Goal: Task Accomplishment & Management: Manage account settings

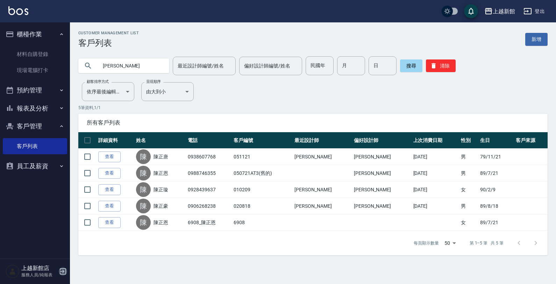
click at [63, 269] on icon "button" at bounding box center [63, 271] width 8 height 8
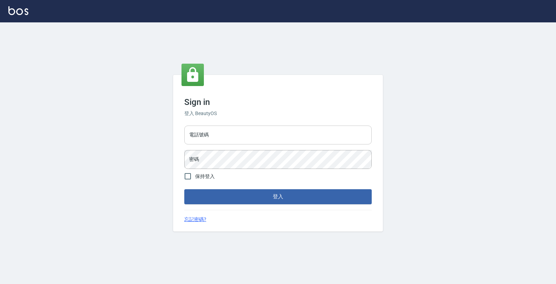
click at [315, 140] on input "電話號碼" at bounding box center [277, 134] width 187 height 19
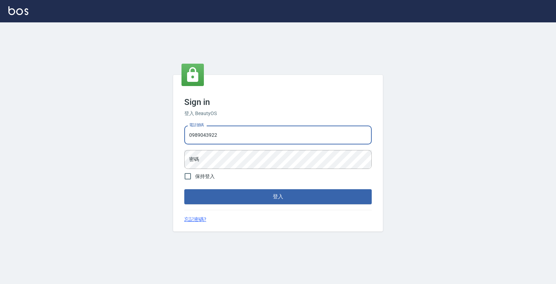
type input "0989043922"
click at [184, 189] on button "登入" at bounding box center [277, 196] width 187 height 15
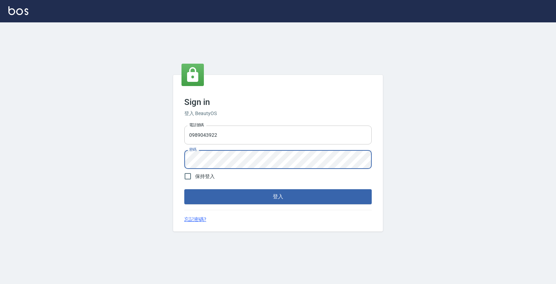
click at [184, 189] on button "登入" at bounding box center [277, 196] width 187 height 15
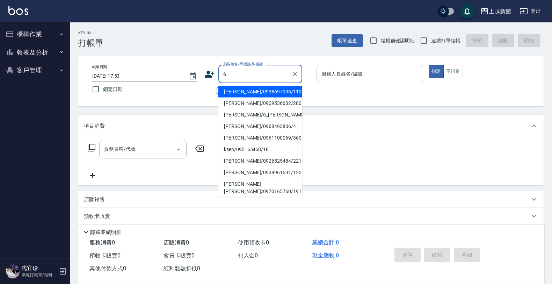
type input "周欣儀/0938697006/110208"
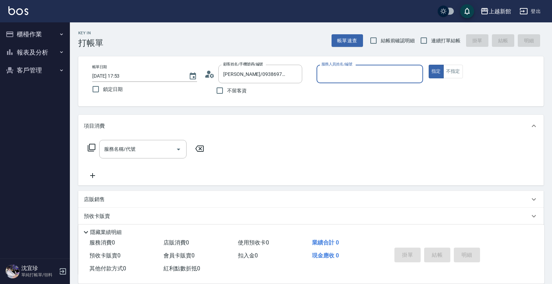
click at [429, 65] on button "指定" at bounding box center [436, 72] width 15 height 14
type button "true"
type input "蘿拉-1"
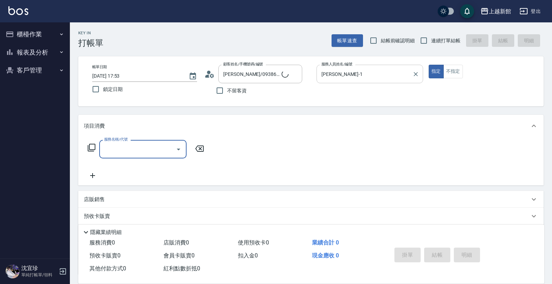
type input "黃婕寧/6_黃婕寧/6"
type input "黃婕寧-6"
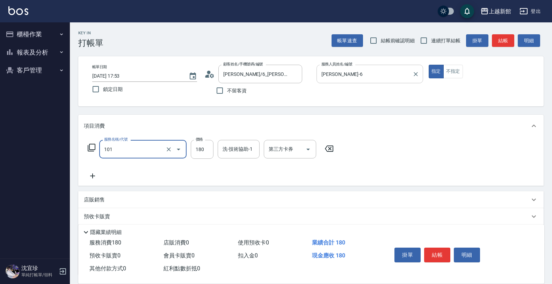
type input "洗髮250(101)"
type input "400"
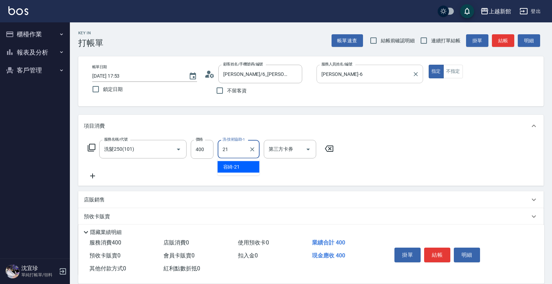
type input "容綺-21"
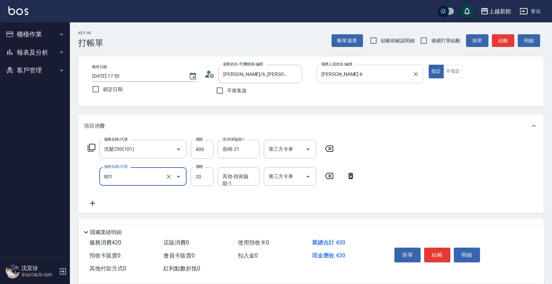
type input "潤絲(801)"
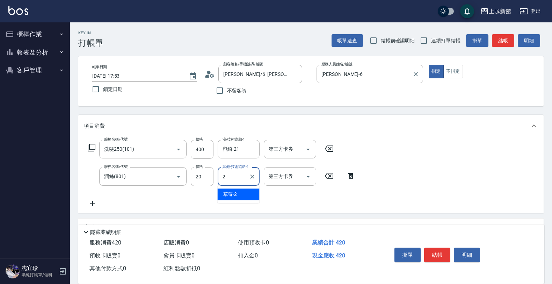
type input "21"
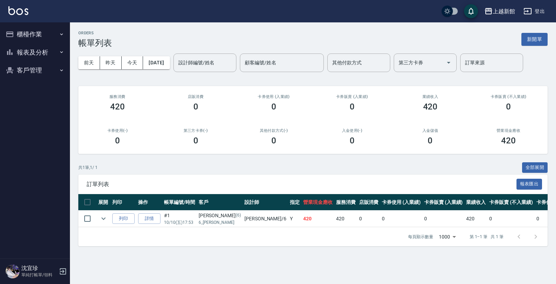
click at [26, 36] on button "櫃檯作業" at bounding box center [35, 34] width 64 height 18
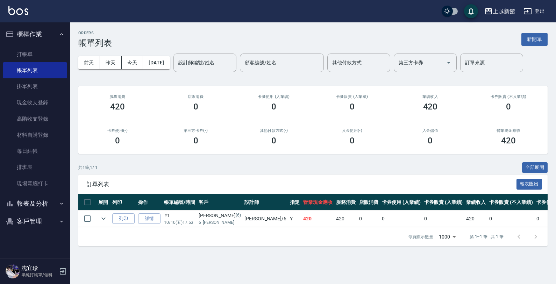
click at [45, 45] on ul "打帳單 帳單列表 掛單列表 現金收支登錄 高階收支登錄 材料自購登錄 每日結帳 排班表 現場電腦打卡" at bounding box center [35, 118] width 64 height 151
click at [48, 51] on link "打帳單" at bounding box center [35, 54] width 64 height 16
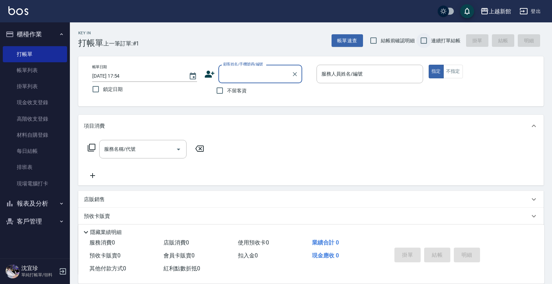
click at [419, 36] on input "連續打單結帳" at bounding box center [424, 40] width 15 height 15
checkbox input "true"
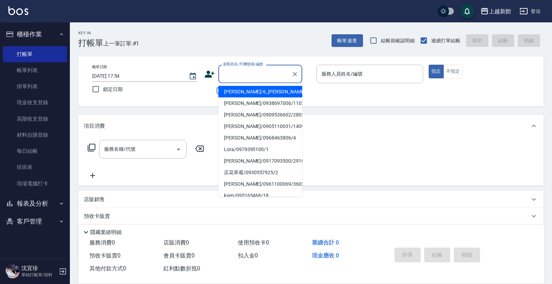
drag, startPoint x: 230, startPoint y: 77, endPoint x: 234, endPoint y: 76, distance: 4.6
click at [230, 76] on input "顧客姓名/手機號碼/編號" at bounding box center [255, 74] width 67 height 12
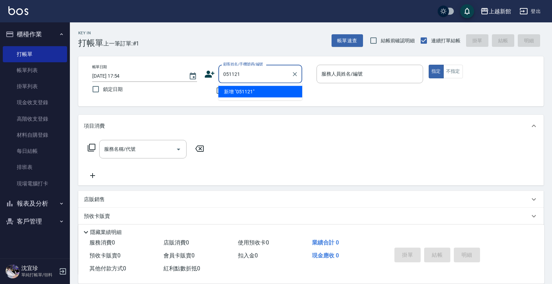
type input "051121"
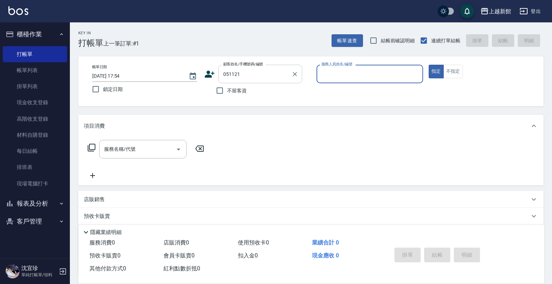
click at [429, 65] on button "指定" at bounding box center [436, 72] width 15 height 14
type button "true"
type input "陳正唐/0938607768/051121"
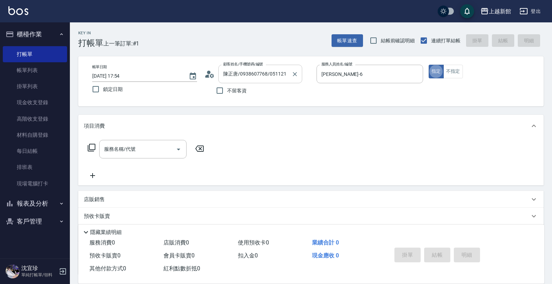
type input "黃婕寧-6"
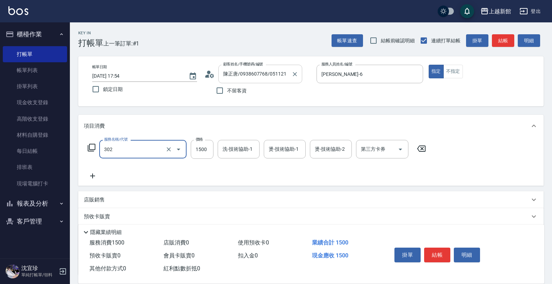
type input "設計燙髮(302)"
type input "2500"
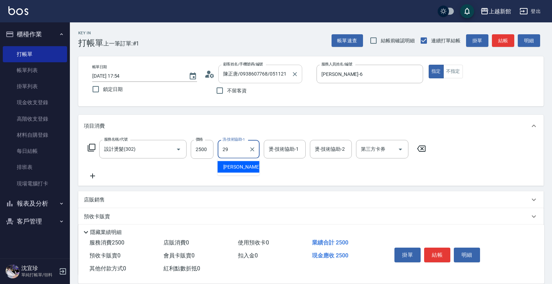
type input "馨妮-29"
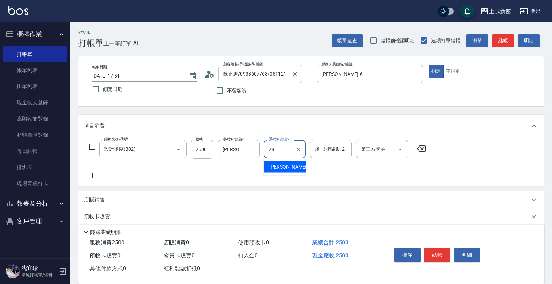
type input "馨妮-29"
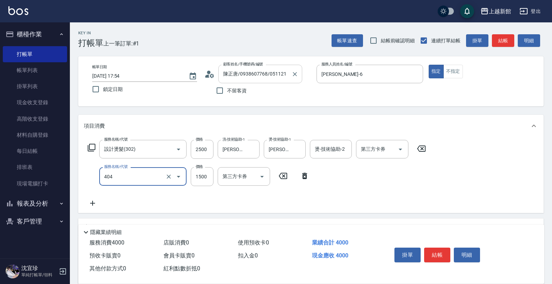
type input "設計染髮(404)"
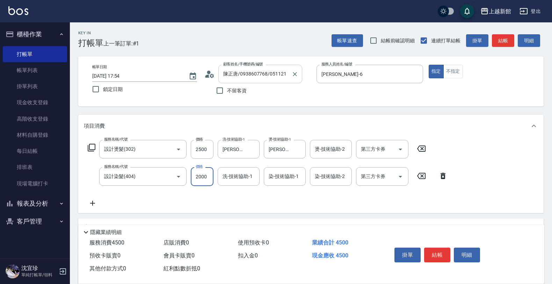
type input "2000"
type input "馨妮-29"
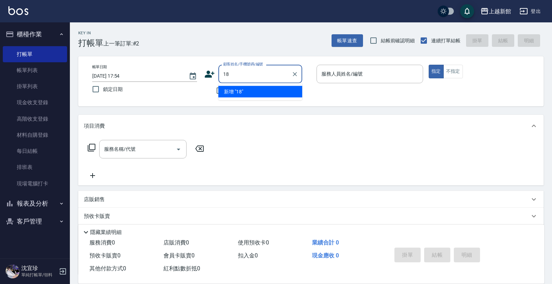
click at [429, 65] on button "指定" at bounding box center [436, 72] width 15 height 14
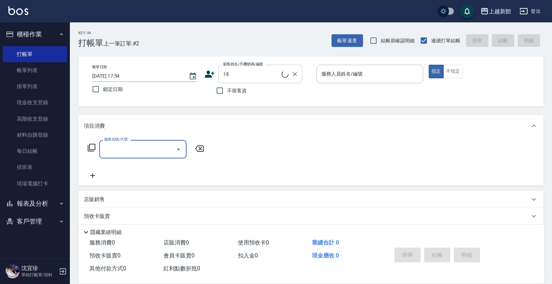
type input "ksen/095165468/18"
type input "[PERSON_NAME]-18"
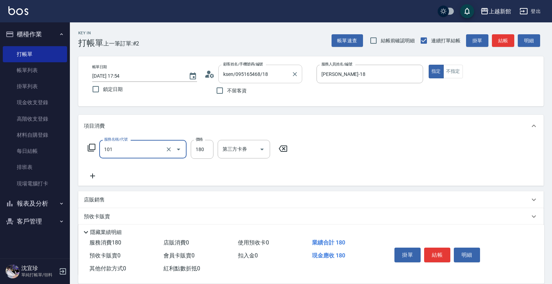
type input "洗髮250(101)"
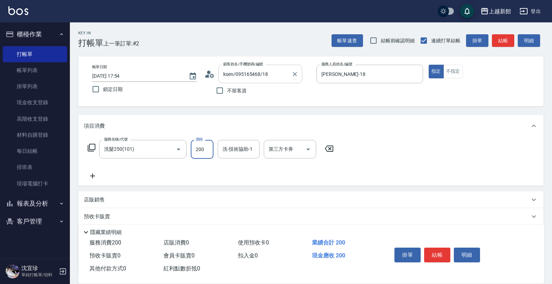
type input "200"
type input "[PERSON_NAME]-18"
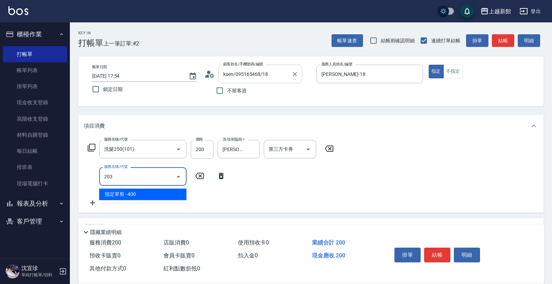
type input "指定單剪(203)"
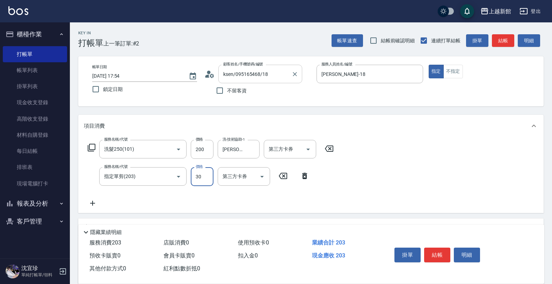
type input "300"
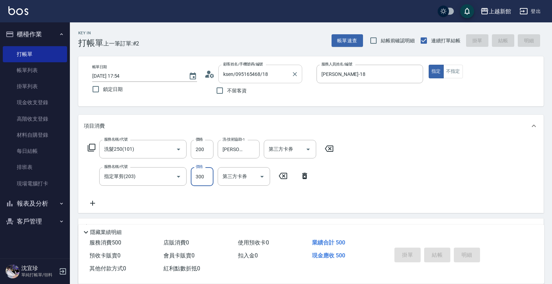
type input "2025/10/10 17:55"
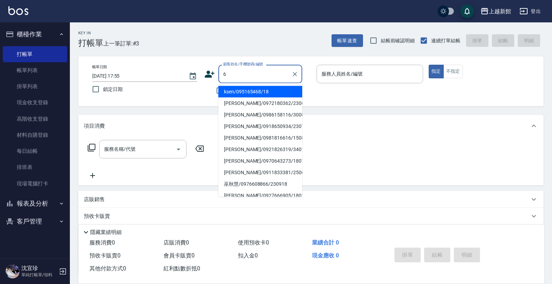
type input "ksen/095165468/18"
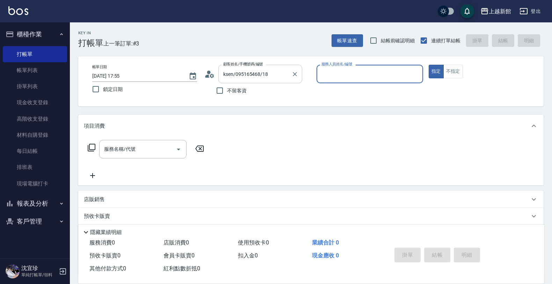
click at [429, 65] on button "指定" at bounding box center [436, 72] width 15 height 14
type input "[PERSON_NAME]-18"
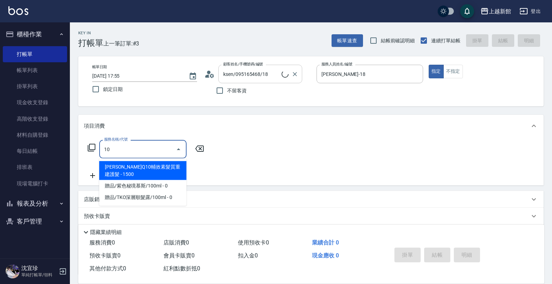
type input "101"
type input "黃婕寧/6_黃婕寧/6"
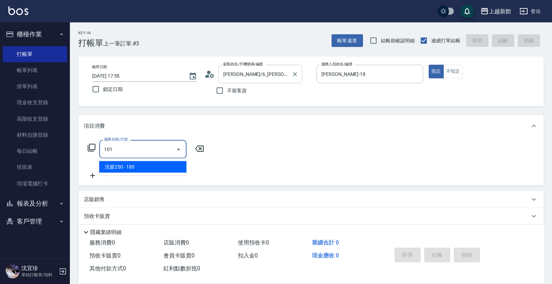
type input "黃婕寧-6"
type input "洗髮250(101)"
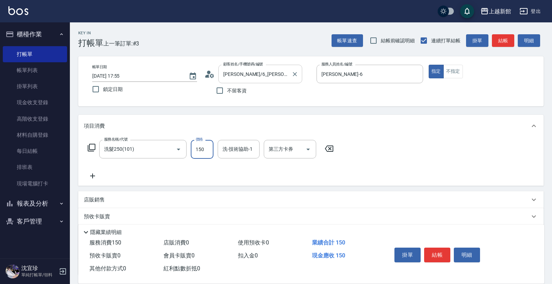
type input "150"
type input "馨妮-29"
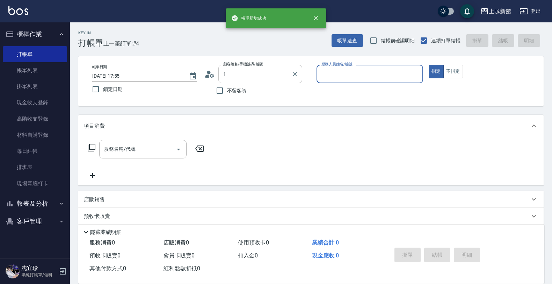
type input "ksen/095165468/18"
click at [429, 65] on button "指定" at bounding box center [436, 72] width 15 height 14
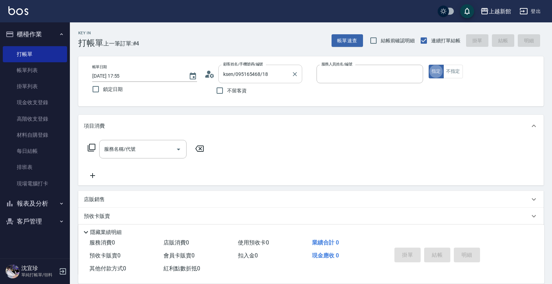
type input "[PERSON_NAME]-18"
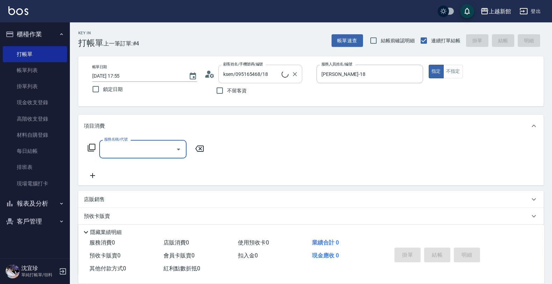
type input "Lora/0979395100/1"
type input "蘿拉-1"
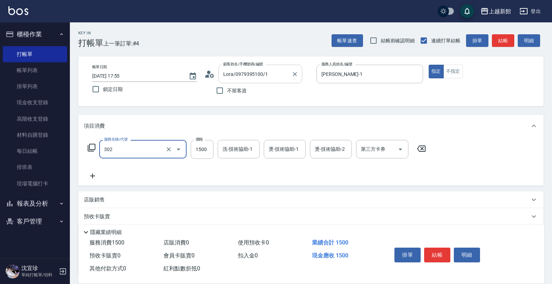
type input "設計燙髮(302)"
type input "199"
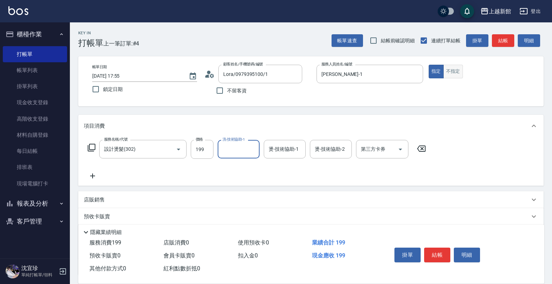
click at [449, 73] on button "不指定" at bounding box center [453, 72] width 20 height 14
type button "false"
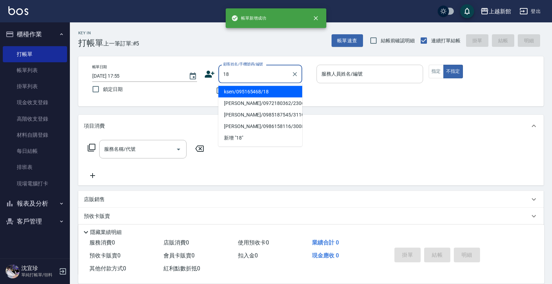
type input "ksen/095165468/18"
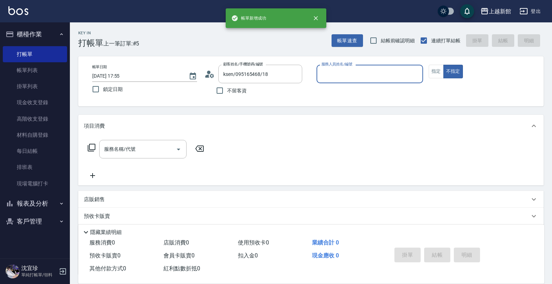
click at [443, 65] on button "不指定" at bounding box center [453, 72] width 20 height 14
type input "[PERSON_NAME]-18"
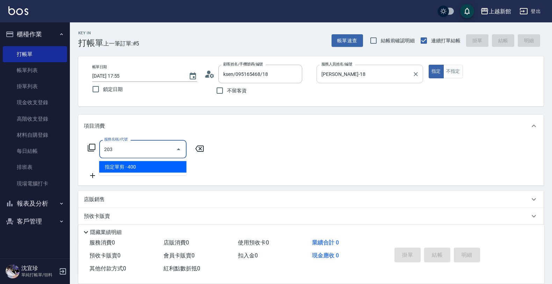
type input "指定單剪(203)"
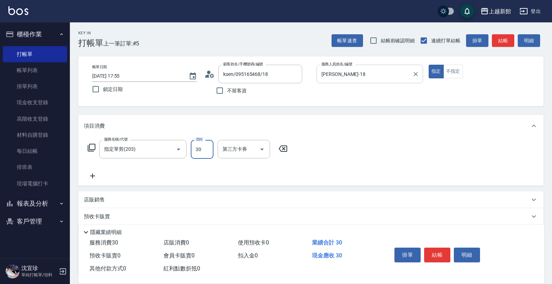
type input "300"
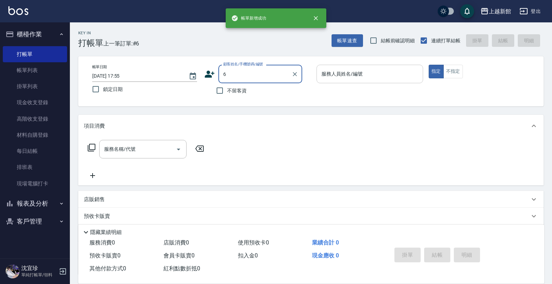
type input "ksen/095165468/18"
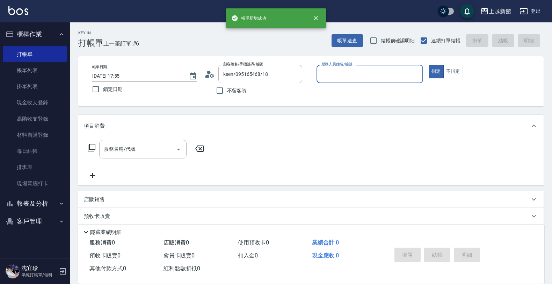
click at [429, 65] on button "指定" at bounding box center [436, 72] width 15 height 14
type input "[PERSON_NAME]-18"
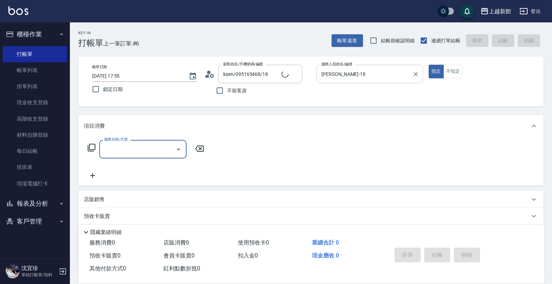
type input "黃婕寧/6_黃婕寧/6"
type input "1"
type input "黃婕寧-6"
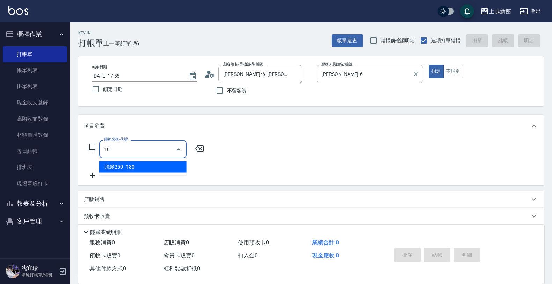
type input "洗髮250(101)"
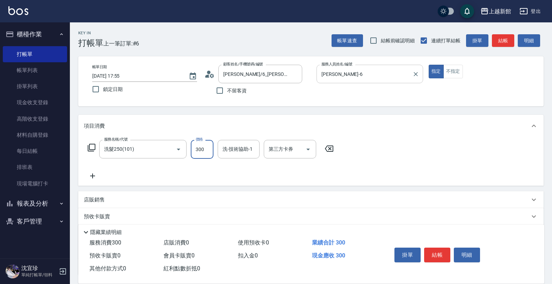
type input "300"
type input "容綺-21"
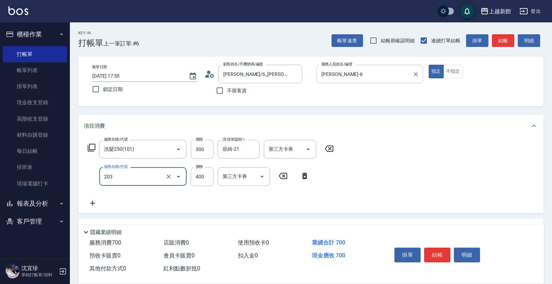
type input "指定單剪(203)"
type input "300"
click at [208, 147] on input "300" at bounding box center [202, 149] width 23 height 19
type input "320"
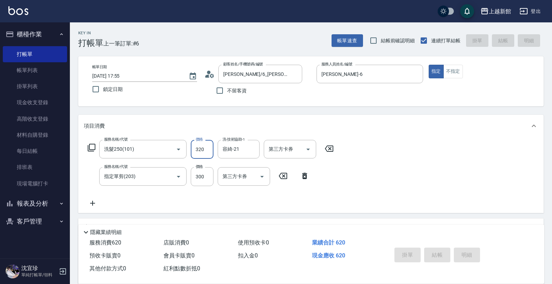
type input "2025/10/10 17:56"
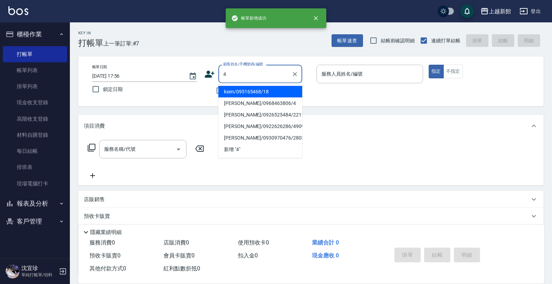
type input "ksen/095165468/18"
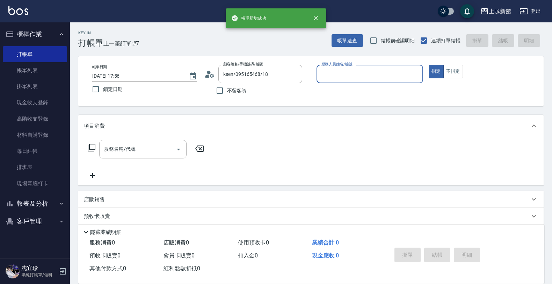
click at [429, 65] on button "指定" at bounding box center [436, 72] width 15 height 14
type input "[PERSON_NAME]-18"
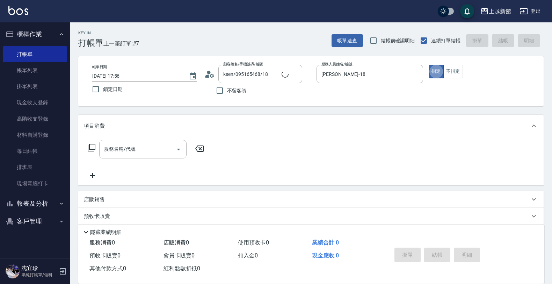
type input "宜珍/0968463806/4"
type input "宜珍-4"
click at [90, 149] on icon at bounding box center [91, 147] width 8 height 8
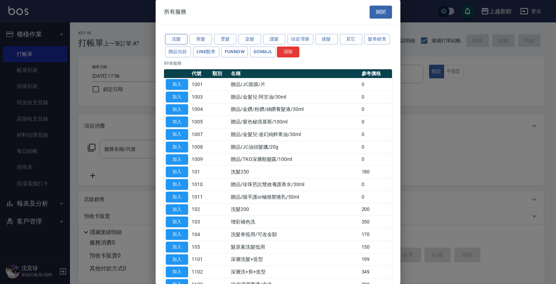
drag, startPoint x: 178, startPoint y: 36, endPoint x: 183, endPoint y: 39, distance: 6.7
click at [181, 37] on button "洗髮" at bounding box center [176, 39] width 22 height 11
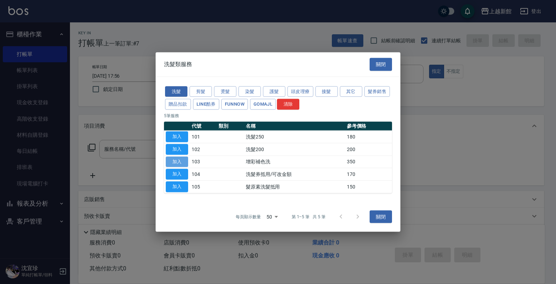
click at [186, 160] on button "加入" at bounding box center [177, 161] width 22 height 11
type input "增彩補色洗(103)"
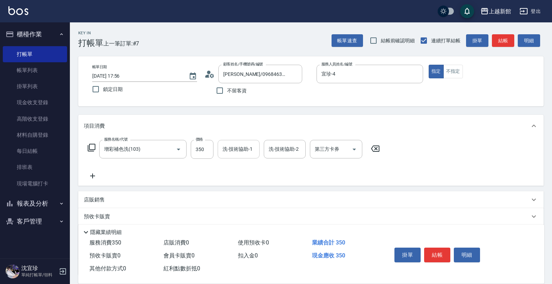
click at [238, 154] on input "洗-技術協助-1" at bounding box center [239, 149] width 36 height 12
type input "馨妮-29"
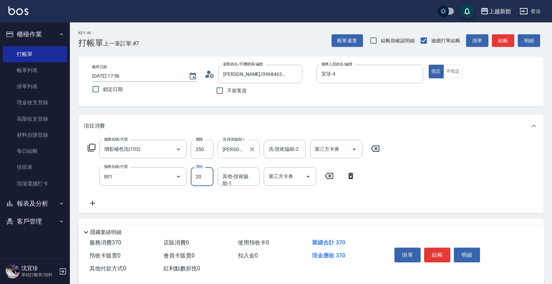
type input "潤絲(801)"
type input "馨妮-29"
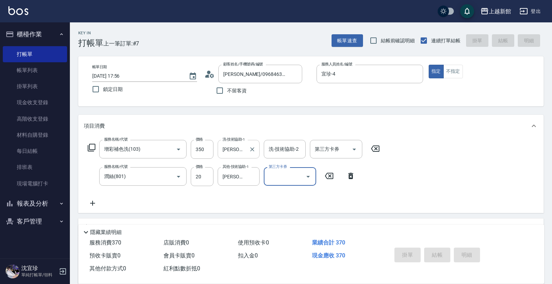
type input "2025/10/10 17:57"
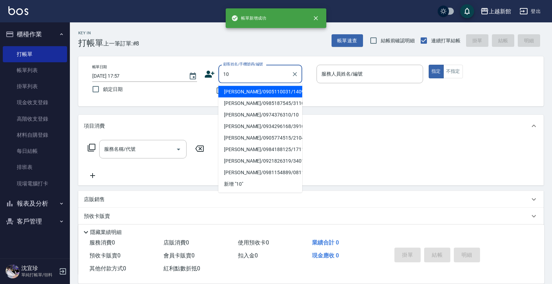
type input "吳東霖/0905110031/140927"
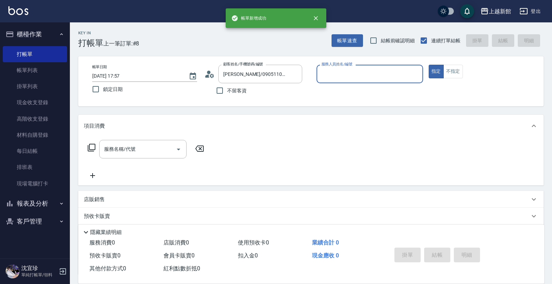
click at [429, 65] on button "指定" at bounding box center [436, 72] width 15 height 14
type input "[PERSON_NAME]-18"
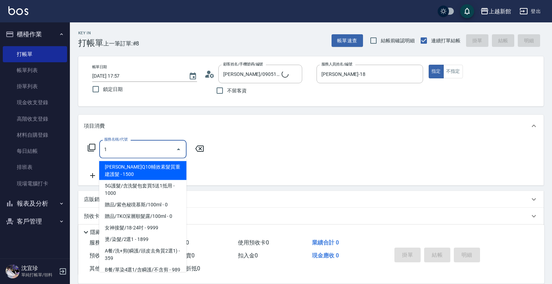
type input "10"
type input "瑪莎/0974376310/10"
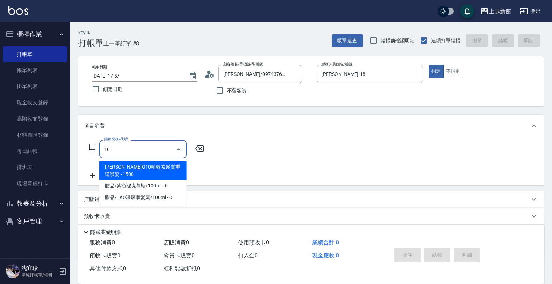
type input "101"
type input "瑪沙-10"
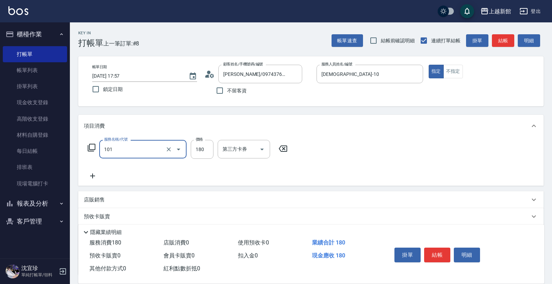
type input "洗髮250(101)"
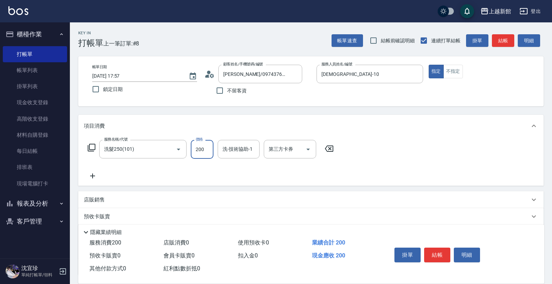
type input "200"
type input "容綺-21"
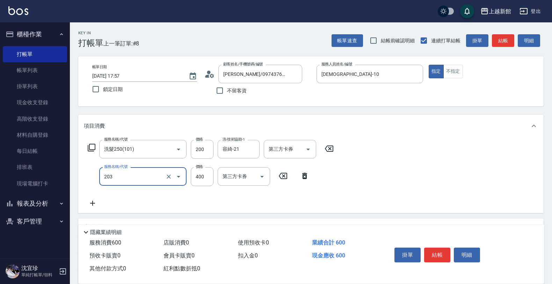
type input "指定單剪(203)"
type input "200"
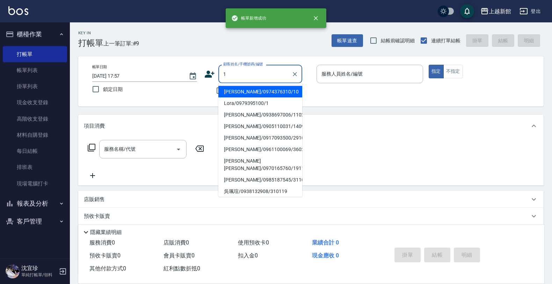
click at [429, 65] on button "指定" at bounding box center [436, 72] width 15 height 14
type input "瑪莎/0974376310/10"
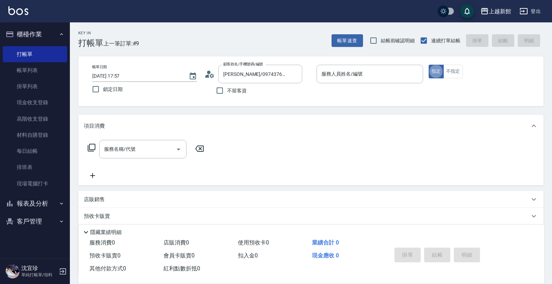
type input "瑪沙-10"
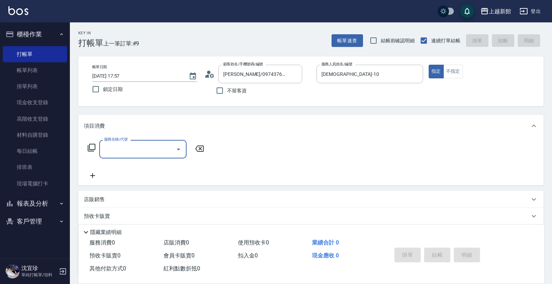
type input "Lora/0979395100/1"
type input "蘿拉-1"
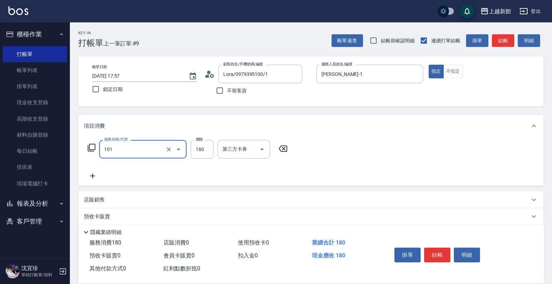
type input "洗髮250(101)"
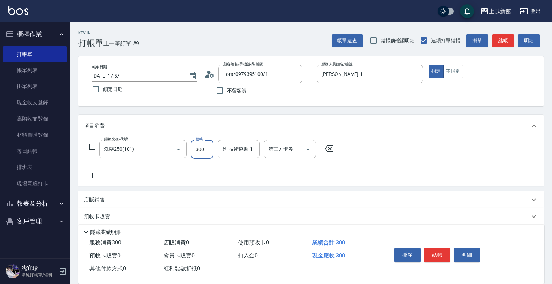
type input "300"
type input "蘿拉-1"
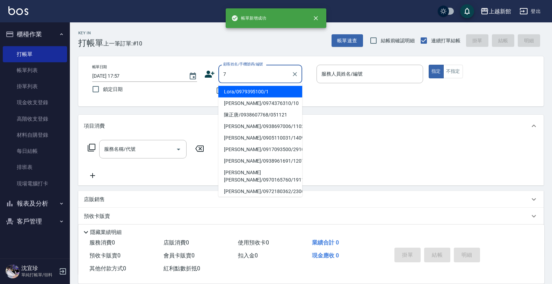
type input "Lora/0979395100/1"
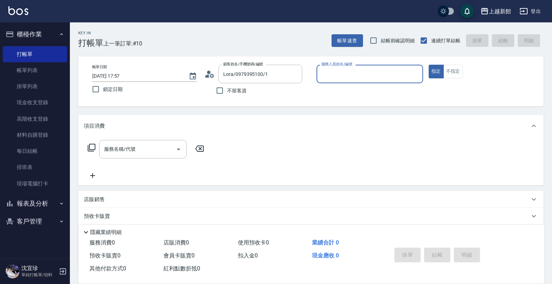
click at [429, 65] on button "指定" at bounding box center [436, 72] width 15 height 14
type input "蘿拉-1"
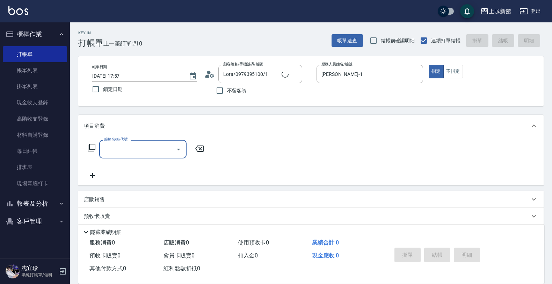
type input "莫尼卡/77/7"
type input "莫尼卡-7"
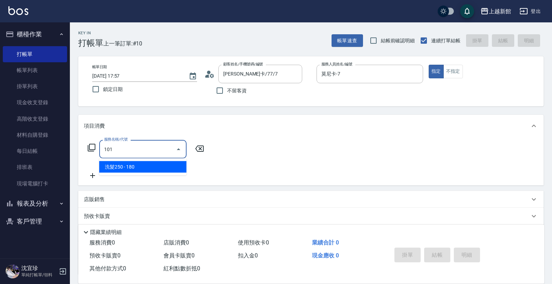
type input "洗髮250(101)"
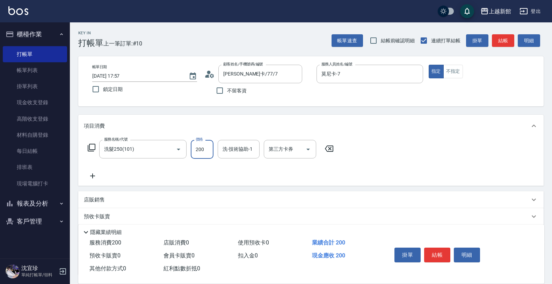
type input "200"
type input "小邱-25"
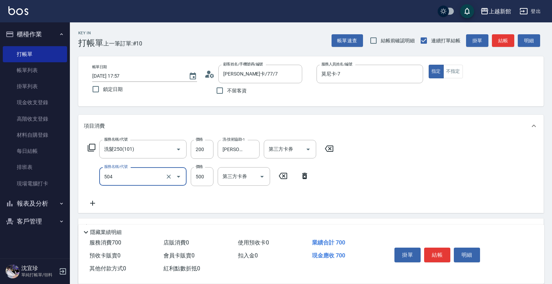
type input "順子護髮(504)"
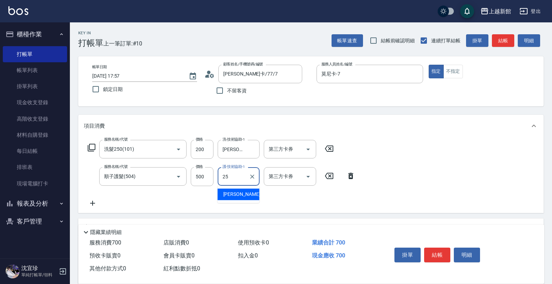
type input "小邱-25"
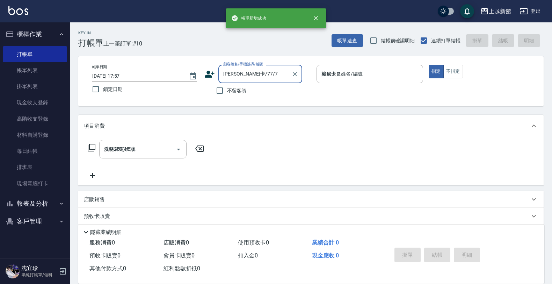
type input "2025/10/10 17:58"
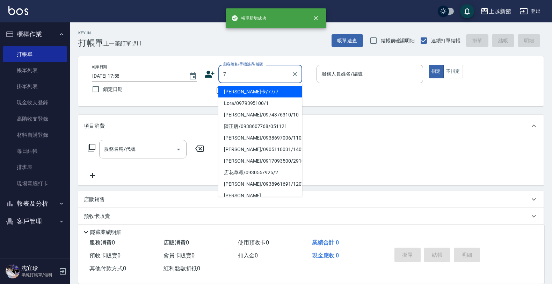
type input "莫尼卡/77/7"
click at [429, 65] on button "指定" at bounding box center [436, 72] width 15 height 14
type input "莫尼卡-7"
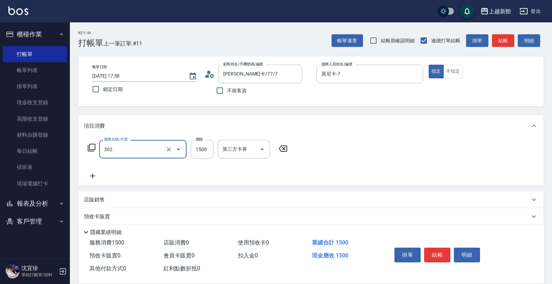
type input "設計燙髮(302)"
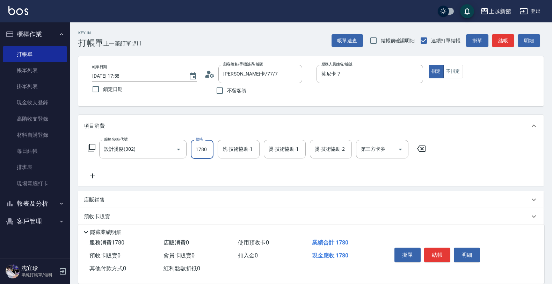
type input "1780"
type input "小邱-25"
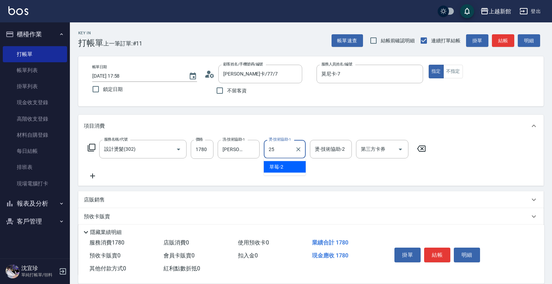
type input "小邱-25"
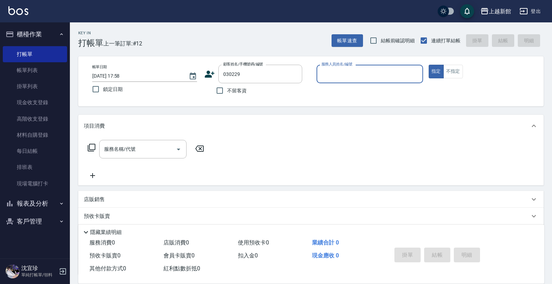
type input "王景鴻/0970790909/030229"
type input "黃柏森-18"
click at [429, 65] on button "指定" at bounding box center [436, 72] width 15 height 14
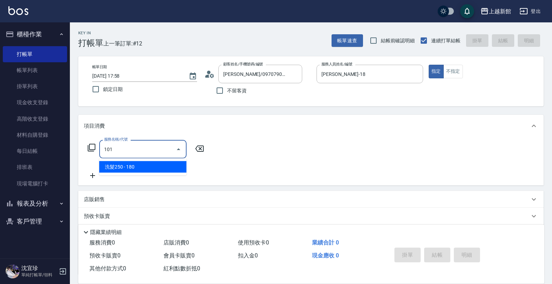
type input "洗髮250(101)"
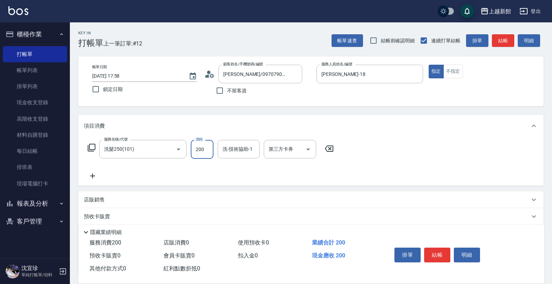
type input "200"
type input "馨妮-29"
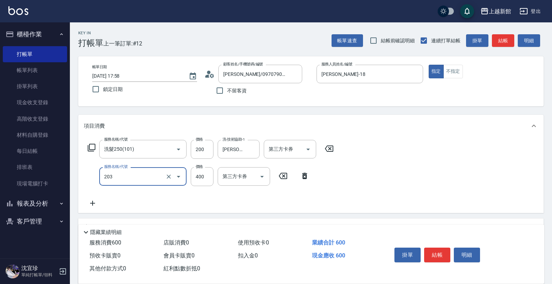
type input "指定單剪(203)"
type input "350"
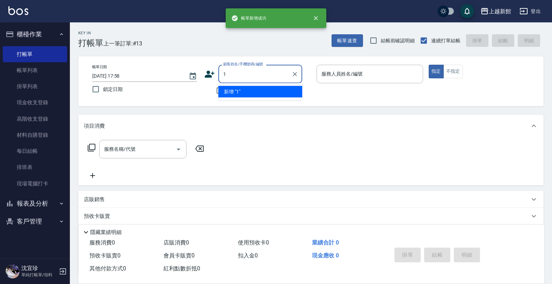
click at [429, 65] on button "指定" at bounding box center [436, 72] width 15 height 14
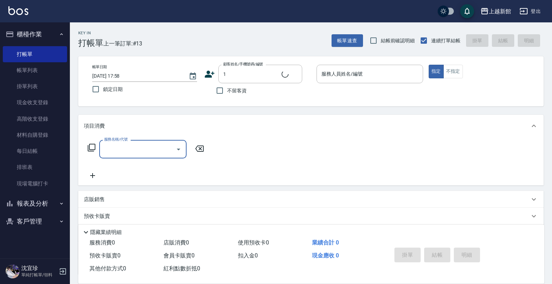
type input "Lora/0979395100/1"
type input "蘿拉-1"
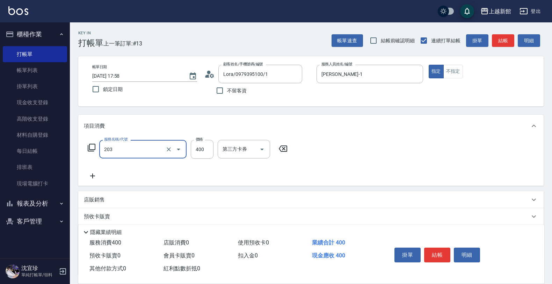
type input "指定單剪(203)"
type input "200"
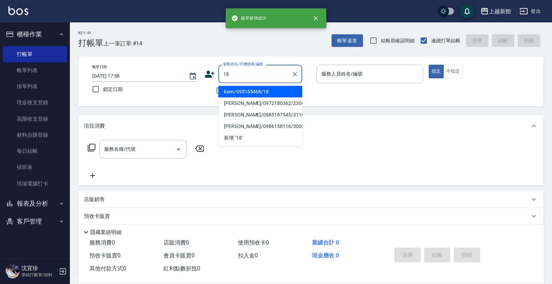
click at [429, 65] on button "指定" at bounding box center [436, 72] width 15 height 14
type input "ksen/095165468/18"
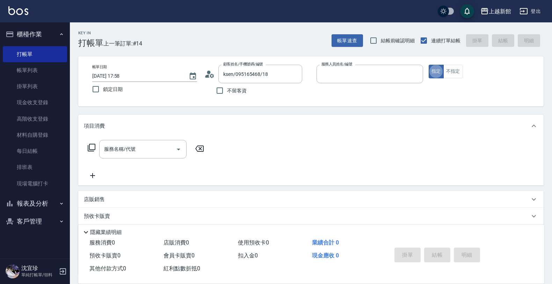
type input "黃柏森-18"
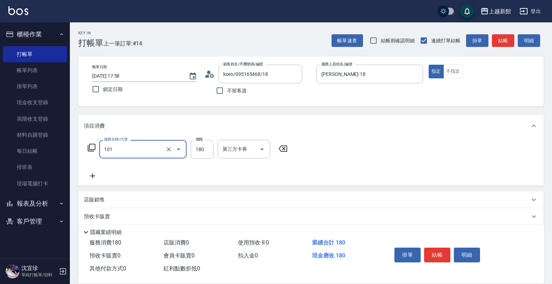
type input "洗髮250(101)"
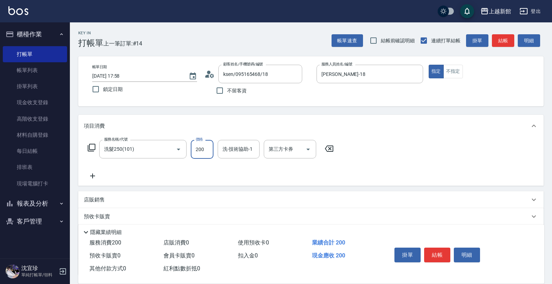
type input "200"
type input "黃柏森-18"
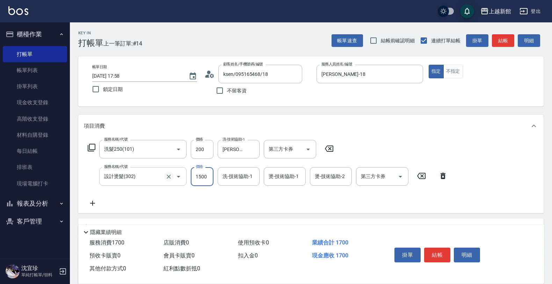
click at [168, 175] on icon "Clear" at bounding box center [168, 176] width 7 height 7
type input "設計燙髮(302)"
click at [171, 179] on icon "Clear" at bounding box center [168, 176] width 7 height 7
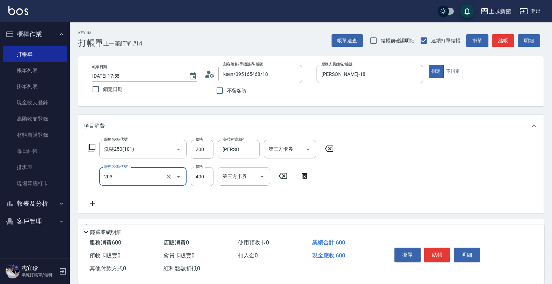
type input "指定單剪(203)"
type input "300"
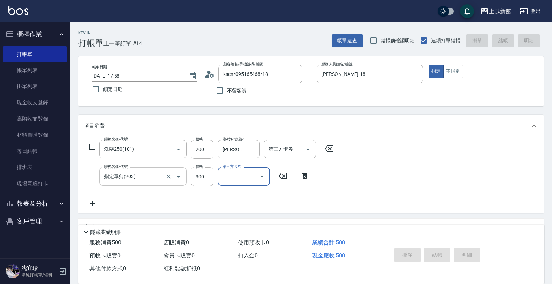
type input "2025/10/10 17:59"
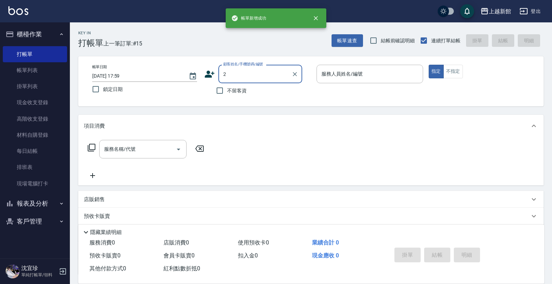
type input "楊馥甄/0972180362/230602"
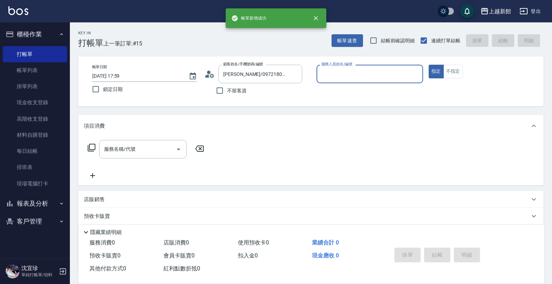
click at [429, 65] on button "指定" at bounding box center [436, 72] width 15 height 14
type input "宜珍-4"
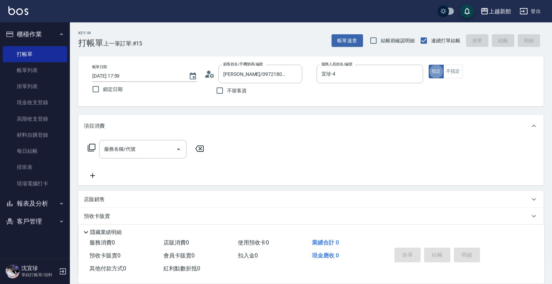
type input "店花草霉/0930557925/2"
type input "草莓-2"
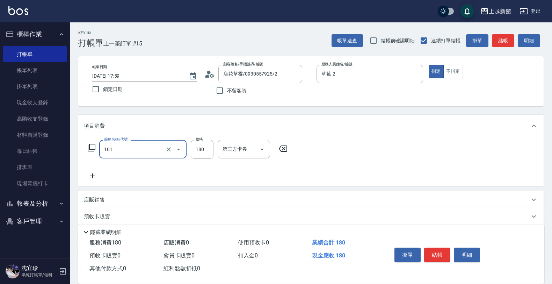
type input "洗髮250(101)"
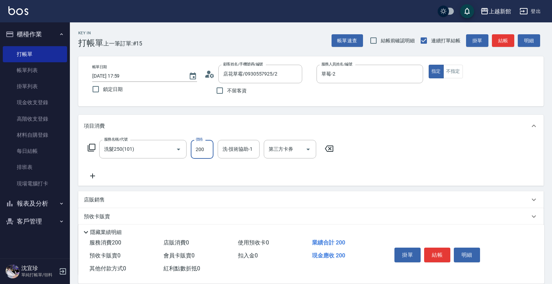
type input "200"
type input "小邱-25"
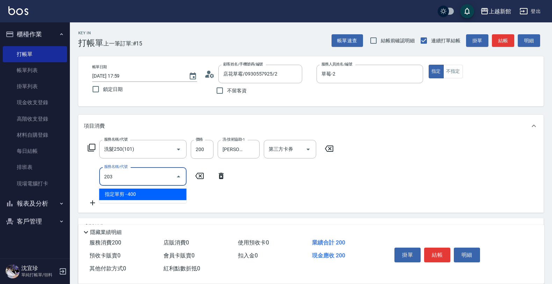
type input "指定單剪(203)"
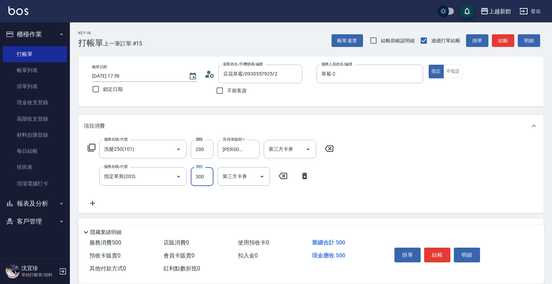
type input "300"
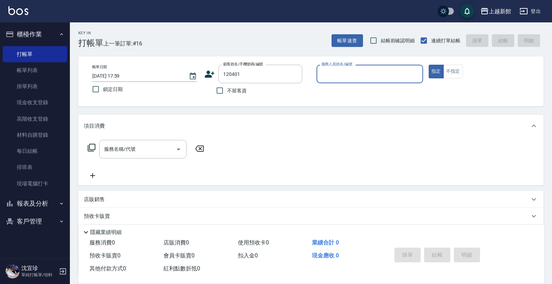
click at [429, 65] on button "指定" at bounding box center [436, 72] width 15 height 14
type input "黃行毅/0963398879/120401"
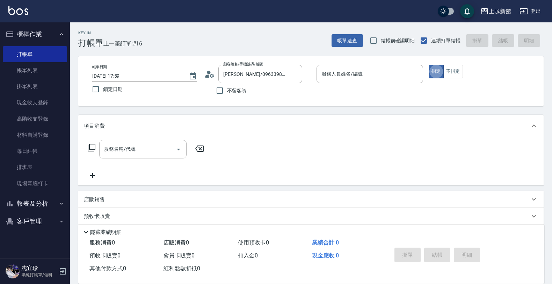
type input "黃柏森-18"
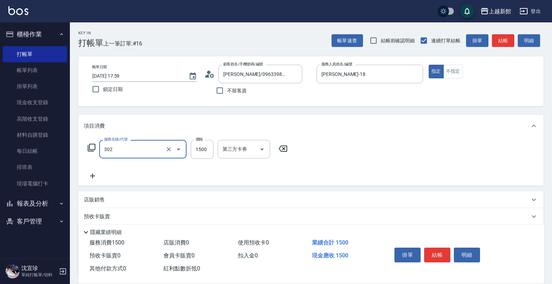
type input "設計燙髮(302)"
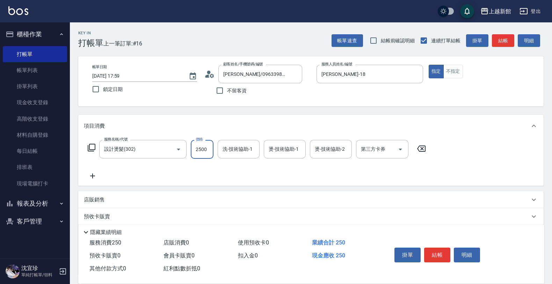
type input "2500"
type input "馨妮-29"
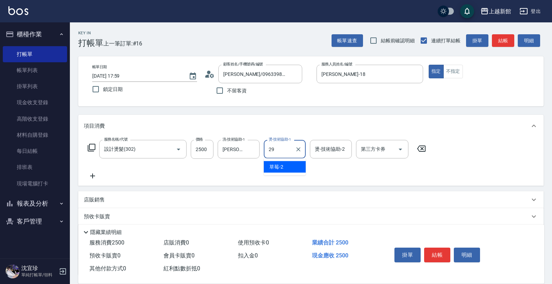
type input "馨妮-29"
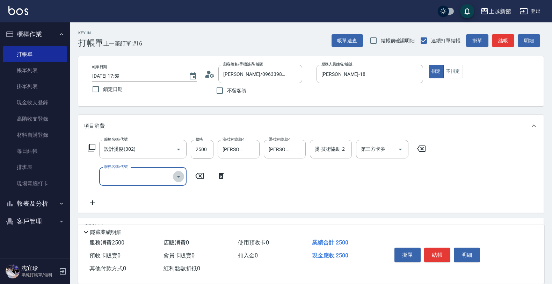
click at [180, 179] on icon "Open" at bounding box center [178, 176] width 8 height 8
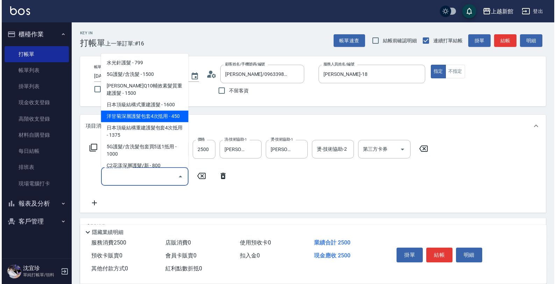
scroll to position [262, 0]
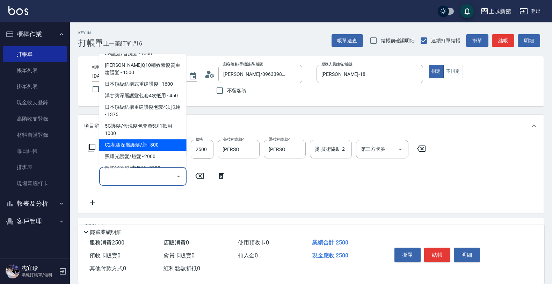
click at [149, 147] on span "C2花漾深層護髮/新 - 800" at bounding box center [142, 145] width 87 height 12
type input "C2花漾深層護髮/新(516)"
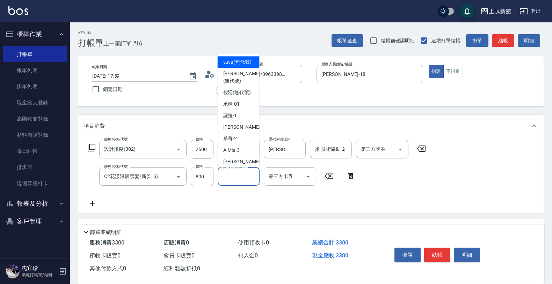
click at [235, 179] on input "護-技術協助-1" at bounding box center [239, 176] width 36 height 12
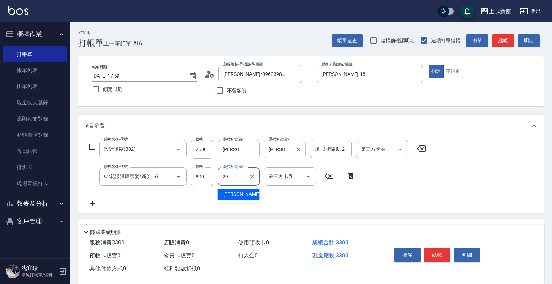
type input "馨妮-29"
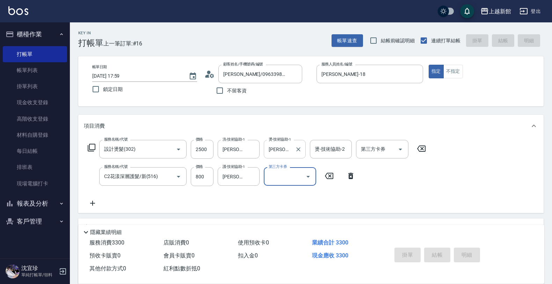
type input "2025/10/10 18:00"
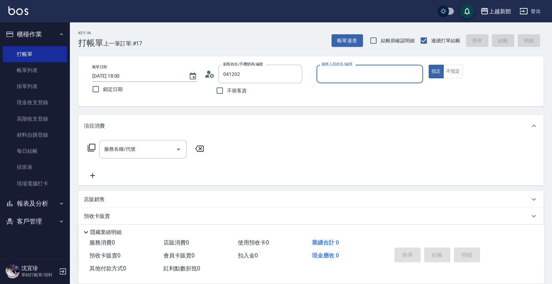
type input "賴仲信/0916699162/041202"
type input "瑪沙-10"
click at [429, 65] on button "指定" at bounding box center [436, 72] width 15 height 14
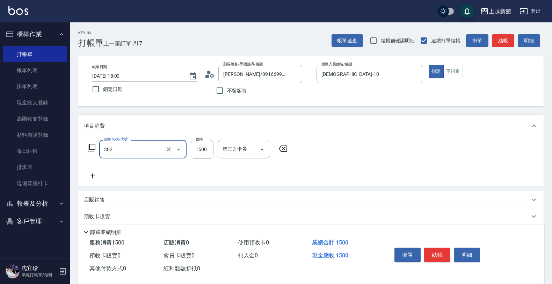
type input "設計燙髮(302)"
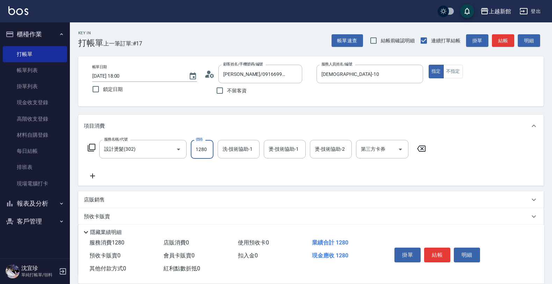
type input "1280"
type input "容綺-21"
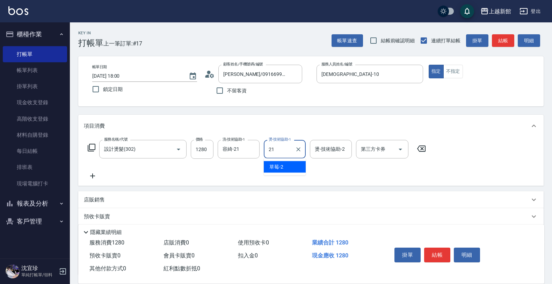
type input "容綺-21"
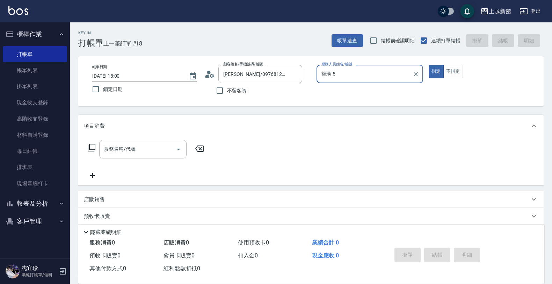
click at [429, 65] on button "指定" at bounding box center [436, 72] width 15 height 14
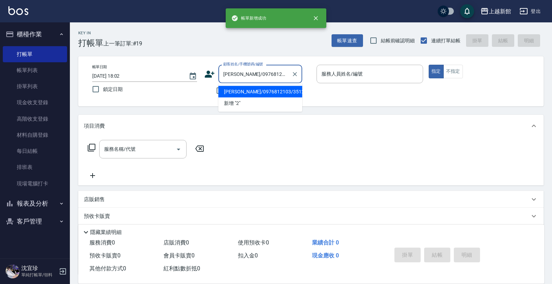
click at [429, 65] on button "指定" at bounding box center [436, 72] width 15 height 14
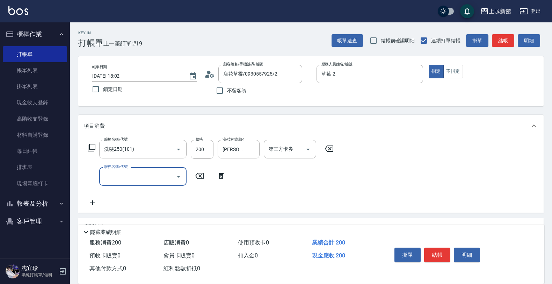
click at [177, 171] on button "Open" at bounding box center [178, 176] width 11 height 11
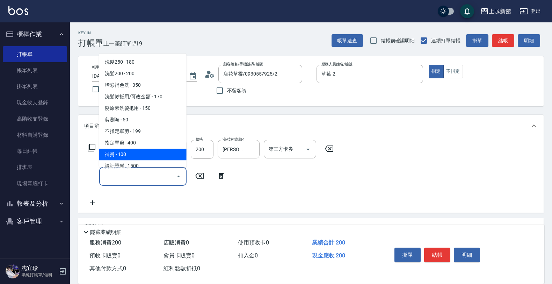
click at [137, 151] on span "補燙 - 100" at bounding box center [142, 155] width 87 height 12
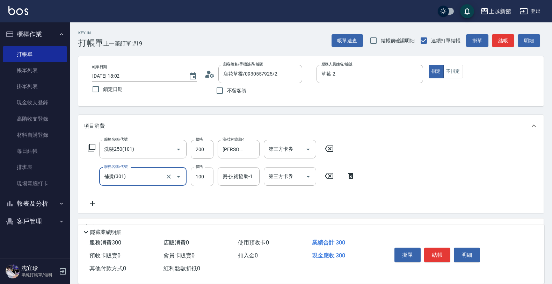
click at [204, 180] on input "100" at bounding box center [202, 176] width 23 height 19
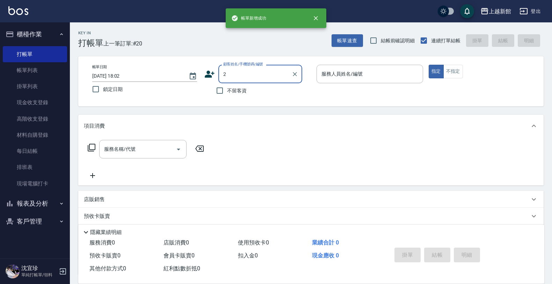
click at [429, 65] on button "指定" at bounding box center [436, 72] width 15 height 14
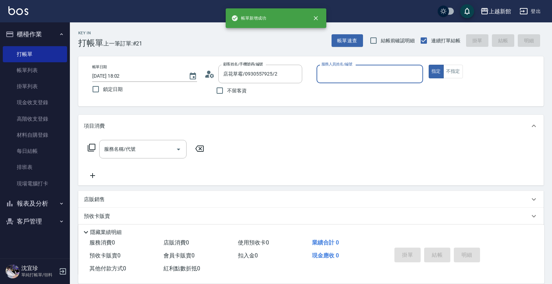
click at [429, 65] on button "指定" at bounding box center [436, 72] width 15 height 14
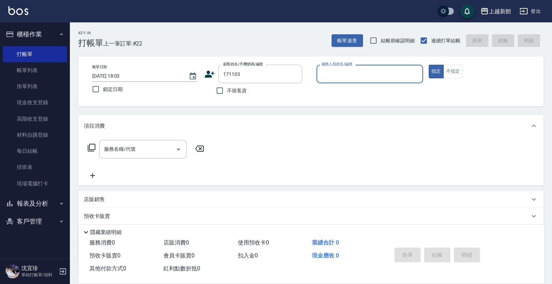
click at [429, 65] on button "指定" at bounding box center [436, 72] width 15 height 14
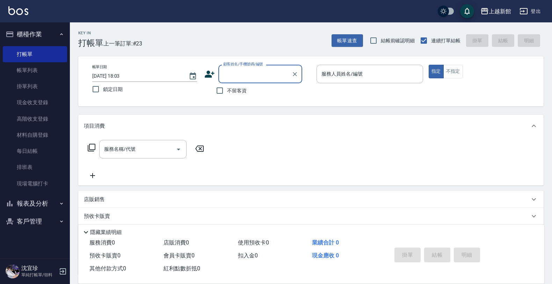
click at [535, 6] on button "登出" at bounding box center [530, 11] width 27 height 13
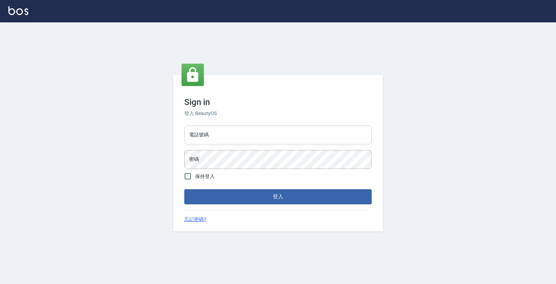
click at [263, 135] on input "電話號碼" at bounding box center [277, 134] width 187 height 19
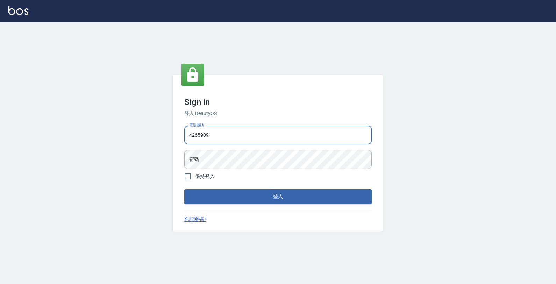
type input "4265909"
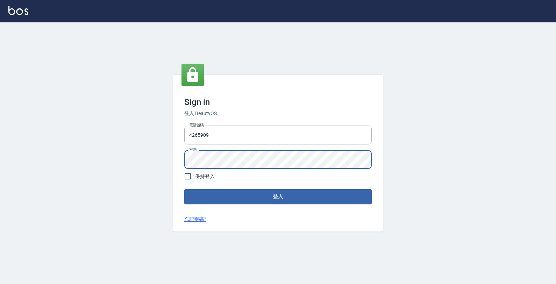
click at [184, 189] on button "登入" at bounding box center [277, 196] width 187 height 15
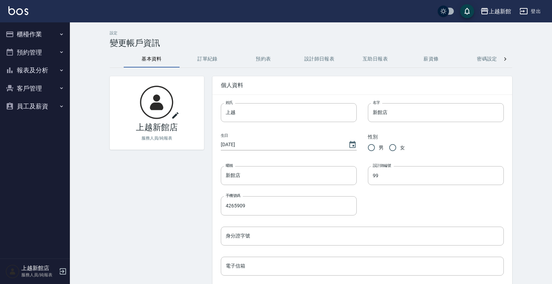
click at [56, 104] on button "員工及薪資" at bounding box center [35, 106] width 64 height 18
click at [48, 128] on link "全店打卡記錄" at bounding box center [35, 126] width 64 height 16
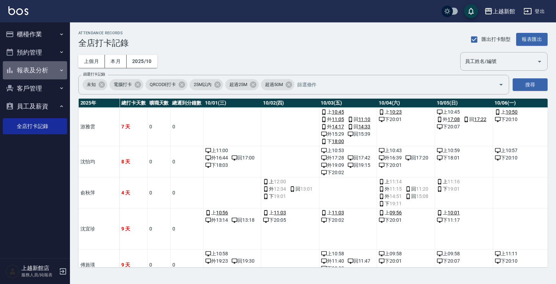
click at [46, 65] on button "報表及分析" at bounding box center [35, 70] width 64 height 18
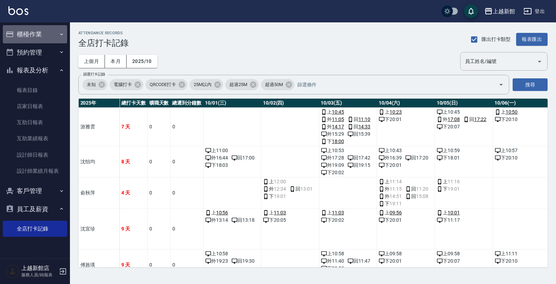
click at [55, 32] on button "櫃檯作業" at bounding box center [35, 34] width 64 height 18
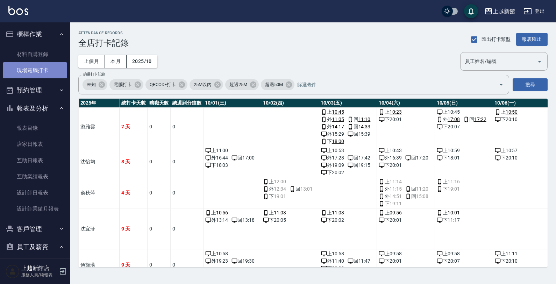
click at [39, 71] on link "現場電腦打卡" at bounding box center [35, 70] width 64 height 16
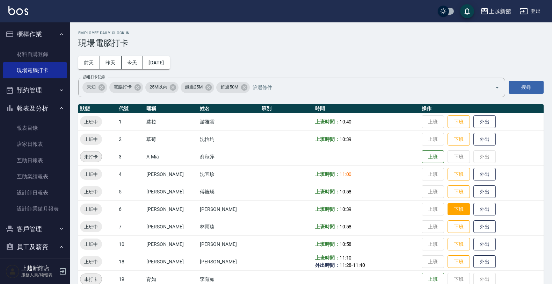
click at [449, 206] on button "下班" at bounding box center [459, 209] width 22 height 12
click at [65, 273] on icon "button" at bounding box center [63, 271] width 8 height 8
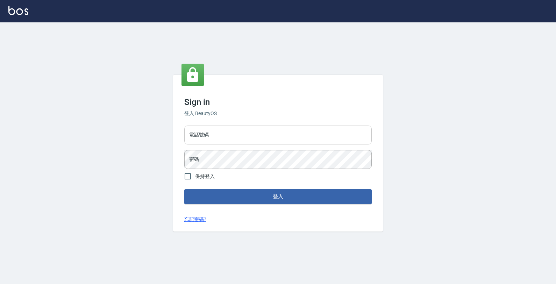
click at [221, 140] on input "電話號碼" at bounding box center [277, 134] width 187 height 19
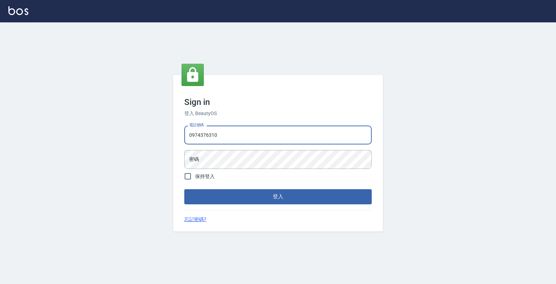
type input "0974376310"
click at [184, 189] on button "登入" at bounding box center [277, 196] width 187 height 15
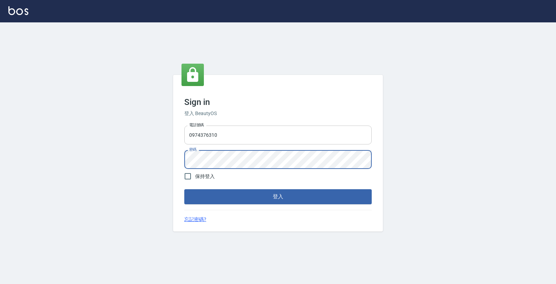
click at [184, 189] on button "登入" at bounding box center [277, 196] width 187 height 15
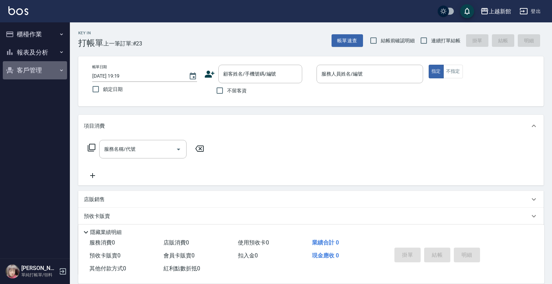
drag, startPoint x: 59, startPoint y: 68, endPoint x: 57, endPoint y: 78, distance: 9.3
click at [59, 69] on icon "button" at bounding box center [62, 70] width 6 height 6
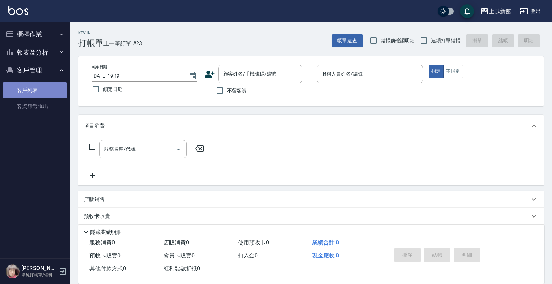
click at [53, 88] on link "客戶列表" at bounding box center [35, 90] width 64 height 16
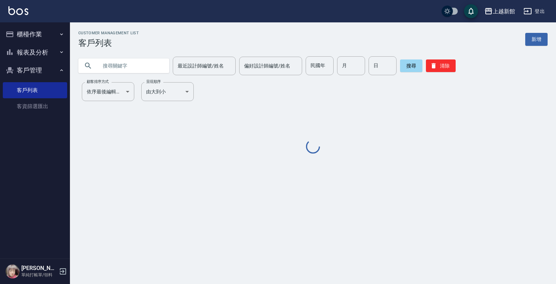
click at [125, 72] on input "text" at bounding box center [131, 65] width 66 height 19
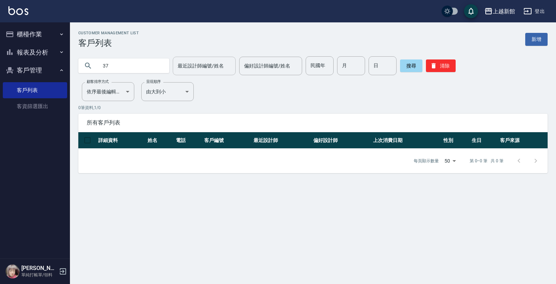
type input "3"
type input "2"
type input "3"
type input "2"
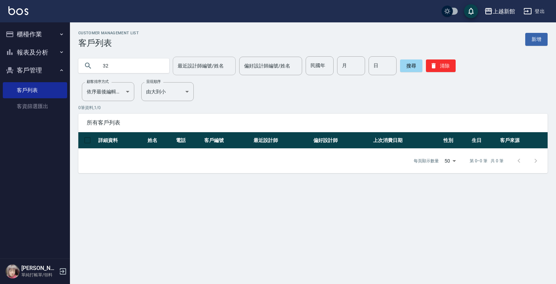
type input "3"
type input "2"
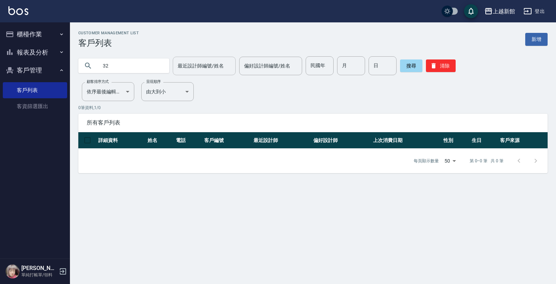
type input "3"
type input "2"
type input "3"
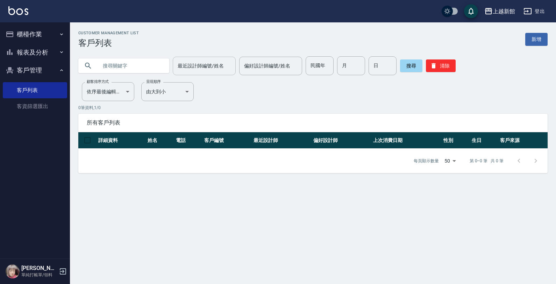
type input "0"
type input "3"
type input "2"
type input "31002"
drag, startPoint x: 543, startPoint y: 36, endPoint x: 454, endPoint y: 75, distance: 97.0
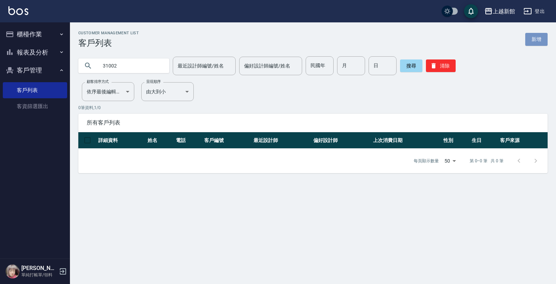
click at [542, 36] on link "新增" at bounding box center [536, 39] width 22 height 13
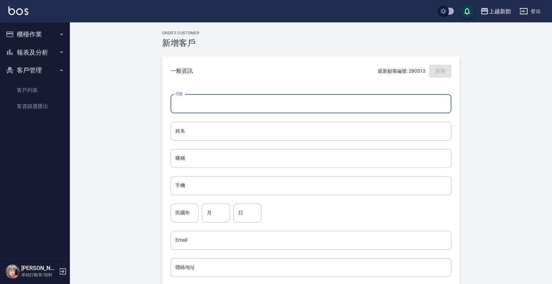
click at [365, 101] on input "代號" at bounding box center [311, 103] width 281 height 19
type input "341002"
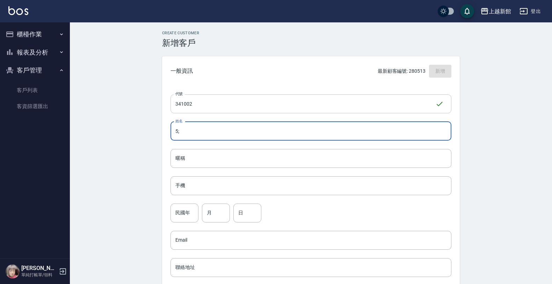
type input "5"
type input "張右燕"
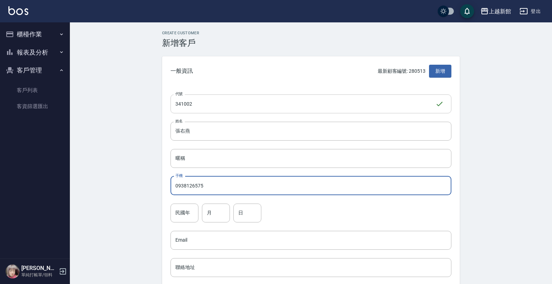
type input "0938126575"
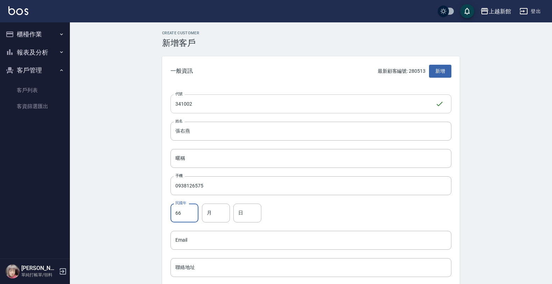
type input "66"
type input "10"
type input "02"
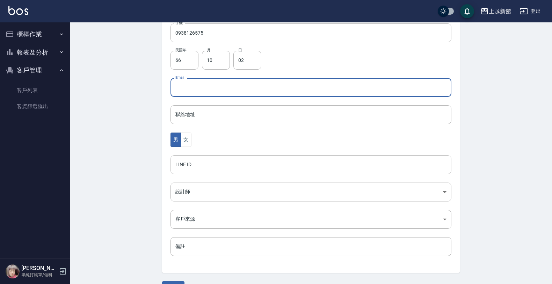
scroll to position [171, 0]
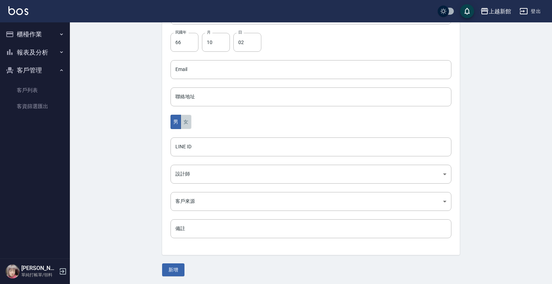
drag, startPoint x: 183, startPoint y: 118, endPoint x: 189, endPoint y: 162, distance: 45.2
click at [183, 120] on button "女" at bounding box center [186, 122] width 10 height 14
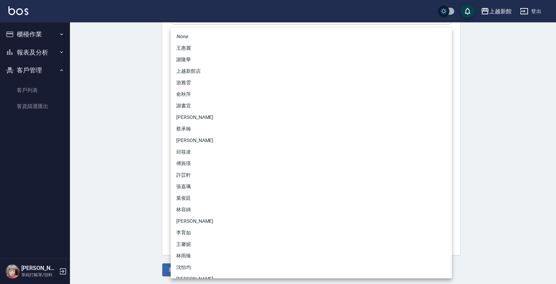
click at [194, 179] on body "上越新館 登出 櫃檯作業 打帳單 帳單列表 掛單列表 現金收支登錄 高階收支登錄 材料自購登錄 每日結帳 排班表 現場電腦打卡 報表及分析 報表目錄 店家日報…" at bounding box center [278, 56] width 556 height 455
click at [191, 81] on li "游雅雲" at bounding box center [311, 83] width 281 height 12
type input "f7313804-6829-44b4-8327-9cb5f151e927"
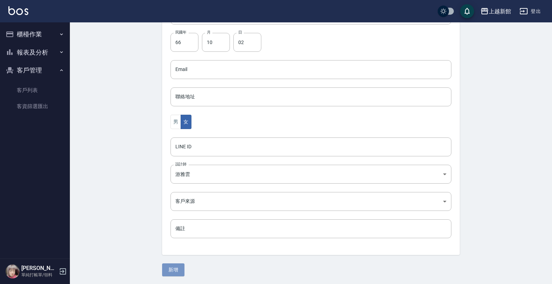
click at [170, 273] on button "新增" at bounding box center [173, 269] width 22 height 13
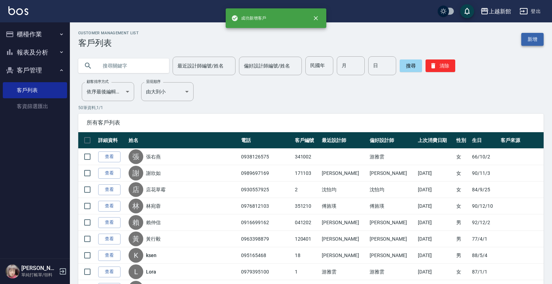
click at [530, 37] on link "新增" at bounding box center [532, 39] width 22 height 13
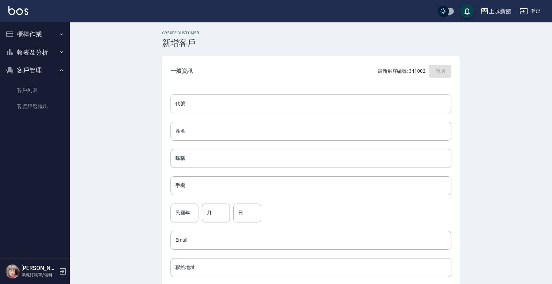
click at [414, 102] on input "代號" at bounding box center [311, 103] width 281 height 19
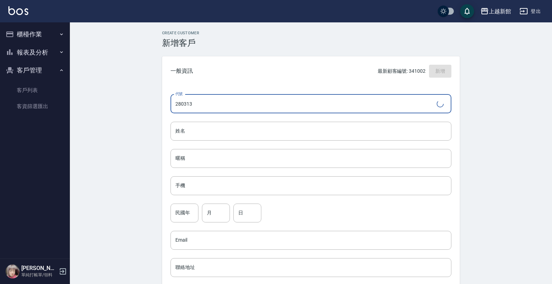
type input "280313"
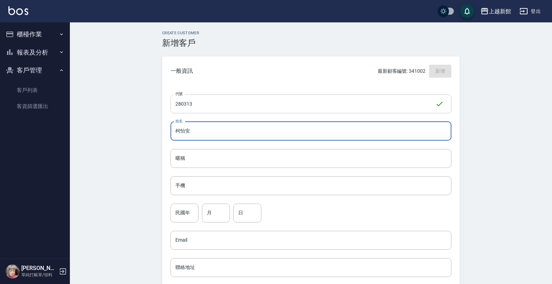
type input "柯怡安"
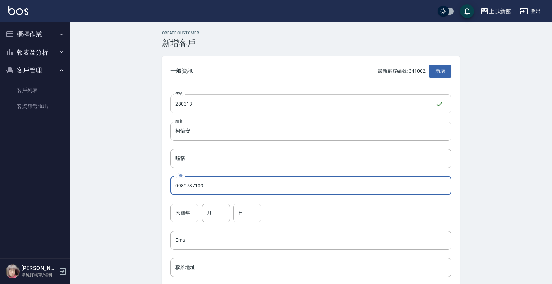
type input "0989737109"
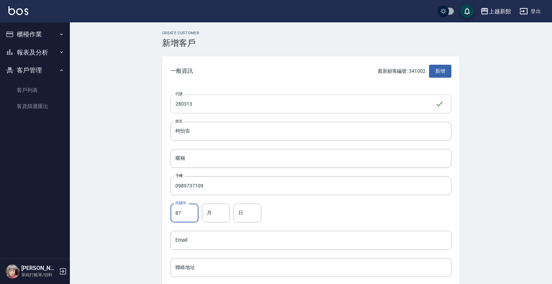
type input "87"
type input "3"
type input "13"
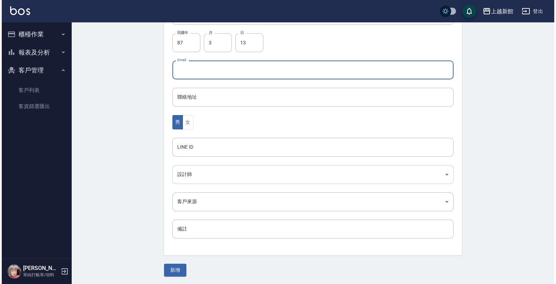
scroll to position [171, 0]
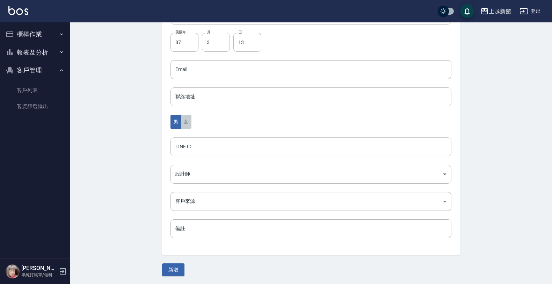
click at [186, 120] on button "女" at bounding box center [186, 122] width 10 height 14
click at [194, 171] on body "上越新館 登出 櫃檯作業 打帳單 帳單列表 掛單列表 現金收支登錄 高階收支登錄 材料自購登錄 每日結帳 排班表 現場電腦打卡 報表及分析 報表目錄 店家日報…" at bounding box center [278, 56] width 556 height 455
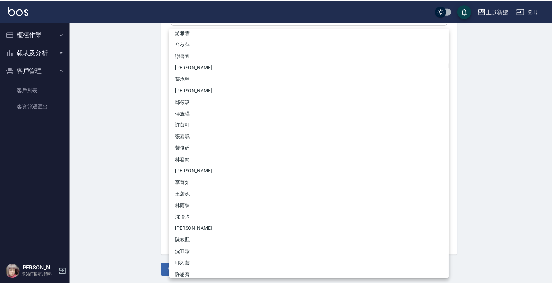
scroll to position [55, 0]
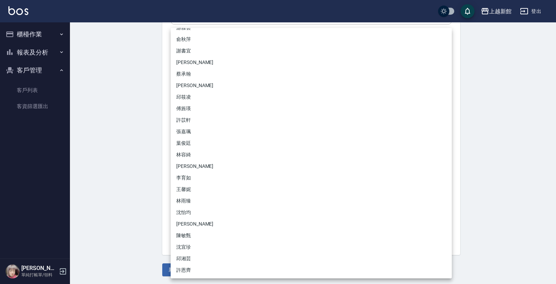
click at [180, 196] on li "林雨臻" at bounding box center [311, 201] width 281 height 12
type input "b971b3fa-ad89-41a6-ab83-7888ce5b8ddb"
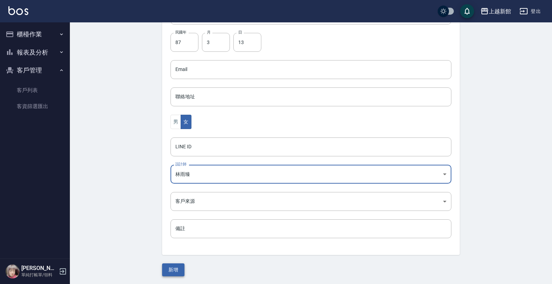
click at [179, 264] on button "新增" at bounding box center [173, 269] width 22 height 13
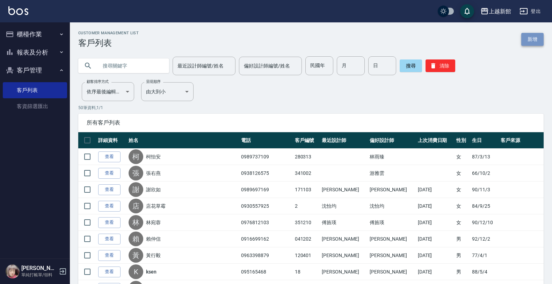
click at [532, 38] on link "新增" at bounding box center [532, 39] width 22 height 13
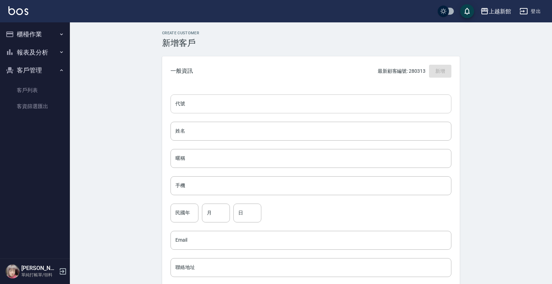
click at [367, 111] on input "代號" at bounding box center [311, 103] width 281 height 19
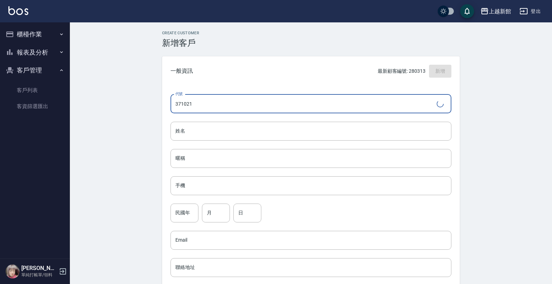
type input "371021"
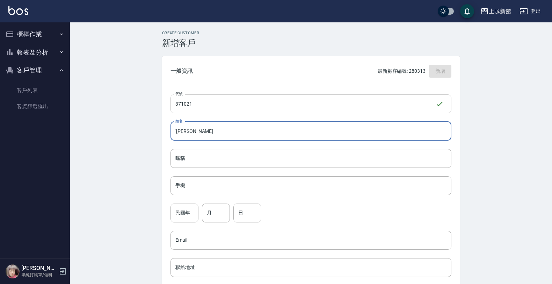
type input "'[PERSON_NAME]"
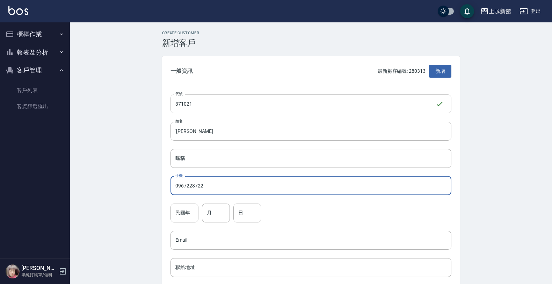
type input "0967228722"
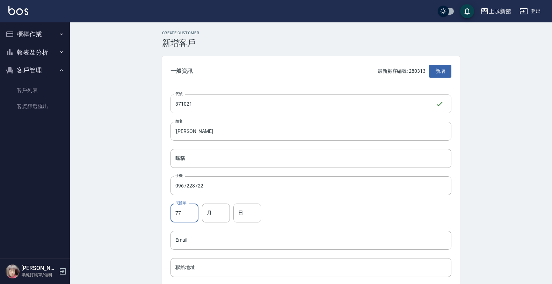
type input "77"
type input "10"
type input "21"
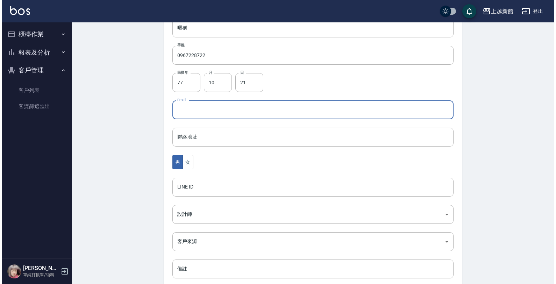
scroll to position [131, 0]
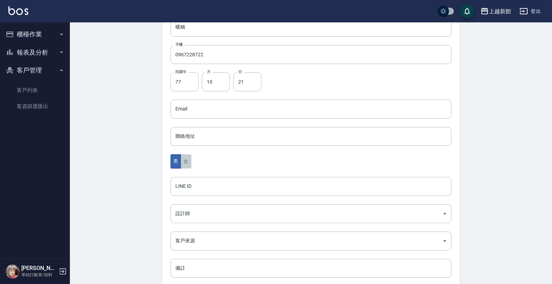
click at [189, 161] on button "女" at bounding box center [186, 161] width 10 height 14
click at [181, 210] on body "上越新館 登出 櫃檯作業 打帳單 帳單列表 掛單列表 現金收支登錄 高階收支登錄 材料自購登錄 每日結帳 排班表 現場電腦打卡 報表及分析 報表目錄 店家日報…" at bounding box center [276, 96] width 552 height 455
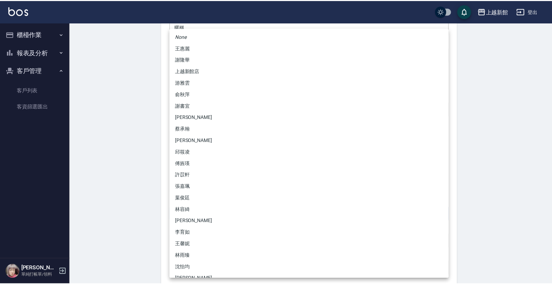
scroll to position [44, 0]
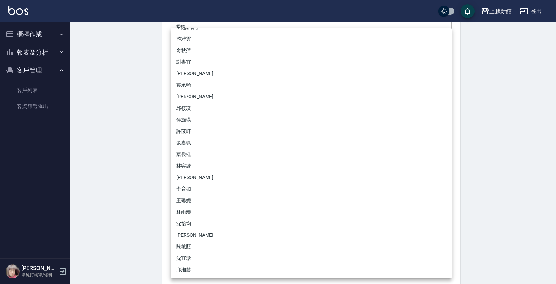
click at [187, 220] on li "沈怡均" at bounding box center [311, 224] width 281 height 12
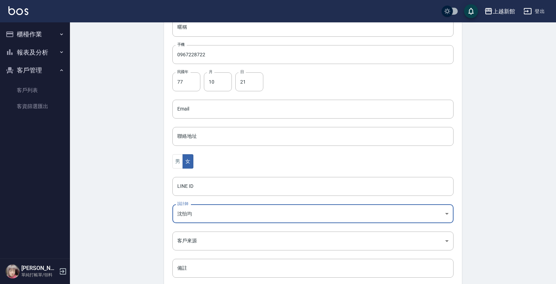
type input "15a18275-fbb5-4975-8588-eb5da8df17b5"
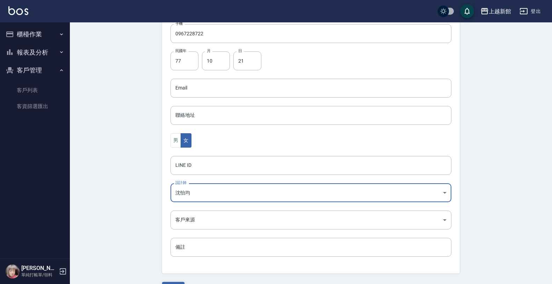
scroll to position [171, 0]
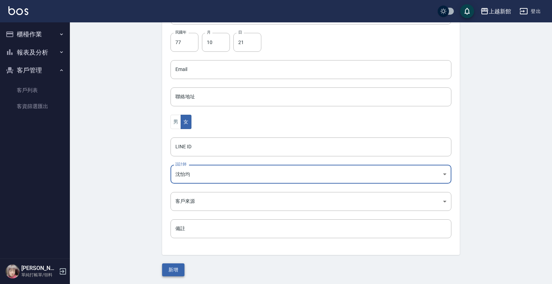
click at [171, 271] on button "新增" at bounding box center [173, 269] width 22 height 13
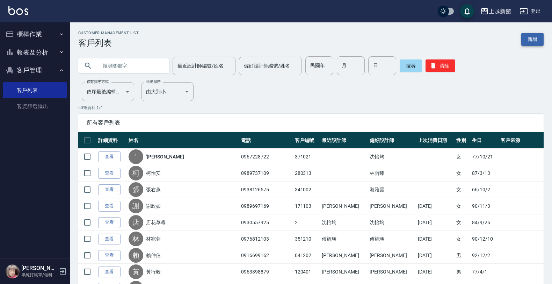
click at [529, 41] on link "新增" at bounding box center [532, 39] width 22 height 13
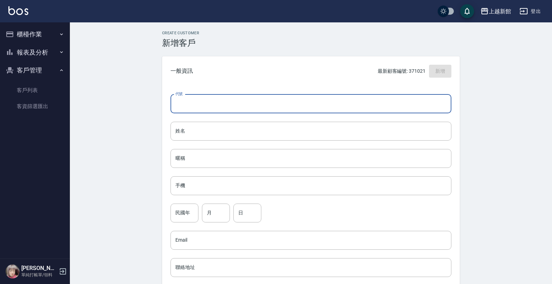
click at [191, 97] on input "代號" at bounding box center [311, 103] width 281 height 19
type input "360516"
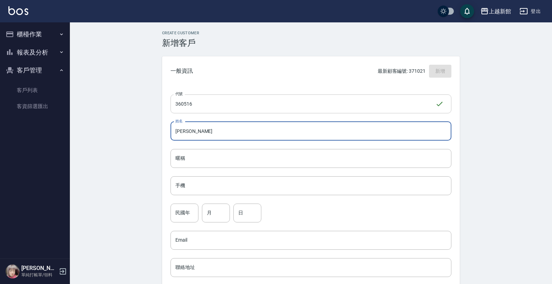
type input "[PERSON_NAME]"
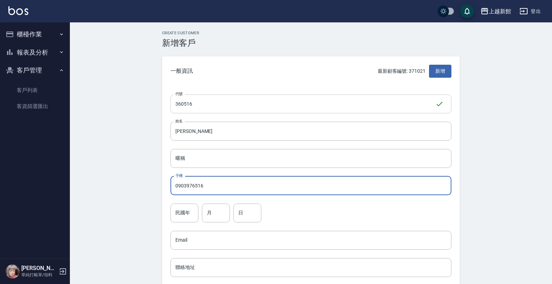
type input "0903976516"
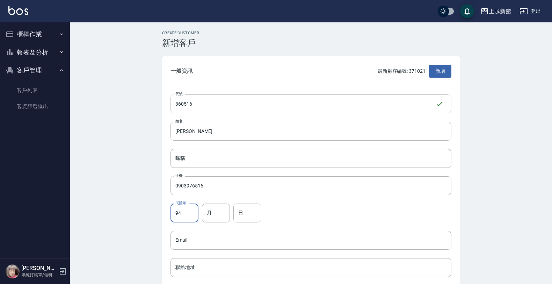
type input "94"
type input "5"
type input "16"
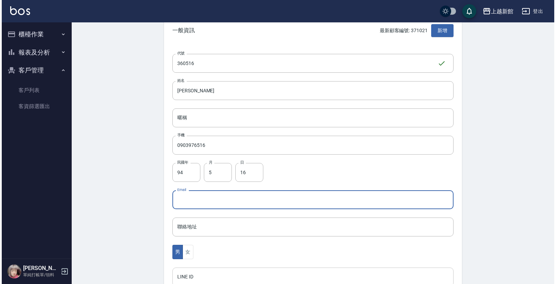
scroll to position [171, 0]
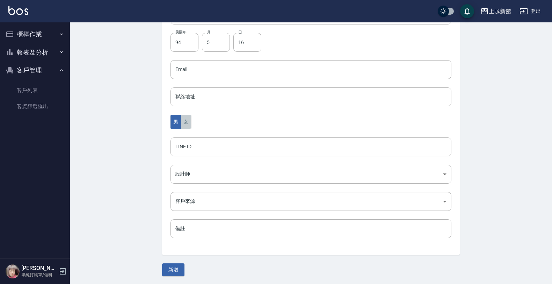
click at [184, 121] on button "女" at bounding box center [186, 122] width 10 height 14
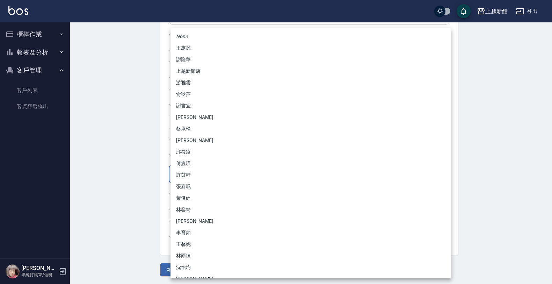
click at [187, 175] on body "上越新館 登出 櫃檯作業 打帳單 帳單列表 掛單列表 現金收支登錄 高階收支登錄 材料自購登錄 每日結帳 排班表 現場電腦打卡 報表及分析 報表目錄 店家日報…" at bounding box center [276, 56] width 552 height 455
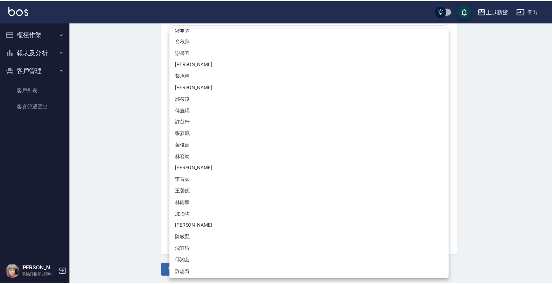
scroll to position [55, 0]
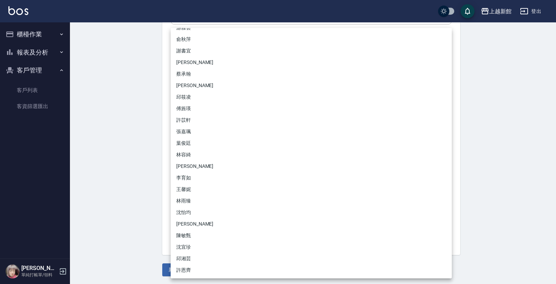
drag, startPoint x: 185, startPoint y: 62, endPoint x: 186, endPoint y: 72, distance: 9.9
click at [185, 63] on li "[PERSON_NAME]" at bounding box center [311, 63] width 281 height 12
type input "f2df2d98-d013-4630-b475-e8e0bdc1e845"
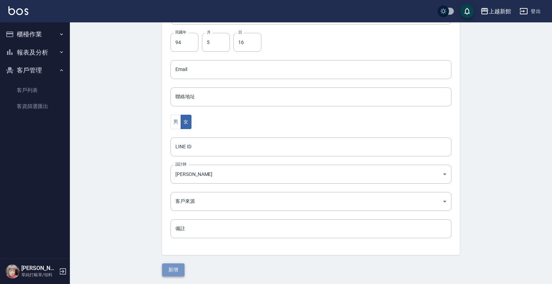
click at [174, 265] on button "新增" at bounding box center [173, 269] width 22 height 13
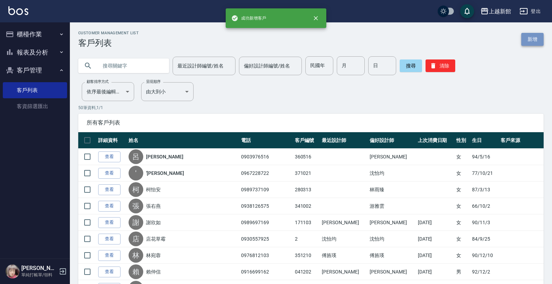
click at [528, 37] on link "新增" at bounding box center [532, 39] width 22 height 13
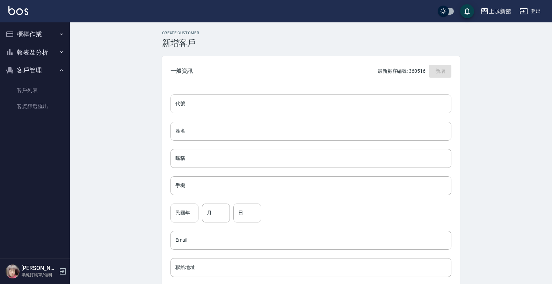
click at [416, 105] on input "代號" at bounding box center [311, 103] width 281 height 19
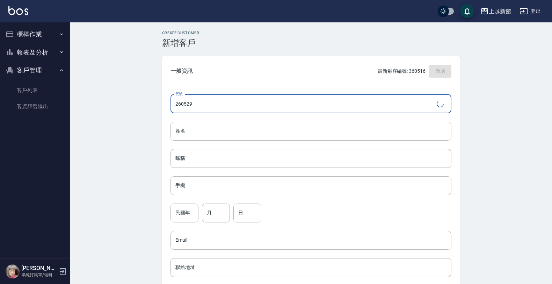
type input "260529"
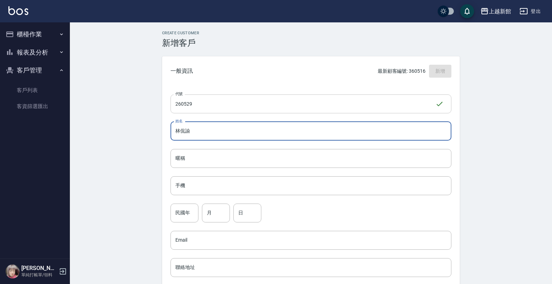
type input "林侃諭"
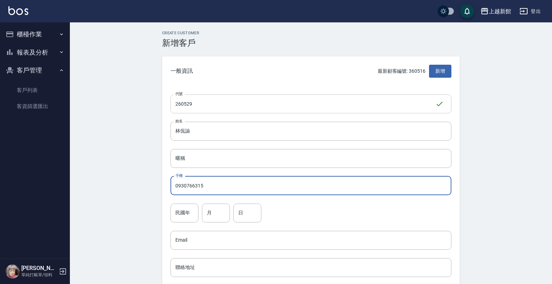
type input "0930766315"
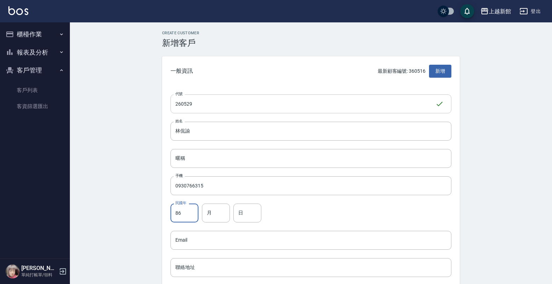
type input "86"
type input "5"
type input "29"
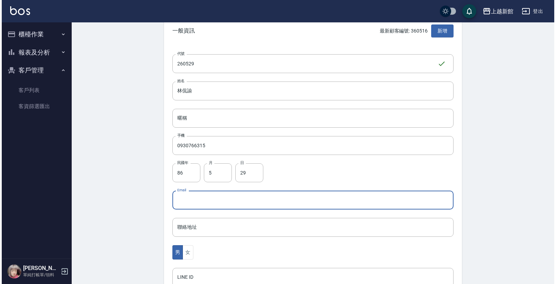
scroll to position [171, 0]
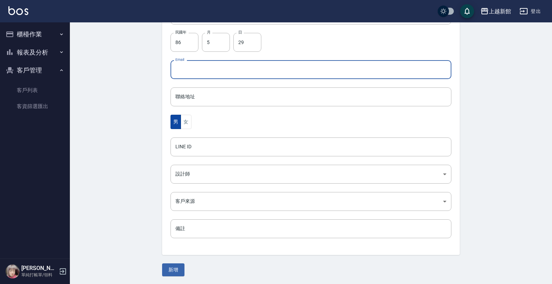
click at [179, 119] on button "男" at bounding box center [176, 122] width 10 height 14
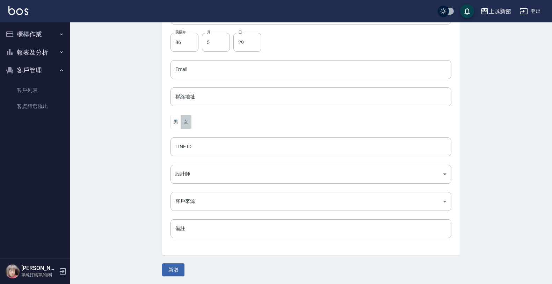
click at [186, 124] on button "女" at bounding box center [186, 122] width 10 height 14
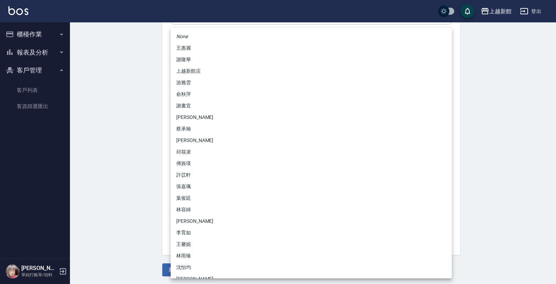
click at [186, 175] on body "上越新館 登出 櫃檯作業 打帳單 帳單列表 掛單列表 現金收支登錄 高階收支登錄 材料自購登錄 每日結帳 排班表 現場電腦打卡 報表及分析 報表目錄 店家日報…" at bounding box center [278, 56] width 556 height 455
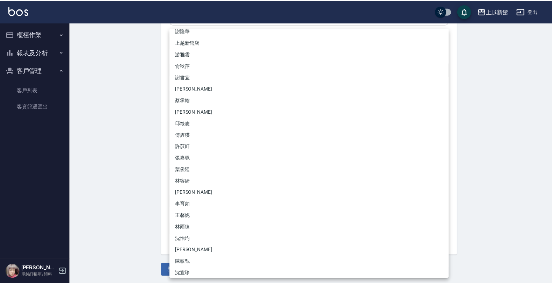
scroll to position [44, 0]
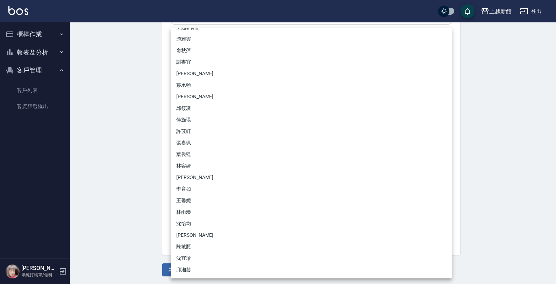
click at [184, 257] on li "沈宜珍" at bounding box center [311, 258] width 281 height 12
type input "d1a7700f-ed7d-493f-ab9c-4628fc9935fc"
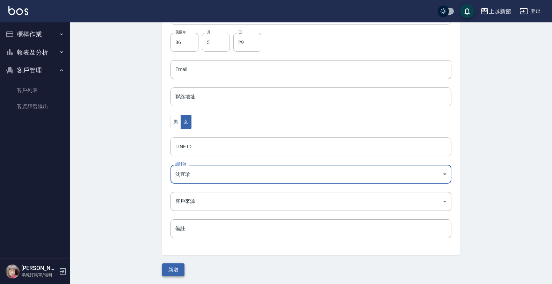
click at [179, 266] on button "新增" at bounding box center [173, 269] width 22 height 13
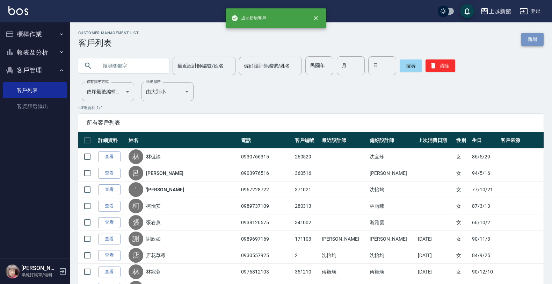
click at [530, 45] on link "新增" at bounding box center [532, 39] width 22 height 13
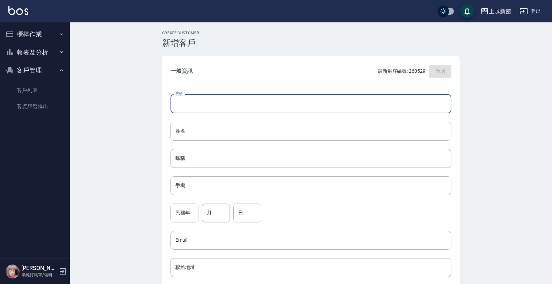
click at [430, 103] on input "代號" at bounding box center [311, 103] width 281 height 19
type input "240302"
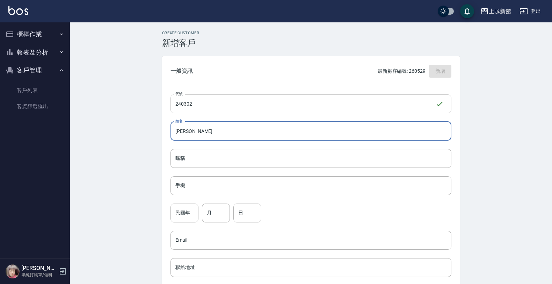
type input "簡明莉"
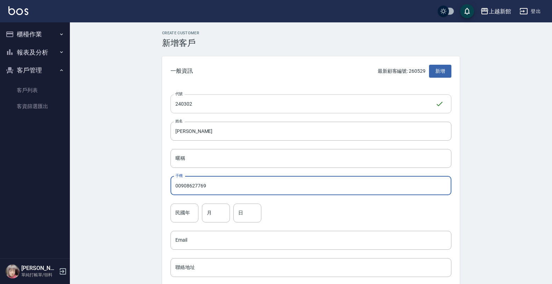
type input "00908627769"
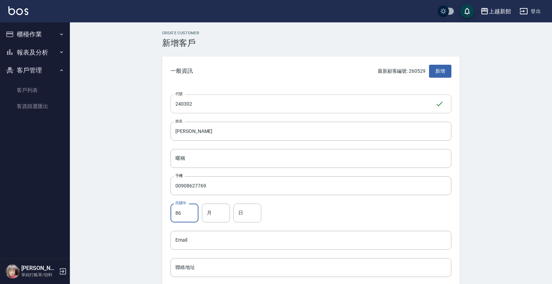
type input "86"
type input "3"
type input "2"
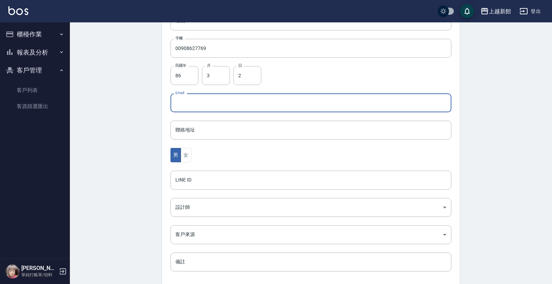
scroll to position [171, 0]
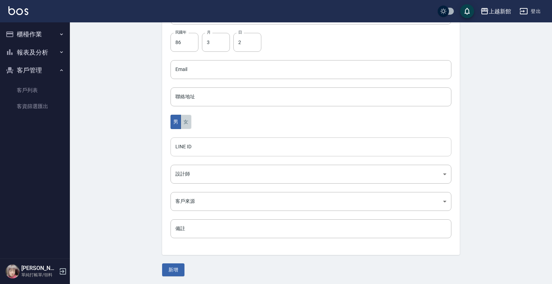
drag, startPoint x: 182, startPoint y: 124, endPoint x: 175, endPoint y: 144, distance: 20.8
click at [182, 124] on button "女" at bounding box center [186, 122] width 10 height 14
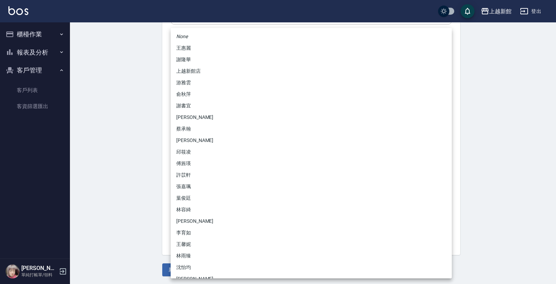
click at [177, 168] on body "上越新館 登出 櫃檯作業 打帳單 帳單列表 掛單列表 現金收支登錄 高階收支登錄 材料自購登錄 每日結帳 排班表 現場電腦打卡 報表及分析 報表目錄 店家日報…" at bounding box center [278, 56] width 556 height 455
click at [190, 88] on li "俞秋萍" at bounding box center [311, 94] width 281 height 12
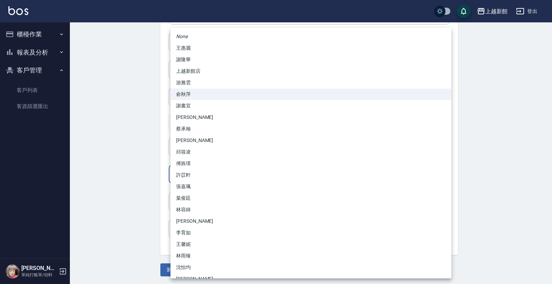
click at [188, 166] on body "上越新館 登出 櫃檯作業 打帳單 帳單列表 掛單列表 現金收支登錄 高階收支登錄 材料自購登錄 每日結帳 排班表 現場電腦打卡 報表及分析 報表目錄 店家日報…" at bounding box center [276, 56] width 552 height 455
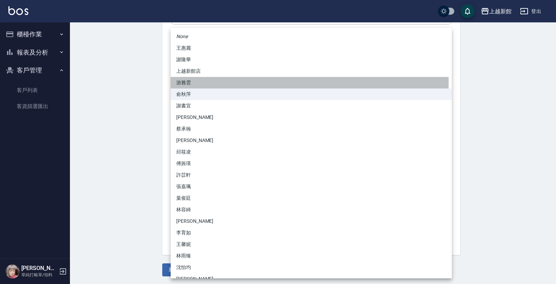
click at [205, 81] on li "游雅雲" at bounding box center [311, 83] width 281 height 12
type input "f7313804-6829-44b4-8327-9cb5f151e927"
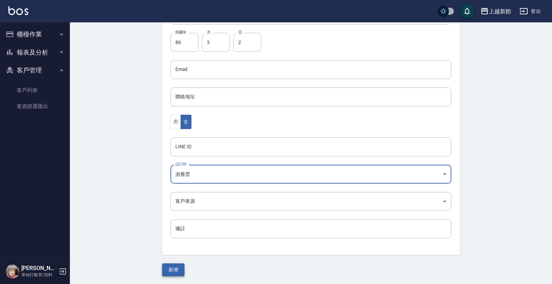
click at [183, 267] on button "新增" at bounding box center [173, 269] width 22 height 13
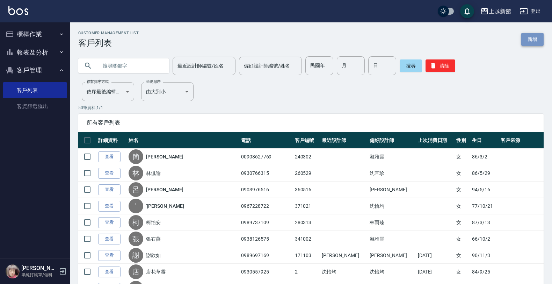
click at [523, 35] on link "新增" at bounding box center [532, 39] width 22 height 13
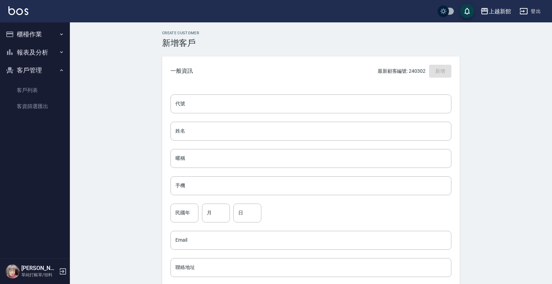
click at [416, 93] on div "代號 代號 姓名 姓名 暱稱 暱稱 手機 手機 民國年 民國年 月 月 日 日 Email Email 聯絡地址 聯絡地址 男 女 LINE ID LINE …" at bounding box center [311, 256] width 298 height 340
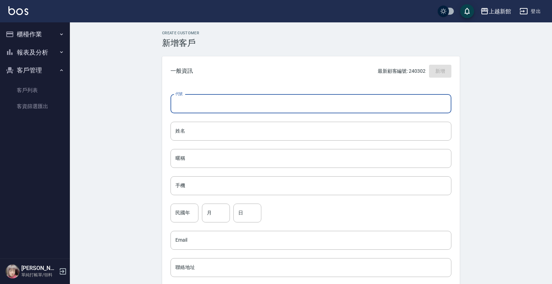
click at [409, 107] on input "代號" at bounding box center [311, 103] width 281 height 19
type input "0"
type input "320119"
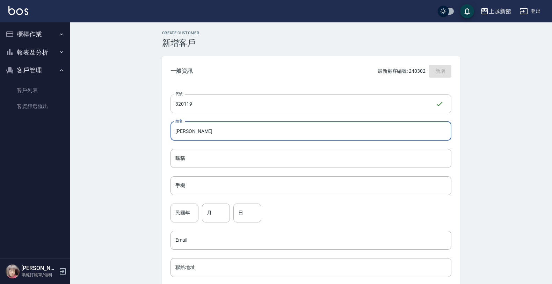
type input "邱曉萍"
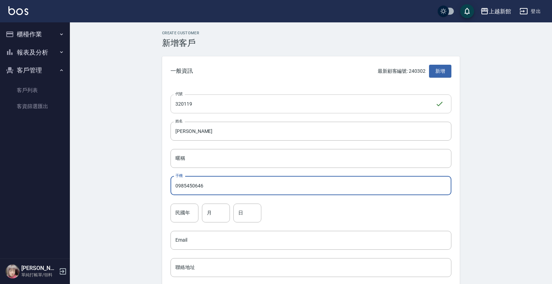
type input "0985450646"
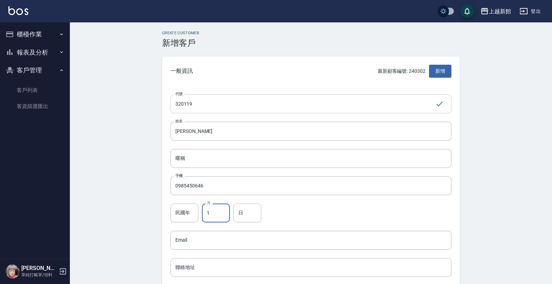
type input "1"
type input "19"
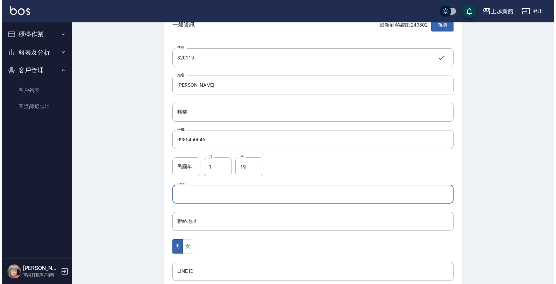
scroll to position [131, 0]
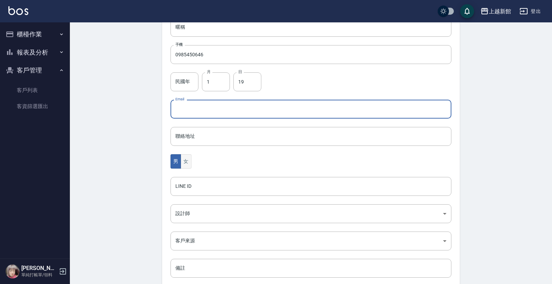
click at [189, 161] on button "女" at bounding box center [186, 161] width 10 height 14
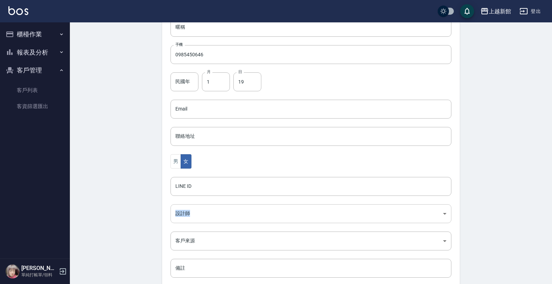
click at [183, 204] on div "代號 320119 ​ 代號 姓名 邱曉萍 姓名 暱稱 暱稱 手機 0985450646 手機 民國年 民國年 月 1 月 日 19 日 Email Emai…" at bounding box center [311, 125] width 298 height 340
click at [184, 210] on body "上越新館 登出 櫃檯作業 打帳單 帳單列表 掛單列表 現金收支登錄 高階收支登錄 材料自購登錄 每日結帳 排班表 現場電腦打卡 報表及分析 報表目錄 店家日報…" at bounding box center [276, 96] width 552 height 455
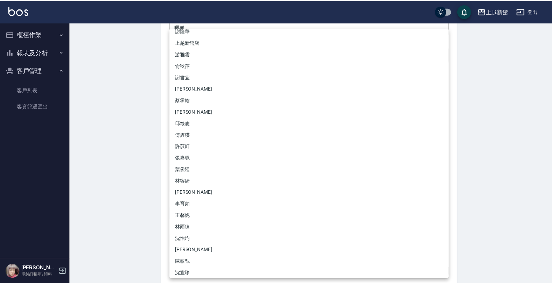
scroll to position [44, 0]
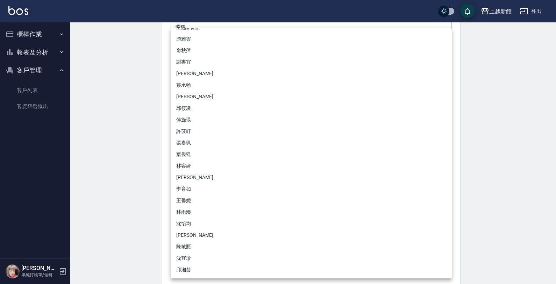
click at [189, 122] on li "傅旌瑛" at bounding box center [311, 120] width 281 height 12
type input "1211b317-6865-4b65-8ce4-66e34f8d1fd8"
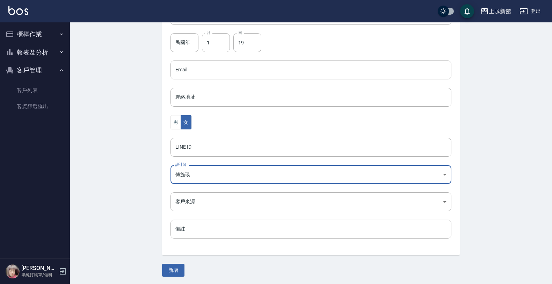
scroll to position [171, 0]
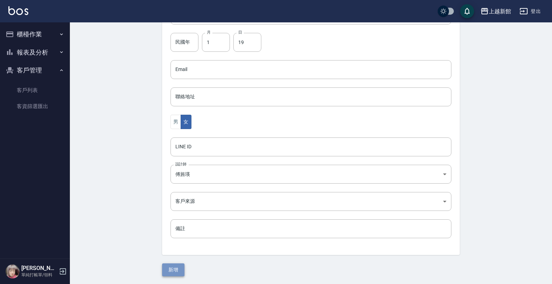
click at [170, 269] on button "新增" at bounding box center [173, 269] width 22 height 13
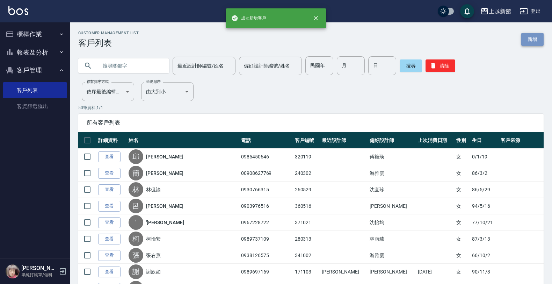
click at [524, 40] on link "新增" at bounding box center [532, 39] width 22 height 13
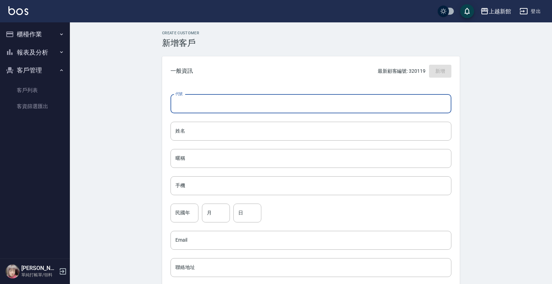
click at [410, 98] on input "代號" at bounding box center [311, 103] width 281 height 19
type input "290418"
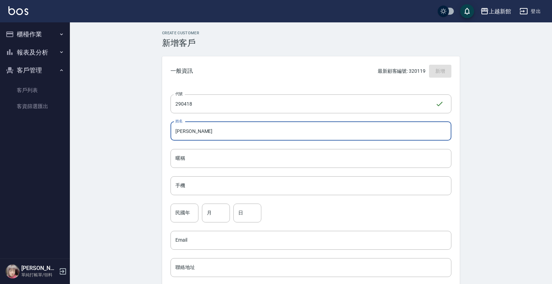
type input "徐青琦"
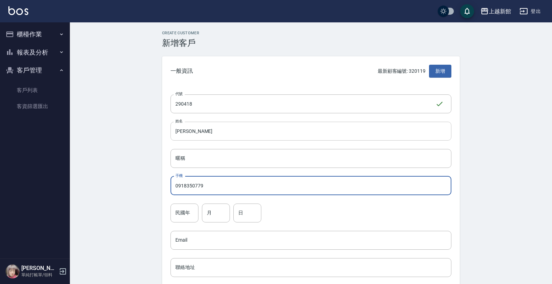
type input "0918350779"
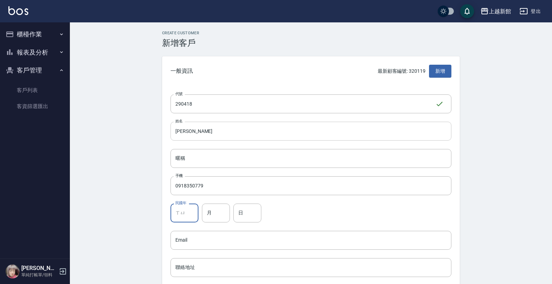
type input "徐"
type input "64"
type input "4"
type input "18"
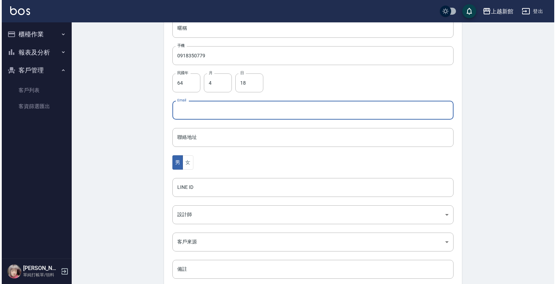
scroll to position [171, 0]
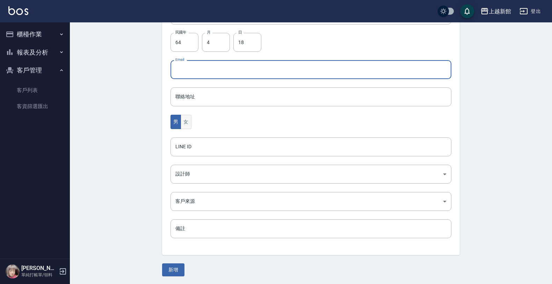
click at [191, 125] on button "女" at bounding box center [186, 122] width 10 height 14
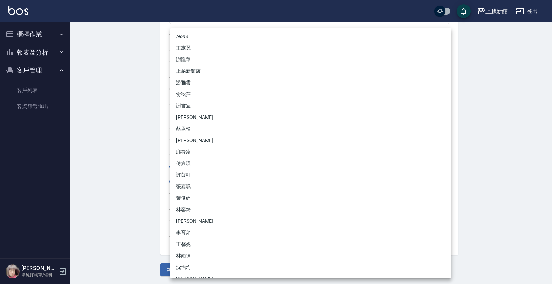
click at [190, 169] on body "上越新館 登出 櫃檯作業 打帳單 帳單列表 掛單列表 現金收支登錄 高階收支登錄 材料自購登錄 每日結帳 排班表 現場電腦打卡 報表及分析 報表目錄 店家日報…" at bounding box center [276, 56] width 552 height 455
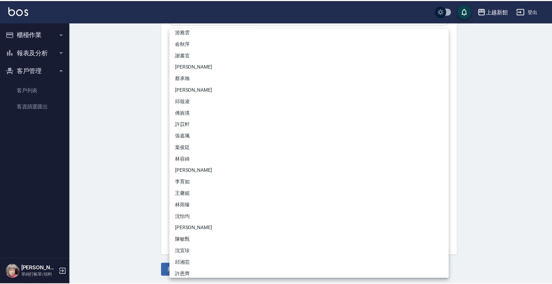
scroll to position [55, 0]
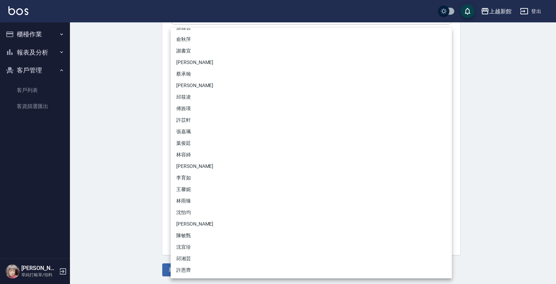
click at [187, 244] on li "沈宜珍" at bounding box center [311, 247] width 281 height 12
type input "d1a7700f-ed7d-493f-ab9c-4628fc9935fc"
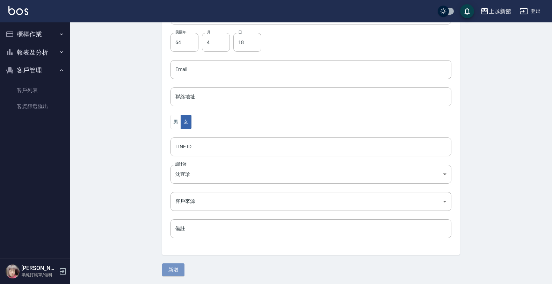
click at [173, 268] on button "新增" at bounding box center [173, 269] width 22 height 13
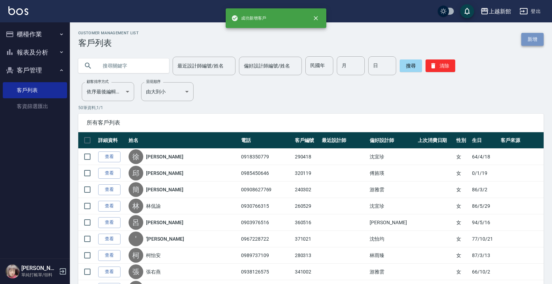
click at [526, 43] on link "新增" at bounding box center [532, 39] width 22 height 13
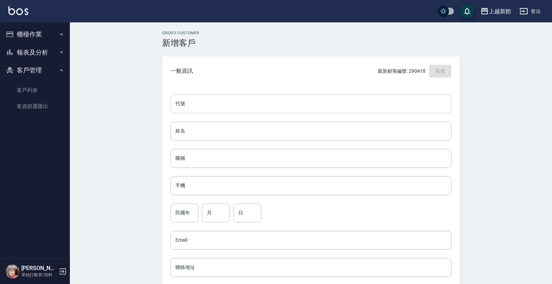
drag, startPoint x: 415, startPoint y: 115, endPoint x: 413, endPoint y: 108, distance: 6.7
click at [415, 114] on div "代號 代號 姓名 姓名 暱稱 暱稱 手機 手機 民國年 民國年 月 月 日 日 Email Email 聯絡地址 聯絡地址 男 女 LINE ID LINE …" at bounding box center [311, 256] width 298 height 340
click at [413, 108] on input "代號" at bounding box center [311, 103] width 281 height 19
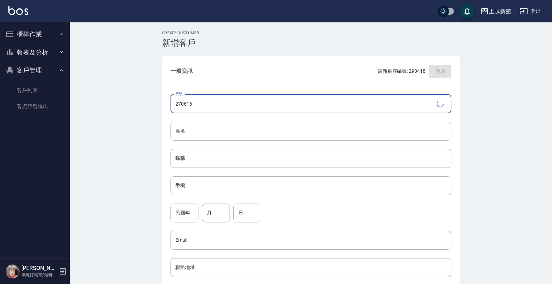
type input "270616"
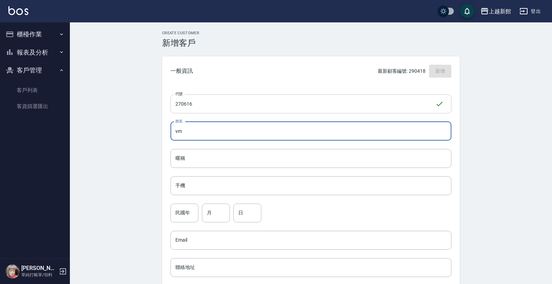
type input "v"
type input "徐欣怡"
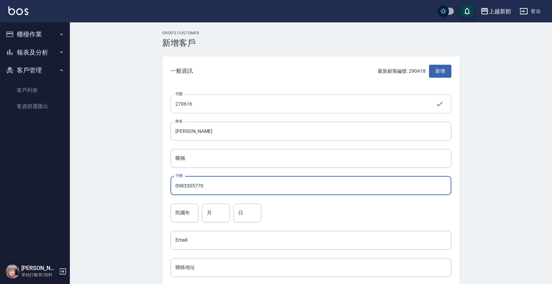
type input "0983305770"
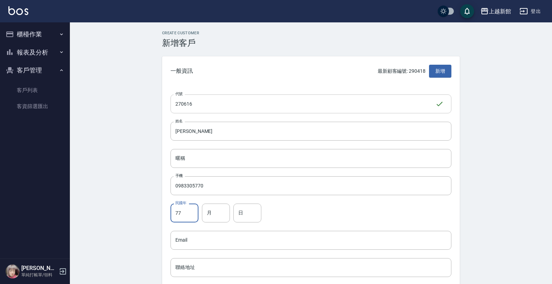
type input "77"
type input "6"
type input "16"
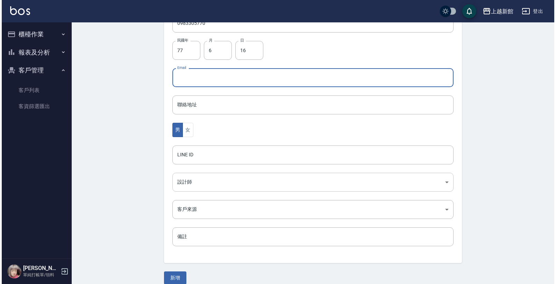
scroll to position [171, 0]
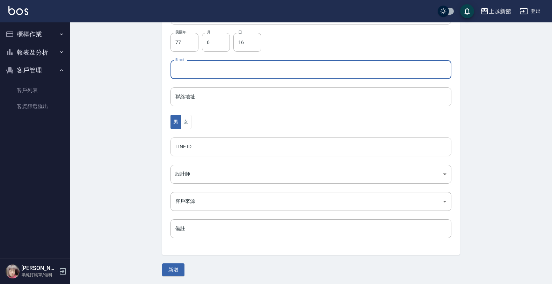
drag, startPoint x: 184, startPoint y: 121, endPoint x: 179, endPoint y: 149, distance: 29.1
click at [183, 124] on button "女" at bounding box center [186, 122] width 10 height 14
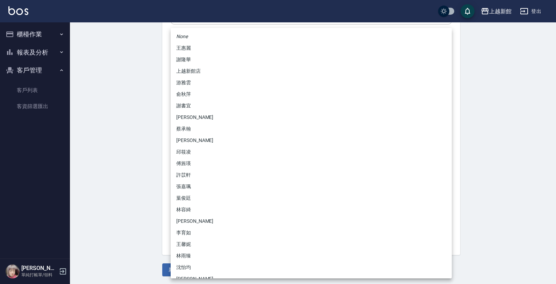
click at [174, 182] on body "上越新館 登出 櫃檯作業 打帳單 帳單列表 掛單列表 現金收支登錄 高階收支登錄 材料自購登錄 每日結帳 排班表 現場電腦打卡 報表及分析 報表目錄 店家日報…" at bounding box center [278, 56] width 556 height 455
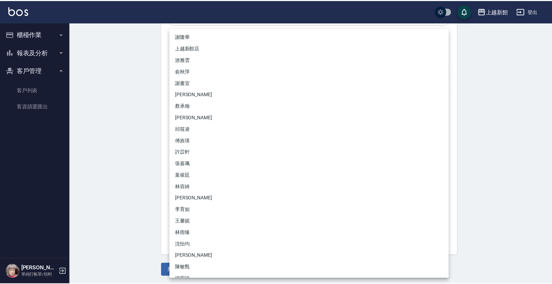
scroll to position [44, 0]
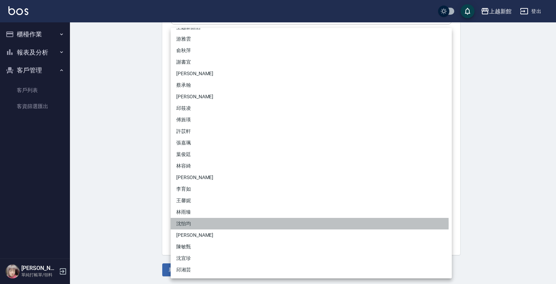
click at [190, 224] on li "沈怡均" at bounding box center [311, 224] width 281 height 12
type input "15a18275-fbb5-4975-8588-eb5da8df17b5"
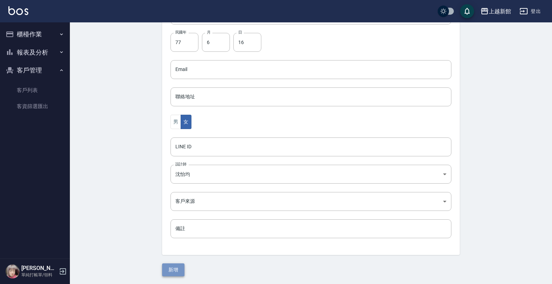
click at [172, 264] on button "新增" at bounding box center [173, 269] width 22 height 13
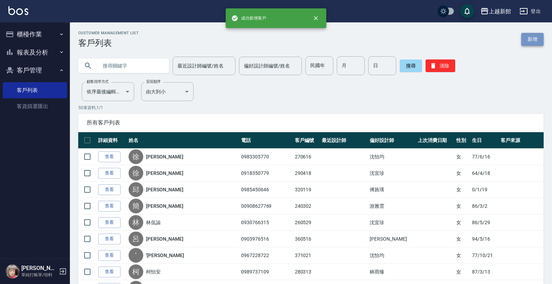
click at [533, 41] on link "新增" at bounding box center [532, 39] width 22 height 13
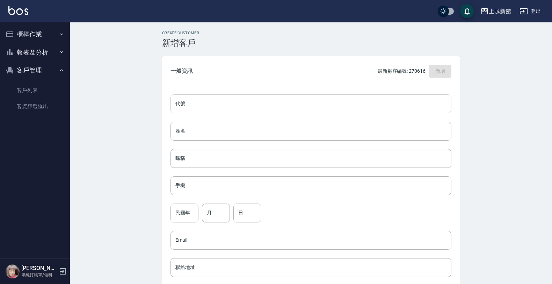
click at [390, 105] on input "代號" at bounding box center [311, 103] width 281 height 19
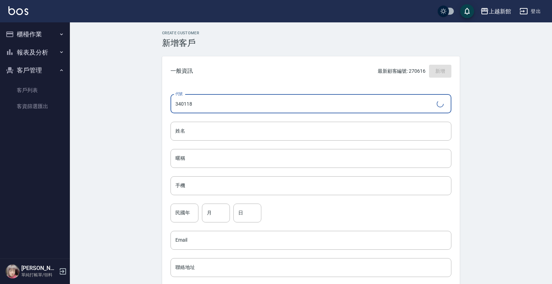
type input "340118"
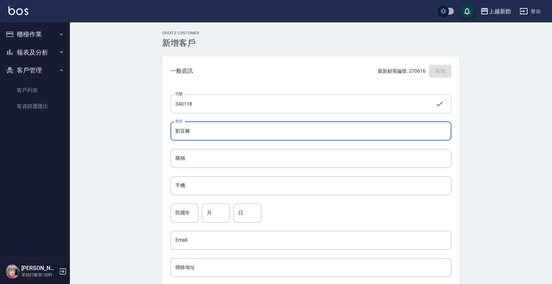
type input "劉宜榛"
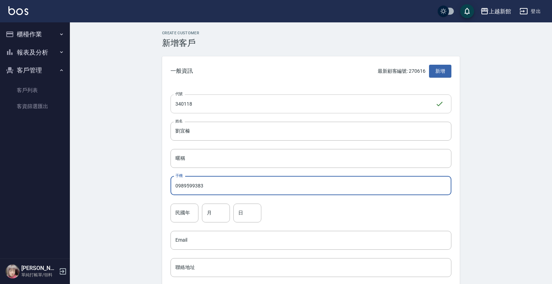
type input "0989599383"
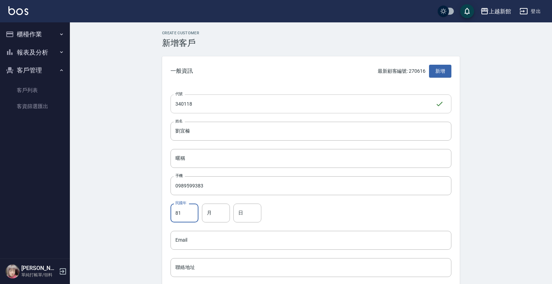
type input "81"
type input "1"
type input "18"
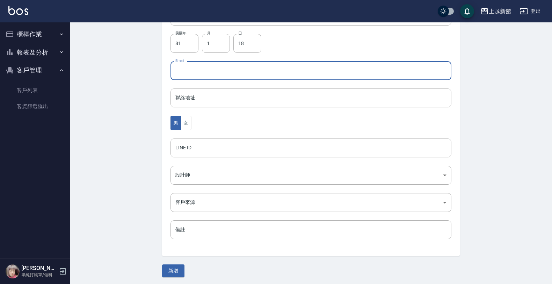
scroll to position [171, 0]
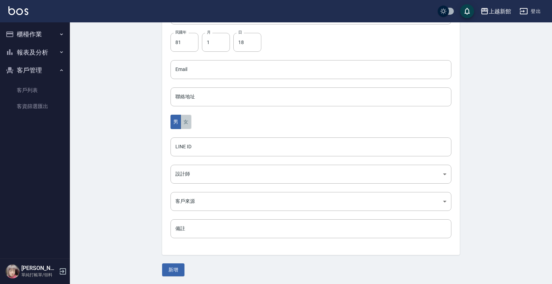
click at [190, 118] on button "女" at bounding box center [186, 122] width 10 height 14
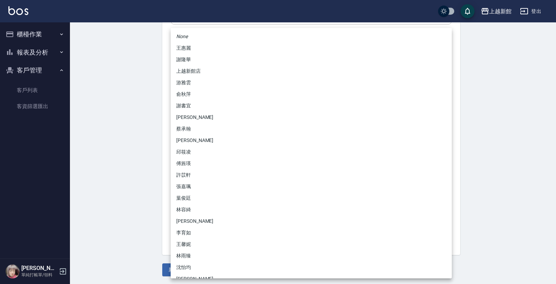
click at [186, 180] on body "上越新館 登出 櫃檯作業 打帳單 帳單列表 掛單列表 現金收支登錄 高階收支登錄 材料自購登錄 每日結帳 排班表 現場電腦打卡 報表及分析 報表目錄 店家日報…" at bounding box center [278, 56] width 556 height 455
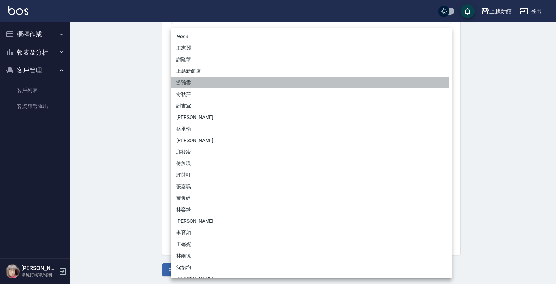
click at [195, 88] on li "游雅雲" at bounding box center [311, 83] width 281 height 12
type input "f7313804-6829-44b4-8327-9cb5f151e927"
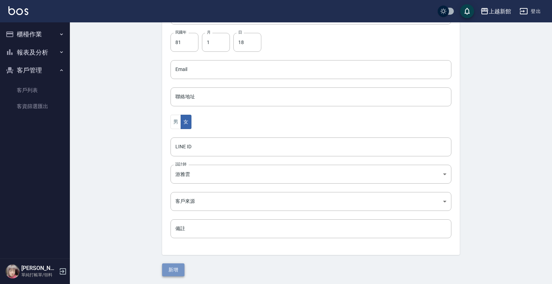
click at [175, 267] on button "新增" at bounding box center [173, 269] width 22 height 13
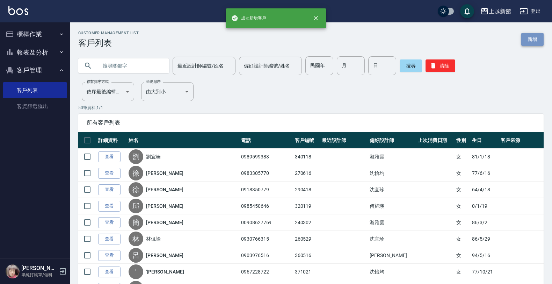
click at [533, 43] on link "新增" at bounding box center [532, 39] width 22 height 13
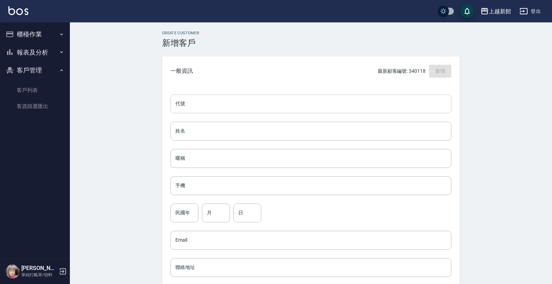
click at [446, 104] on input "代號" at bounding box center [311, 103] width 281 height 19
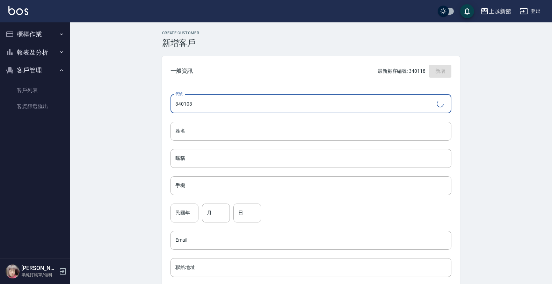
type input "340103"
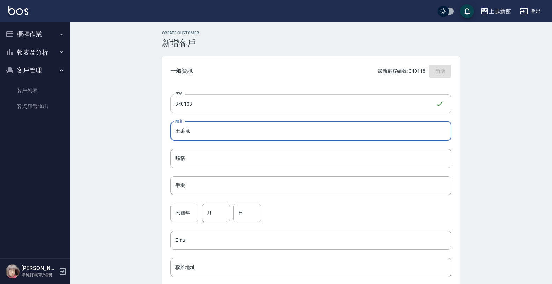
type input "王采葳"
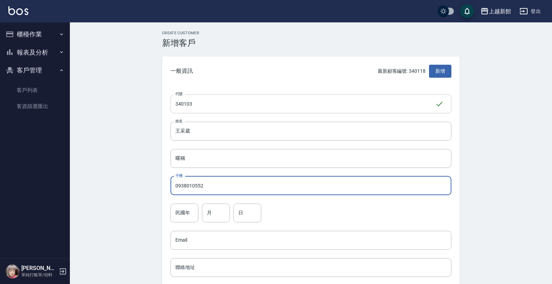
type input "0938010552"
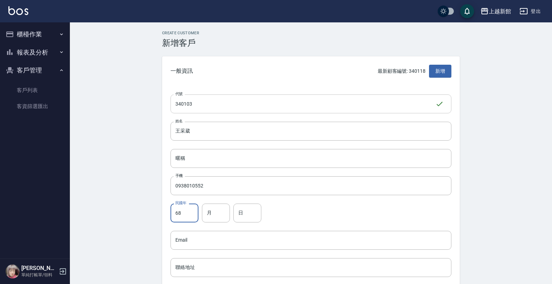
type input "68"
type input "1"
type input "03"
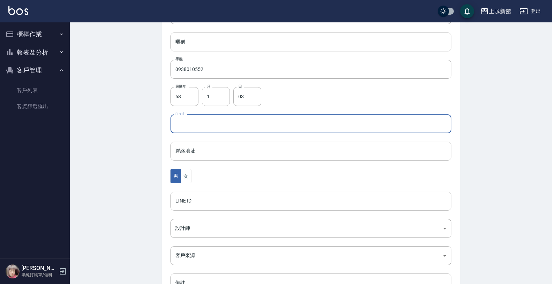
scroll to position [171, 0]
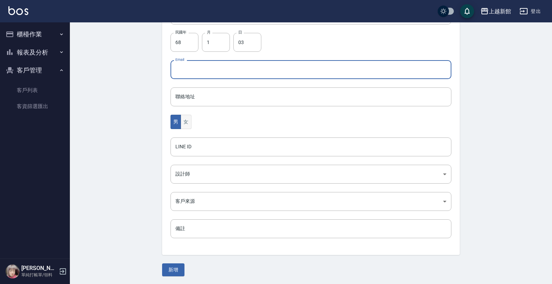
click at [187, 121] on button "女" at bounding box center [186, 122] width 10 height 14
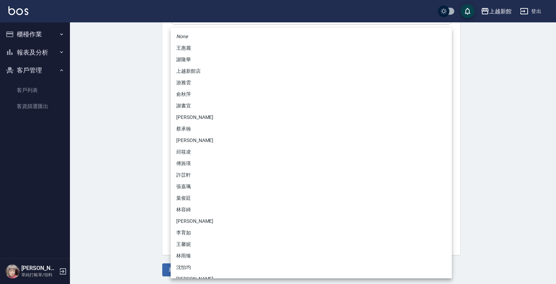
click at [198, 180] on body "上越新館 登出 櫃檯作業 打帳單 帳單列表 掛單列表 現金收支登錄 高階收支登錄 材料自購登錄 每日結帳 排班表 現場電腦打卡 報表及分析 報表目錄 店家日報…" at bounding box center [278, 56] width 556 height 455
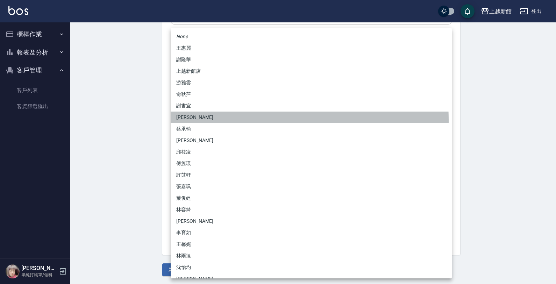
click at [189, 121] on li "劉名儀" at bounding box center [311, 117] width 281 height 12
type input "f2df2d98-d013-4630-b475-e8e0bdc1e845"
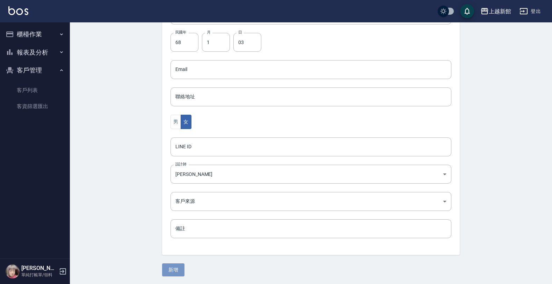
click at [179, 270] on button "新增" at bounding box center [173, 269] width 22 height 13
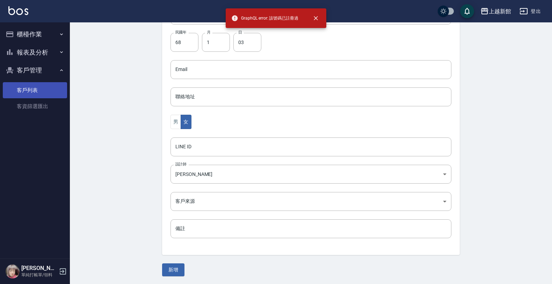
click at [18, 85] on link "客戶列表" at bounding box center [35, 90] width 64 height 16
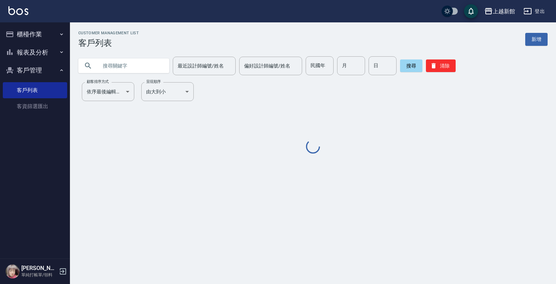
click at [108, 70] on input "text" at bounding box center [131, 65] width 66 height 19
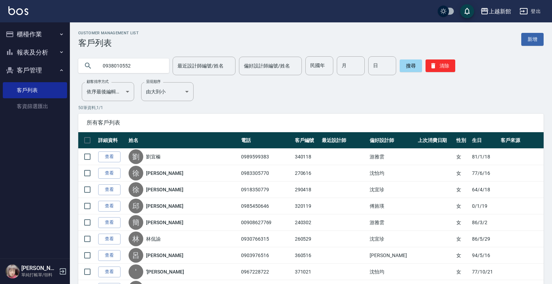
type input "0938010552"
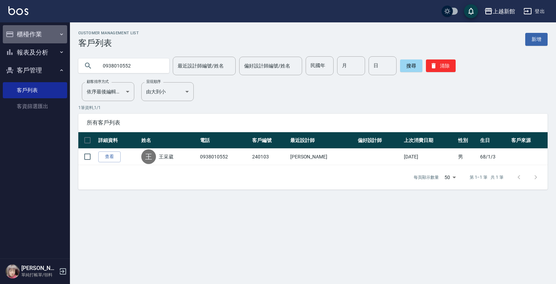
click at [39, 38] on button "櫃檯作業" at bounding box center [35, 34] width 64 height 18
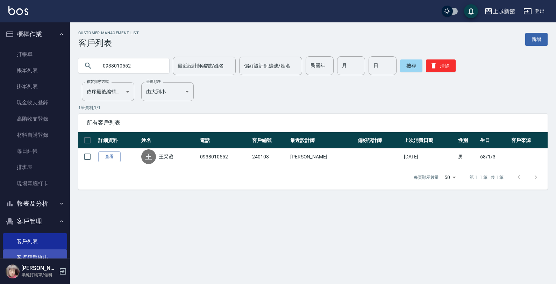
click at [39, 256] on link "客資篩選匯出" at bounding box center [35, 257] width 64 height 16
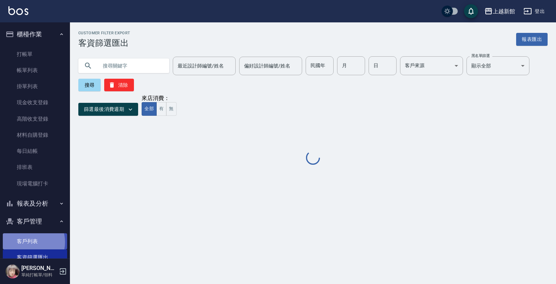
click at [27, 242] on link "客戶列表" at bounding box center [35, 241] width 64 height 16
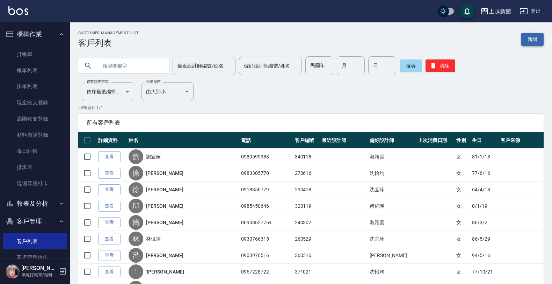
click at [529, 42] on link "新增" at bounding box center [532, 39] width 22 height 13
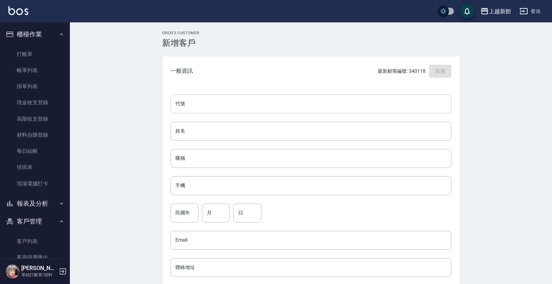
click at [438, 102] on input "代號" at bounding box center [311, 103] width 281 height 19
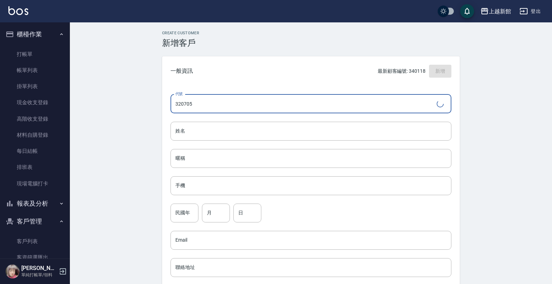
type input "320705"
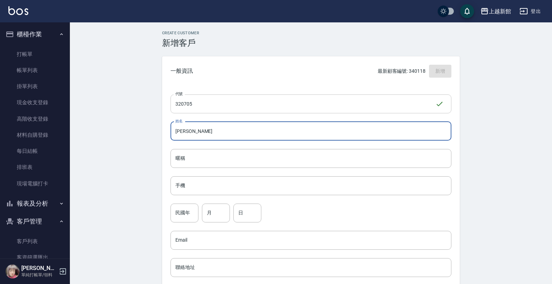
type input "張紋慧"
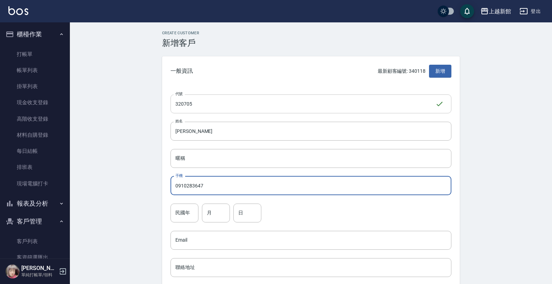
type input "0910283647"
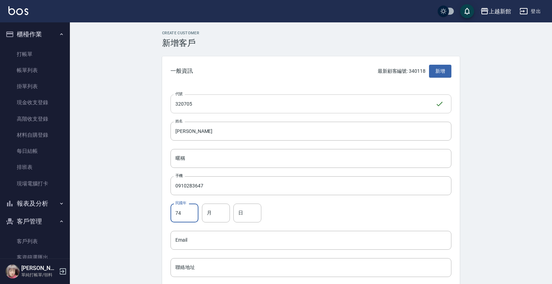
type input "74"
type input "7"
type input "5"
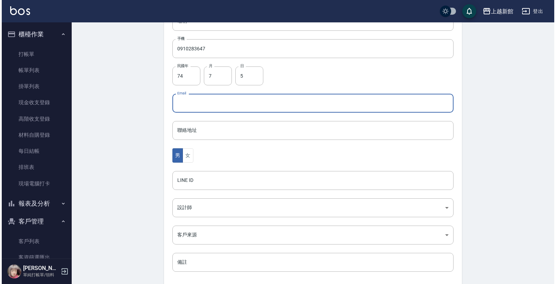
scroll to position [171, 0]
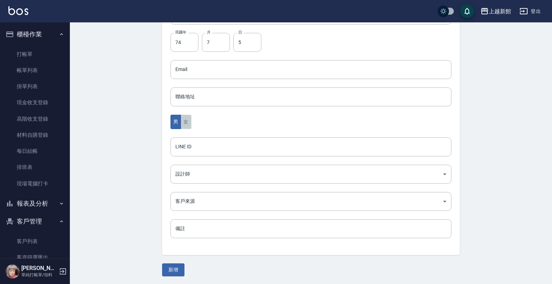
click at [183, 122] on button "女" at bounding box center [186, 122] width 10 height 14
drag, startPoint x: 173, startPoint y: 156, endPoint x: 174, endPoint y: 165, distance: 8.8
click at [175, 160] on div "代號 320705 ​ 代號 姓名 張紋慧 姓名 暱稱 暱稱 手機 0910283647 手機 民國年 74 民國年 月 7 月 日 5 日 Email Em…" at bounding box center [311, 85] width 298 height 340
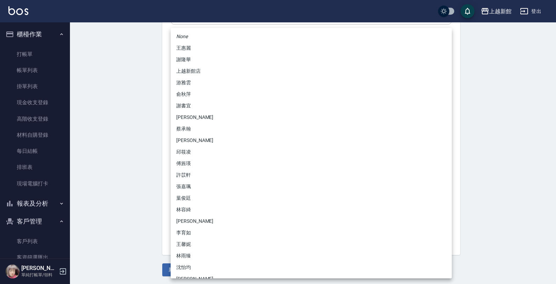
click at [174, 165] on body "上越新館 登出 櫃檯作業 打帳單 帳單列表 掛單列表 現金收支登錄 高階收支登錄 材料自購登錄 每日結帳 排班表 現場電腦打卡 報表及分析 報表目錄 店家日報…" at bounding box center [278, 56] width 556 height 455
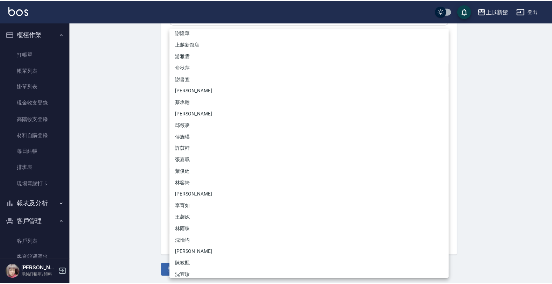
scroll to position [55, 0]
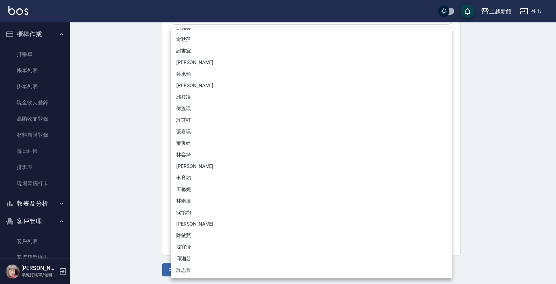
click at [185, 245] on li "沈宜珍" at bounding box center [311, 247] width 281 height 12
type input "d1a7700f-ed7d-493f-ab9c-4628fc9935fc"
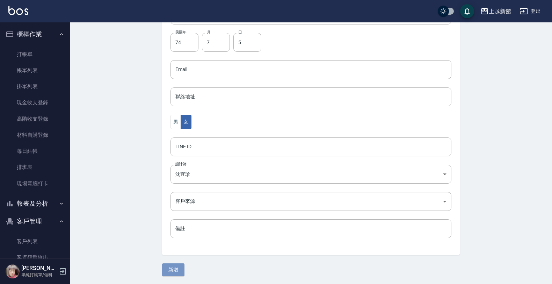
click at [168, 268] on button "新增" at bounding box center [173, 269] width 22 height 13
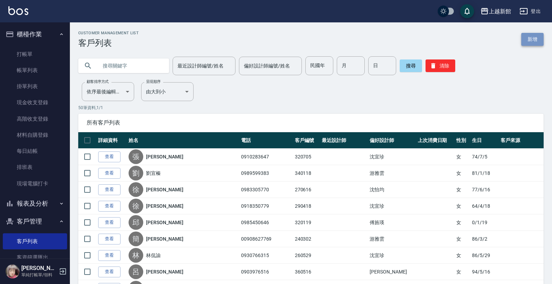
click at [530, 37] on link "新增" at bounding box center [532, 39] width 22 height 13
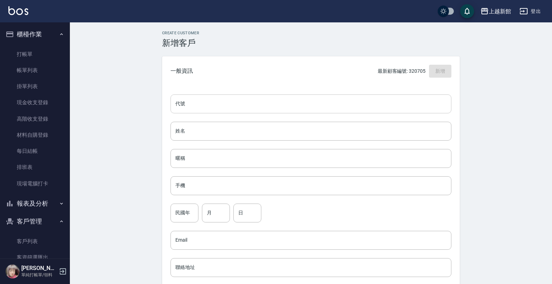
click at [420, 95] on input "代號" at bounding box center [311, 103] width 281 height 19
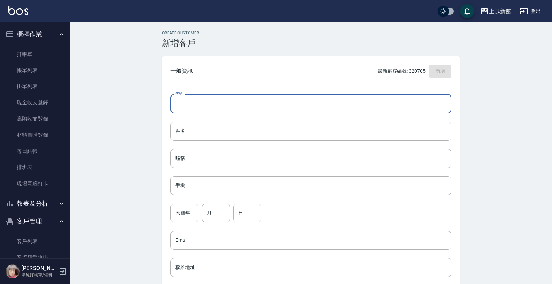
type input "3"
type input "290108"
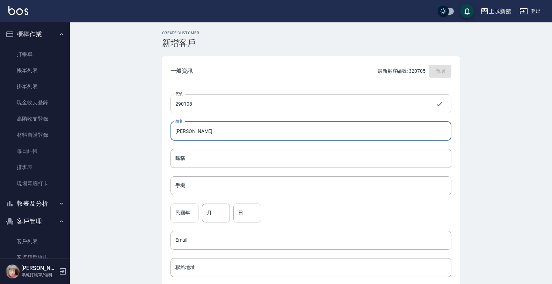
type input "歐湯琳"
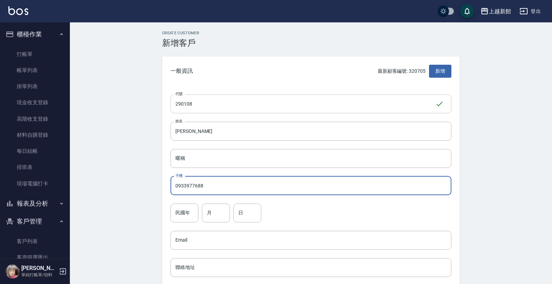
type input "0933977688"
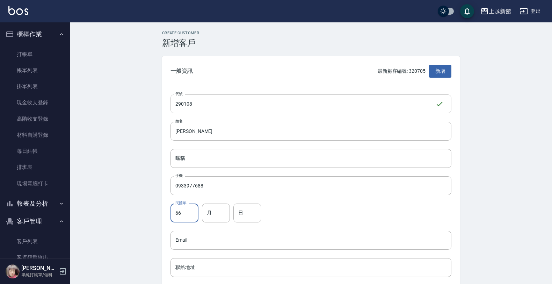
type input "66"
type input "1"
type input "08"
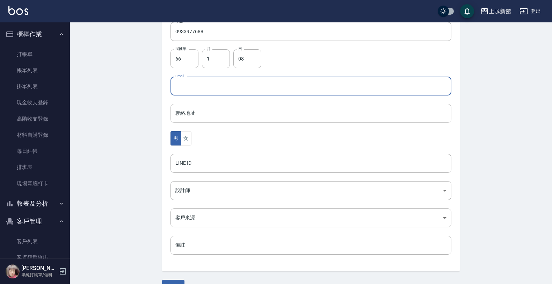
scroll to position [171, 0]
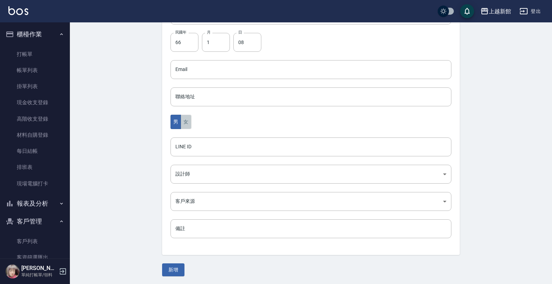
click at [191, 121] on button "女" at bounding box center [186, 122] width 10 height 14
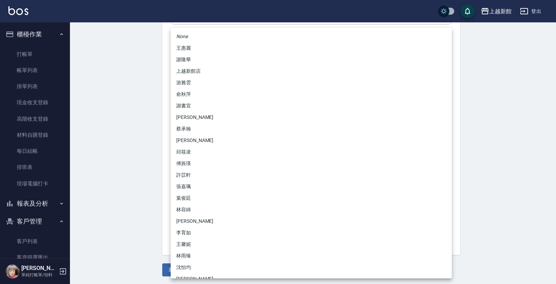
click at [182, 167] on body "上越新館 登出 櫃檯作業 打帳單 帳單列表 掛單列表 現金收支登錄 高階收支登錄 材料自購登錄 每日結帳 排班表 現場電腦打卡 報表及分析 報表目錄 店家日報…" at bounding box center [278, 56] width 556 height 455
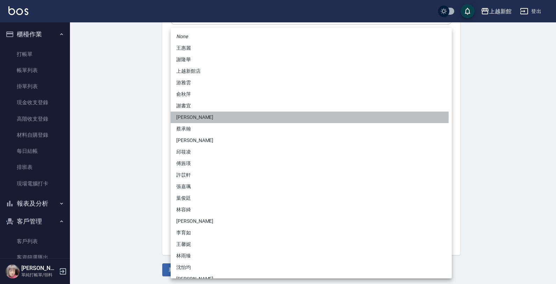
click at [190, 115] on li "劉名儀" at bounding box center [311, 117] width 281 height 12
type input "f2df2d98-d013-4630-b475-e8e0bdc1e845"
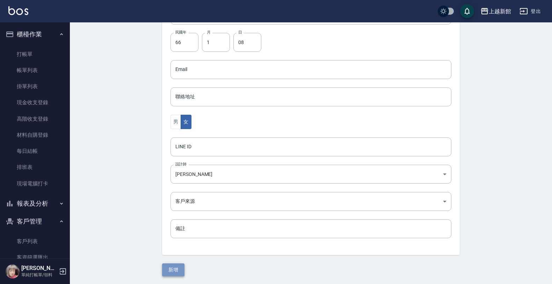
click at [168, 273] on button "新增" at bounding box center [173, 269] width 22 height 13
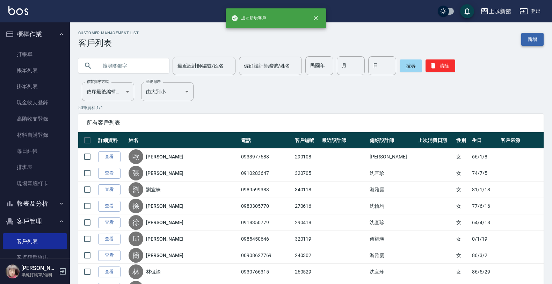
drag, startPoint x: 545, startPoint y: 37, endPoint x: 533, endPoint y: 40, distance: 12.4
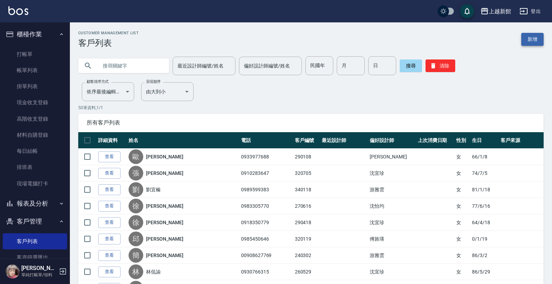
click at [533, 39] on link "新增" at bounding box center [532, 39] width 22 height 13
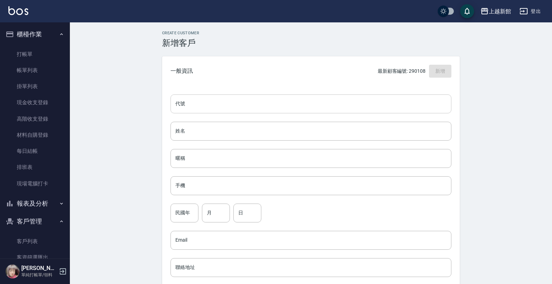
click at [425, 102] on input "代號" at bounding box center [311, 103] width 281 height 19
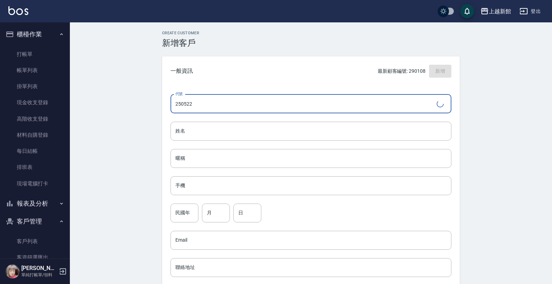
type input "250522"
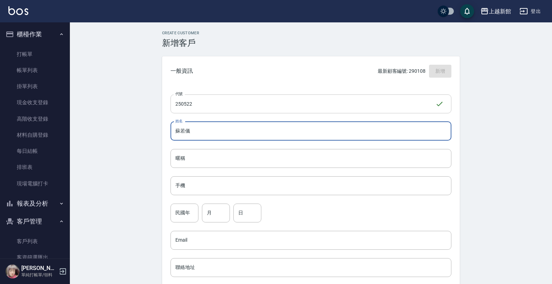
type input "蘇若儀"
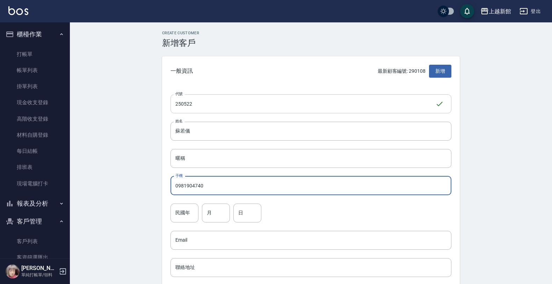
type input "0981904740"
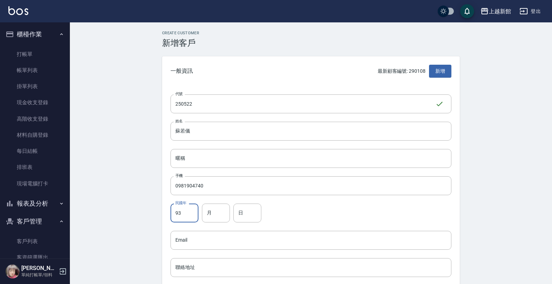
type input "93"
type input "5"
type input "22"
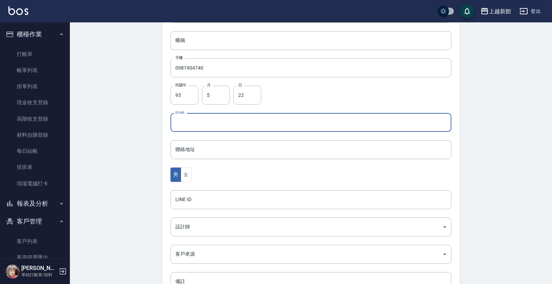
scroll to position [171, 0]
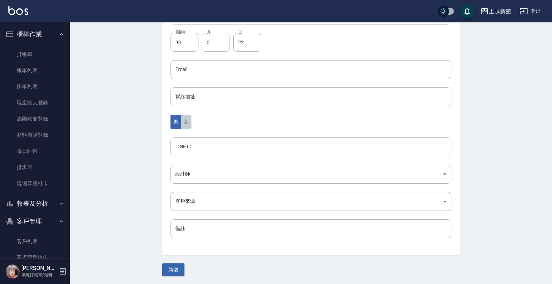
click at [191, 122] on button "女" at bounding box center [186, 122] width 10 height 14
click at [175, 275] on button "新增" at bounding box center [173, 269] width 22 height 13
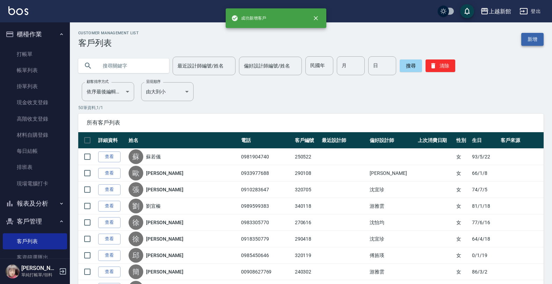
click at [525, 38] on link "新增" at bounding box center [532, 39] width 22 height 13
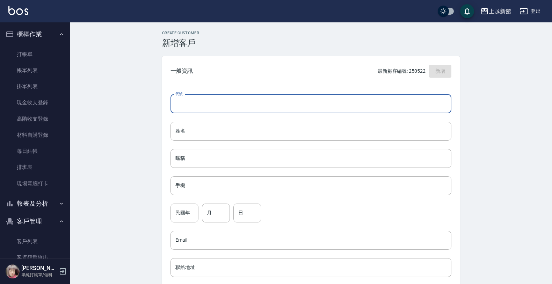
click at [434, 98] on input "代號" at bounding box center [311, 103] width 281 height 19
type input "370727"
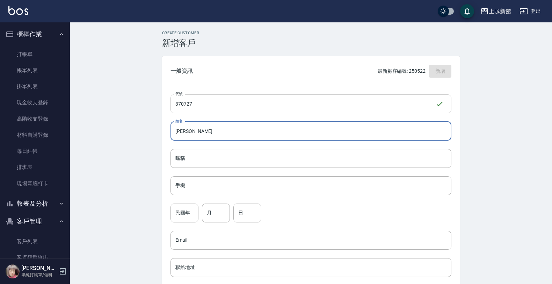
type input "林子恩"
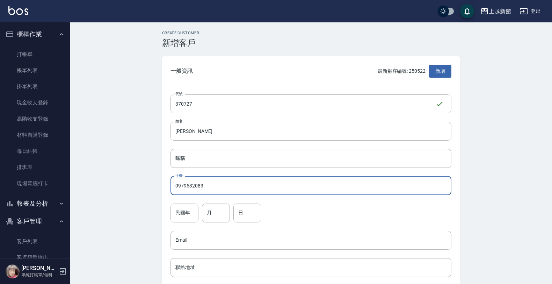
type input "0979532083"
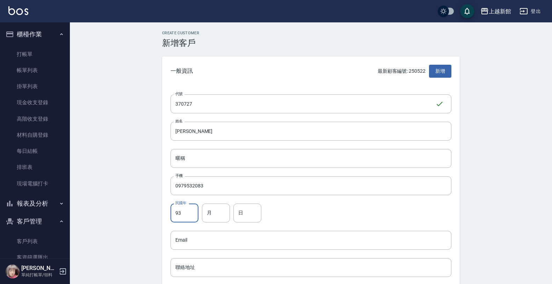
type input "93"
type input "7"
type input "27"
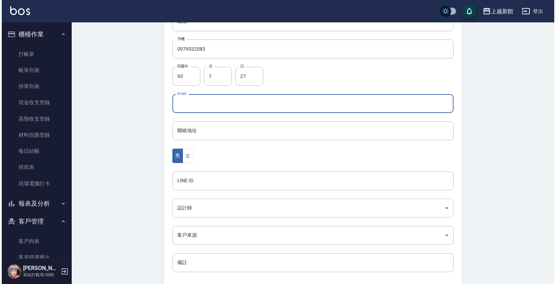
scroll to position [171, 0]
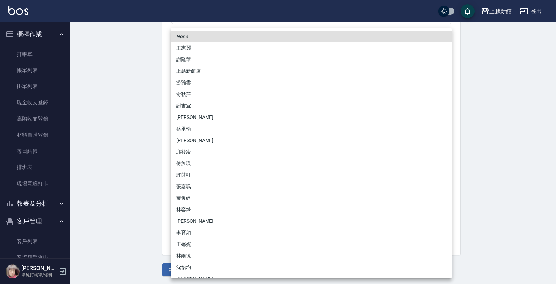
click at [186, 168] on body "上越新館 登出 櫃檯作業 打帳單 帳單列表 掛單列表 現金收支登錄 高階收支登錄 材料自購登錄 每日結帳 排班表 現場電腦打卡 報表及分析 報表目錄 店家日報…" at bounding box center [278, 56] width 556 height 455
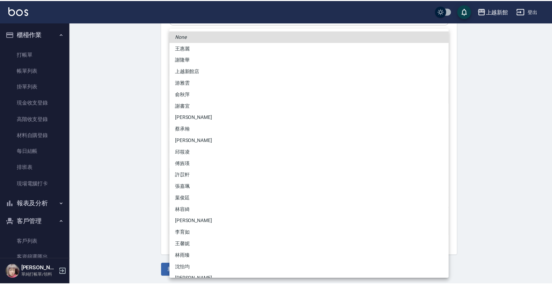
scroll to position [55, 0]
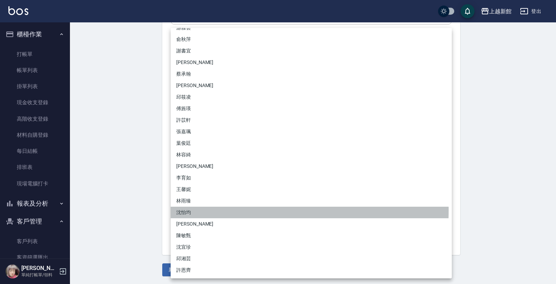
click at [197, 211] on li "沈怡均" at bounding box center [311, 213] width 281 height 12
type input "15a18275-fbb5-4975-8588-eb5da8df17b5"
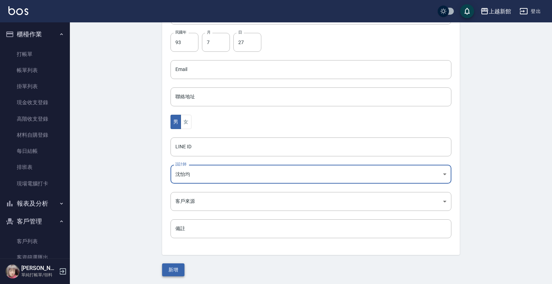
click at [169, 271] on button "新增" at bounding box center [173, 269] width 22 height 13
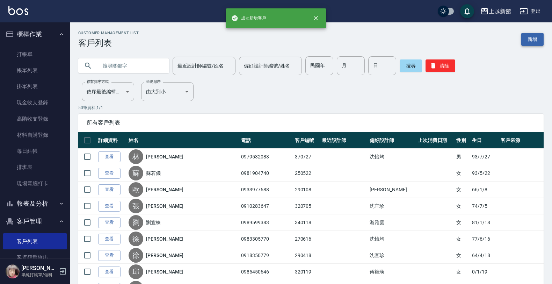
click at [536, 38] on link "新增" at bounding box center [532, 39] width 22 height 13
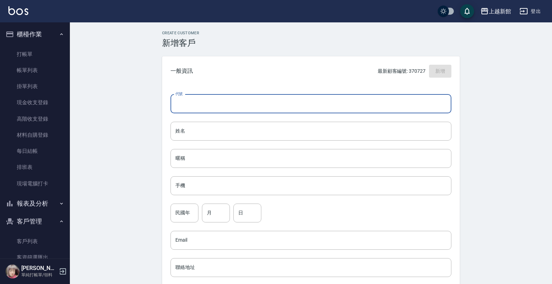
click at [402, 99] on input "代號" at bounding box center [311, 103] width 281 height 19
type input "260908"
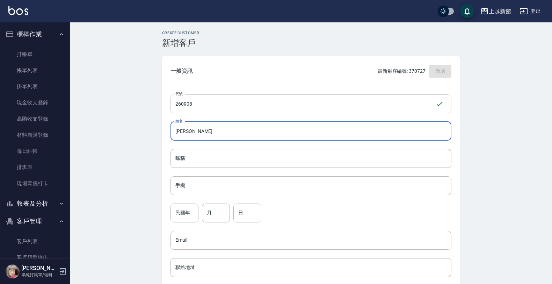
type input "梁依玲"
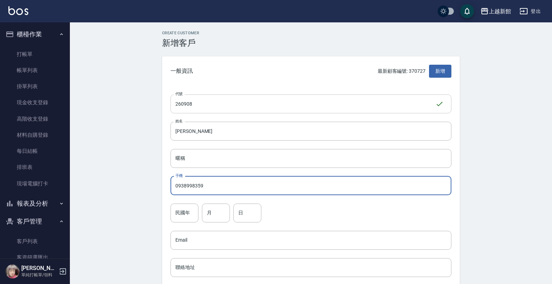
type input "0938998359"
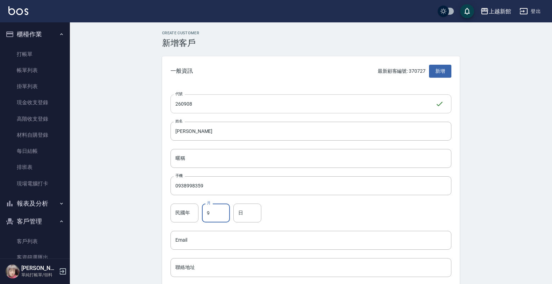
type input "9"
type input "8"
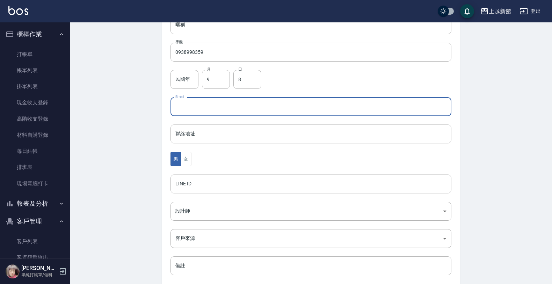
scroll to position [171, 0]
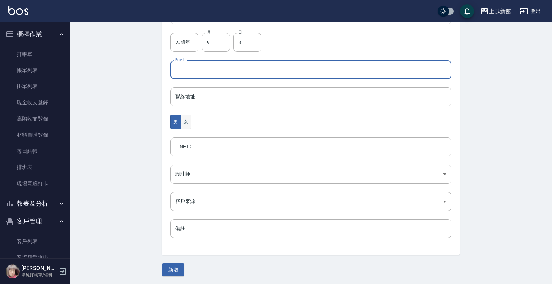
click at [188, 122] on button "女" at bounding box center [186, 122] width 10 height 14
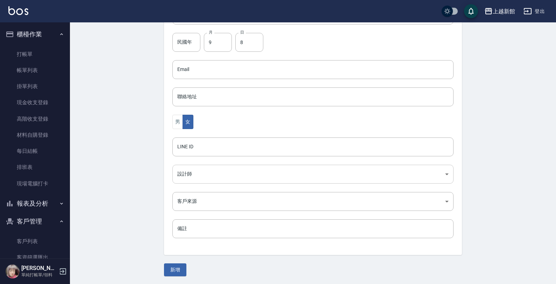
click at [185, 175] on body "上越新館 登出 櫃檯作業 打帳單 帳單列表 掛單列表 現金收支登錄 高階收支登錄 材料自購登錄 每日結帳 排班表 現場電腦打卡 報表及分析 報表目錄 店家日報…" at bounding box center [278, 56] width 556 height 455
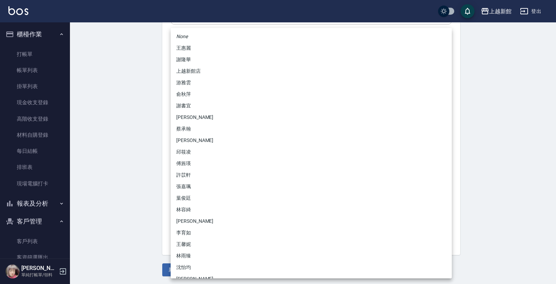
click at [192, 167] on li "傅旌瑛" at bounding box center [311, 164] width 281 height 12
type input "1211b317-6865-4b65-8ce4-66e34f8d1fd8"
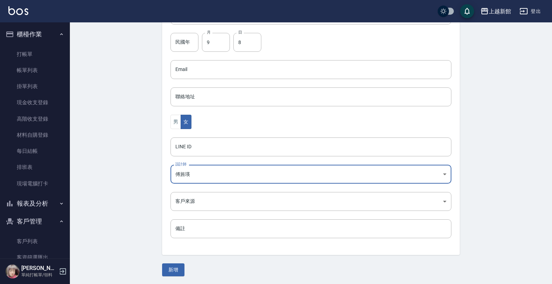
click at [177, 262] on div "Create Customer 新增客戶 一般資訊 最新顧客編號: 370727 新增 代號 260908 ​ 代號 姓名 梁依玲 姓名 暱稱 暱稱 手機 0…" at bounding box center [311, 68] width 314 height 416
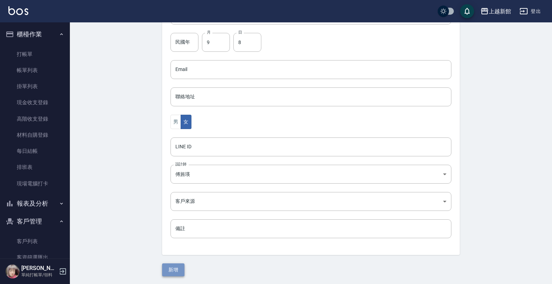
click at [174, 268] on button "新增" at bounding box center [173, 269] width 22 height 13
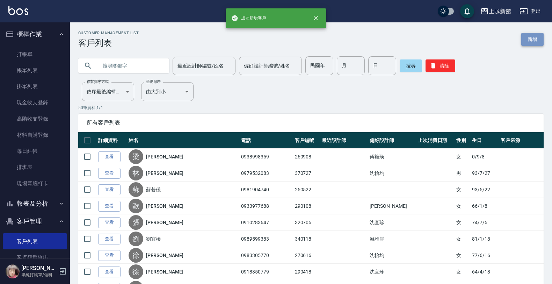
click at [539, 39] on link "新增" at bounding box center [532, 39] width 22 height 13
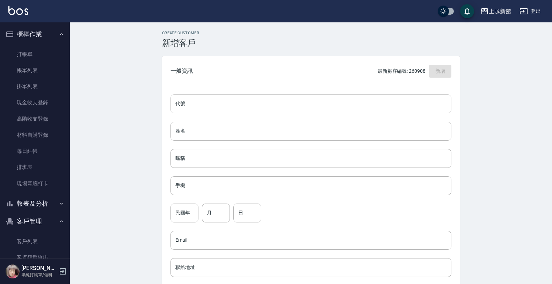
click at [406, 95] on input "代號" at bounding box center [311, 103] width 281 height 19
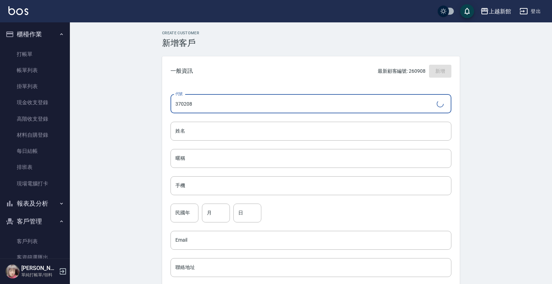
type input "370208"
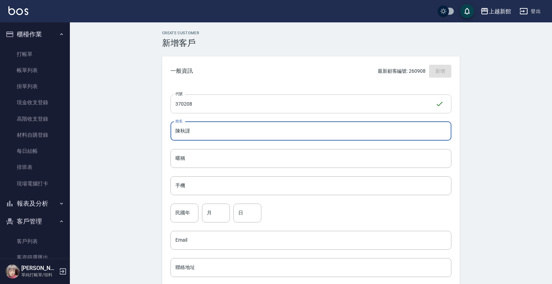
type input "陳秋謹"
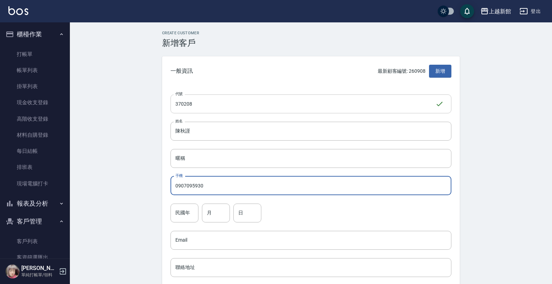
type input "0907095930"
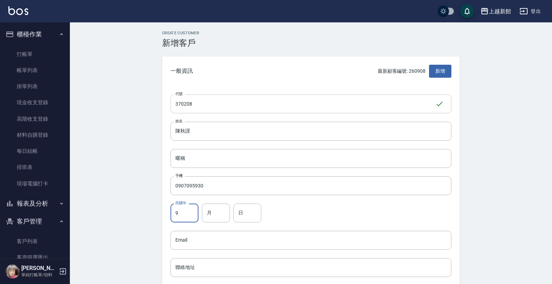
type input "91"
type input "2"
type input "8"
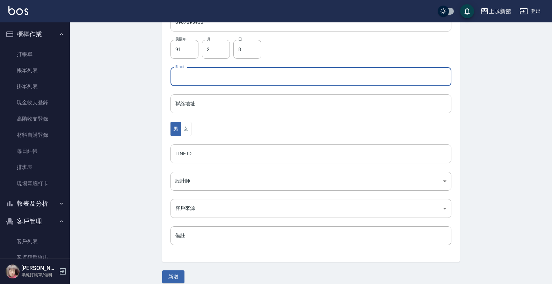
scroll to position [171, 0]
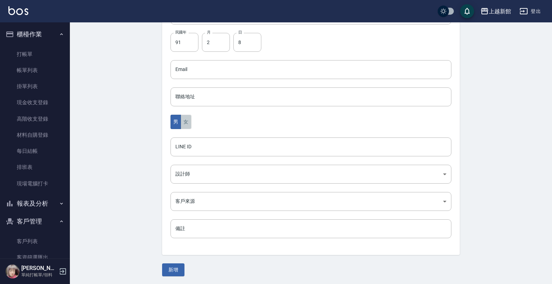
click at [187, 119] on button "女" at bounding box center [186, 122] width 10 height 14
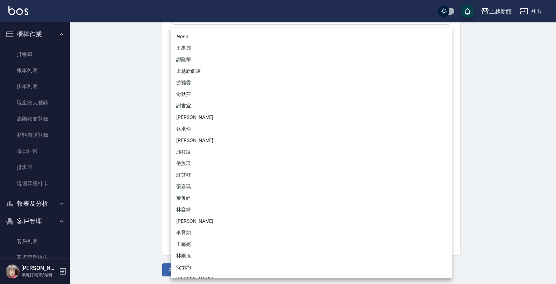
click at [192, 167] on body "上越新館 登出 櫃檯作業 打帳單 帳單列表 掛單列表 現金收支登錄 高階收支登錄 材料自購登錄 每日結帳 排班表 現場電腦打卡 報表及分析 報表目錄 店家日報…" at bounding box center [278, 56] width 556 height 455
click at [180, 166] on li "傅旌瑛" at bounding box center [311, 164] width 281 height 12
type input "1211b317-6865-4b65-8ce4-66e34f8d1fd8"
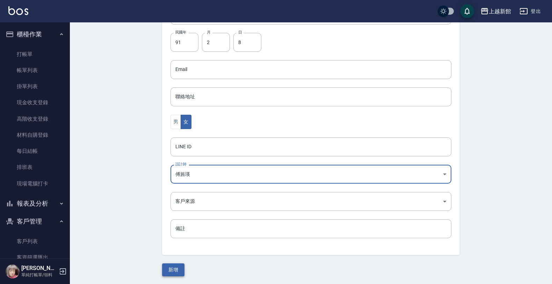
click at [172, 270] on button "新增" at bounding box center [173, 269] width 22 height 13
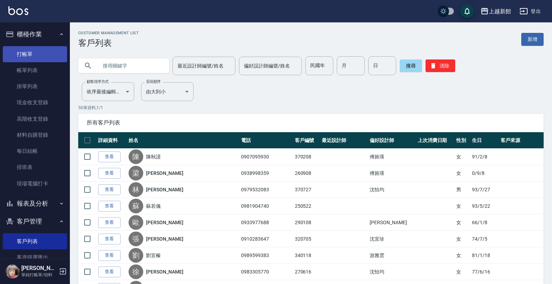
click at [31, 53] on link "打帳單" at bounding box center [35, 54] width 64 height 16
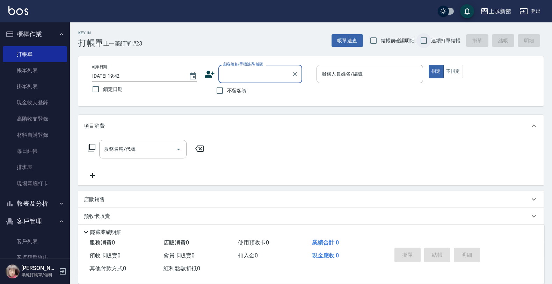
click at [420, 44] on input "連續打單結帳" at bounding box center [424, 40] width 15 height 15
checkbox input "true"
click at [229, 74] on input "顧客姓名/手機號碼/編號" at bounding box center [255, 74] width 67 height 12
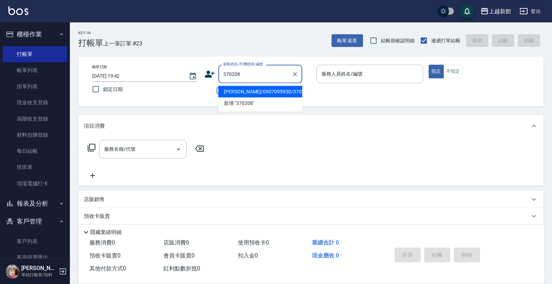
type input "陳秋謹/0907095930/370208"
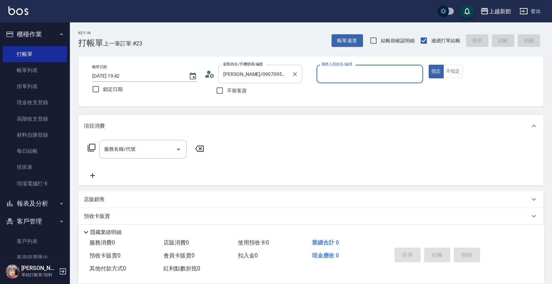
type input "旌瑛-5"
click at [429, 65] on button "指定" at bounding box center [436, 72] width 15 height 14
type button "true"
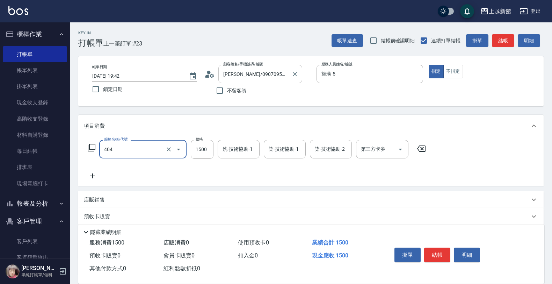
type input "設計染髮(404)"
type input "1180"
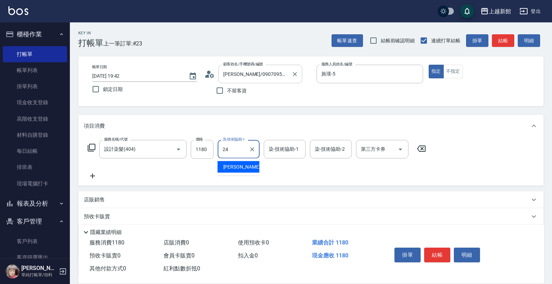
type input "小敏-24"
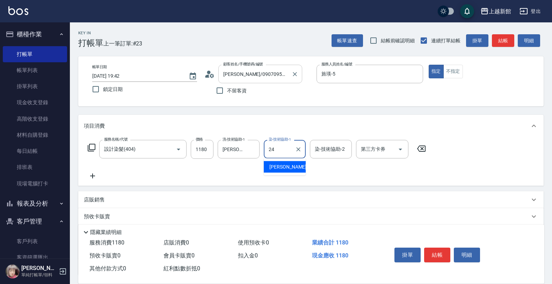
type input "小敏-24"
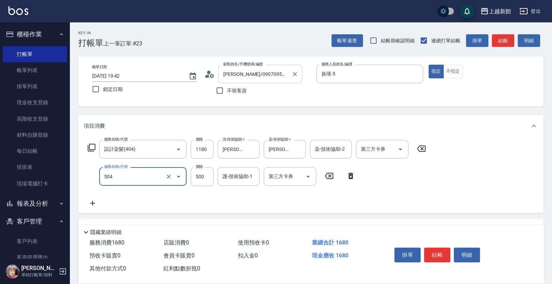
type input "順子護髮(504)"
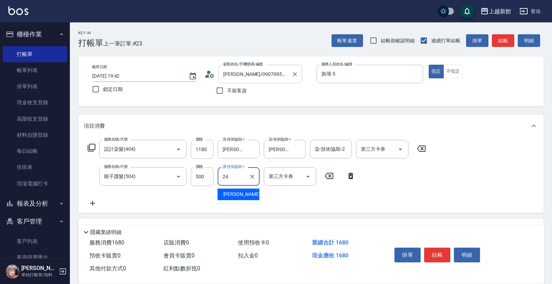
type input "小敏-24"
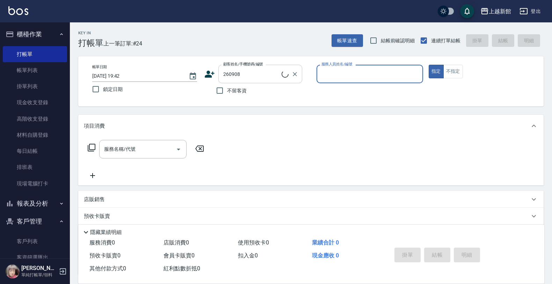
type input "梁依玲/0938998359/260908"
type input "旌瑛-5"
click at [429, 65] on button "指定" at bounding box center [436, 72] width 15 height 14
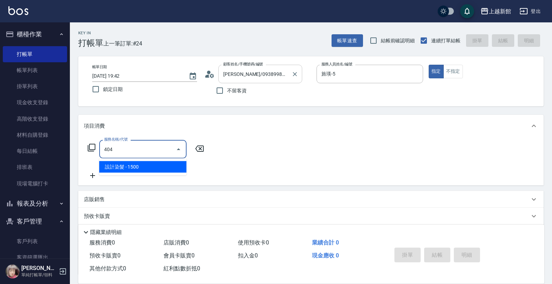
type input "設計染髮(404)"
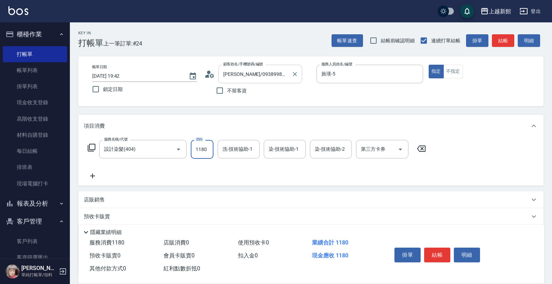
type input "1180"
type input "小敏-24"
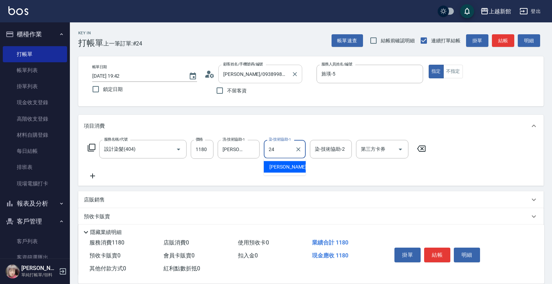
type input "小敏-24"
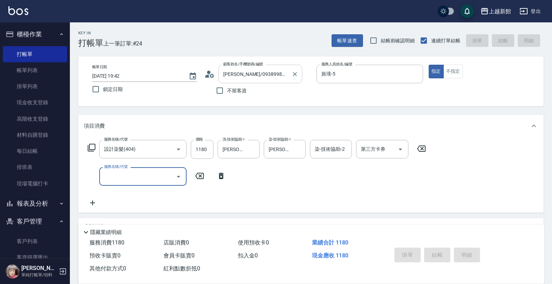
type input "2025/10/10 19:43"
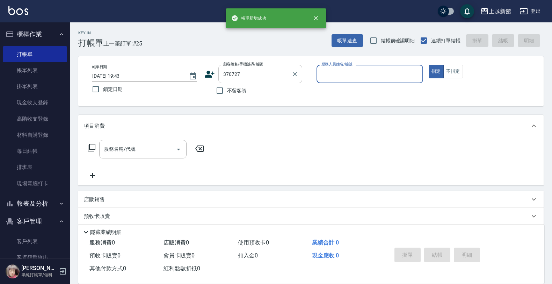
type input "林子恩/0979532083/370727"
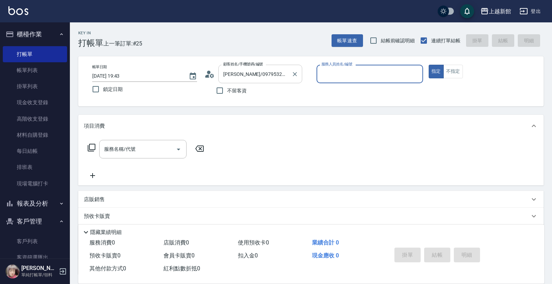
type input "草莓-2"
click at [429, 65] on button "指定" at bounding box center [436, 72] width 15 height 14
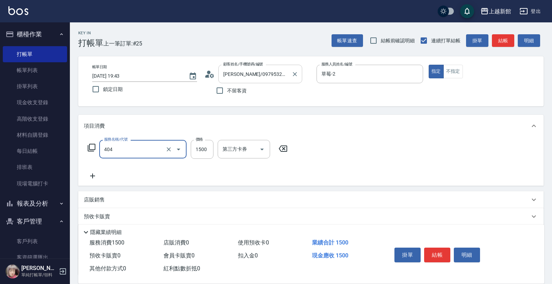
type input "設計染髮(404)"
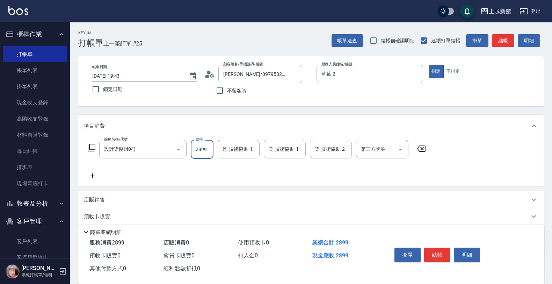
type input "2899"
type input "小邱-25"
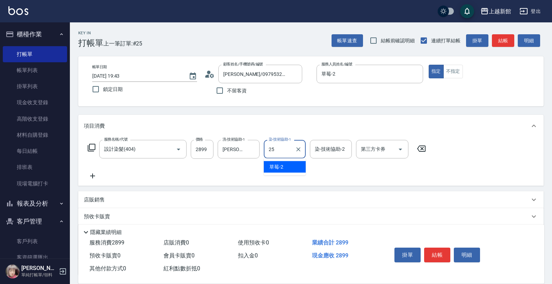
type input "小邱-25"
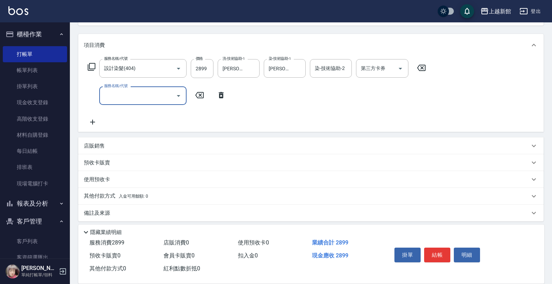
scroll to position [85, 0]
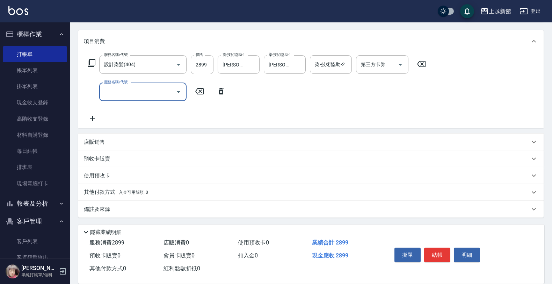
click at [130, 146] on div "店販銷售" at bounding box center [310, 141] width 465 height 17
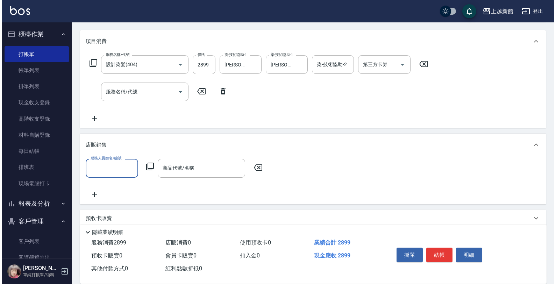
scroll to position [0, 0]
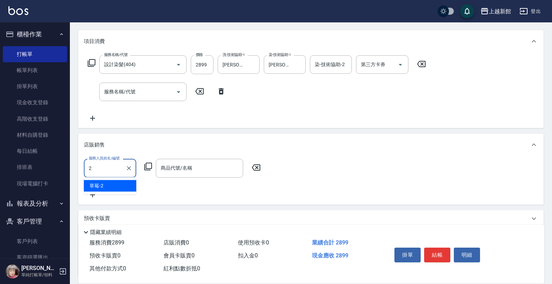
type input "草莓-2"
click at [148, 171] on div "服務人員姓名/編號 草莓-2 服務人員姓名/編號 商品代號/名稱 商品代號/名稱" at bounding box center [174, 168] width 181 height 19
click at [148, 168] on icon at bounding box center [148, 166] width 8 height 8
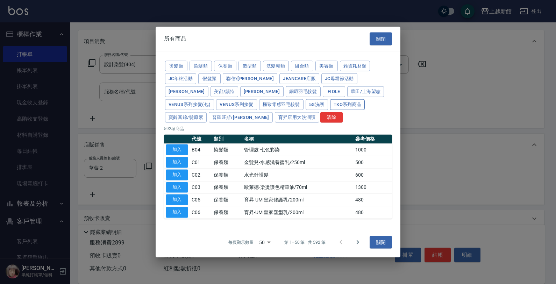
click at [330, 105] on button "TKO系列商品" at bounding box center [347, 104] width 35 height 11
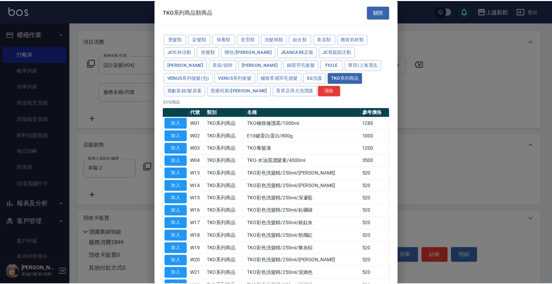
scroll to position [44, 0]
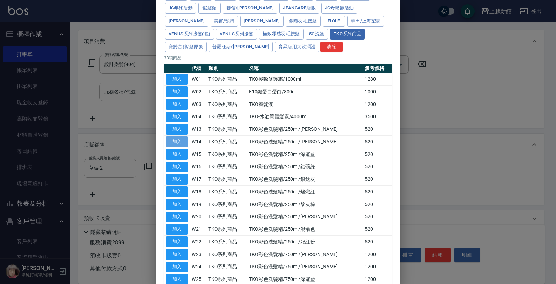
click at [181, 143] on button "加入" at bounding box center [177, 141] width 22 height 11
type input "TKO彩色洗髮精/250ml/梓藤紫"
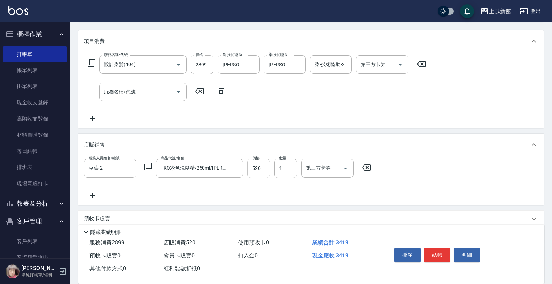
click at [255, 164] on input "520" at bounding box center [258, 168] width 23 height 19
type input "500"
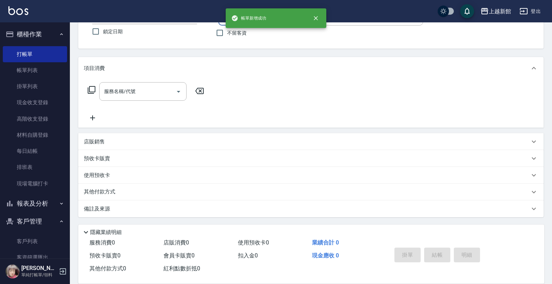
scroll to position [0, 0]
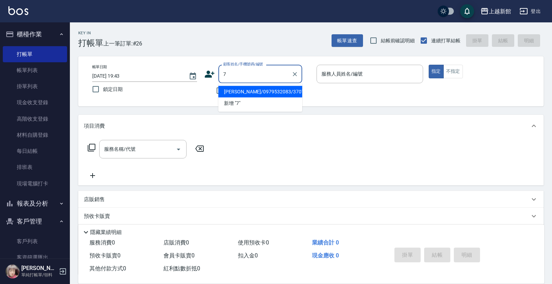
type input "林子恩/0979532083/370727"
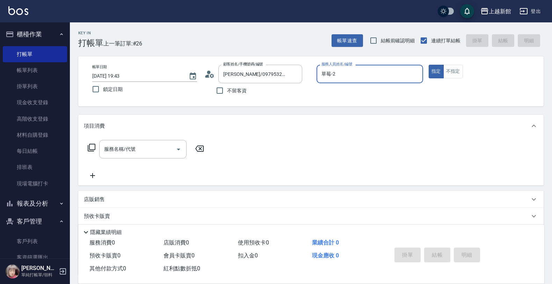
type input "草莓-2"
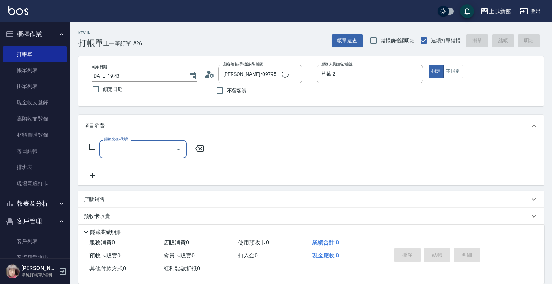
type input "莫尼卡/77/7"
type input "莫尼卡-7"
type input "設計燙髮(302)"
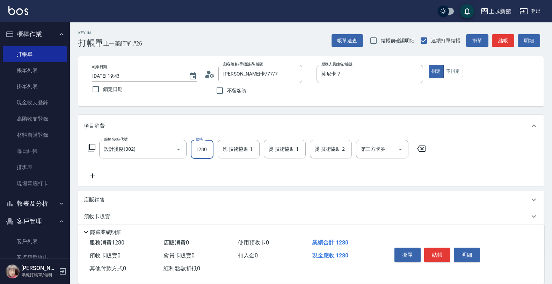
type input "1280"
type input "小邱-25"
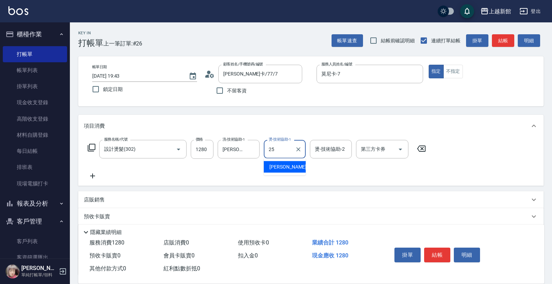
type input "小邱-25"
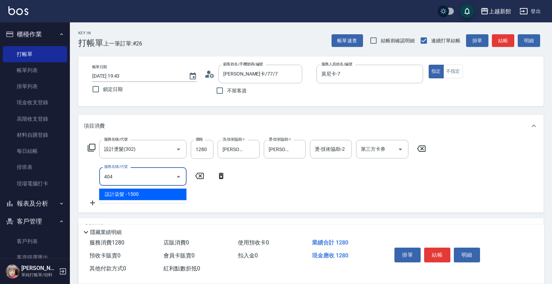
type input "設計染髮(404)"
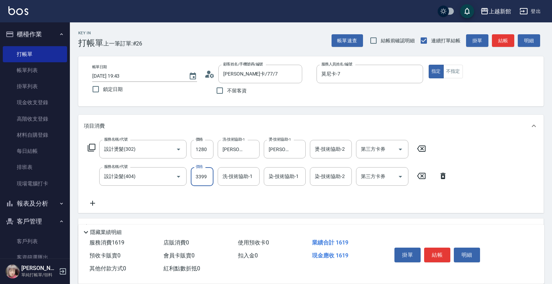
type input "3399"
type input "小邱-25"
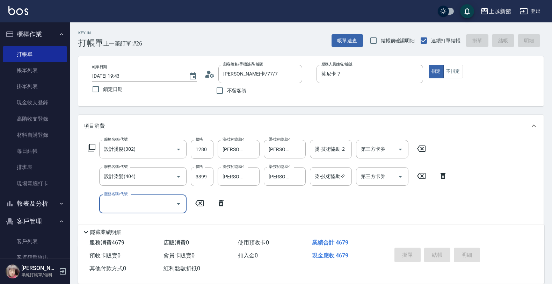
type input "2025/10/10 19:47"
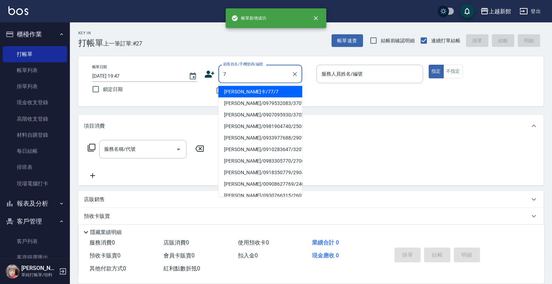
type input "莫尼卡/77/7"
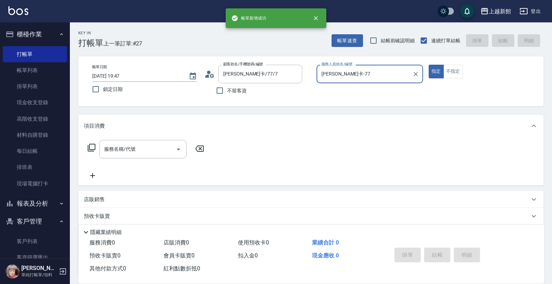
click at [429, 65] on button "指定" at bounding box center [436, 72] width 15 height 14
type input "莫尼卡-7"
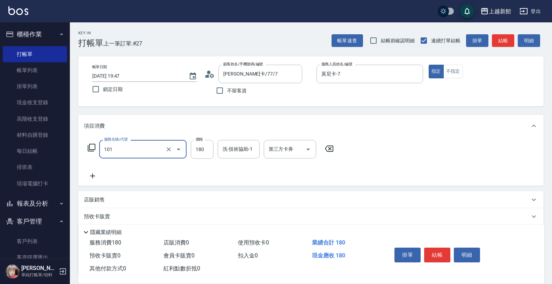
type input "洗髮250(101)"
type input "200"
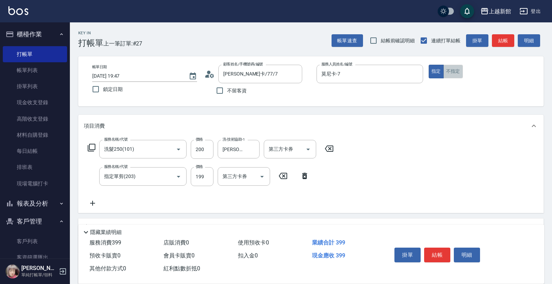
click at [456, 65] on button "不指定" at bounding box center [453, 72] width 20 height 14
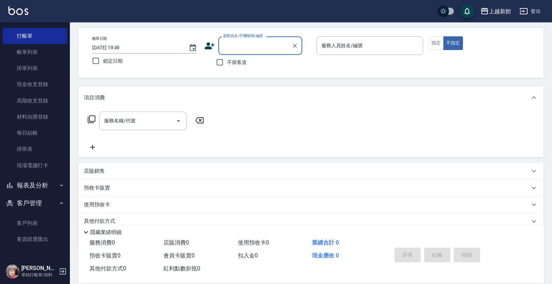
scroll to position [58, 0]
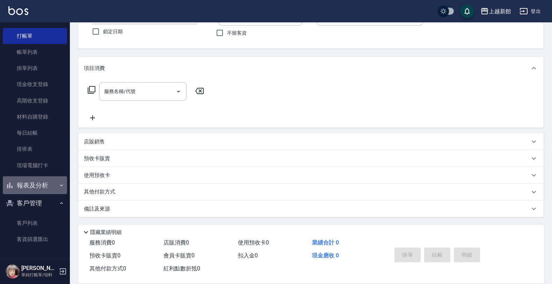
click at [48, 185] on button "報表及分析" at bounding box center [35, 185] width 64 height 18
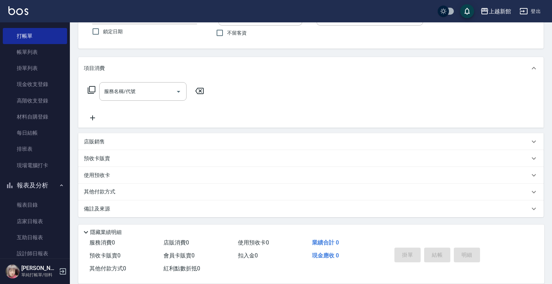
scroll to position [83, 0]
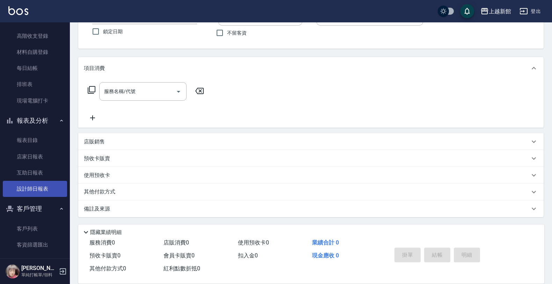
click at [51, 187] on link "設計師日報表" at bounding box center [35, 189] width 64 height 16
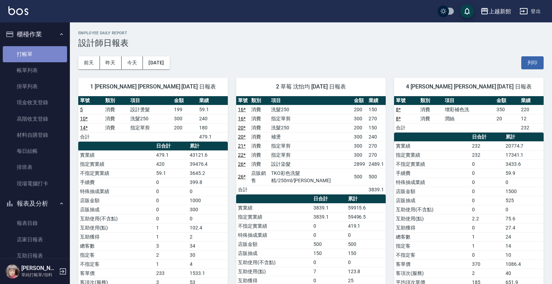
click at [59, 53] on link "打帳單" at bounding box center [35, 54] width 64 height 16
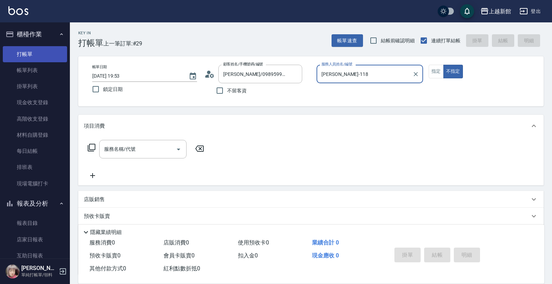
click at [443, 65] on button "不指定" at bounding box center [453, 72] width 20 height 14
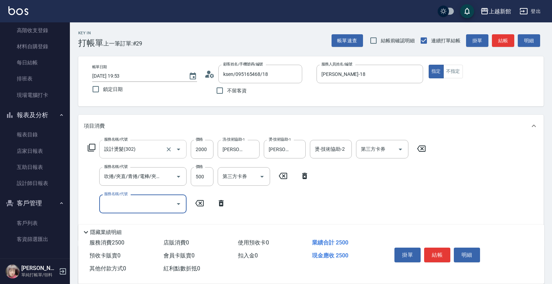
scroll to position [112, 0]
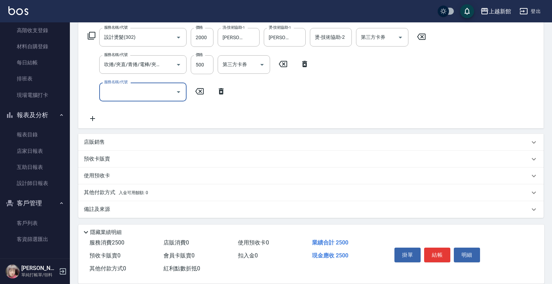
click at [113, 143] on div "店販銷售" at bounding box center [307, 141] width 446 height 7
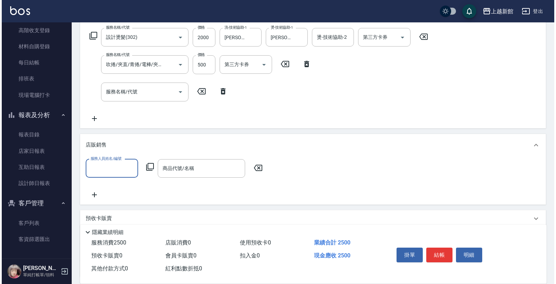
scroll to position [0, 0]
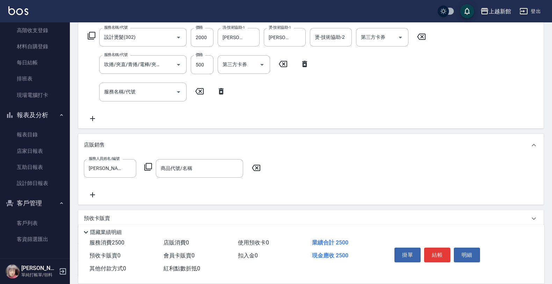
click at [145, 164] on icon at bounding box center [148, 166] width 8 height 8
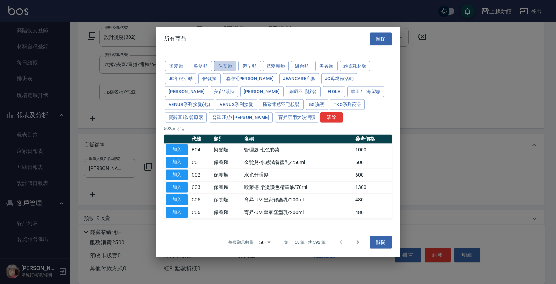
click at [222, 68] on button "保養類" at bounding box center [225, 65] width 22 height 11
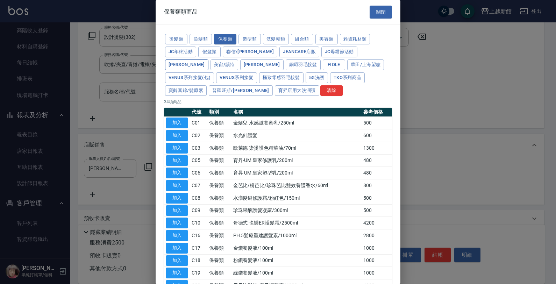
click at [208, 59] on button "娜普菈" at bounding box center [186, 64] width 43 height 11
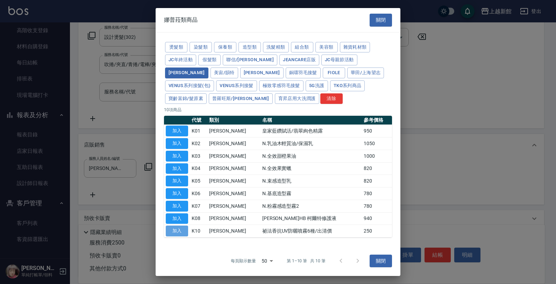
click at [179, 232] on button "加入" at bounding box center [177, 230] width 22 height 11
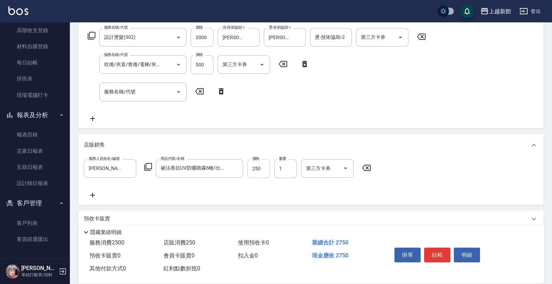
click at [265, 172] on input "250" at bounding box center [258, 168] width 23 height 19
click at [265, 172] on input "20" at bounding box center [258, 168] width 23 height 19
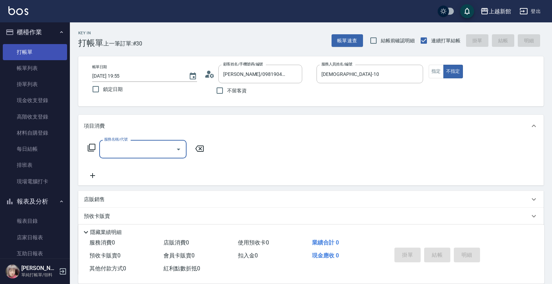
scroll to position [1, 0]
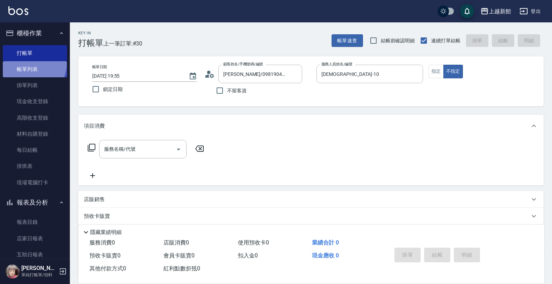
click at [30, 64] on link "帳單列表" at bounding box center [35, 69] width 64 height 16
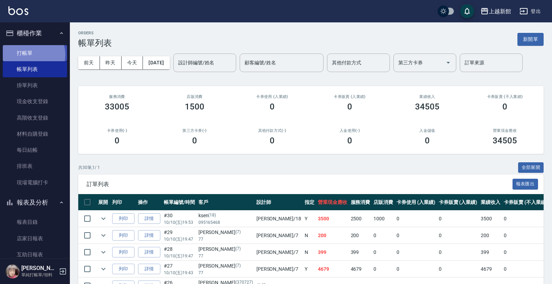
click at [31, 55] on link "打帳單" at bounding box center [35, 53] width 64 height 16
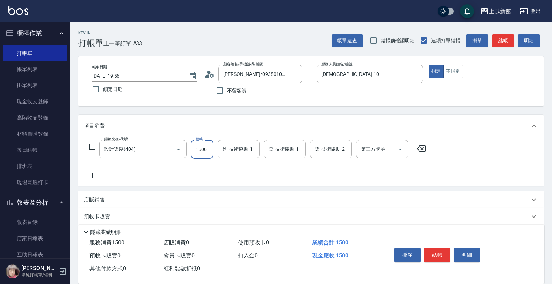
click at [201, 151] on input "1500" at bounding box center [202, 149] width 23 height 19
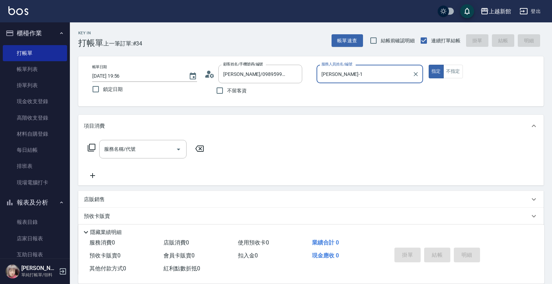
click at [429, 65] on button "指定" at bounding box center [436, 72] width 15 height 14
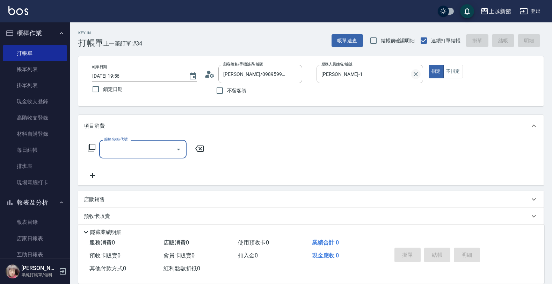
click at [418, 72] on icon "Clear" at bounding box center [416, 74] width 4 height 4
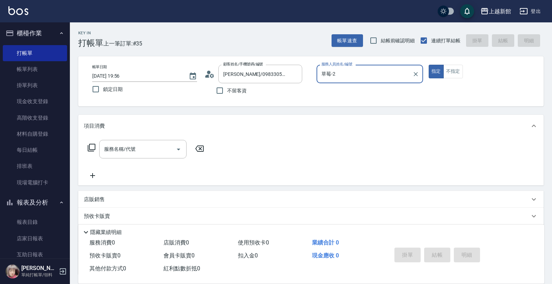
click at [429, 65] on button "指定" at bounding box center [436, 72] width 15 height 14
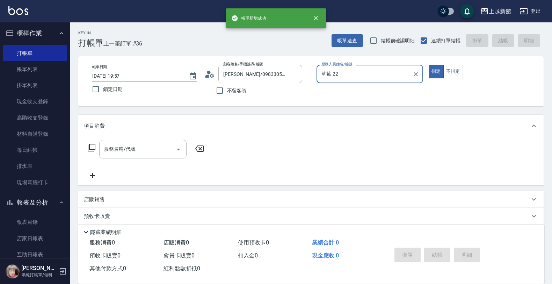
click at [429, 65] on button "指定" at bounding box center [436, 72] width 15 height 14
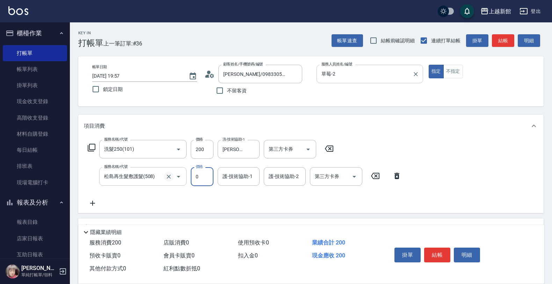
click at [171, 177] on icon "Clear" at bounding box center [168, 176] width 7 height 7
click at [169, 177] on icon "Clear" at bounding box center [168, 176] width 7 height 7
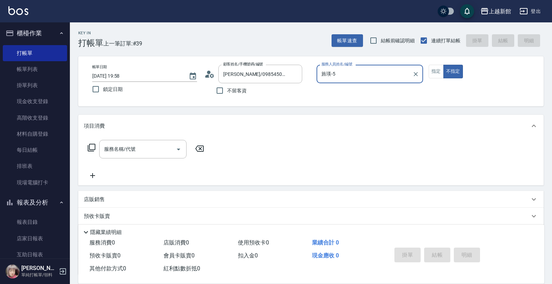
click at [443, 65] on button "不指定" at bounding box center [453, 72] width 20 height 14
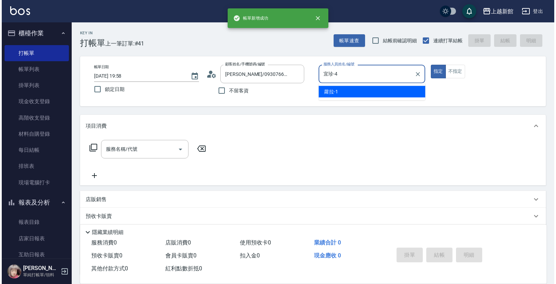
scroll to position [16, 0]
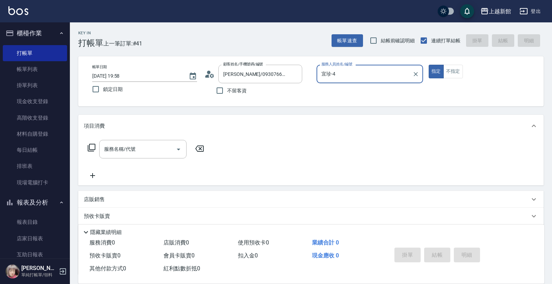
click at [429, 65] on button "指定" at bounding box center [436, 72] width 15 height 14
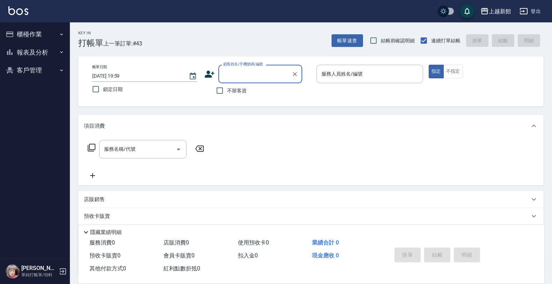
type input "2"
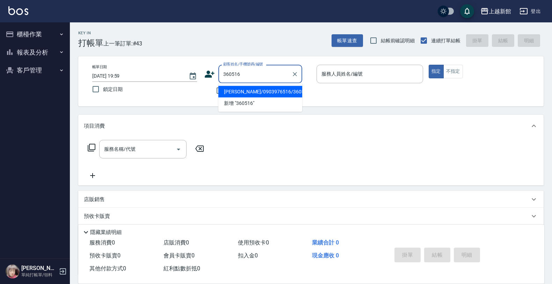
type input "呂宇瞳/0903976516/360516"
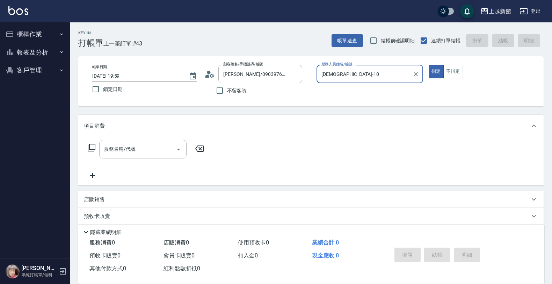
type input "[DEMOGRAPHIC_DATA]-10"
click at [429, 65] on button "指定" at bounding box center [436, 72] width 15 height 14
type button "true"
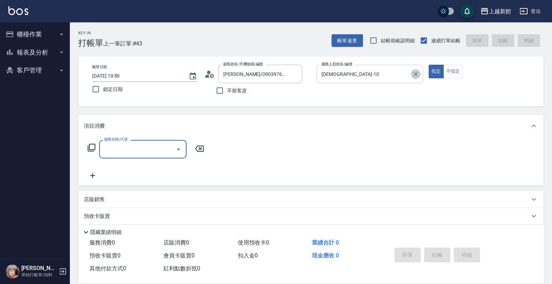
click at [419, 75] on icon "Clear" at bounding box center [415, 74] width 7 height 7
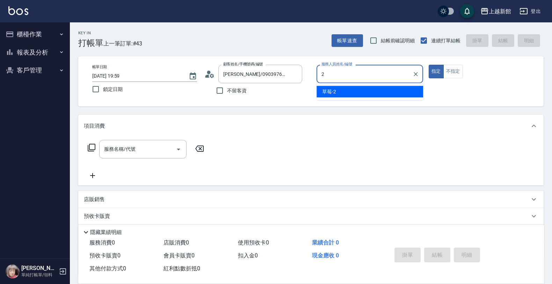
type input "草莓-2"
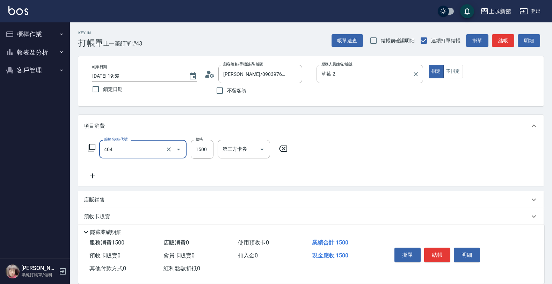
type input "設計染髮(404)"
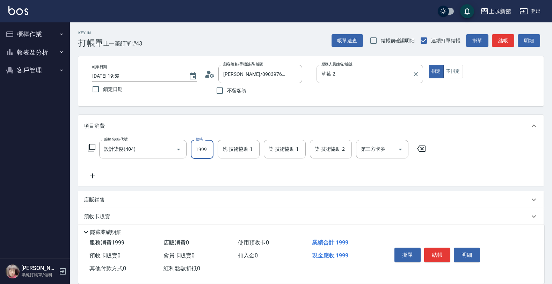
type input "1999"
type input "小邱-25"
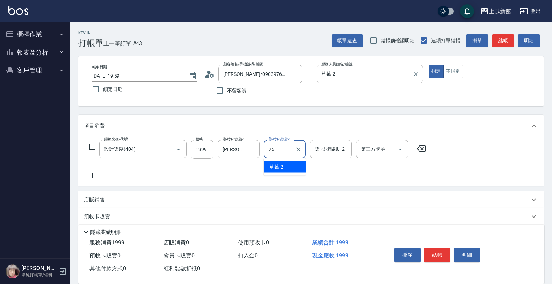
type input "小邱-25"
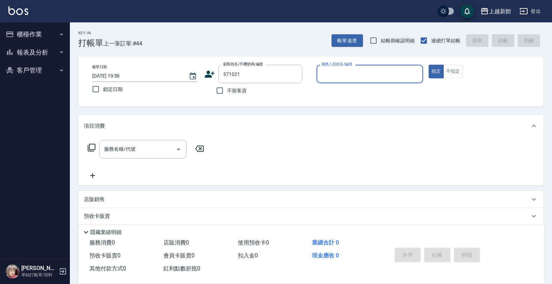
type input "'[PERSON_NAME]/0967228722/371021"
type input "草莓-2"
click at [429, 65] on button "指定" at bounding box center [436, 72] width 15 height 14
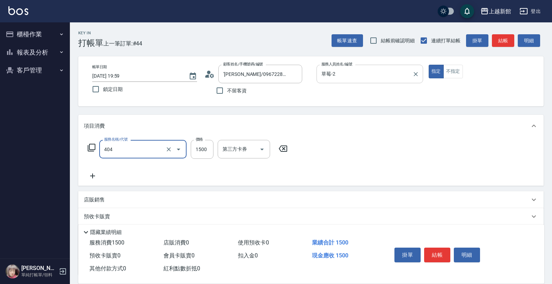
type input "設計染髮(404)"
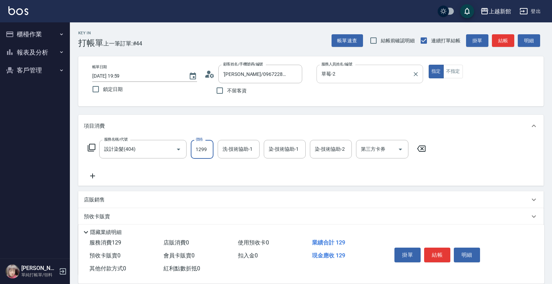
type input "1299"
type input "小邱-25"
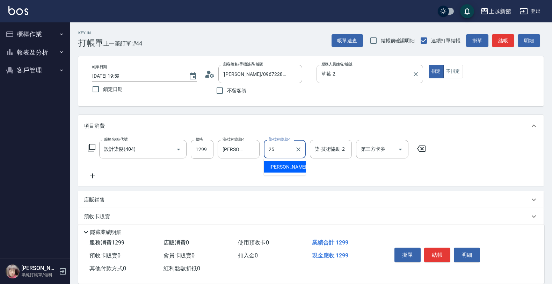
type input "小邱-25"
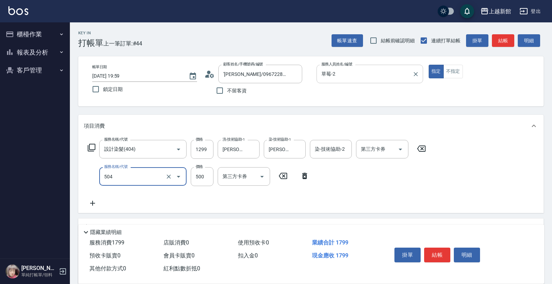
type input "順子護髮(504)"
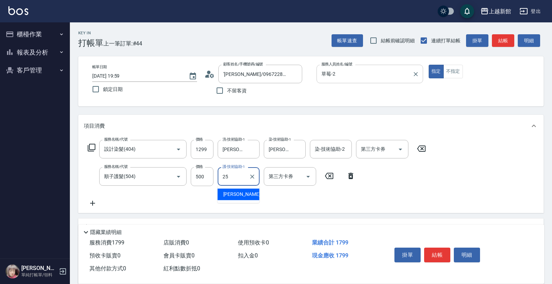
type input "小邱-25"
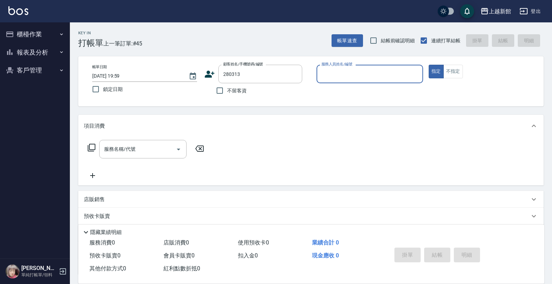
type input "柯怡安/0989737109/280313"
click at [429, 65] on button "指定" at bounding box center [436, 72] width 15 height 14
type input "莫尼卡-7"
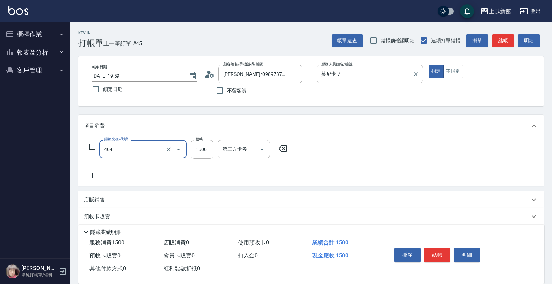
type input "設計染髮(404)"
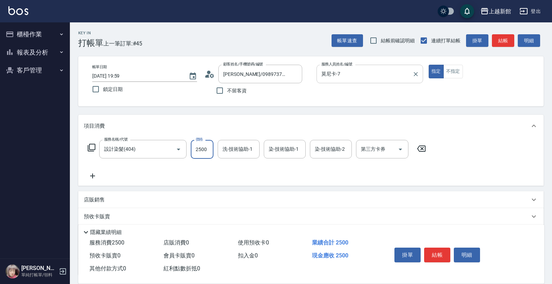
type input "2500"
type input "小邱-25"
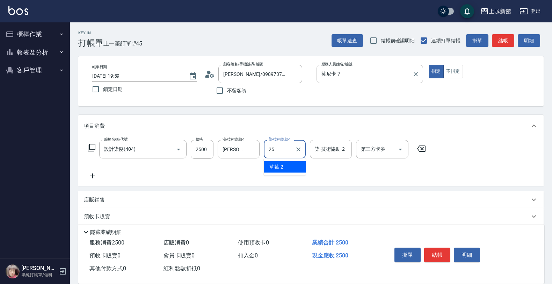
type input "小邱-25"
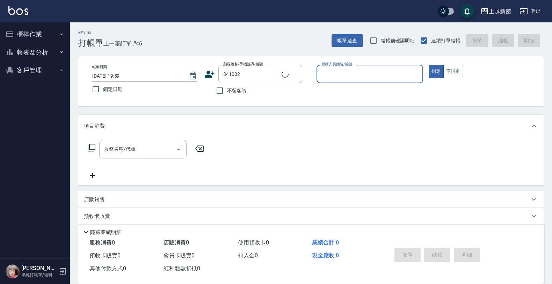
type input "張右燕/0938126575/341002"
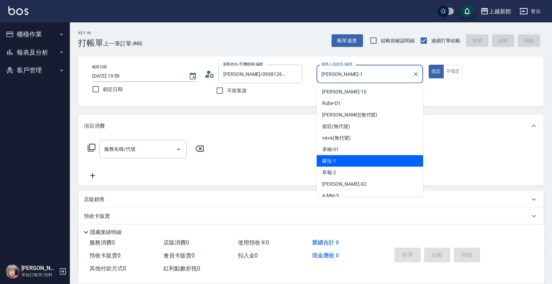
type input "蘿拉-1"
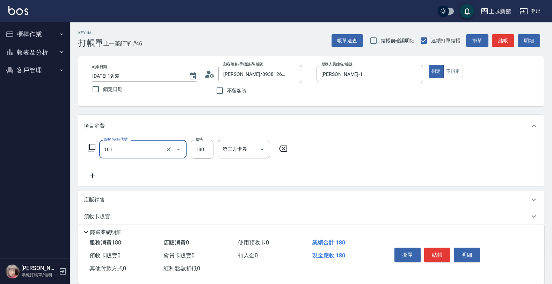
type input "洗髮250(101)"
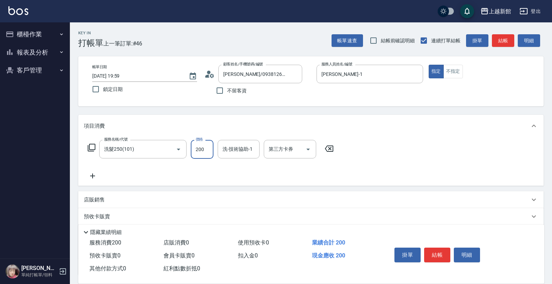
type input "200"
type input "小敏-24"
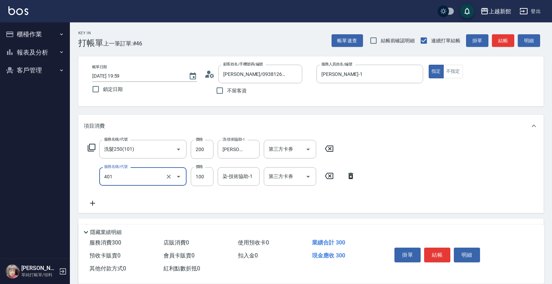
type input "補染(401)"
type input "1200"
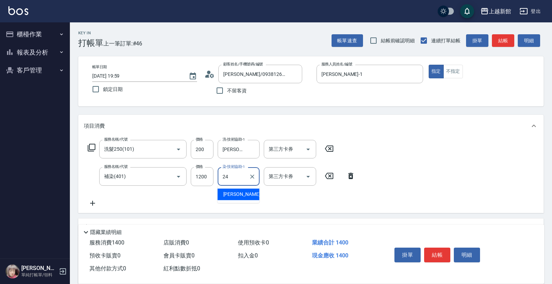
type input "小敏-24"
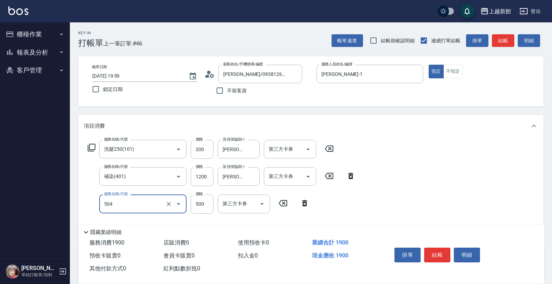
type input "順子護髮(504)"
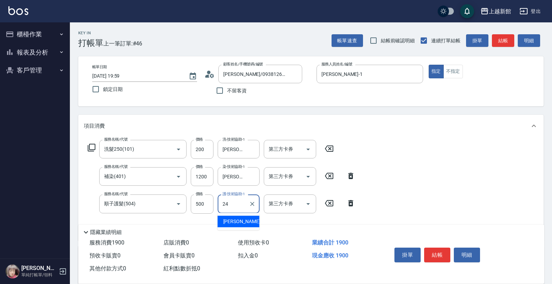
type input "小敏-24"
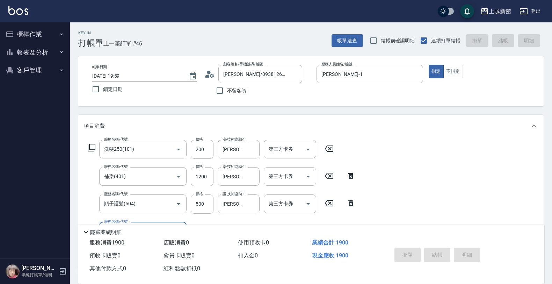
type input "2025/10/10 20:00"
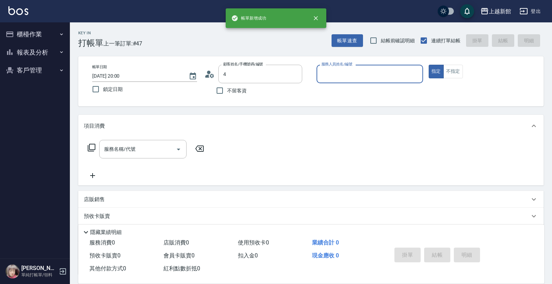
type input "張右燕/0938126575/341002"
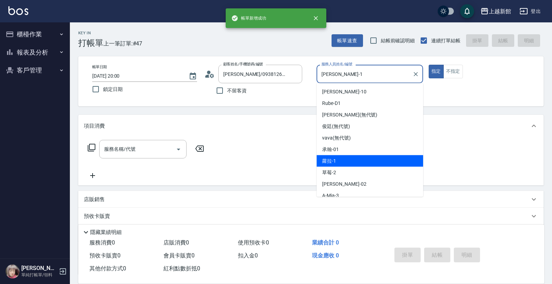
type input "蘿拉-1"
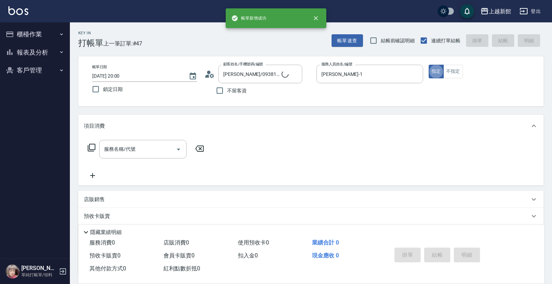
type input "宜珍/0968463806/4"
type input "宜珍-4"
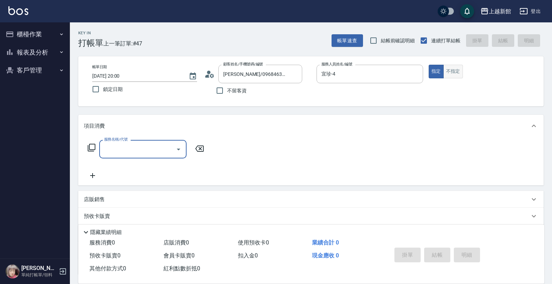
click at [454, 70] on button "不指定" at bounding box center [453, 72] width 20 height 14
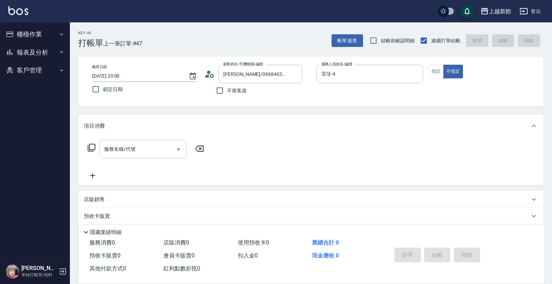
click at [146, 155] on div "服務名稱/代號" at bounding box center [142, 149] width 87 height 19
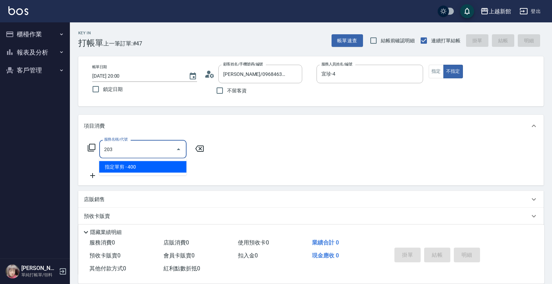
type input "指定單剪(203)"
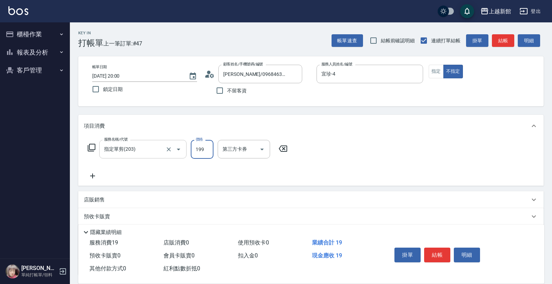
type input "199"
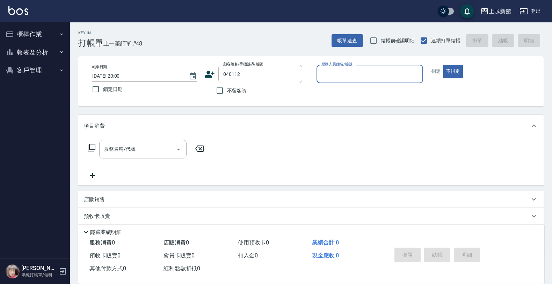
type input "劉承恩/0987585668/040112"
type input "蘿拉-1"
click at [443, 65] on button "不指定" at bounding box center [453, 72] width 20 height 14
type button "false"
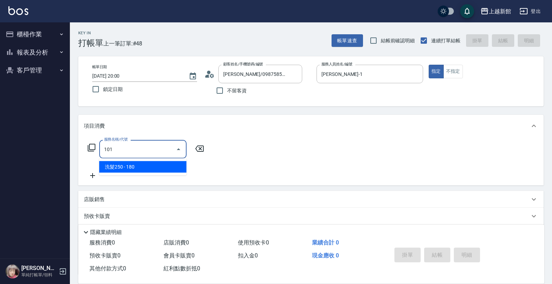
type input "洗髮250(101)"
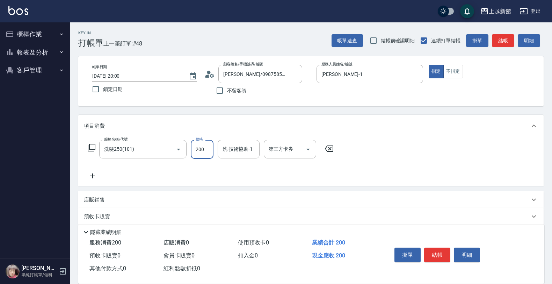
type input "200"
type input "蘿拉-1"
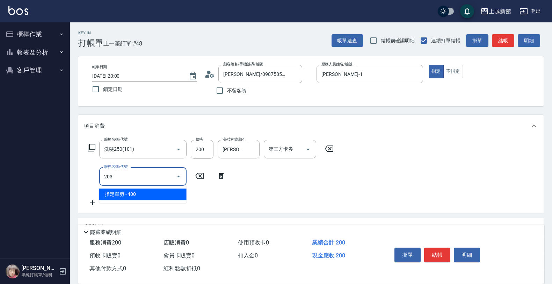
type input "指定單剪(203)"
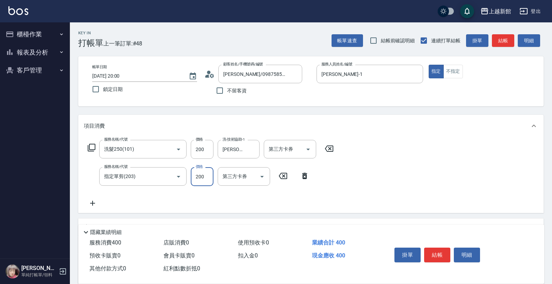
type input "200"
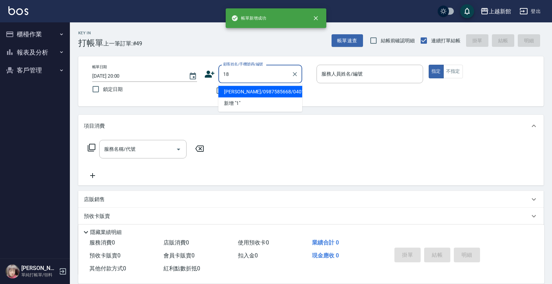
type input "18"
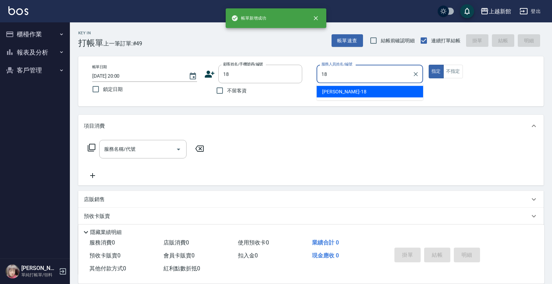
type input "[PERSON_NAME]-18"
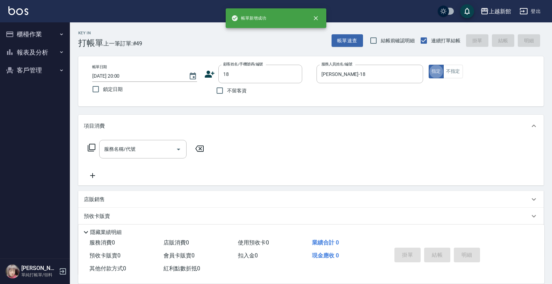
type input "ksen/095165468/18"
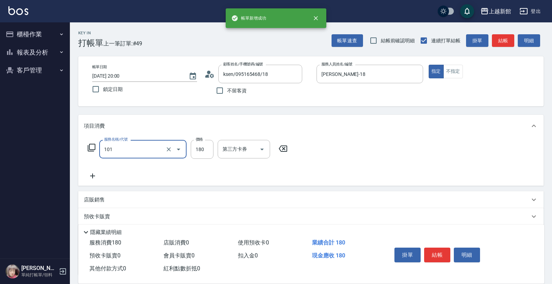
type input "洗髮250(101)"
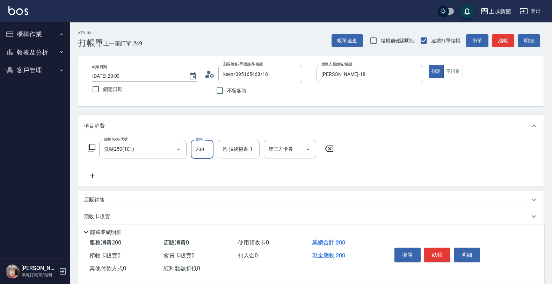
type input "200"
type input "馨妮-29"
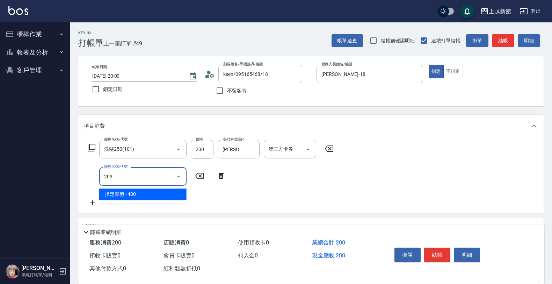
type input "指定單剪(203)"
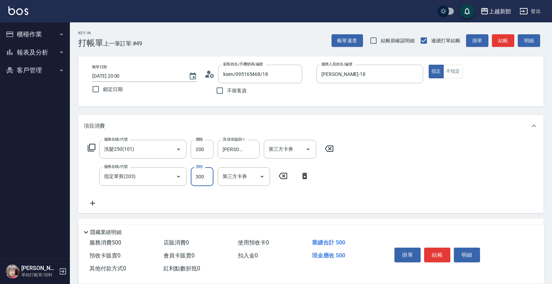
type input "300"
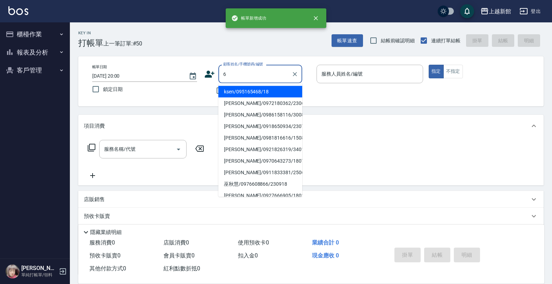
type input "ksen/095165468/18"
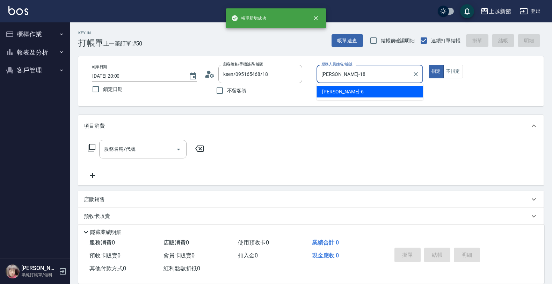
type input "[PERSON_NAME]-18"
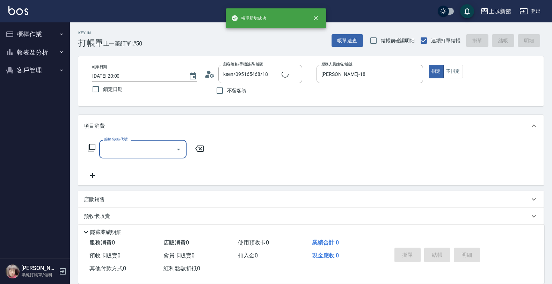
type input "黃婕寧/6_黃婕寧/6"
type input "2"
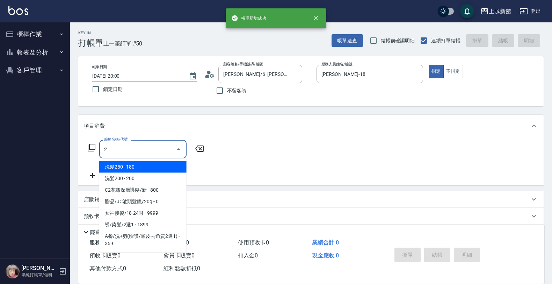
type input "黃婕寧-6"
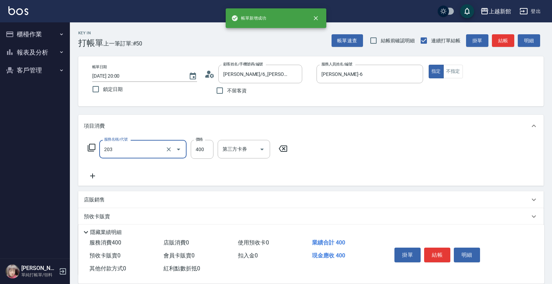
type input "指定單剪(203)"
type input "300"
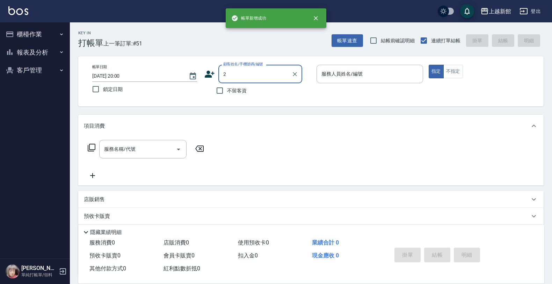
type input "劉承恩/0987585668/040112"
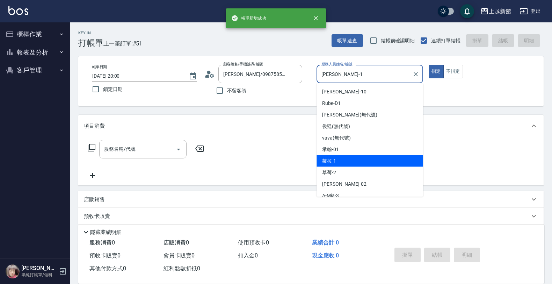
type input "蘿拉-1"
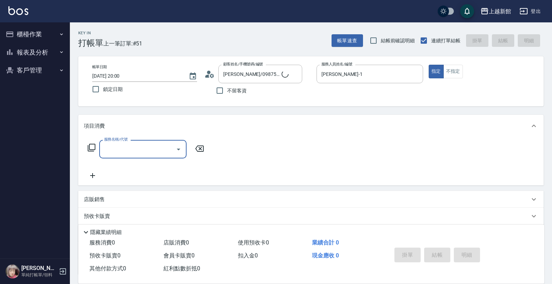
type input "1"
type input "店花草霉/0930557925/2"
type input "10"
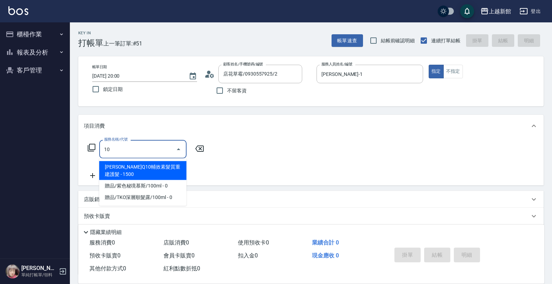
type input "草莓-2"
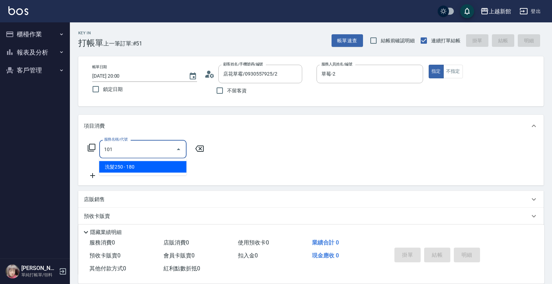
type input "洗髮250(101)"
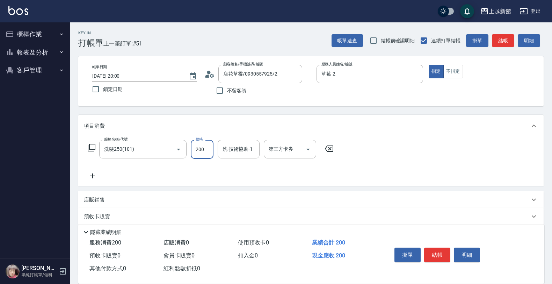
type input "200"
type input "小邱-25"
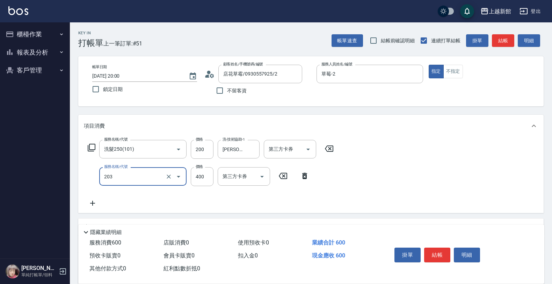
type input "指定單剪(203)"
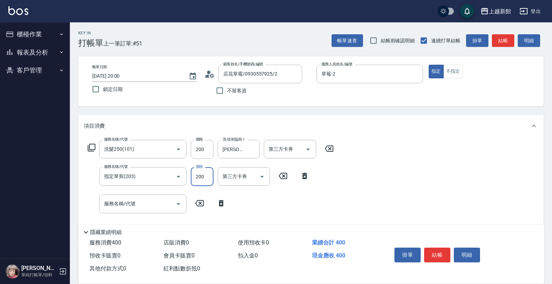
click at [210, 179] on input "200" at bounding box center [202, 176] width 23 height 19
type input "300"
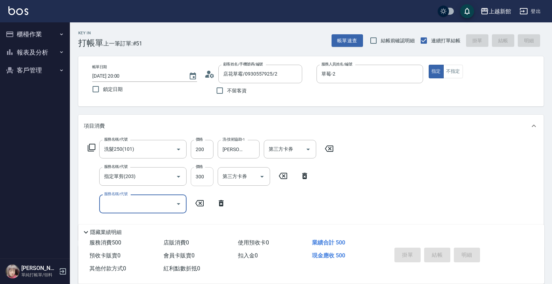
type input "2025/10/10 20:01"
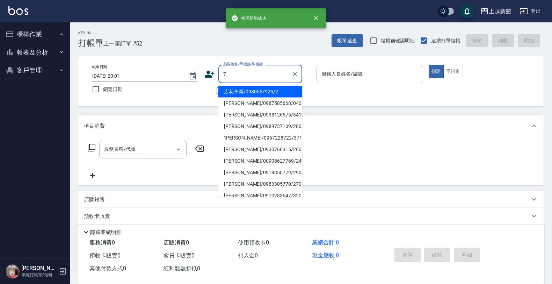
type input "店花草霉/0930557925/2"
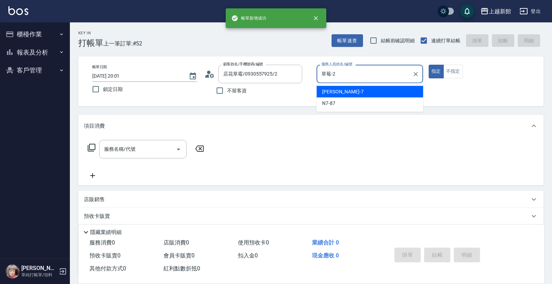
type input "草莓-2"
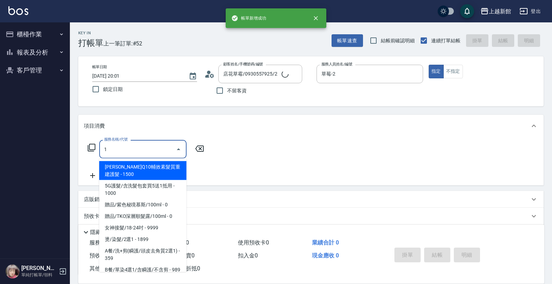
type input "10"
type input "莫尼卡/77/7"
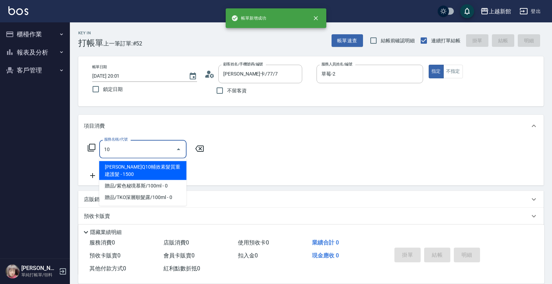
type input "莫尼卡-7"
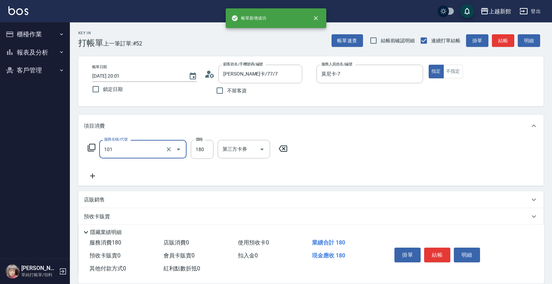
type input "洗髮250(101)"
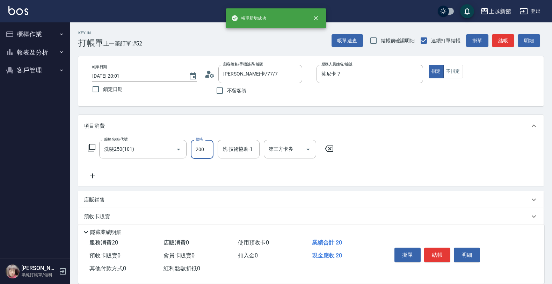
type input "200"
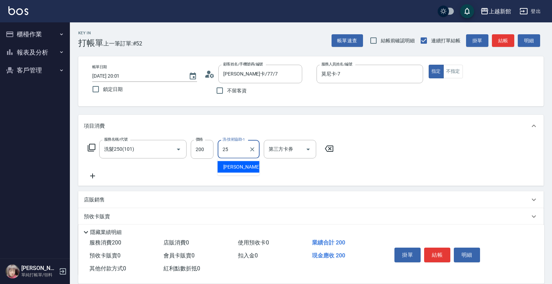
type input "小邱-25"
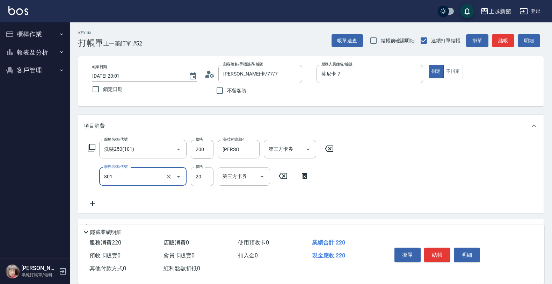
type input "潤絲(801)"
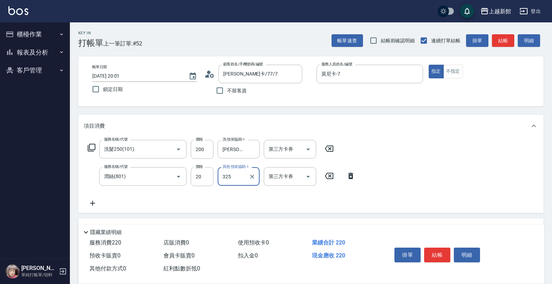
type input "325"
click at [217, 175] on div "服務名稱/代號 潤絲(801) 服務名稱/代號 價格 20 價格 其他-技術協助-1 其他-技術協助-1 第三方卡券 第三方卡券" at bounding box center [222, 176] width 276 height 19
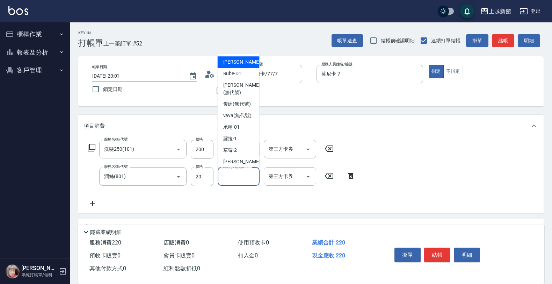
click at [222, 178] on input "其他-技術協助-1" at bounding box center [239, 176] width 36 height 12
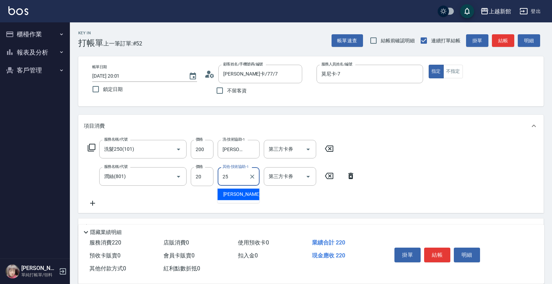
type input "小邱-25"
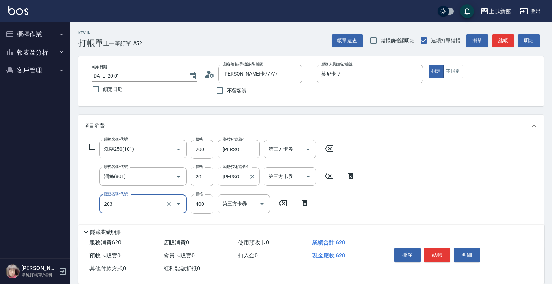
type input "指定單剪(203)"
type input "200"
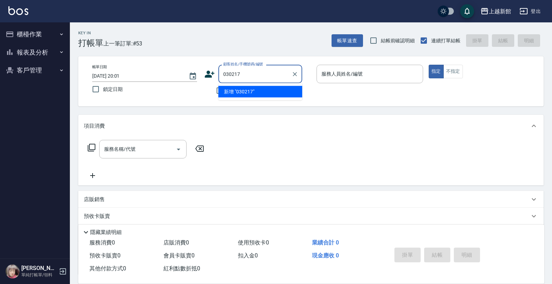
type input "030217"
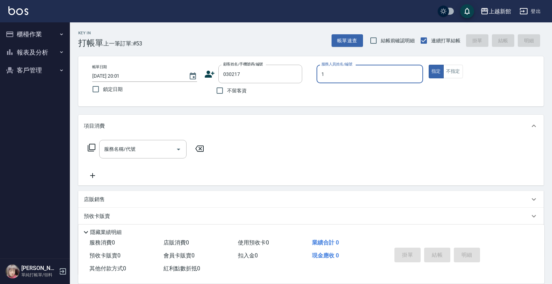
type input "1"
type input "黃巧威/0988372908/030217"
type input "蘿拉-1"
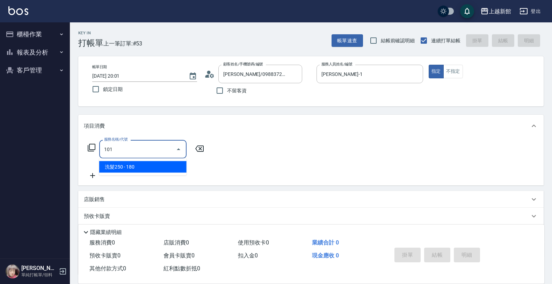
type input "洗髮250(101)"
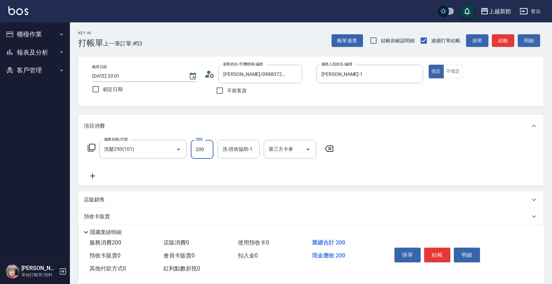
type input "200"
type input "蘿拉-1"
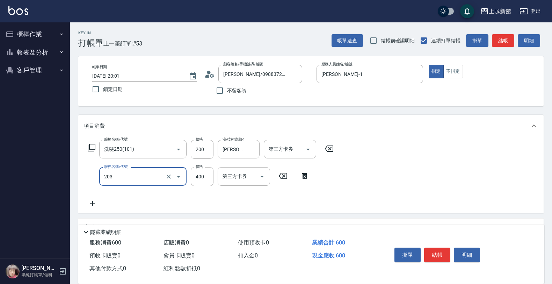
type input "指定單剪(203)"
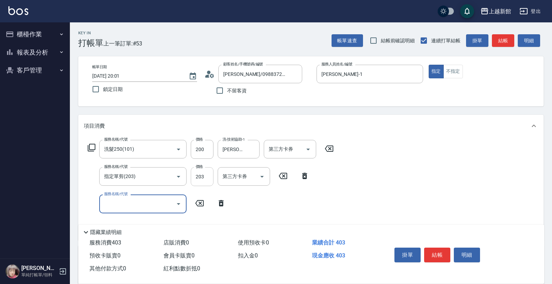
click at [205, 180] on input "203" at bounding box center [202, 176] width 23 height 19
type input "200"
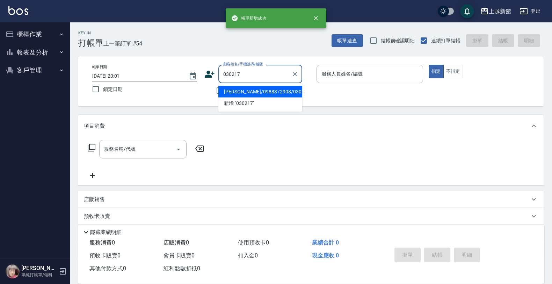
type input "黃巧威/0988372908/030217"
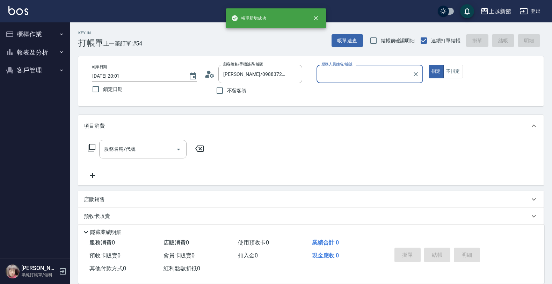
type input "蘿拉-1"
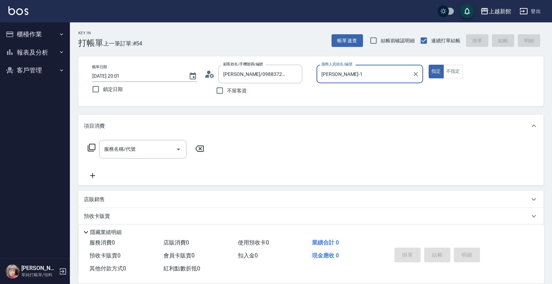
click at [429, 65] on button "指定" at bounding box center [436, 72] width 15 height 14
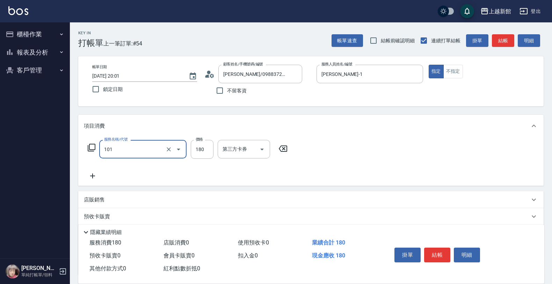
type input "洗髮250(101)"
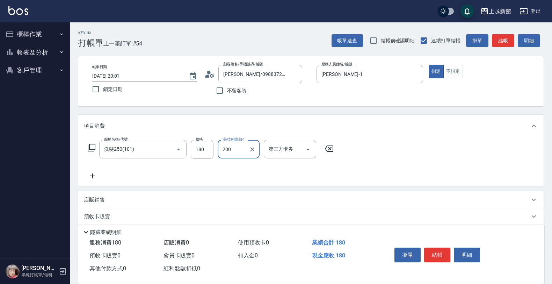
type input "200"
click at [212, 147] on input "180" at bounding box center [202, 149] width 23 height 19
type input "200"
type input "馨妮-29"
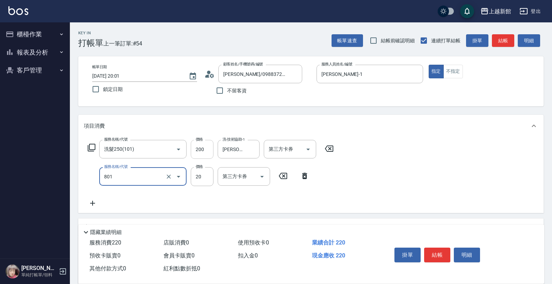
type input "潤絲(801)"
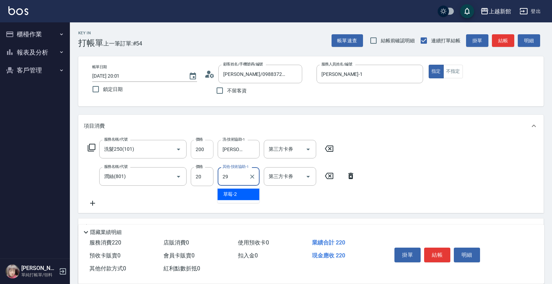
type input "馨妮-29"
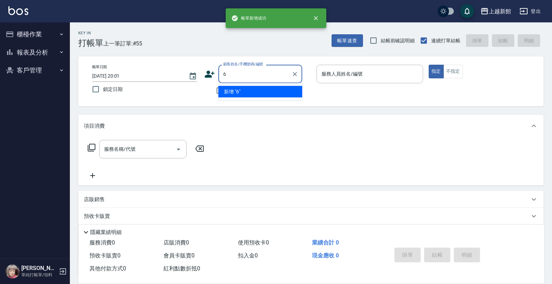
type input "6"
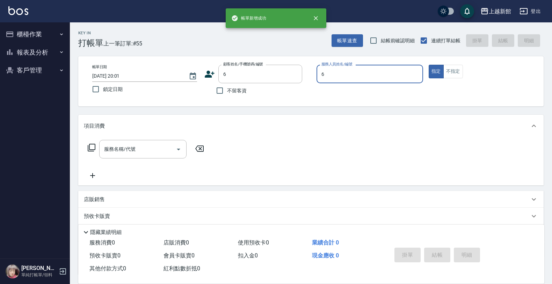
type input "黃婕寧-6"
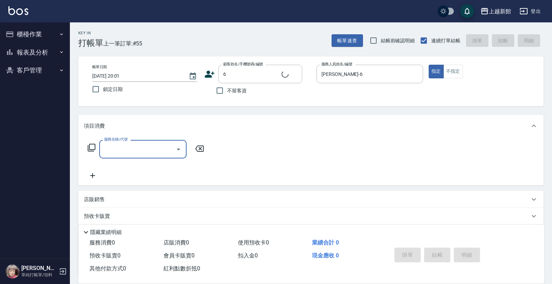
type input "黃婕寧/6_黃婕寧/6"
type input "7"
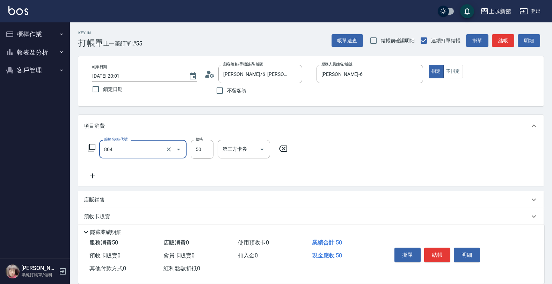
type input "吹捲/夾直/青捲/電棒/夾玉米鬚(804)"
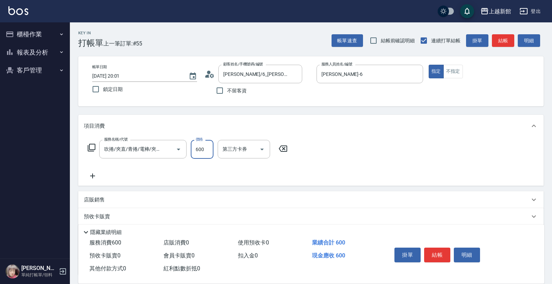
type input "600"
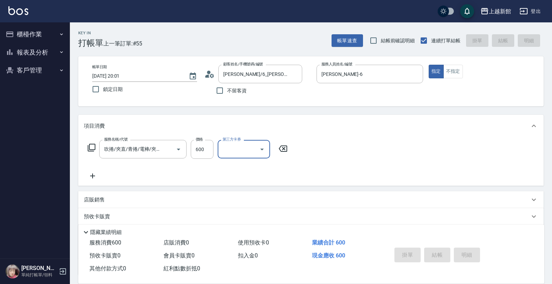
type input "2025/10/10 20:02"
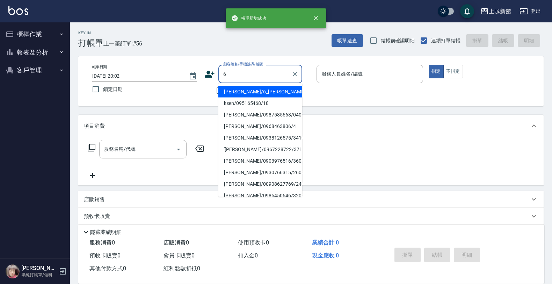
type input "黃婕寧/6_黃婕寧/6"
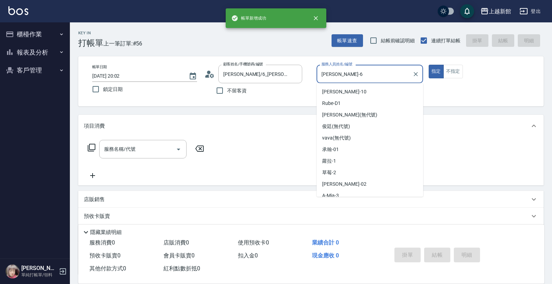
type input "[PERSON_NAME]-6"
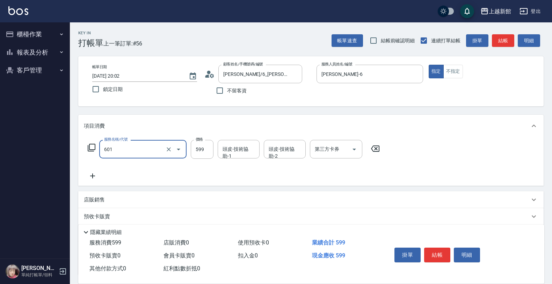
type input "仲夏頭皮冰鎮舒活洗髮(601)"
click at [193, 148] on input "599" at bounding box center [202, 149] width 23 height 19
type input "500"
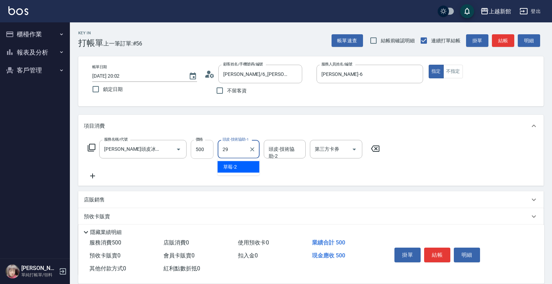
type input "馨妮-29"
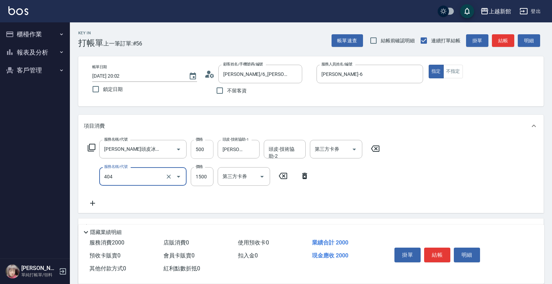
type input "設計染髮(404)"
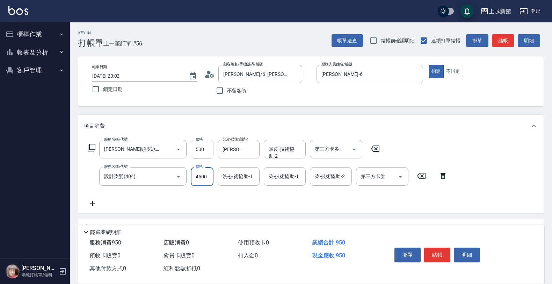
type input "4500"
type input "馨妮-29"
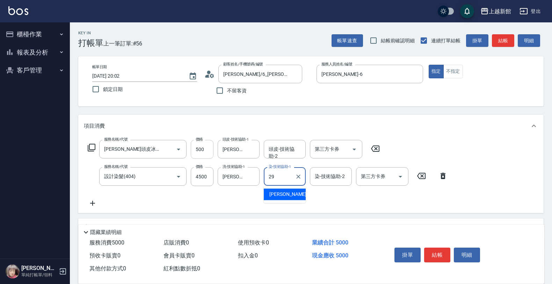
type input "馨妮-29"
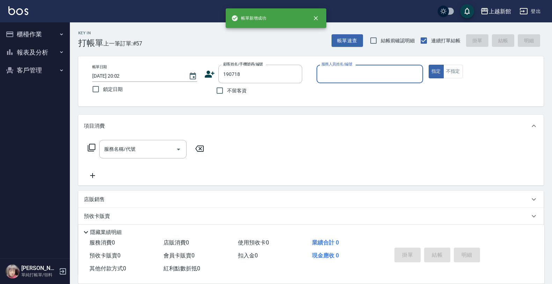
type input "古淑芳/0986687009/190718"
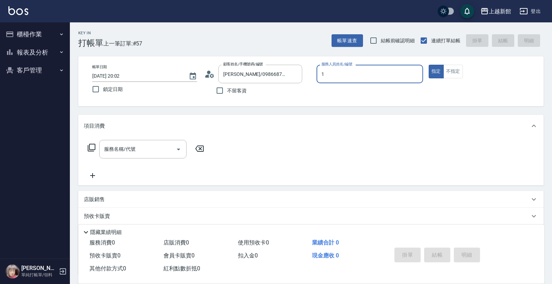
type input "蘿拉-1"
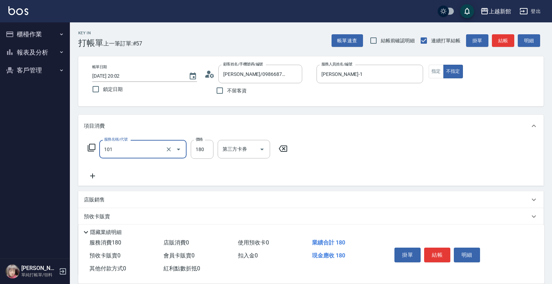
type input "洗髮250(101)"
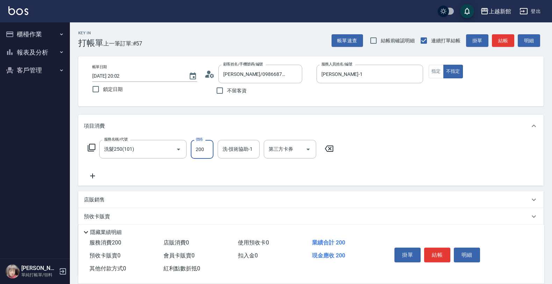
click at [193, 147] on input "200" at bounding box center [202, 149] width 23 height 19
type input "300"
type input "蘿拉-1"
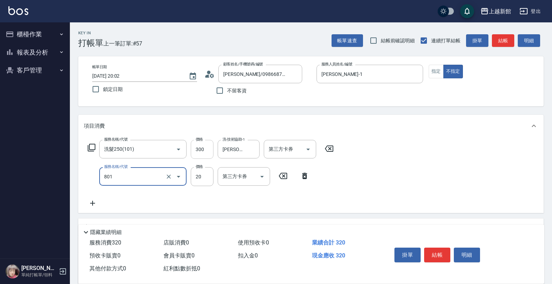
type input "潤絲(801)"
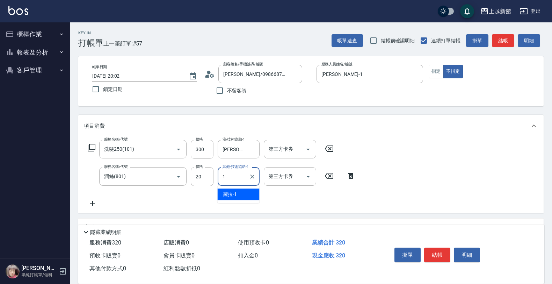
type input "蘿拉-1"
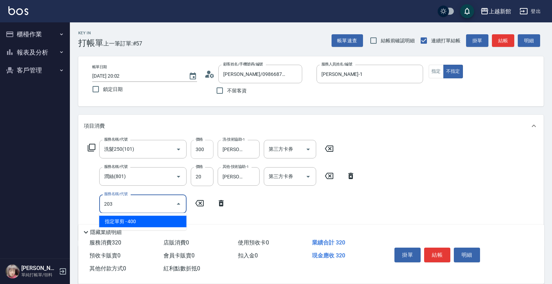
type input "指定單剪(203)"
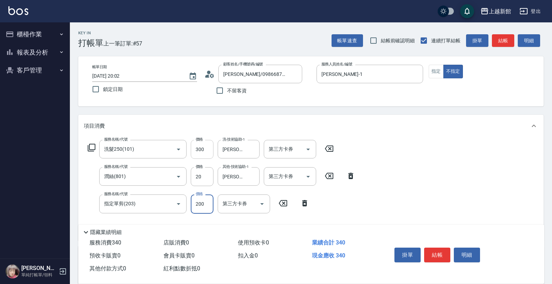
type input "200"
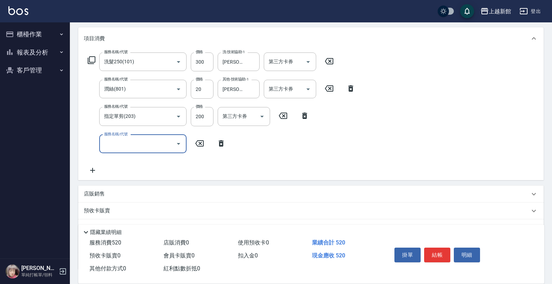
scroll to position [131, 0]
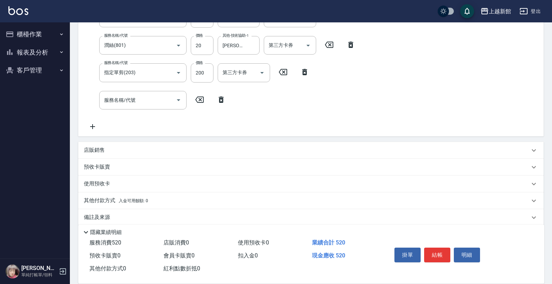
click at [135, 150] on div "店販銷售" at bounding box center [307, 149] width 446 height 7
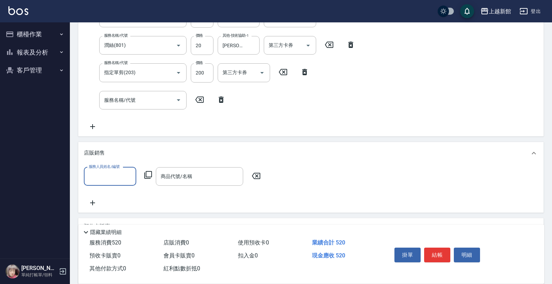
scroll to position [0, 0]
type input "蘿拉-1"
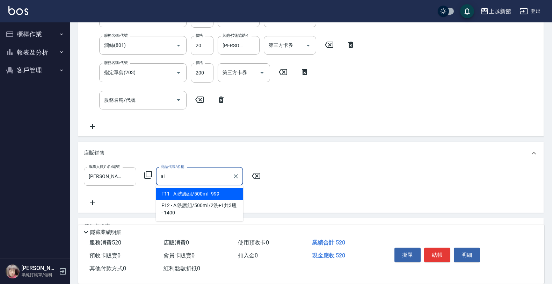
type input "Ai洗護組/500ml"
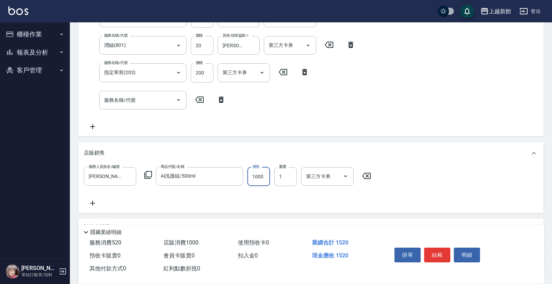
type input "1000"
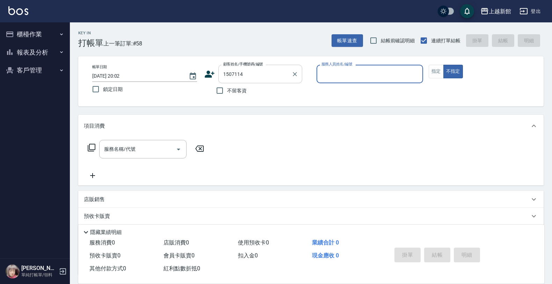
click at [268, 81] on div "1507114 顧客姓名/手機號碼/編號" at bounding box center [260, 74] width 84 height 19
type input "林峻睿/09123456/150711"
type input "[PERSON_NAME]-18"
click at [443, 65] on button "不指定" at bounding box center [453, 72] width 20 height 14
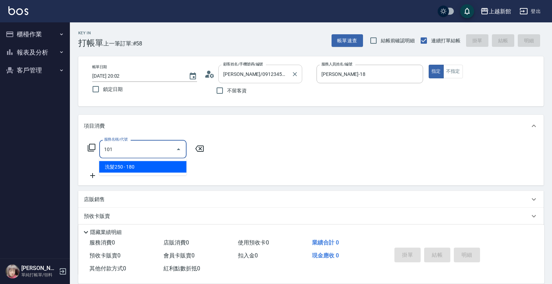
type input "洗髮250(101)"
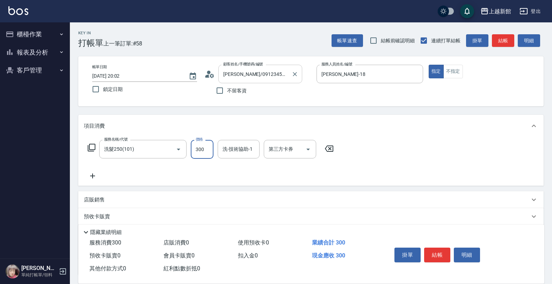
type input "300"
type input "黃柏森-18"
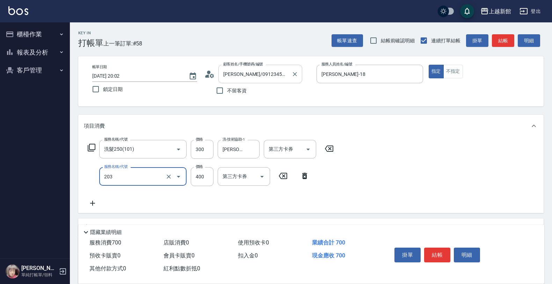
type input "指定單剪(203)"
type input "350"
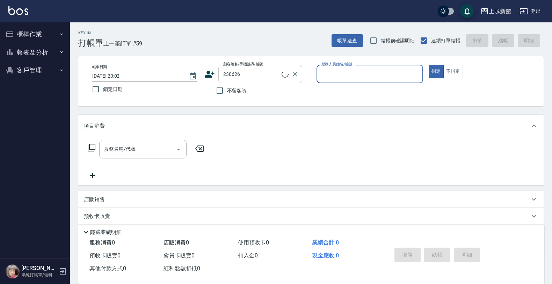
type input "李億？/0970236984/230626"
type input "A-Mia -3"
click at [429, 65] on button "指定" at bounding box center [436, 72] width 15 height 14
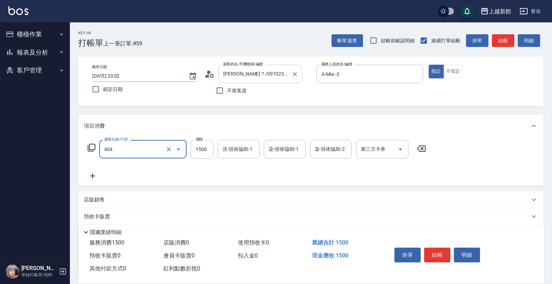
type input "設計染髮(404)"
type input "1700"
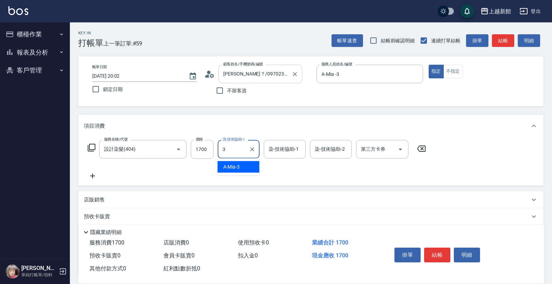
type input "A-Mia -3"
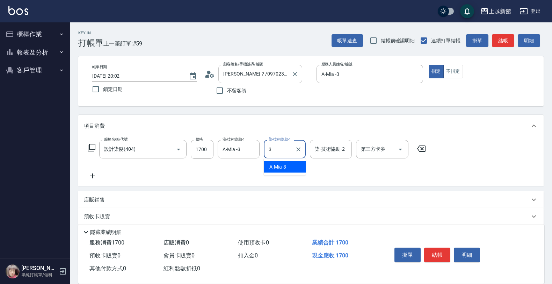
type input "A-Mia -3"
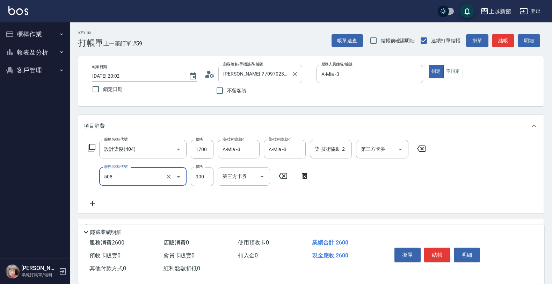
type input "松島再生髮敷護髮(508)"
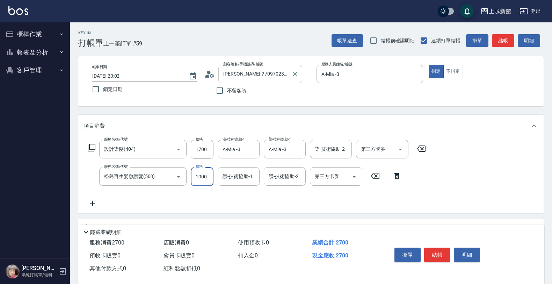
type input "1000"
type input "A-Mia -3"
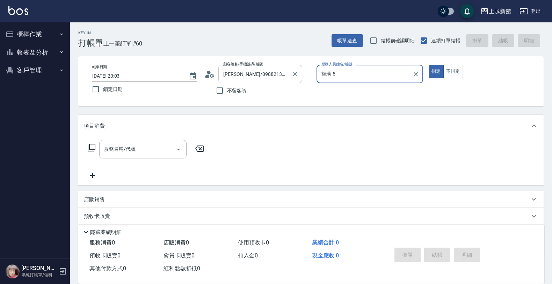
click at [429, 65] on button "指定" at bounding box center [436, 72] width 15 height 14
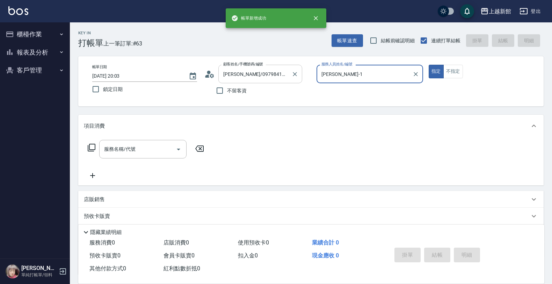
click at [429, 65] on button "指定" at bounding box center [436, 72] width 15 height 14
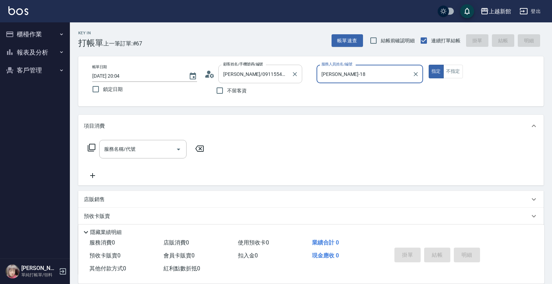
click at [429, 65] on button "指定" at bounding box center [436, 72] width 15 height 14
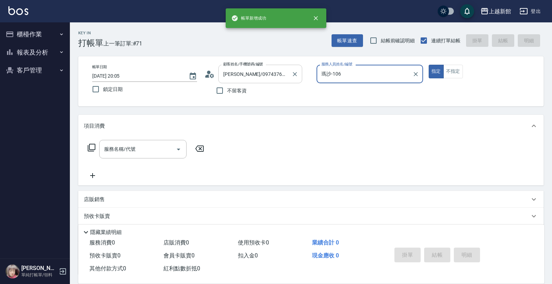
click at [429, 65] on button "指定" at bounding box center [436, 72] width 15 height 14
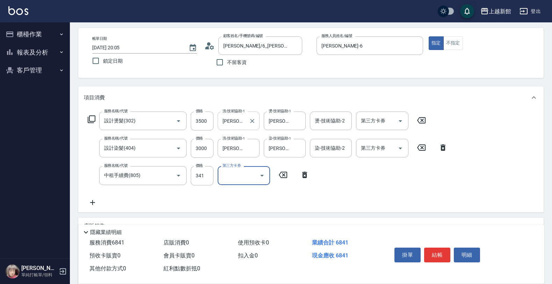
scroll to position [44, 0]
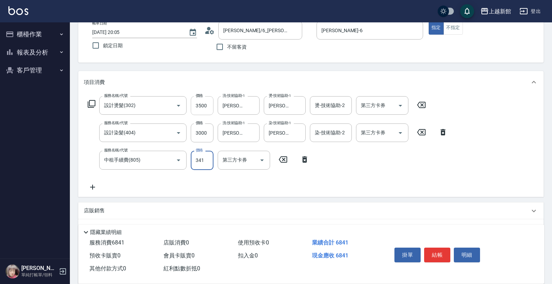
click at [203, 101] on input "3500" at bounding box center [202, 105] width 23 height 19
click at [205, 102] on input "3500" at bounding box center [202, 105] width 23 height 19
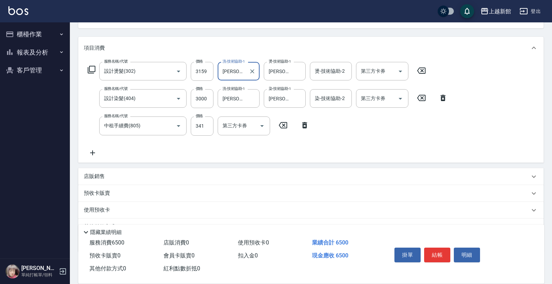
scroll to position [112, 0]
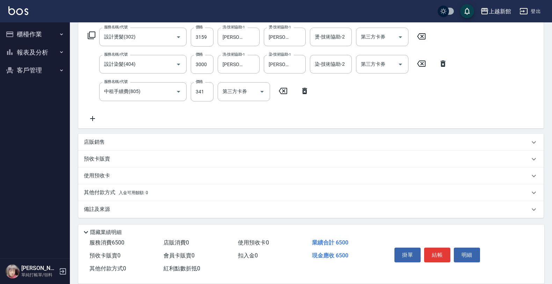
click at [118, 197] on div "其他付款方式 入金可用餘額: 0" at bounding box center [310, 192] width 465 height 17
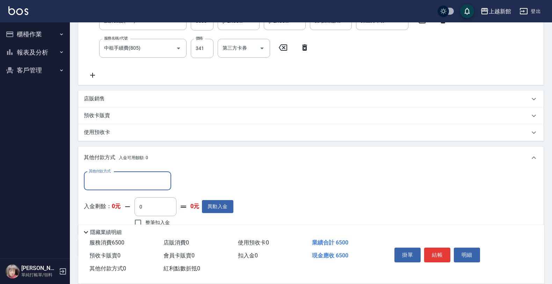
scroll to position [156, 0]
click at [120, 184] on input "其他付款方式" at bounding box center [127, 180] width 81 height 12
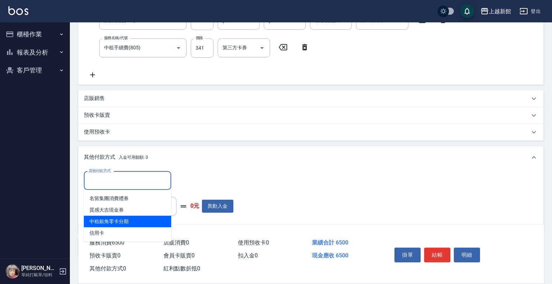
click at [128, 220] on span "中租銀角零卡分期" at bounding box center [127, 222] width 87 height 12
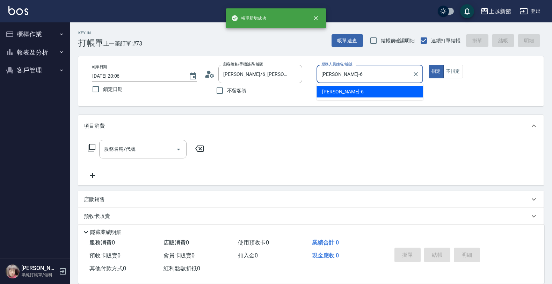
scroll to position [0, 0]
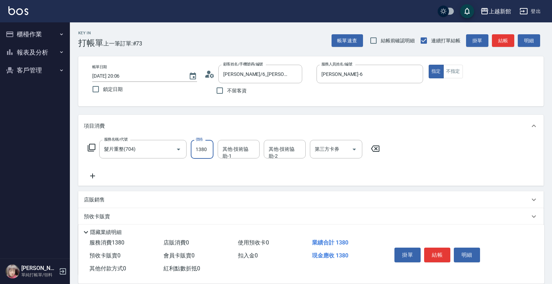
click at [203, 155] on input "1380" at bounding box center [202, 149] width 23 height 19
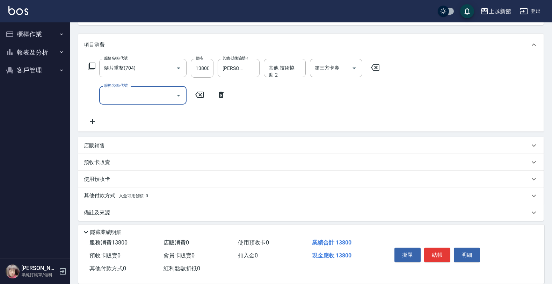
scroll to position [85, 0]
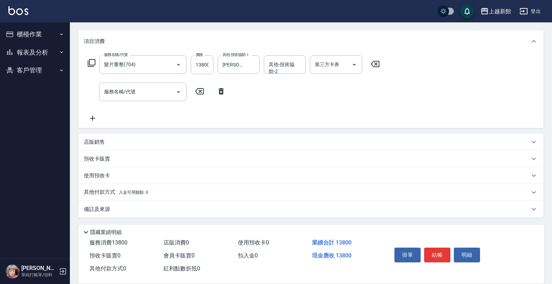
click at [177, 144] on div "店販銷售" at bounding box center [307, 141] width 446 height 7
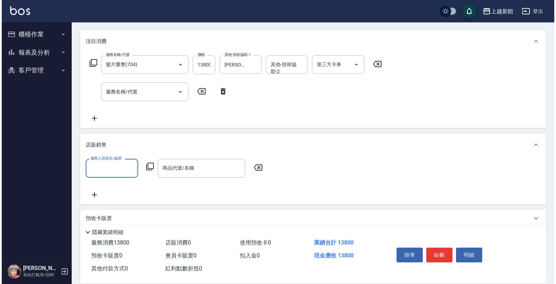
scroll to position [0, 0]
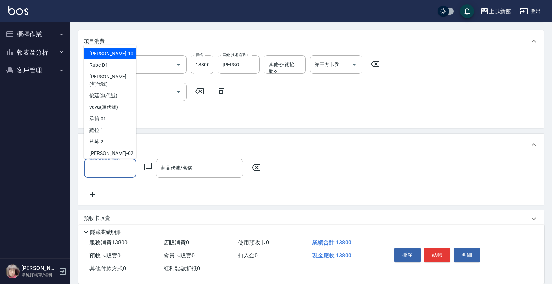
click at [115, 170] on input "服務人員姓名/編號" at bounding box center [110, 168] width 46 height 12
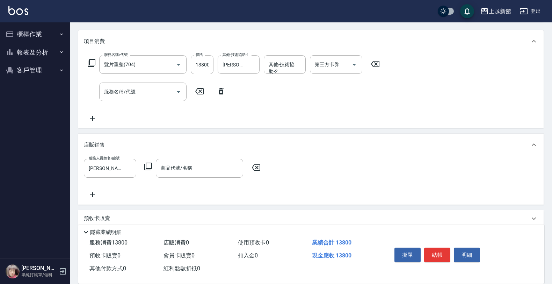
click at [148, 162] on icon at bounding box center [148, 166] width 8 height 8
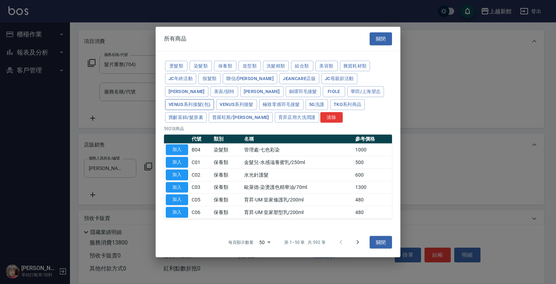
click at [214, 99] on button "Venus系列接髮(包)" at bounding box center [189, 104] width 49 height 11
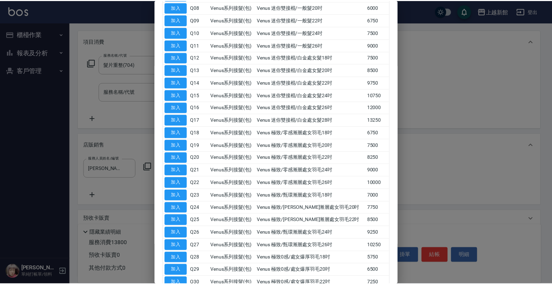
scroll to position [218, 0]
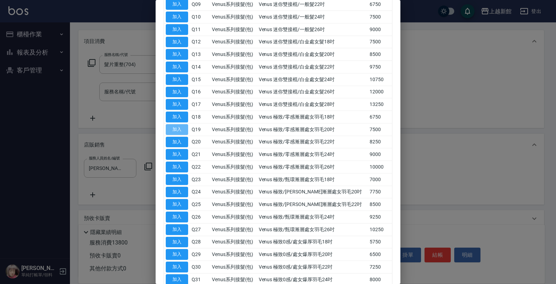
click at [176, 133] on button "加入" at bounding box center [177, 129] width 22 height 11
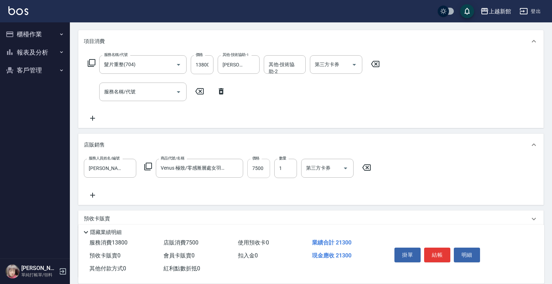
click at [261, 167] on input "7500" at bounding box center [258, 168] width 23 height 19
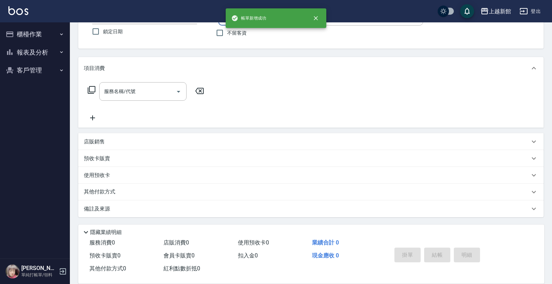
scroll to position [0, 0]
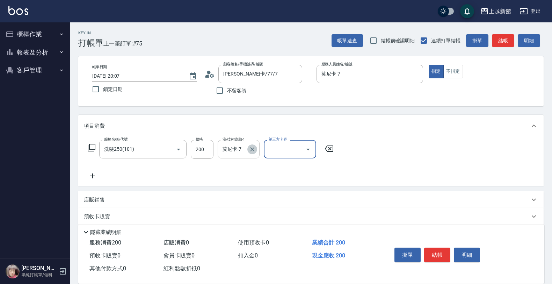
click at [249, 147] on icon "Clear" at bounding box center [252, 149] width 7 height 7
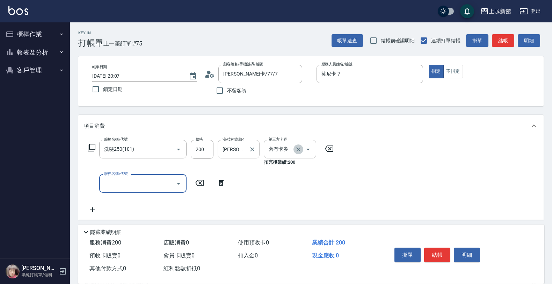
click at [300, 148] on icon "Clear" at bounding box center [298, 149] width 7 height 7
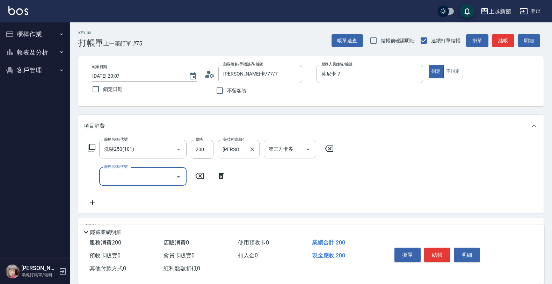
click at [125, 181] on input "服務名稱/代號" at bounding box center [137, 176] width 71 height 12
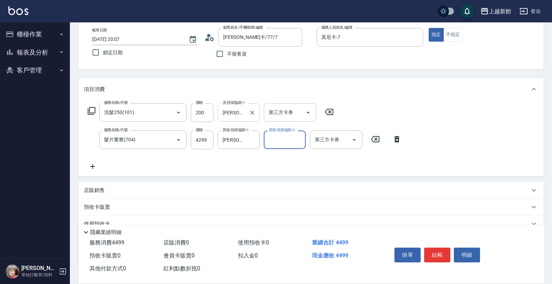
scroll to position [85, 0]
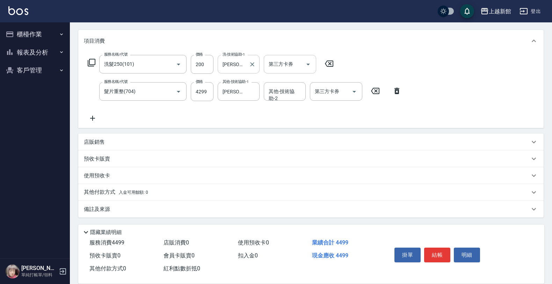
click at [99, 143] on p "店販銷售" at bounding box center [94, 141] width 21 height 7
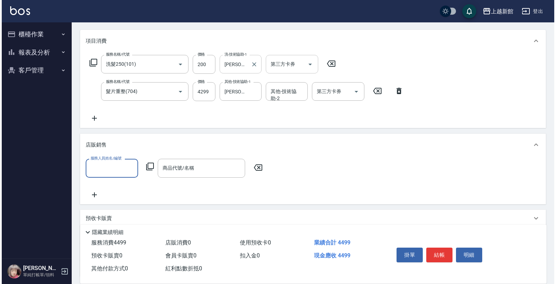
scroll to position [0, 0]
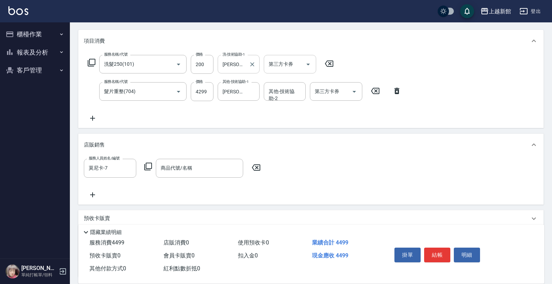
click at [149, 166] on icon at bounding box center [148, 166] width 8 height 8
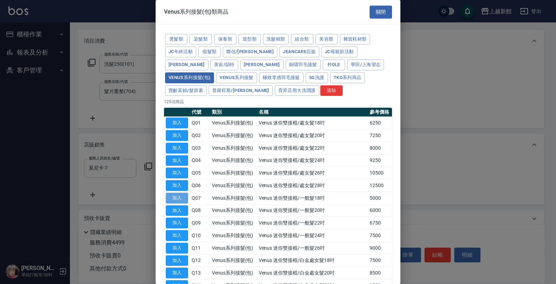
click at [177, 201] on button "加入" at bounding box center [177, 198] width 22 height 11
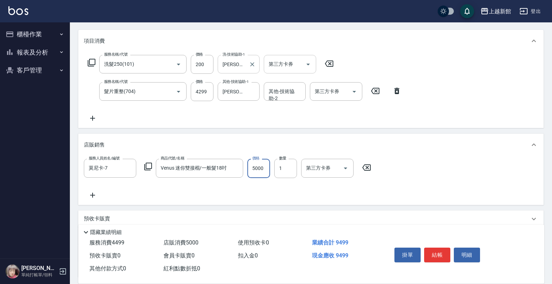
click at [247, 172] on input "5000" at bounding box center [258, 168] width 23 height 19
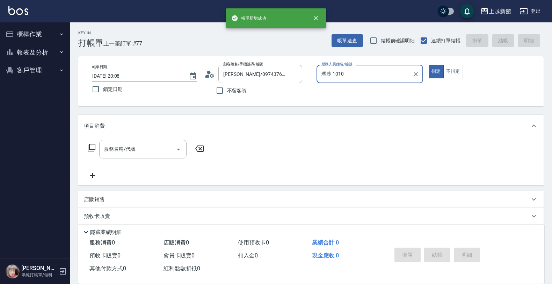
click at [429, 65] on button "指定" at bounding box center [436, 72] width 15 height 14
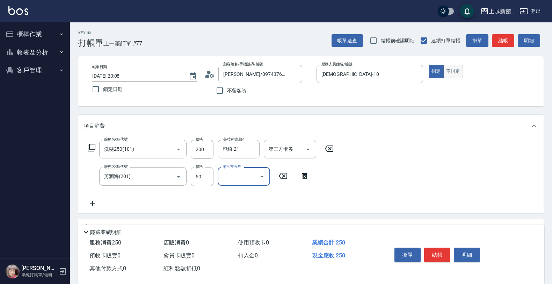
drag, startPoint x: 462, startPoint y: 69, endPoint x: 461, endPoint y: 72, distance: 3.6
click at [461, 72] on button "不指定" at bounding box center [453, 72] width 20 height 14
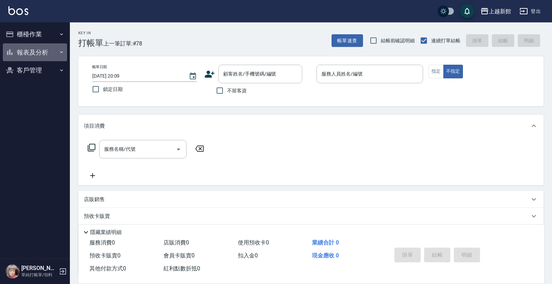
click at [49, 49] on button "報表及分析" at bounding box center [35, 52] width 64 height 18
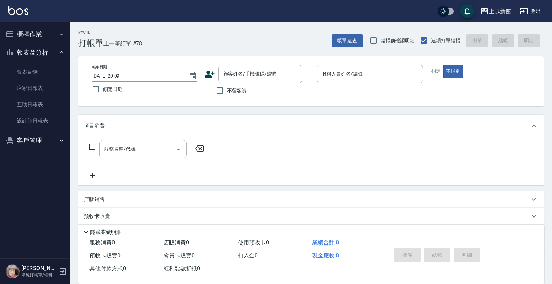
click at [45, 39] on button "櫃檯作業" at bounding box center [35, 34] width 64 height 18
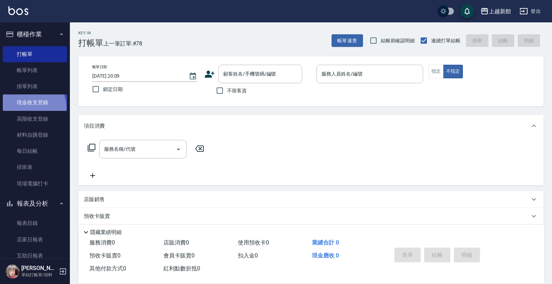
click at [28, 108] on link "現金收支登錄" at bounding box center [35, 102] width 64 height 16
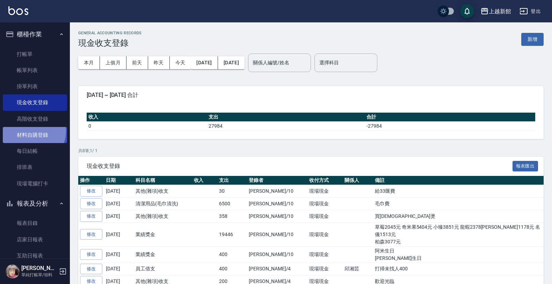
click at [31, 131] on link "材料自購登錄" at bounding box center [35, 135] width 64 height 16
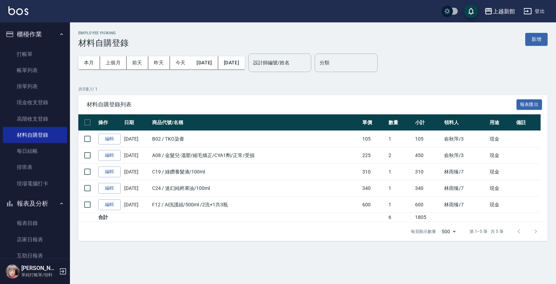
click at [540, 31] on div "Employee Picking 材料自購登錄 新增" at bounding box center [312, 39] width 469 height 17
click at [540, 34] on button "新增" at bounding box center [536, 39] width 22 height 13
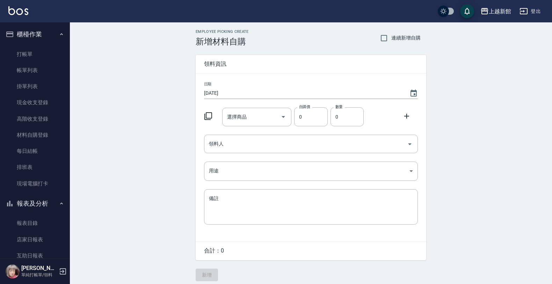
click at [209, 116] on icon at bounding box center [208, 116] width 8 height 8
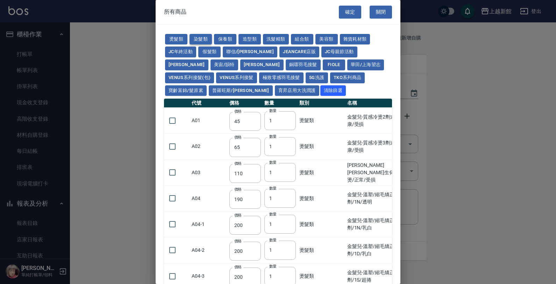
click at [197, 39] on button "染髮類" at bounding box center [200, 39] width 22 height 11
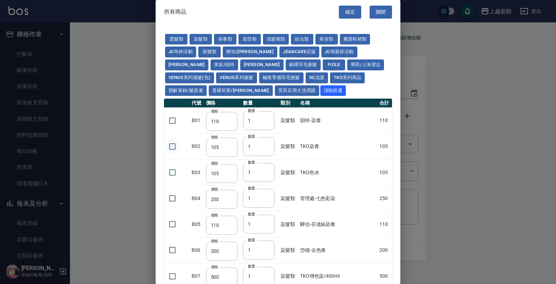
click at [172, 144] on input "checkbox" at bounding box center [172, 146] width 15 height 15
click at [266, 146] on input "2" at bounding box center [258, 146] width 31 height 19
click at [266, 146] on input "3" at bounding box center [258, 146] width 31 height 19
click at [341, 7] on button "確定" at bounding box center [350, 12] width 22 height 13
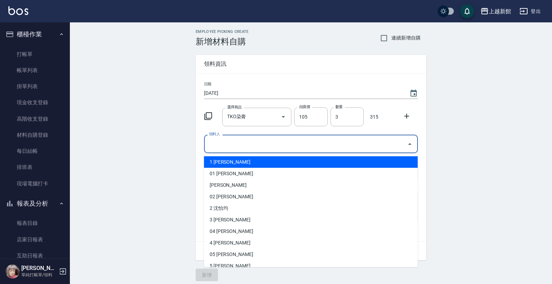
click at [215, 142] on input "領料人" at bounding box center [305, 144] width 197 height 12
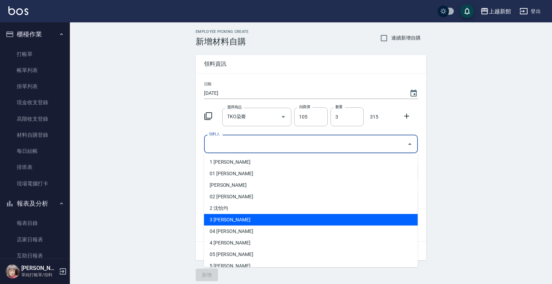
drag, startPoint x: 222, startPoint y: 219, endPoint x: 222, endPoint y: 215, distance: 3.9
click at [222, 219] on li "3 俞秋萍" at bounding box center [311, 220] width 214 height 12
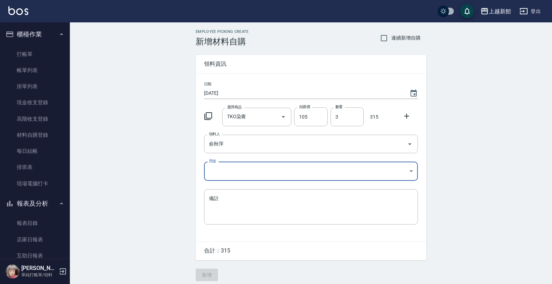
click at [215, 174] on body "上越新館 登出 櫃檯作業 打帳單 帳單列表 掛單列表 現金收支登錄 高階收支登錄 材料自購登錄 每日結帳 排班表 現場電腦打卡 報表及分析 報表目錄 店家日報…" at bounding box center [276, 144] width 552 height 288
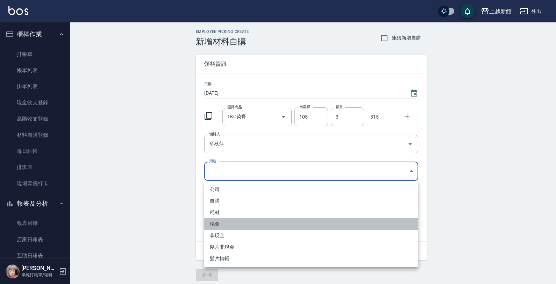
click at [214, 223] on li "現金" at bounding box center [311, 224] width 214 height 12
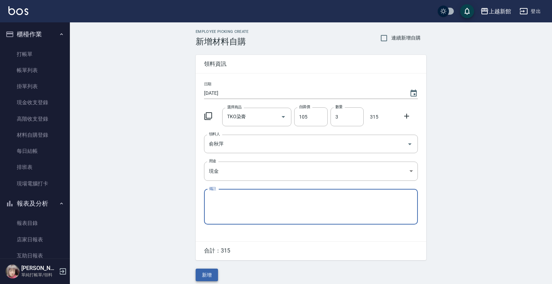
click at [203, 273] on button "新增" at bounding box center [207, 274] width 22 height 13
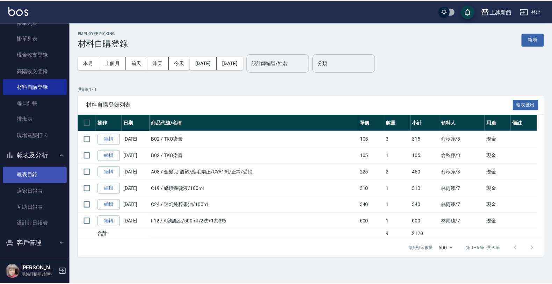
scroll to position [51, 0]
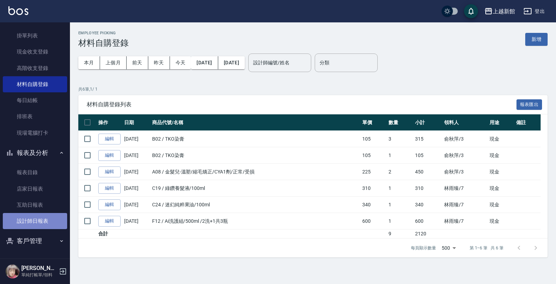
click at [39, 218] on link "設計師日報表" at bounding box center [35, 221] width 64 height 16
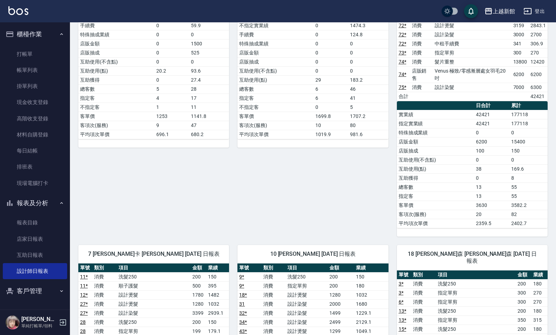
scroll to position [874, 0]
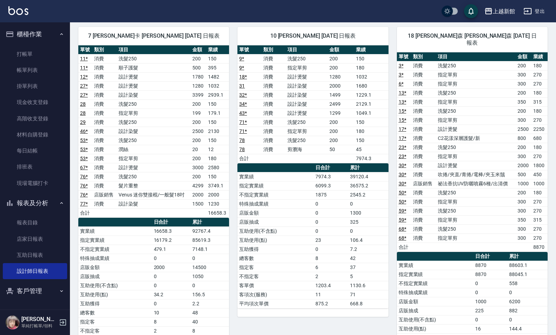
drag, startPoint x: 28, startPoint y: 289, endPoint x: 31, endPoint y: 288, distance: 3.8
click at [29, 283] on button "客戶管理" at bounding box center [35, 291] width 64 height 18
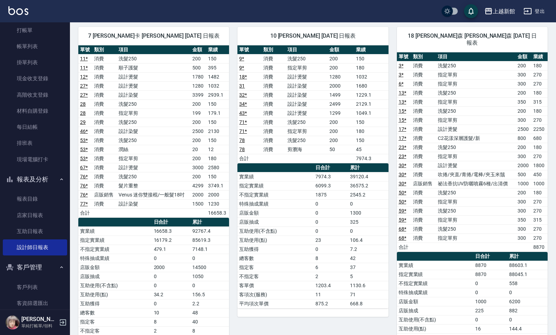
scroll to position [37, 0]
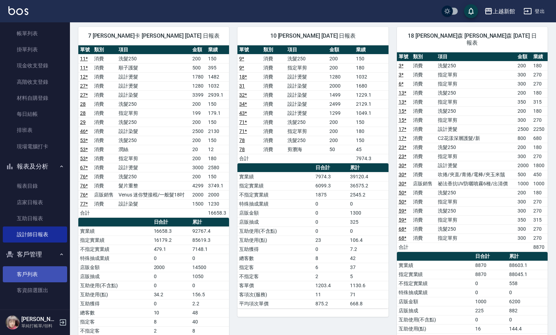
click at [24, 275] on link "客戶列表" at bounding box center [35, 275] width 64 height 16
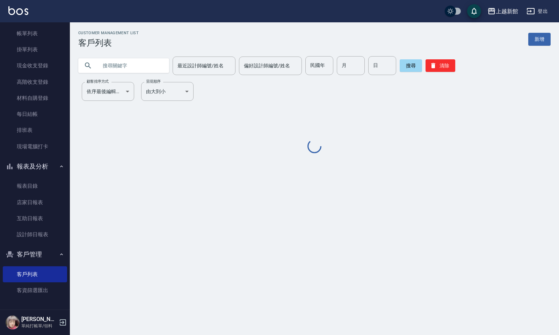
click at [119, 63] on input "text" at bounding box center [131, 65] width 66 height 19
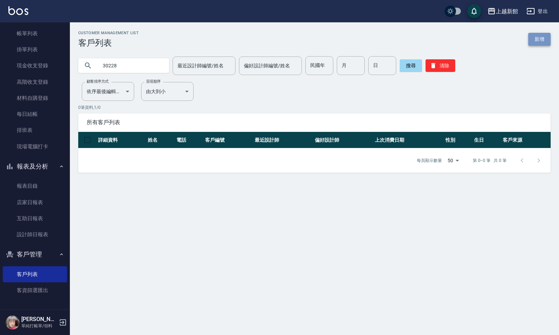
click at [539, 36] on link "新增" at bounding box center [539, 39] width 22 height 13
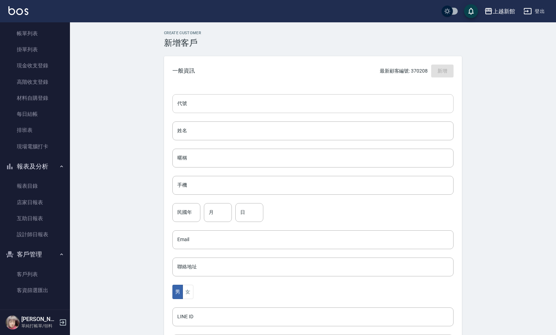
click at [416, 106] on input "代號" at bounding box center [312, 103] width 281 height 19
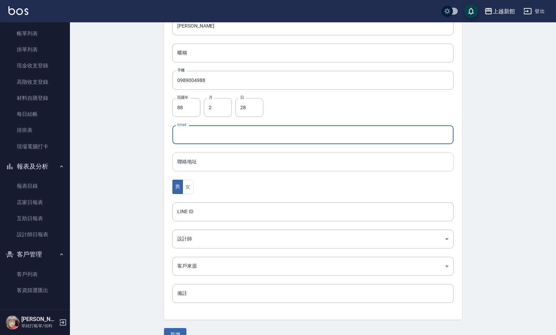
scroll to position [119, 0]
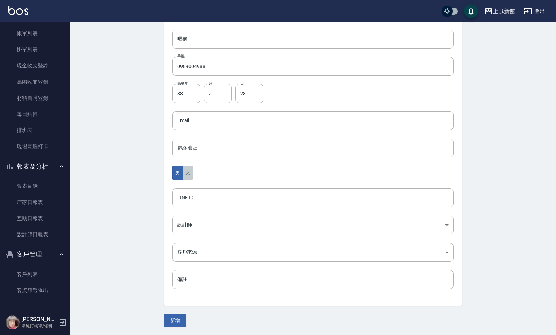
click at [193, 174] on button "女" at bounding box center [187, 173] width 10 height 14
click at [175, 176] on button "男" at bounding box center [177, 173] width 10 height 14
click at [196, 226] on body "上越新館 登出 櫃檯作業 打帳單 帳單列表 掛單列表 現金收支登錄 高階收支登錄 材料自購登錄 每日結帳 排班表 現場電腦打卡 報表及分析 報表目錄 店家日報…" at bounding box center [279, 108] width 559 height 455
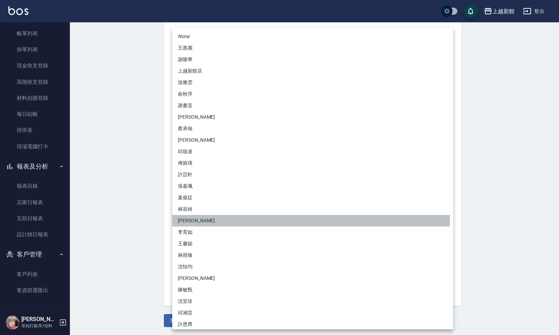
drag, startPoint x: 189, startPoint y: 219, endPoint x: 155, endPoint y: 267, distance: 58.5
click at [189, 220] on li "黃柏森" at bounding box center [312, 221] width 281 height 12
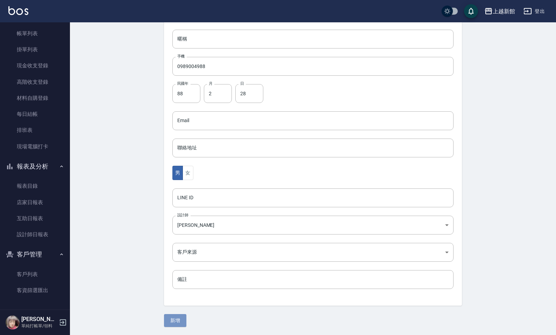
click at [166, 283] on button "新增" at bounding box center [175, 320] width 22 height 13
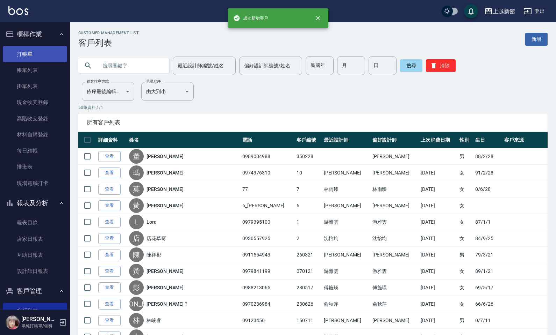
click at [31, 50] on link "打帳單" at bounding box center [35, 54] width 64 height 16
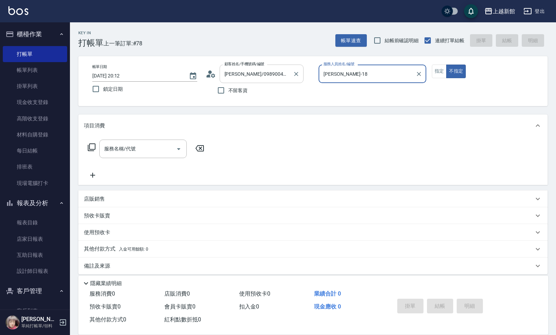
click at [446, 65] on button "不指定" at bounding box center [456, 72] width 20 height 14
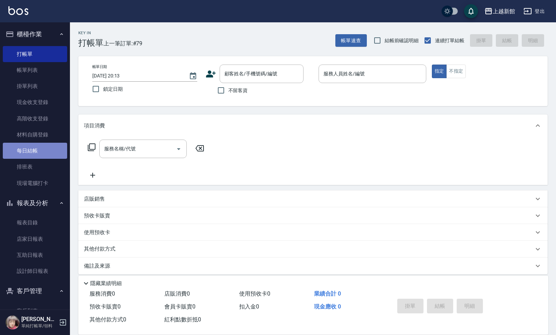
click at [50, 146] on link "每日結帳" at bounding box center [35, 151] width 64 height 16
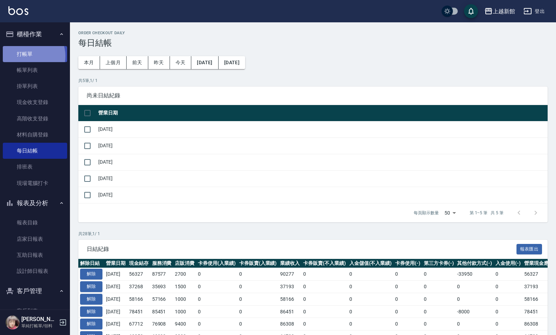
click at [29, 55] on link "打帳單" at bounding box center [35, 54] width 64 height 16
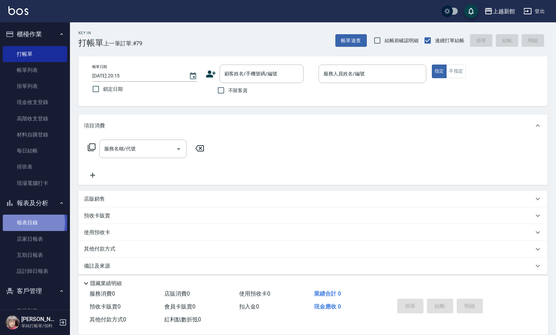
click at [23, 223] on link "報表目錄" at bounding box center [35, 223] width 64 height 16
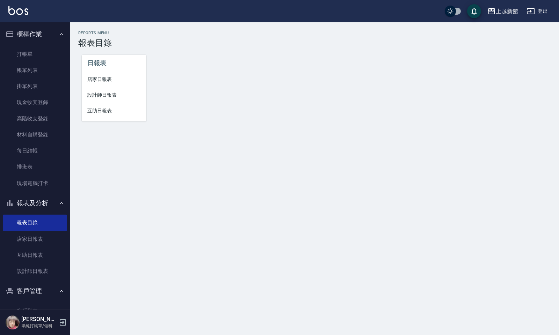
click at [108, 78] on span "店家日報表" at bounding box center [113, 79] width 53 height 7
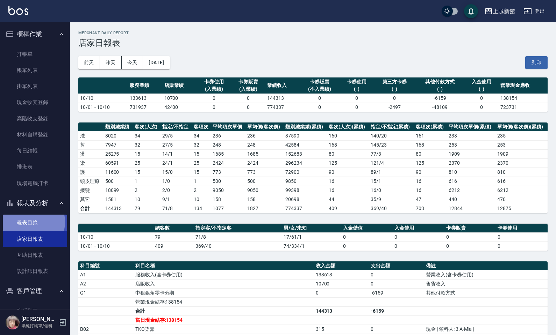
click at [27, 222] on link "報表目錄" at bounding box center [35, 223] width 64 height 16
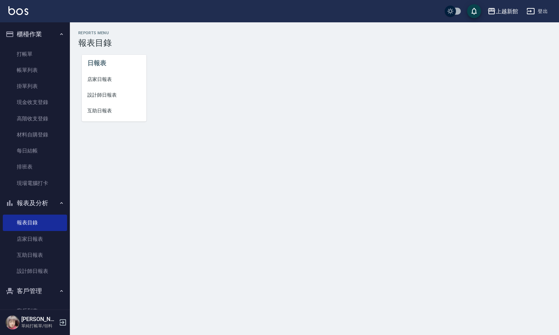
click at [106, 97] on span "設計師日報表" at bounding box center [113, 95] width 53 height 7
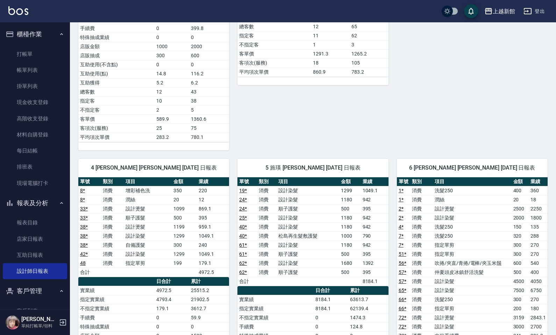
scroll to position [393, 0]
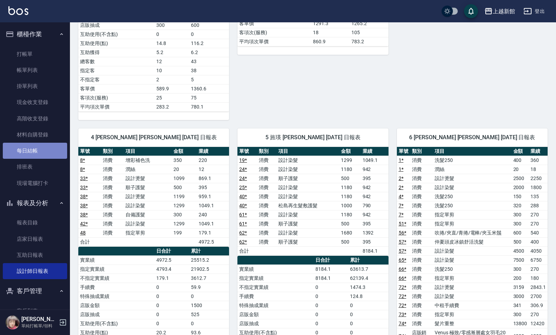
click at [42, 157] on link "每日結帳" at bounding box center [35, 151] width 64 height 16
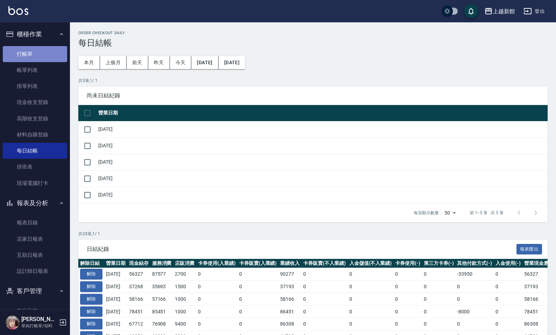
click at [45, 59] on link "打帳單" at bounding box center [35, 54] width 64 height 16
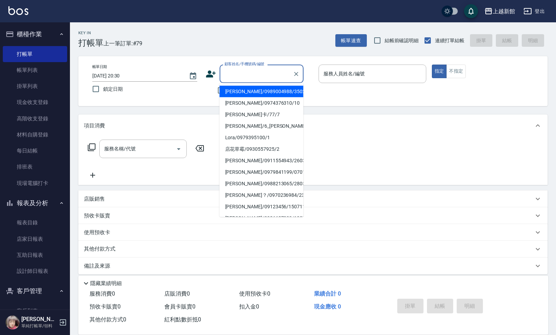
click at [252, 72] on input "顧客姓名/手機號碼/編號" at bounding box center [256, 74] width 67 height 12
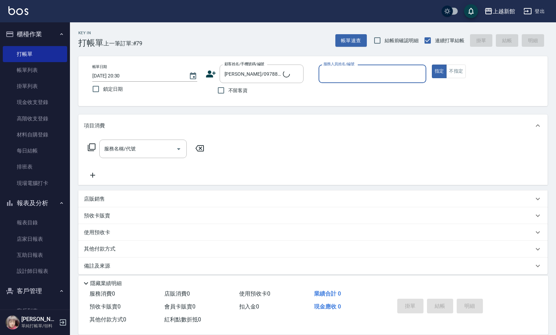
click at [432, 65] on button "指定" at bounding box center [439, 72] width 15 height 14
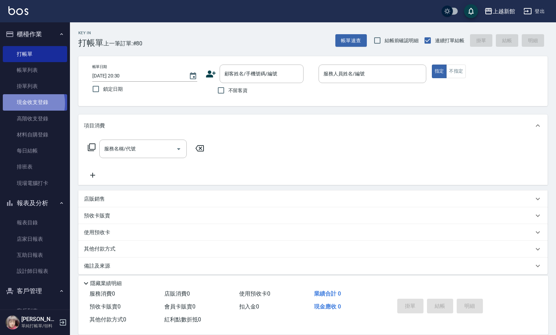
click at [24, 103] on link "現金收支登錄" at bounding box center [35, 102] width 64 height 16
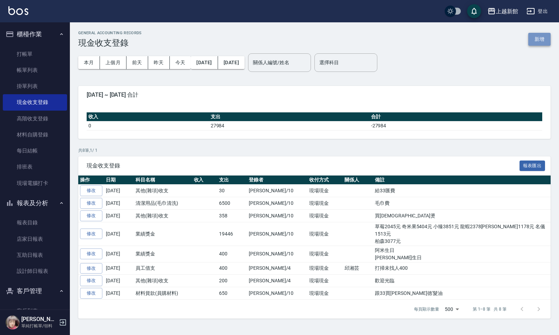
click at [534, 40] on button "新增" at bounding box center [539, 39] width 22 height 13
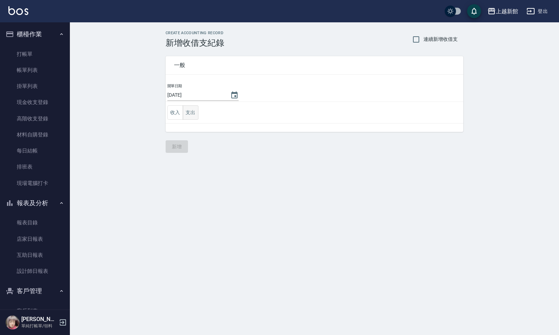
click at [191, 113] on button "支出" at bounding box center [191, 113] width 16 height 14
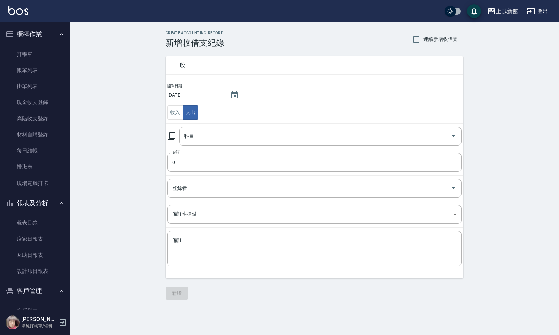
click at [175, 138] on icon at bounding box center [172, 136] width 8 height 8
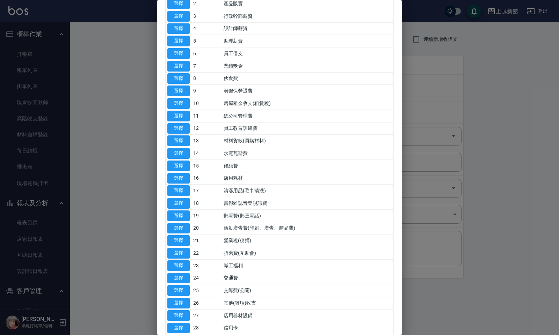
scroll to position [216, 0]
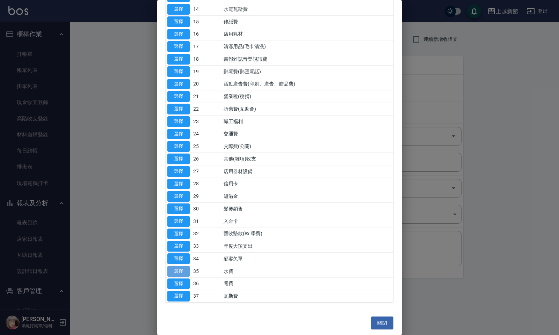
click at [176, 272] on button "選擇" at bounding box center [178, 271] width 22 height 11
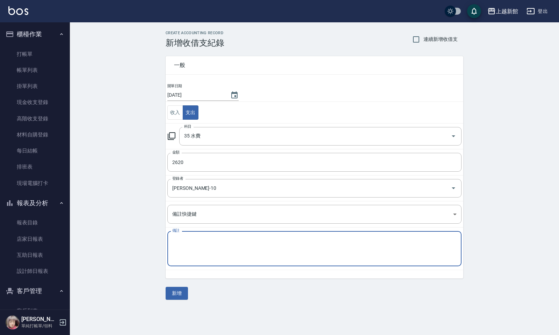
drag, startPoint x: 207, startPoint y: 253, endPoint x: 205, endPoint y: 273, distance: 20.3
click at [205, 273] on div "開單日期 2025/10/10 收入 支出 科目 35 水費 科目 金額 2620 金額 登錄者 劉名儀-10 登錄者 備註快捷鍵 ​ 備註快捷鍵 備註 x …" at bounding box center [315, 181] width 298 height 196
click at [184, 283] on button "新增" at bounding box center [177, 293] width 22 height 13
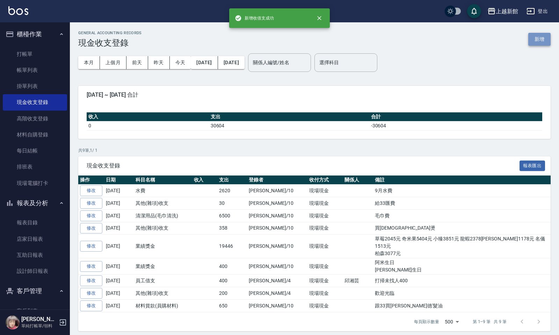
click at [535, 39] on button "新增" at bounding box center [539, 39] width 22 height 13
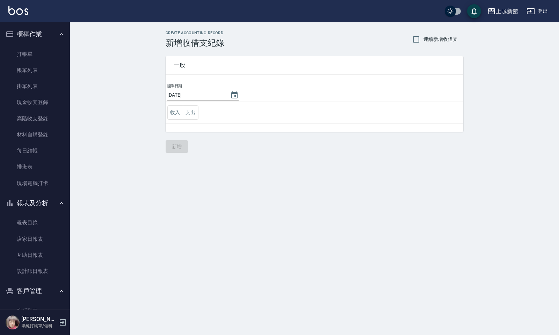
drag, startPoint x: 188, startPoint y: 113, endPoint x: 178, endPoint y: 121, distance: 13.6
click at [187, 113] on button "支出" at bounding box center [191, 113] width 16 height 14
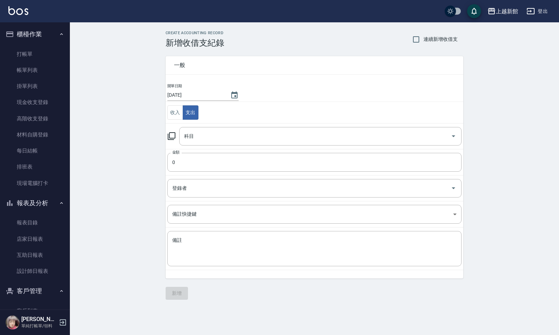
click at [170, 133] on icon at bounding box center [171, 136] width 8 height 8
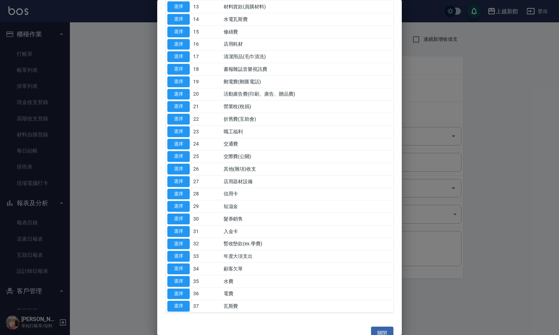
scroll to position [216, 0]
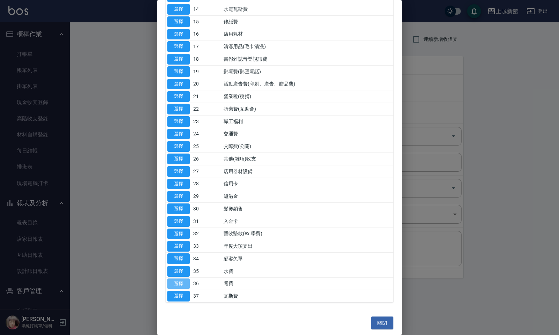
click at [175, 282] on button "選擇" at bounding box center [178, 284] width 22 height 11
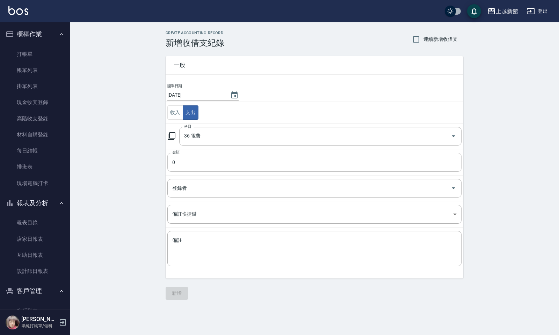
click at [184, 161] on input "0" at bounding box center [314, 162] width 294 height 19
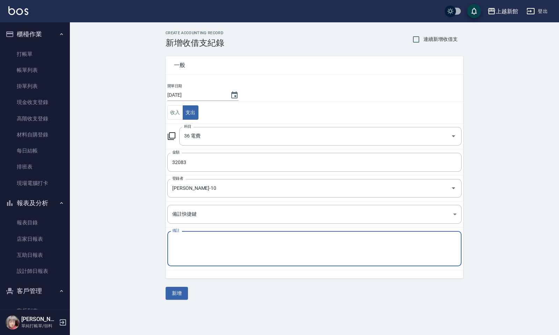
click at [205, 239] on textarea "備註" at bounding box center [314, 249] width 284 height 24
click at [183, 283] on div "一般 開單日期 2025/10/10 收入 支出 科目 36 電費 科目 金額 32083 金額 登錄者 劉名儀-10 登錄者 備註快捷鍵 ​ 備註快捷鍵 備…" at bounding box center [315, 174] width 298 height 252
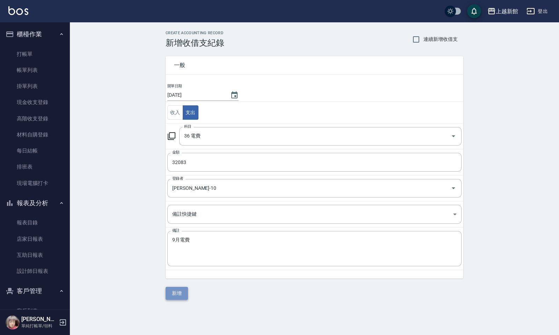
click at [183, 283] on button "新增" at bounding box center [177, 293] width 22 height 13
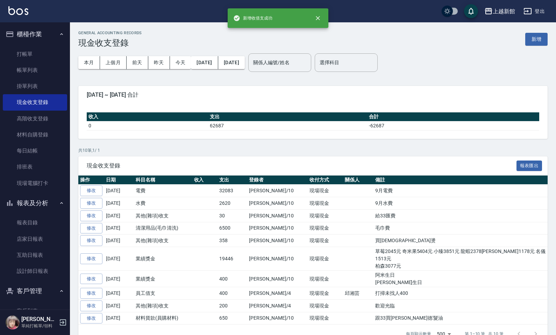
click at [526, 46] on div "GENERAL ACCOUNTING RECORDS 現金收支登錄 新增" at bounding box center [312, 39] width 469 height 17
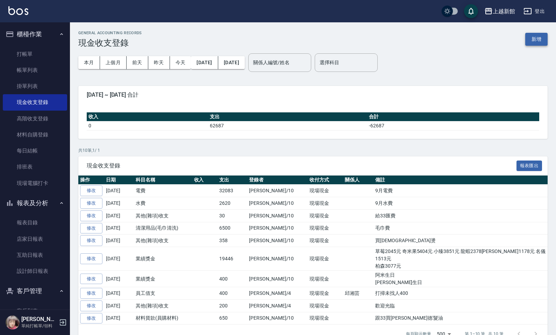
click at [528, 44] on button "新增" at bounding box center [536, 39] width 22 height 13
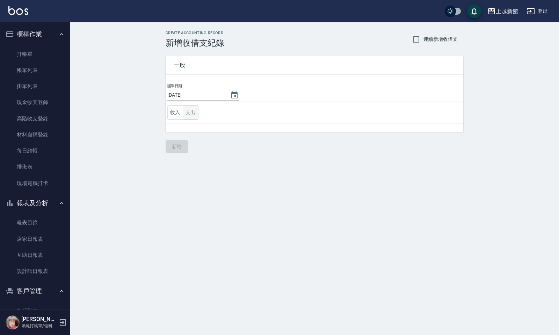
drag, startPoint x: 200, startPoint y: 109, endPoint x: 195, endPoint y: 112, distance: 5.6
click at [196, 111] on td "收入 支出" at bounding box center [315, 113] width 298 height 22
click at [194, 112] on button "支出" at bounding box center [191, 113] width 16 height 14
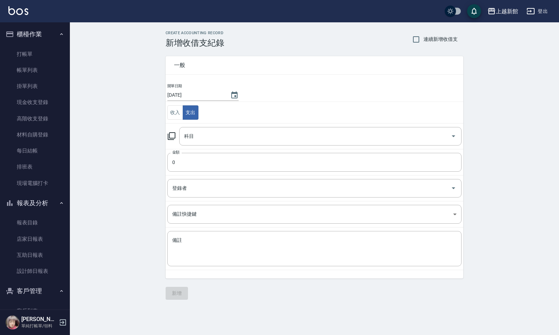
click at [168, 140] on icon at bounding box center [171, 136] width 8 height 8
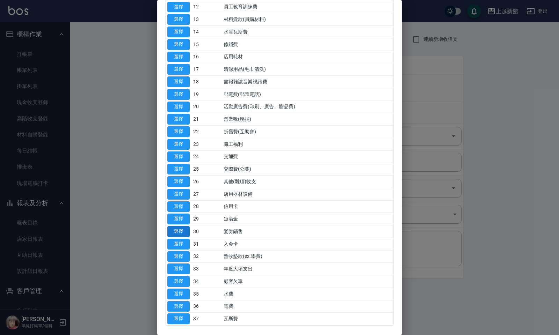
scroll to position [216, 0]
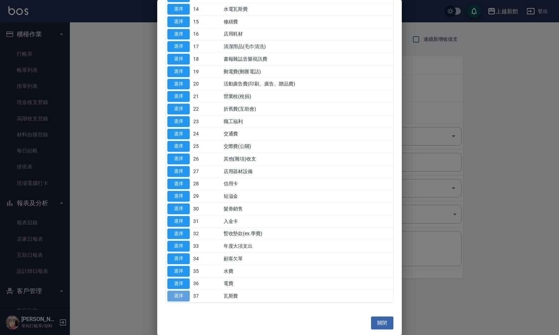
click at [178, 283] on button "選擇" at bounding box center [178, 296] width 22 height 11
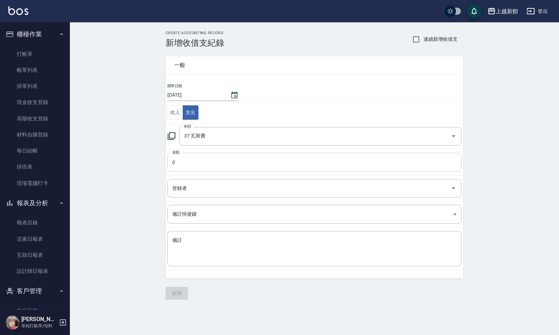
click at [184, 161] on input "0" at bounding box center [314, 162] width 294 height 19
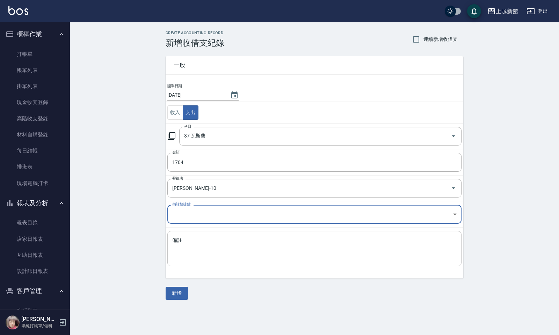
click at [215, 266] on div "x 備註" at bounding box center [314, 248] width 294 height 35
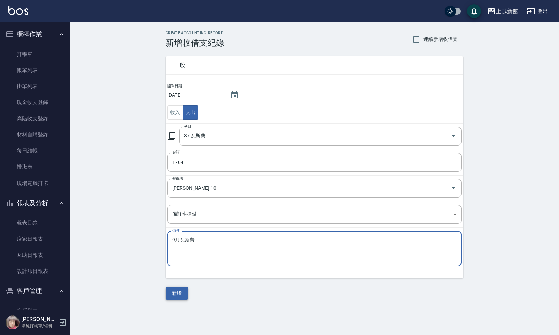
click at [180, 283] on button "新增" at bounding box center [177, 293] width 22 height 13
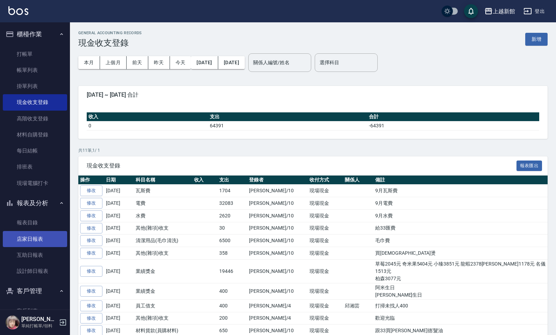
click at [45, 243] on link "店家日報表" at bounding box center [35, 239] width 64 height 16
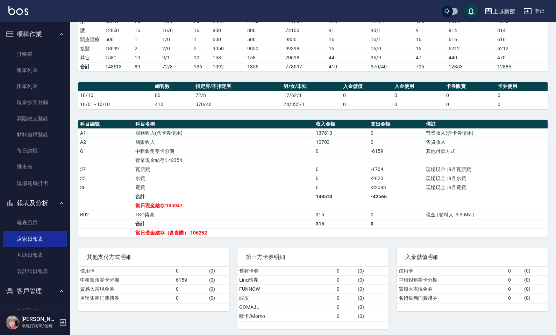
scroll to position [147, 0]
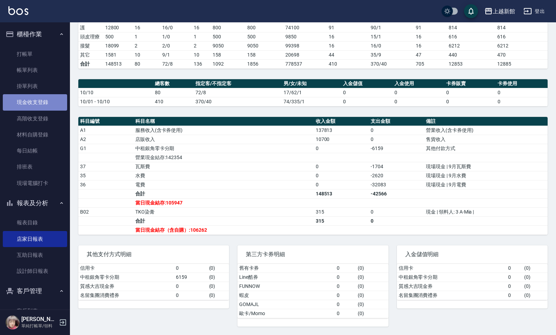
click at [48, 102] on link "現金收支登錄" at bounding box center [35, 102] width 64 height 16
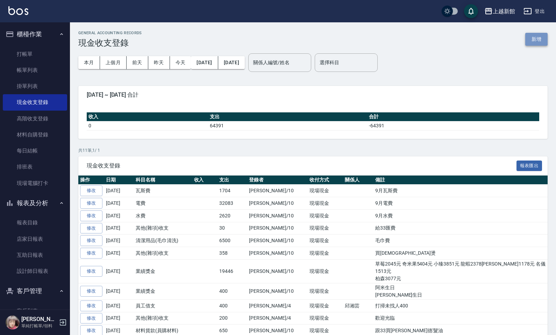
click at [525, 41] on button "新增" at bounding box center [536, 39] width 22 height 13
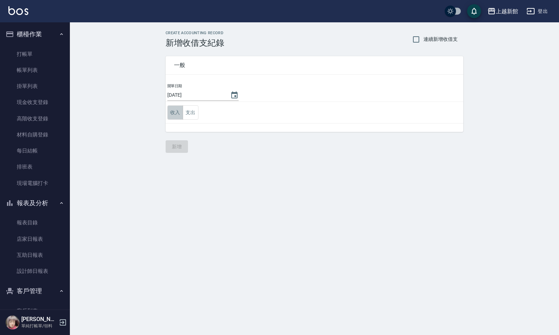
click at [176, 119] on button "收入" at bounding box center [175, 113] width 16 height 14
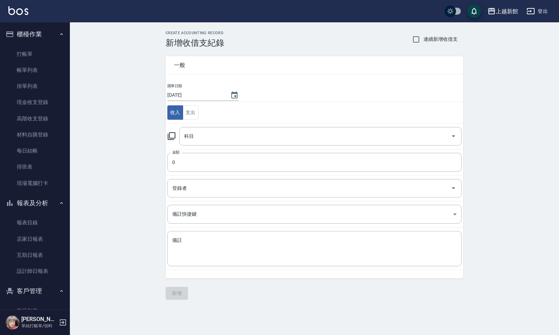
click at [173, 135] on icon at bounding box center [171, 136] width 8 height 8
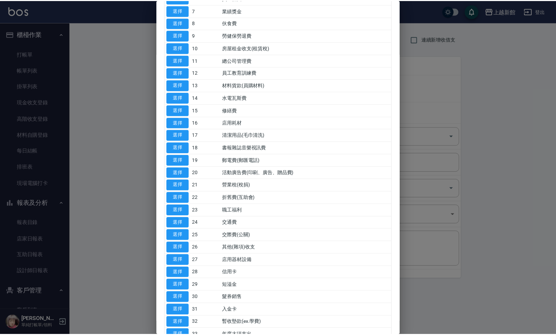
scroll to position [91, 0]
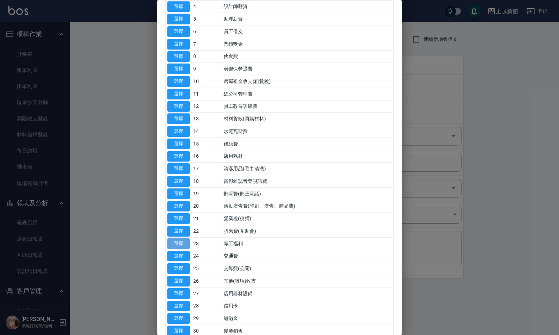
click at [184, 244] on button "選擇" at bounding box center [178, 244] width 22 height 11
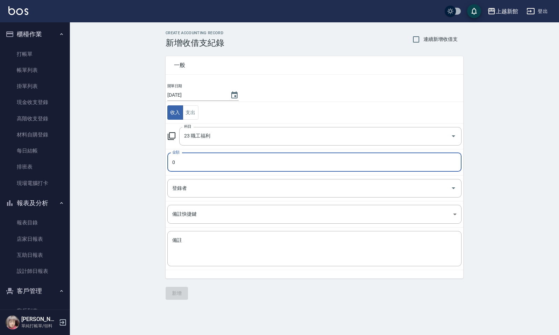
click at [188, 161] on input "0" at bounding box center [314, 162] width 294 height 19
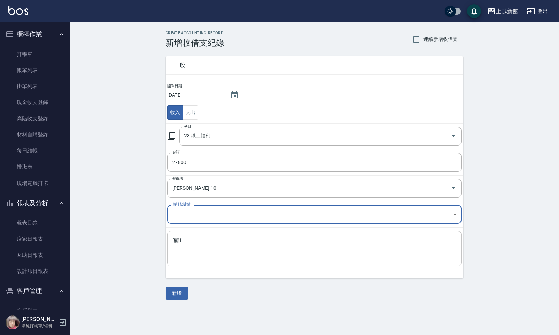
click at [199, 262] on div "x 備註" at bounding box center [314, 248] width 294 height 35
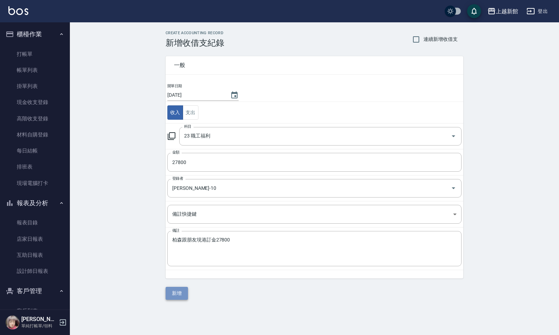
click at [182, 283] on button "新增" at bounding box center [177, 293] width 22 height 13
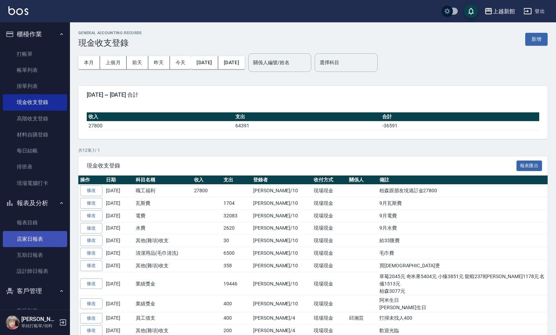
click at [44, 235] on link "店家日報表" at bounding box center [35, 239] width 64 height 16
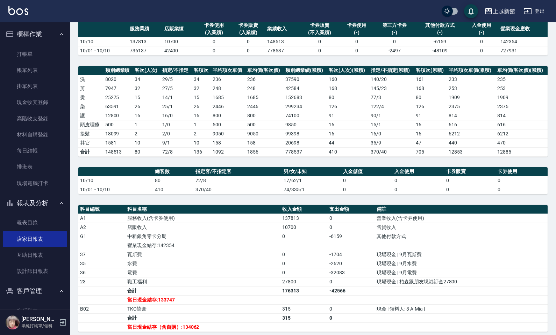
scroll to position [131, 0]
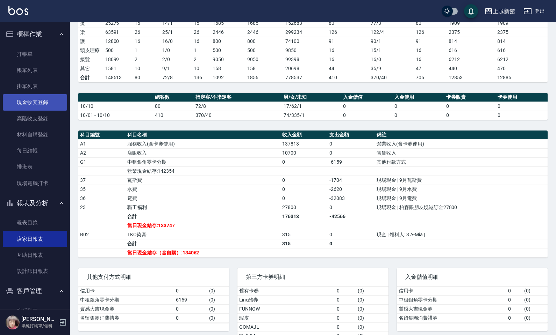
click at [30, 104] on link "現金收支登錄" at bounding box center [35, 102] width 64 height 16
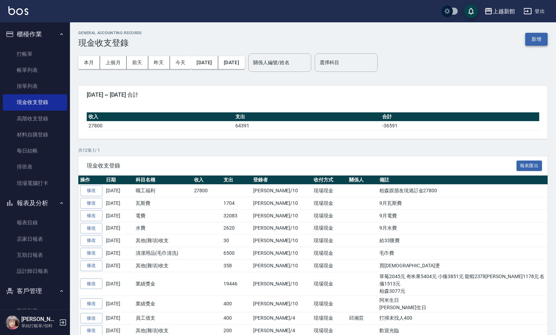
click at [542, 42] on button "新增" at bounding box center [536, 39] width 22 height 13
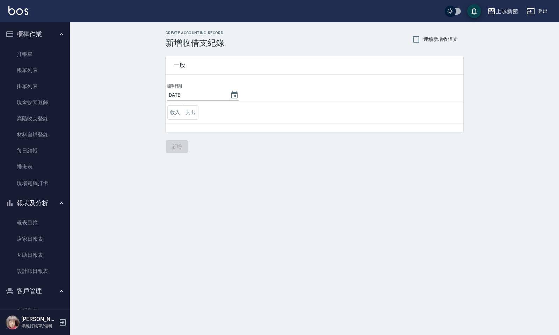
click at [199, 116] on td "收入 支出" at bounding box center [315, 113] width 298 height 22
click at [191, 117] on button "支出" at bounding box center [191, 113] width 16 height 14
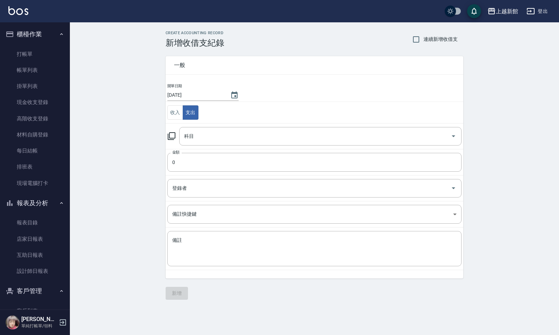
drag, startPoint x: 173, startPoint y: 132, endPoint x: 170, endPoint y: 137, distance: 5.3
click at [173, 133] on div "科目 科目" at bounding box center [314, 136] width 294 height 19
click at [170, 137] on icon at bounding box center [171, 136] width 8 height 8
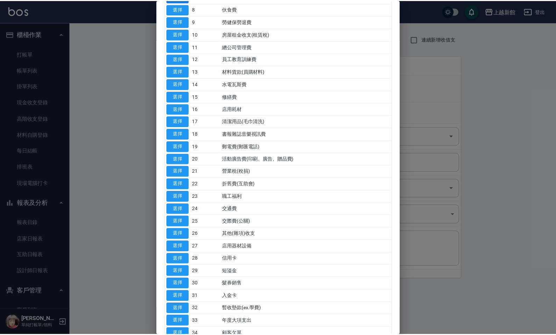
scroll to position [175, 0]
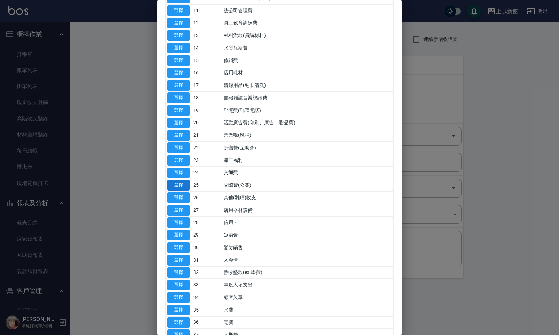
click at [174, 190] on button "選擇" at bounding box center [178, 185] width 22 height 11
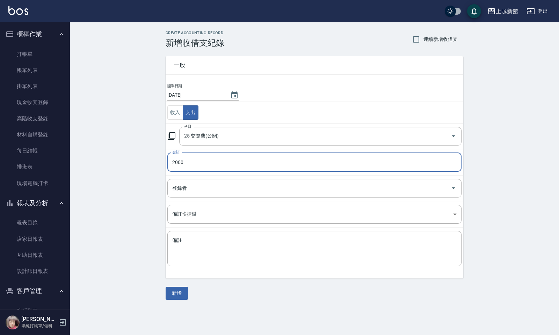
click at [191, 166] on input "2000" at bounding box center [314, 162] width 294 height 19
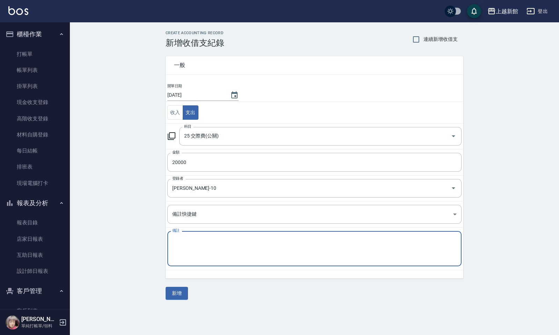
click at [182, 247] on textarea "備註" at bounding box center [314, 249] width 284 height 24
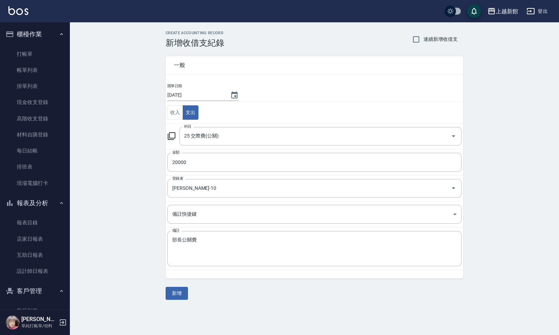
drag, startPoint x: 175, startPoint y: 282, endPoint x: 188, endPoint y: 299, distance: 21.7
click at [176, 283] on div "一般 開單日期 2025/10/10 收入 支出 科目 25 交際費(公關) 科目 金額 20000 金額 登錄者 劉名儀-10 登錄者 備註快捷鍵 ​ 備註…" at bounding box center [315, 174] width 298 height 252
click at [188, 283] on div "一般 開單日期 2025/10/10 收入 支出 科目 25 交際費(公關) 科目 金額 20000 金額 登錄者 劉名儀-10 登錄者 備註快捷鍵 ​ 備註…" at bounding box center [315, 174] width 298 height 252
click at [175, 283] on button "新增" at bounding box center [177, 293] width 22 height 13
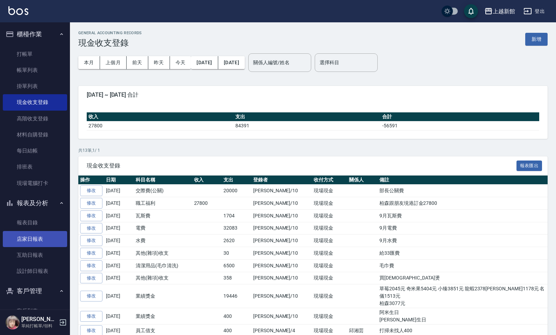
click at [37, 244] on link "店家日報表" at bounding box center [35, 239] width 64 height 16
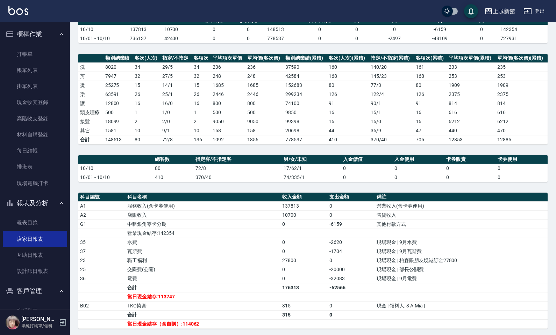
scroll to position [70, 0]
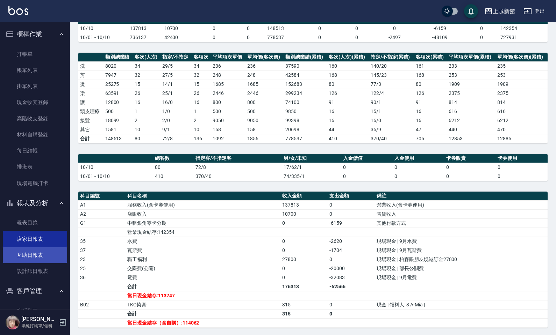
click at [32, 251] on link "互助日報表" at bounding box center [35, 255] width 64 height 16
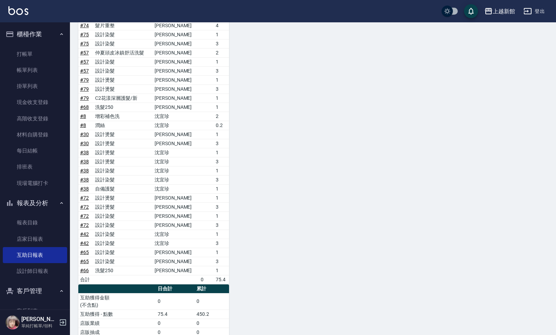
scroll to position [942, 0]
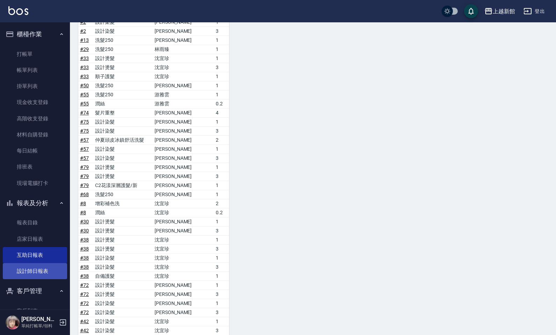
click at [30, 268] on link "設計師日報表" at bounding box center [35, 271] width 64 height 16
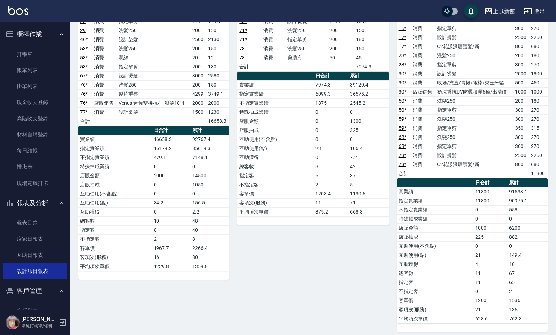
scroll to position [966, 0]
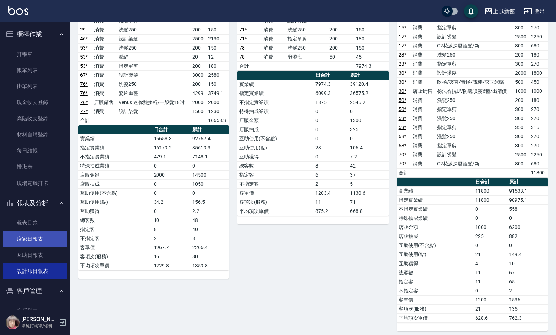
click at [37, 239] on link "店家日報表" at bounding box center [35, 239] width 64 height 16
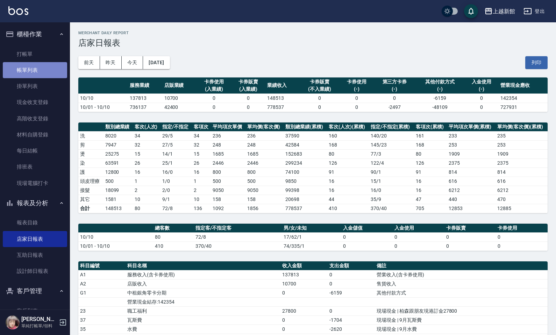
click at [59, 68] on link "帳單列表" at bounding box center [35, 70] width 64 height 16
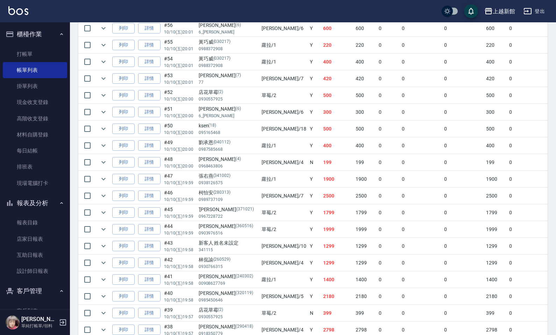
scroll to position [607, 0]
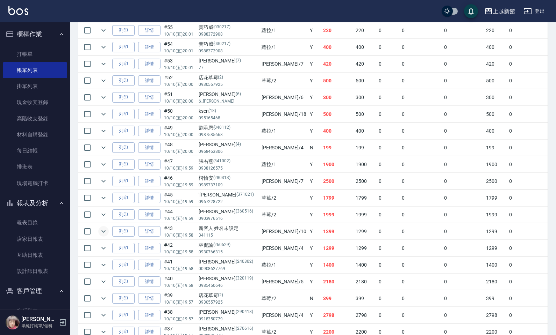
click at [101, 236] on icon "expand row" at bounding box center [103, 231] width 8 height 8
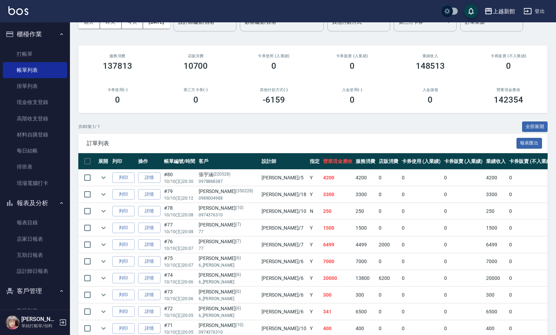
scroll to position [0, 0]
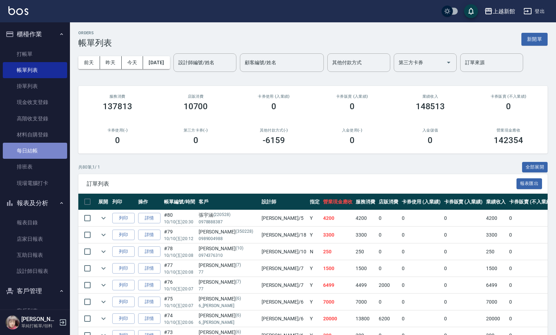
click at [46, 149] on link "每日結帳" at bounding box center [35, 151] width 64 height 16
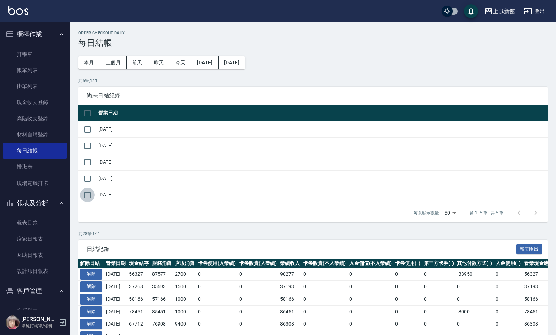
click at [93, 197] on input "checkbox" at bounding box center [87, 195] width 15 height 15
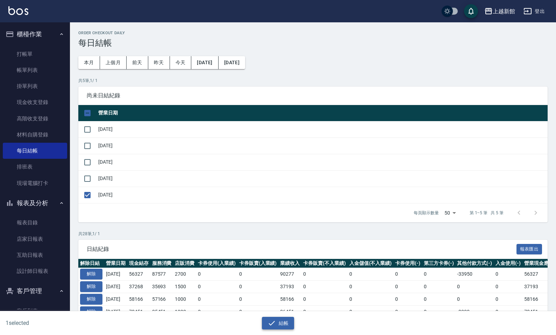
click at [294, 283] on div "結帳" at bounding box center [277, 323] width 269 height 13
click at [293, 283] on button "結帳" at bounding box center [278, 323] width 32 height 13
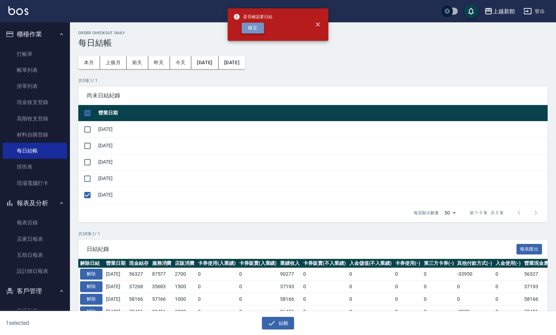
click at [247, 31] on button "確定" at bounding box center [252, 28] width 22 height 11
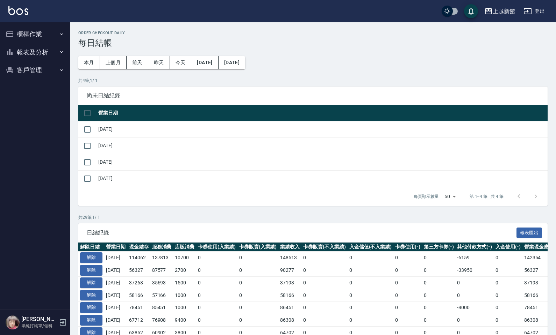
click at [13, 52] on icon "button" at bounding box center [10, 52] width 8 height 8
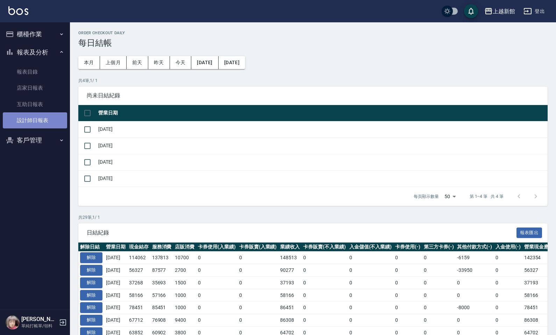
click at [24, 123] on link "設計師日報表" at bounding box center [35, 121] width 64 height 16
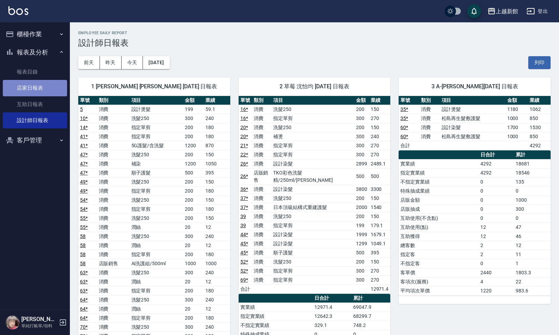
click at [30, 85] on link "店家日報表" at bounding box center [35, 88] width 64 height 16
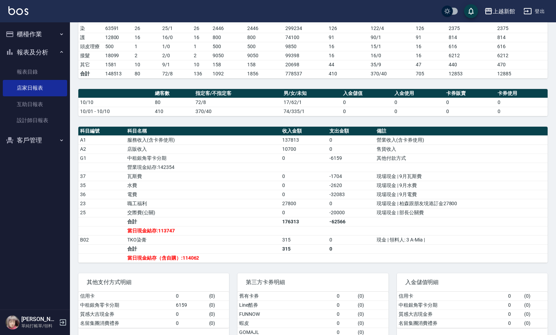
scroll to position [122, 0]
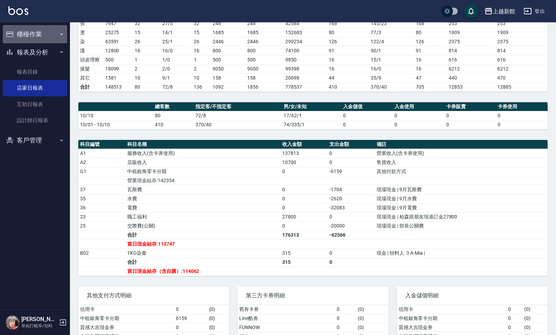
click at [55, 39] on button "櫃檯作業" at bounding box center [35, 34] width 64 height 18
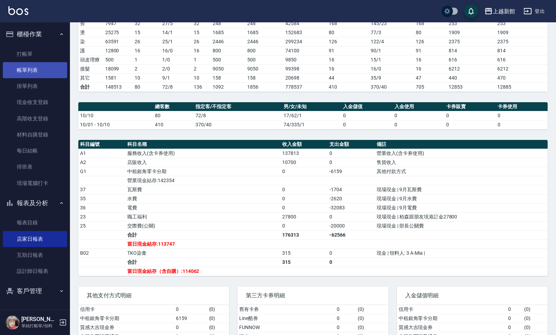
click at [39, 73] on link "帳單列表" at bounding box center [35, 70] width 64 height 16
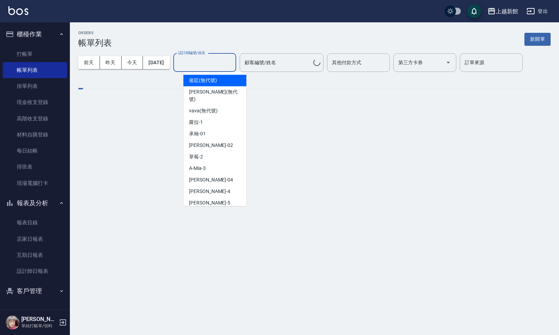
click at [212, 62] on input "設計師編號/姓名" at bounding box center [204, 63] width 57 height 12
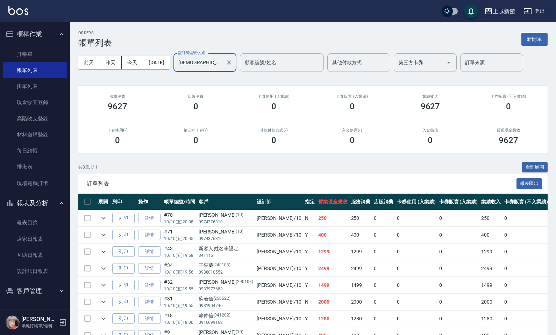
type input "[DEMOGRAPHIC_DATA]-10"
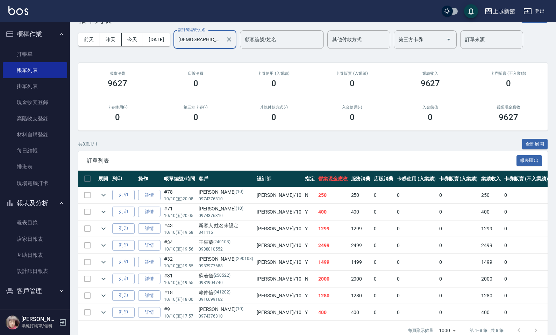
scroll to position [44, 0]
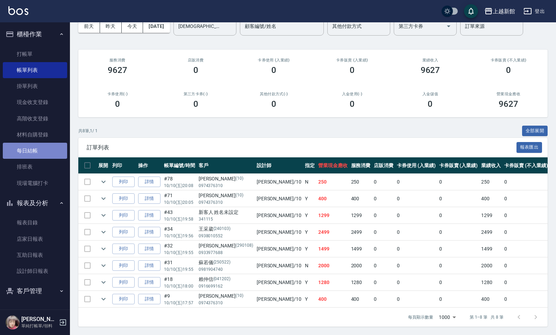
drag, startPoint x: 39, startPoint y: 144, endPoint x: 39, endPoint y: 149, distance: 4.5
click at [39, 144] on link "每日結帳" at bounding box center [35, 151] width 64 height 16
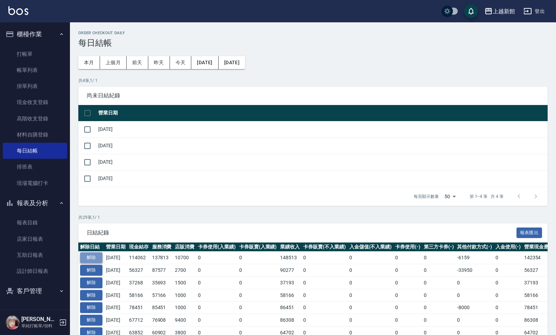
click at [93, 260] on button "解除" at bounding box center [91, 258] width 22 height 11
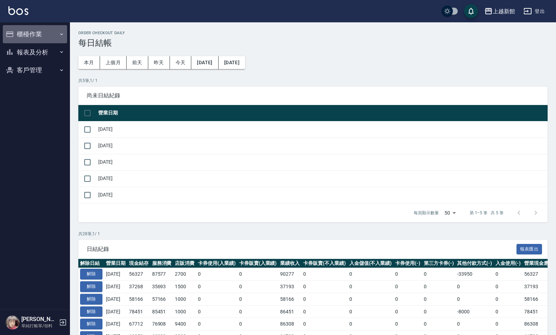
click at [46, 35] on button "櫃檯作業" at bounding box center [35, 34] width 64 height 18
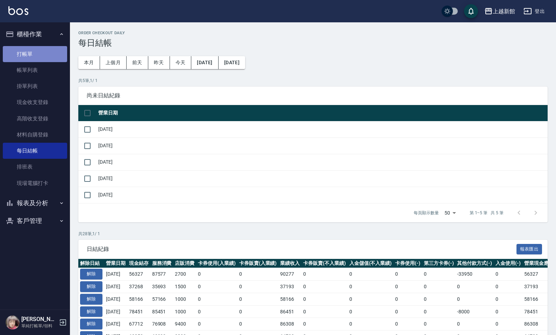
click at [42, 60] on link "打帳單" at bounding box center [35, 54] width 64 height 16
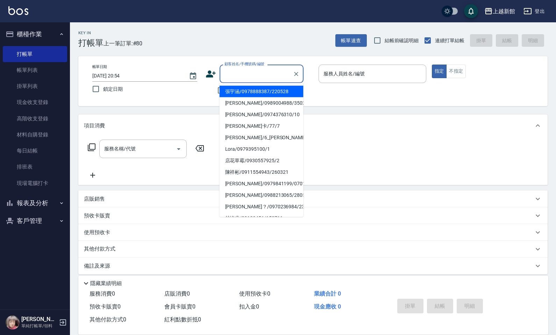
click at [232, 73] on input "顧客姓名/手機號碼/編號" at bounding box center [256, 74] width 67 height 12
type input "[PERSON_NAME]/0974376310/10"
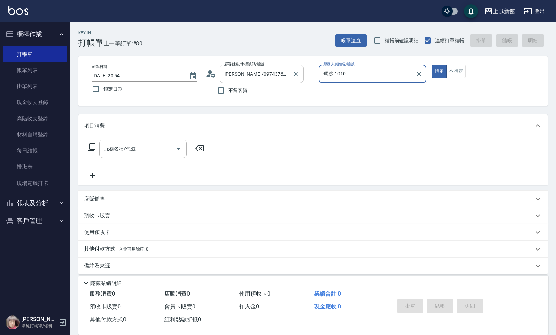
click at [432, 65] on button "指定" at bounding box center [439, 72] width 15 height 14
type input "[DEMOGRAPHIC_DATA]-10"
type button "true"
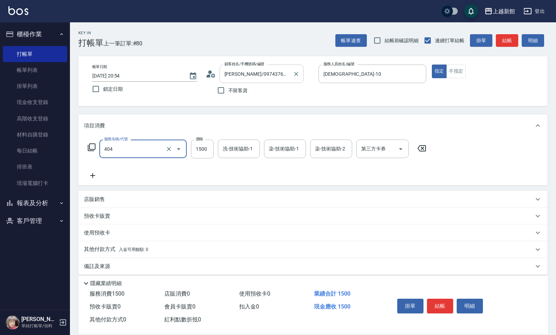
type input "設計染髮(404)"
type input "2680"
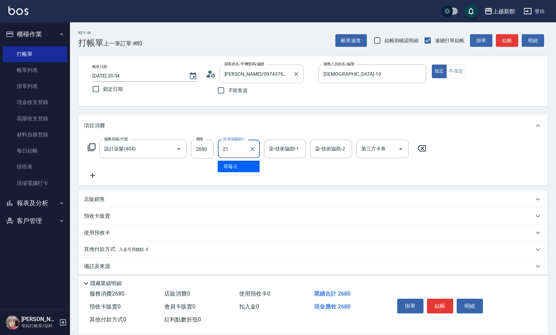
type input "容綺-21"
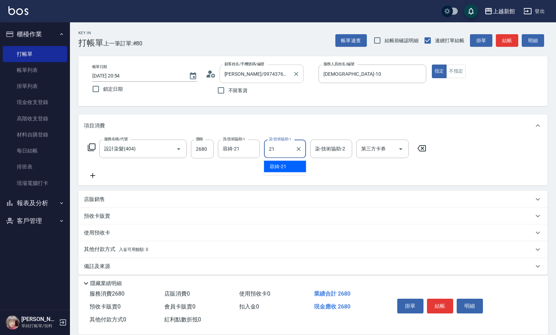
type input "容綺-21"
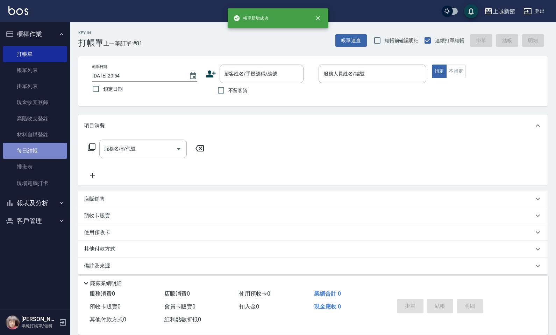
click at [30, 154] on link "每日結帳" at bounding box center [35, 151] width 64 height 16
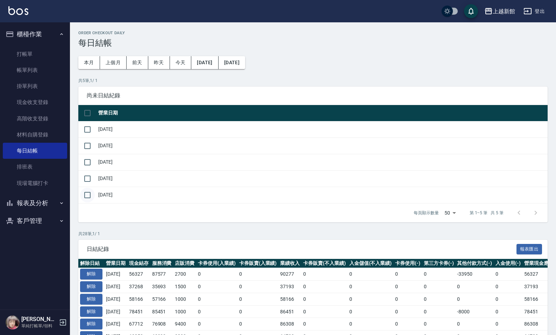
click at [85, 197] on input "checkbox" at bounding box center [87, 195] width 15 height 15
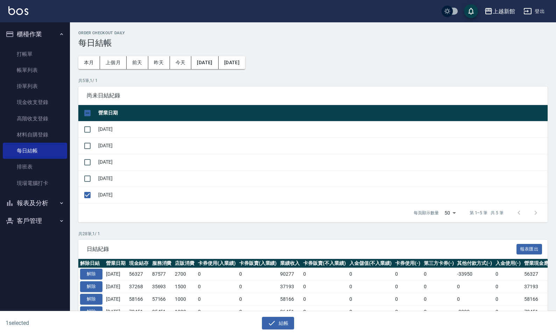
click at [280, 316] on div "結帳" at bounding box center [275, 321] width 275 height 19
drag, startPoint x: 280, startPoint y: 316, endPoint x: 278, endPoint y: 327, distance: 10.9
click at [278, 325] on div "結帳" at bounding box center [275, 321] width 275 height 19
click at [278, 327] on button "結帳" at bounding box center [278, 323] width 32 height 13
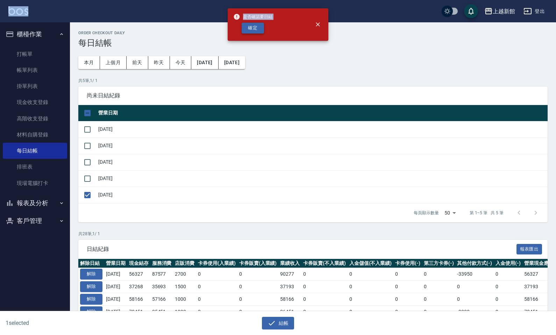
drag, startPoint x: 240, startPoint y: 17, endPoint x: 247, endPoint y: 32, distance: 16.4
click at [247, 31] on div "是否確認要日結 確定" at bounding box center [252, 24] width 39 height 28
click at [247, 32] on button "確定" at bounding box center [252, 28] width 22 height 11
checkbox input "false"
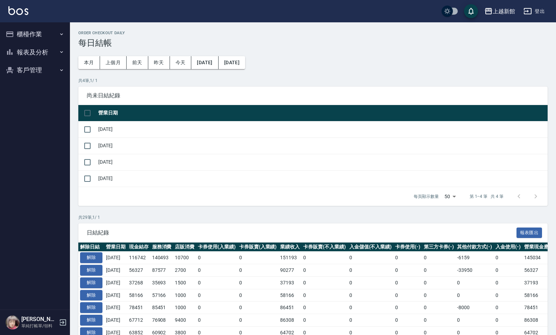
click at [24, 37] on button "櫃檯作業" at bounding box center [35, 34] width 64 height 18
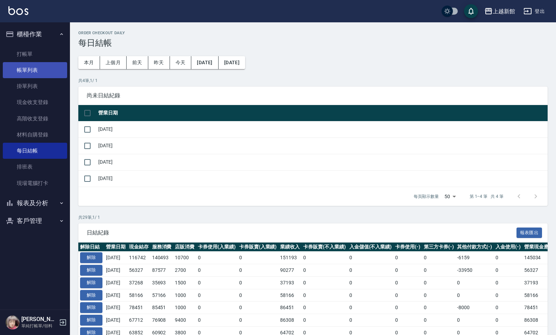
click at [26, 70] on link "帳單列表" at bounding box center [35, 70] width 64 height 16
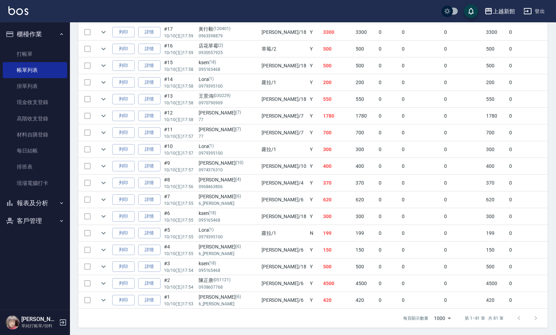
scroll to position [1280, 0]
click at [30, 150] on link "每日結帳" at bounding box center [35, 151] width 64 height 16
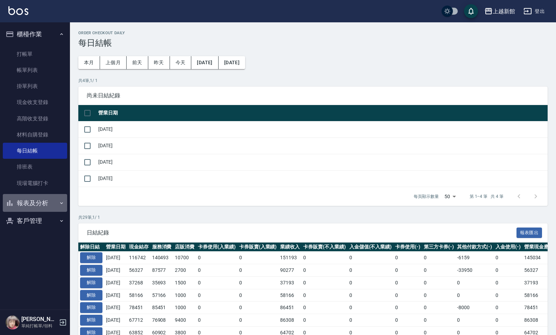
click at [44, 208] on button "報表及分析" at bounding box center [35, 203] width 64 height 18
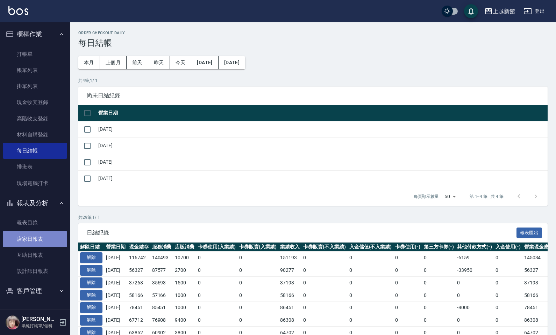
click at [37, 239] on link "店家日報表" at bounding box center [35, 239] width 64 height 16
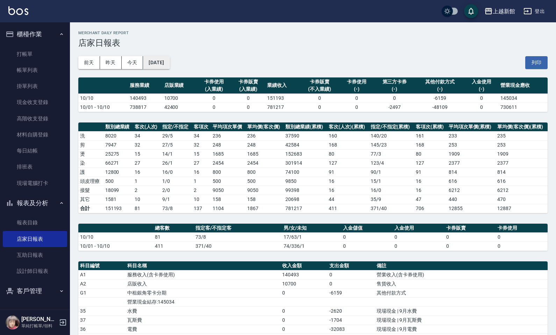
click at [169, 65] on button "[DATE]" at bounding box center [156, 62] width 27 height 13
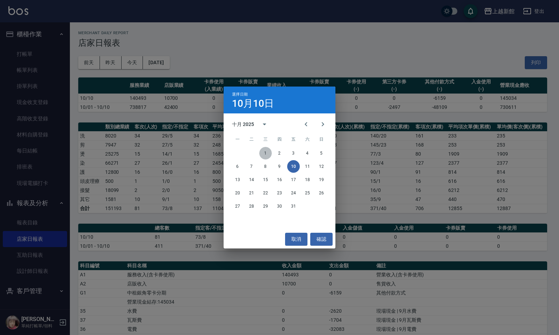
click at [266, 153] on button "1" at bounding box center [265, 153] width 13 height 13
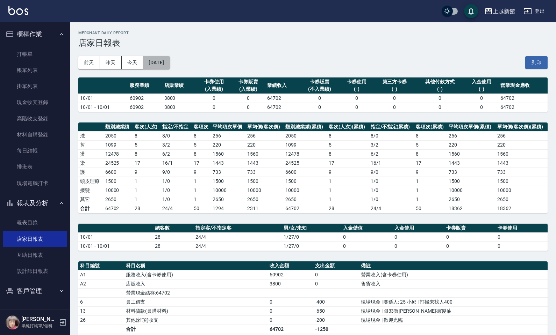
click at [169, 65] on button "[DATE]" at bounding box center [156, 62] width 27 height 13
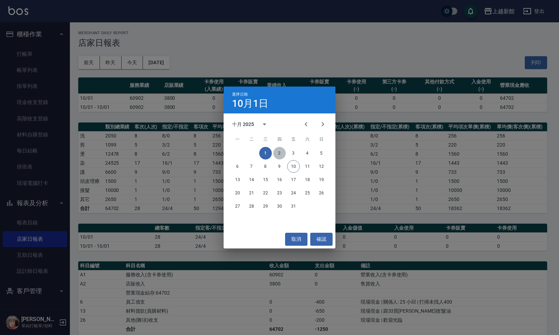
click at [279, 151] on button "2" at bounding box center [279, 153] width 13 height 13
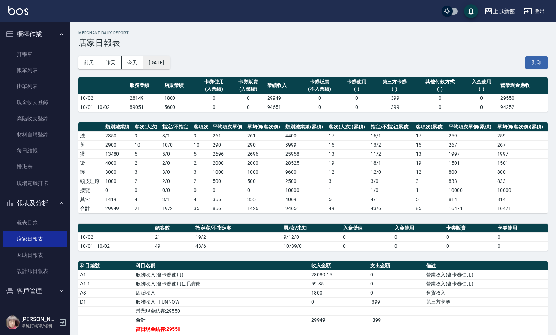
click at [169, 65] on button "[DATE]" at bounding box center [156, 62] width 27 height 13
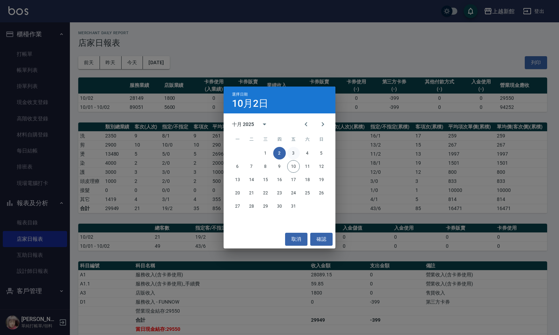
click at [294, 156] on button "3" at bounding box center [293, 153] width 13 height 13
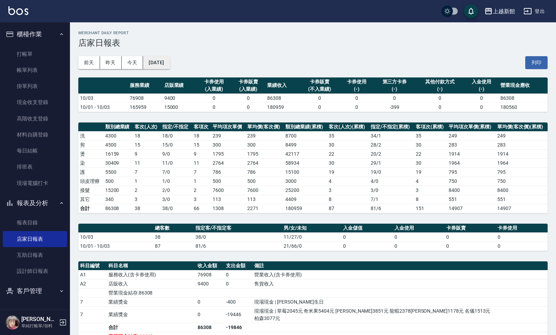
click at [168, 67] on button "[DATE]" at bounding box center [156, 62] width 27 height 13
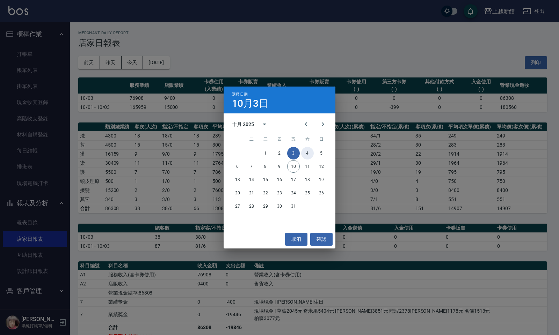
click at [303, 154] on button "4" at bounding box center [307, 153] width 13 height 13
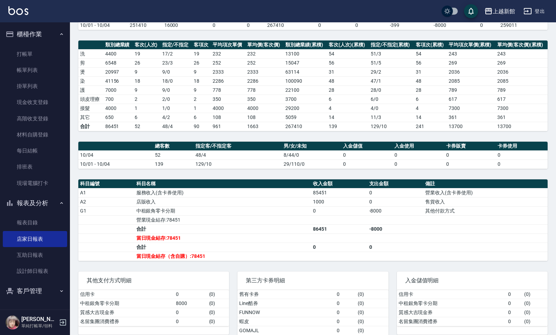
scroll to position [87, 0]
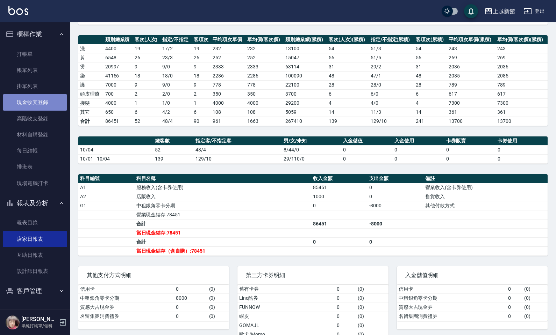
click at [41, 102] on link "現金收支登錄" at bounding box center [35, 102] width 64 height 16
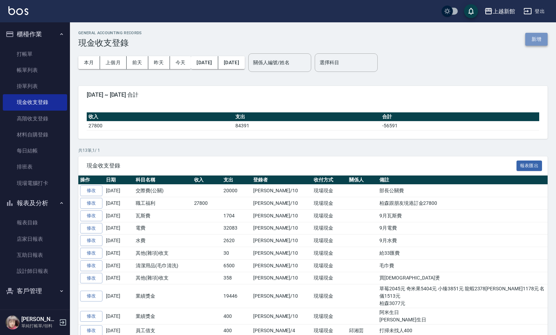
click at [539, 39] on button "新增" at bounding box center [536, 39] width 22 height 13
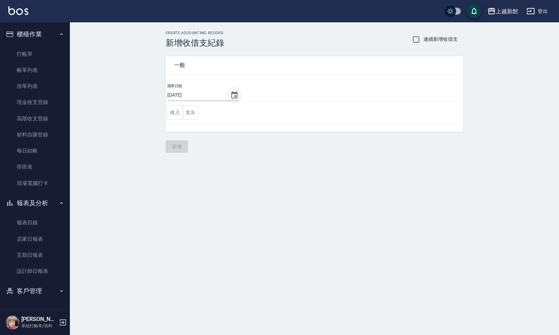
click at [226, 98] on button "Choose date, selected date is 2025-10-10" at bounding box center [234, 95] width 17 height 17
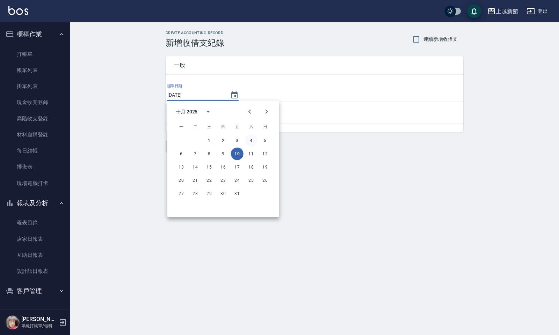
click at [253, 142] on button "4" at bounding box center [251, 141] width 13 height 13
type input "[DATE]"
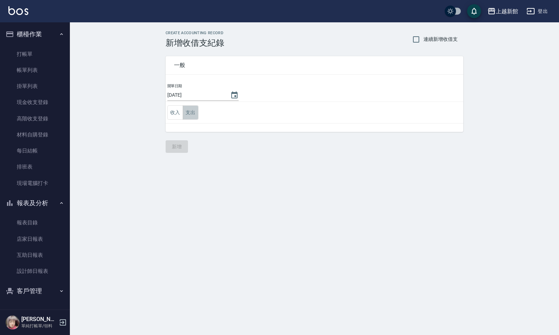
drag, startPoint x: 195, startPoint y: 113, endPoint x: 184, endPoint y: 123, distance: 14.6
click at [195, 114] on button "支出" at bounding box center [191, 113] width 16 height 14
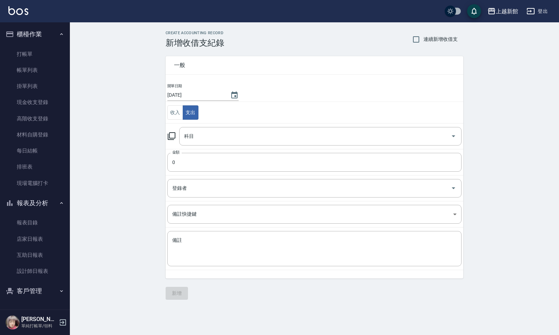
click at [169, 138] on icon at bounding box center [171, 136] width 8 height 8
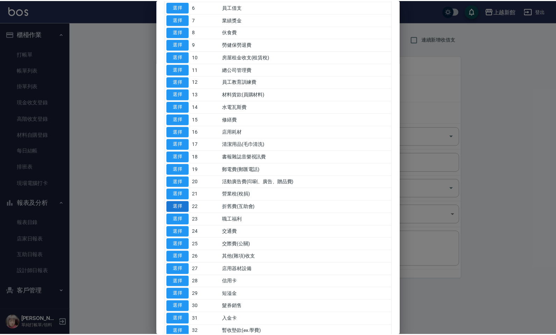
scroll to position [131, 0]
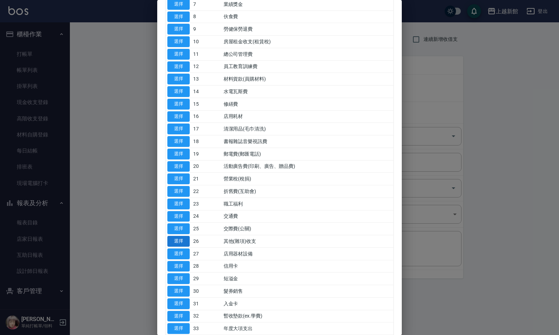
click at [170, 244] on button "選擇" at bounding box center [178, 241] width 22 height 11
type input "26 其他(雜項)收支"
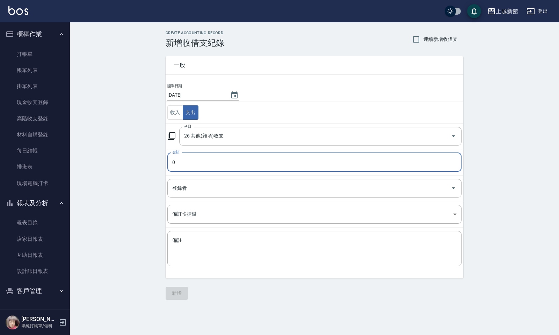
click at [190, 163] on input "0" at bounding box center [314, 162] width 294 height 19
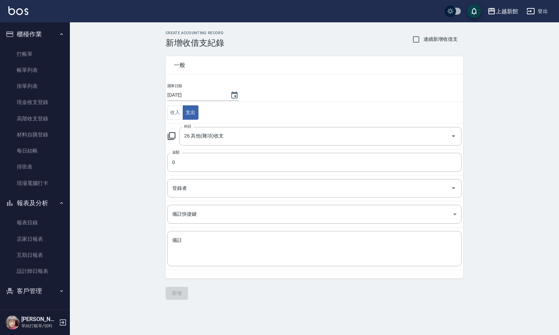
click at [136, 128] on div "CREATE ACCOUNTING RECORD 新增收借支紀錄 連續新增收借支 一般 開單日期 [DATE] 收入 支出 科目 26 其他(雜項)收支 科目…" at bounding box center [314, 165] width 489 height 286
click at [202, 165] on input "0" at bounding box center [314, 162] width 294 height 19
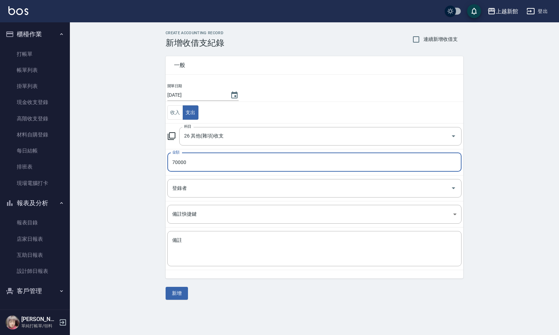
type input "70000"
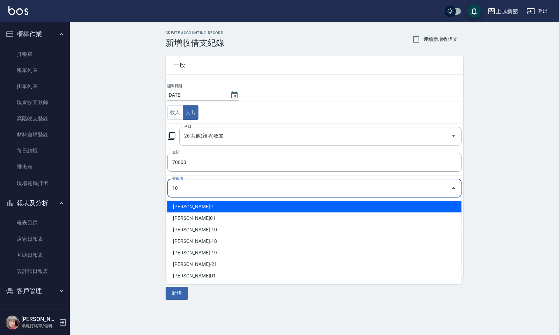
type input "[PERSON_NAME]-10"
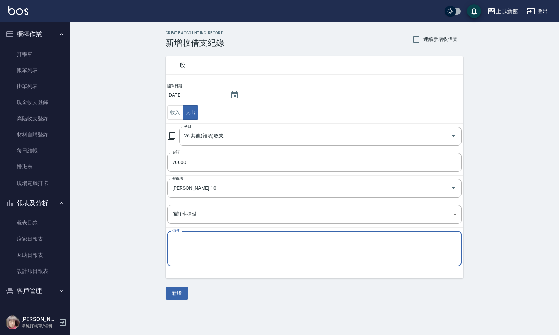
click at [184, 255] on textarea "備註" at bounding box center [314, 249] width 284 height 24
type textarea "z"
type textarea "房租1"
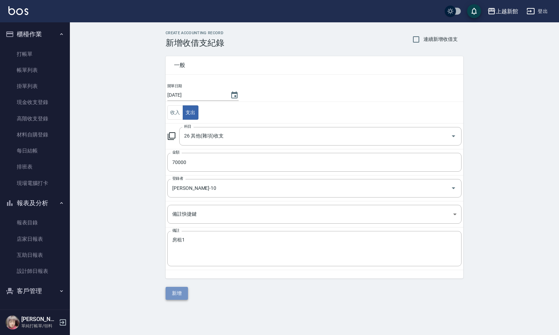
click at [178, 297] on button "新增" at bounding box center [177, 293] width 22 height 13
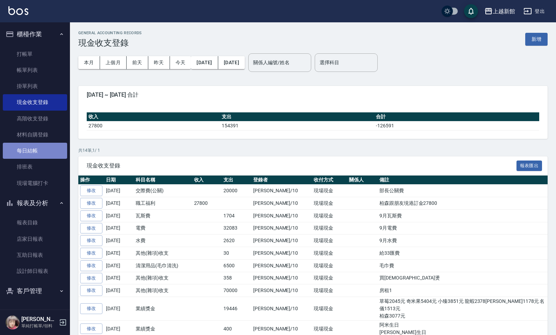
click at [39, 155] on link "每日結帳" at bounding box center [35, 151] width 64 height 16
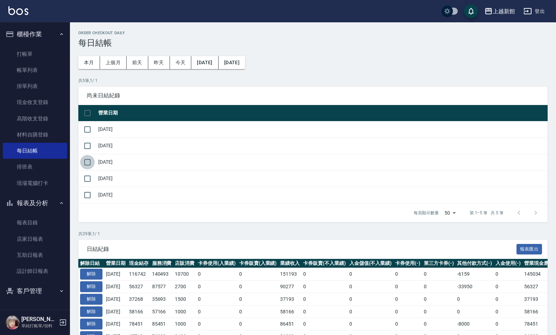
click at [86, 163] on input "checkbox" at bounding box center [87, 162] width 15 height 15
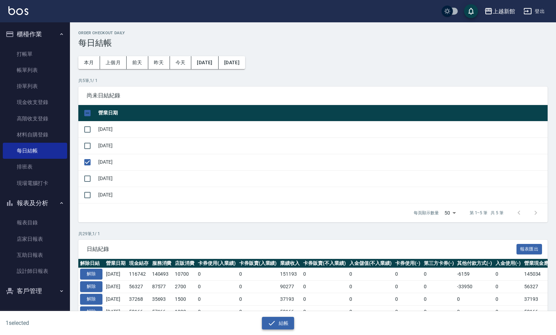
click at [284, 322] on button "結帳" at bounding box center [278, 323] width 32 height 13
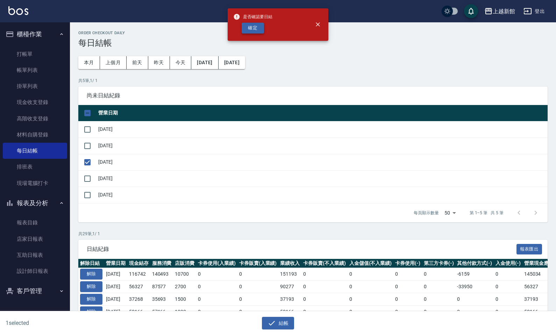
click at [244, 29] on button "確定" at bounding box center [252, 28] width 22 height 11
checkbox input "false"
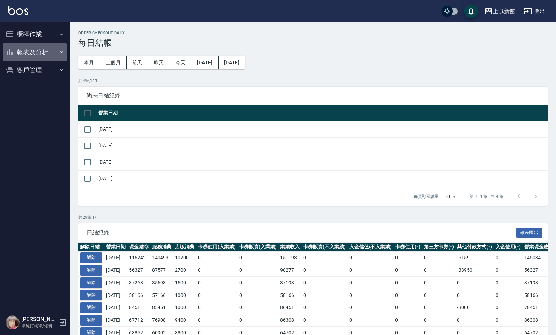
drag, startPoint x: 30, startPoint y: 46, endPoint x: 21, endPoint y: 70, distance: 25.9
click at [29, 48] on button "報表及分析" at bounding box center [35, 52] width 64 height 18
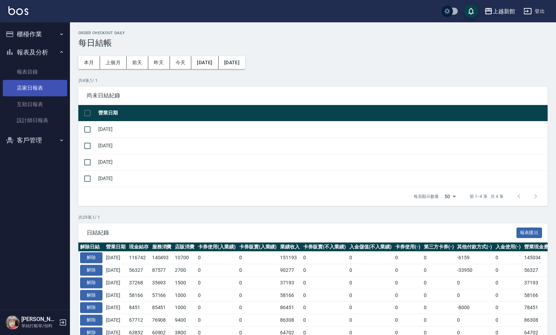
click at [32, 88] on link "店家日報表" at bounding box center [35, 88] width 64 height 16
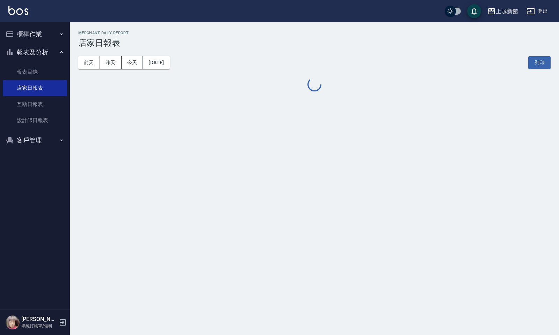
click at [152, 62] on button "[DATE]" at bounding box center [156, 62] width 27 height 13
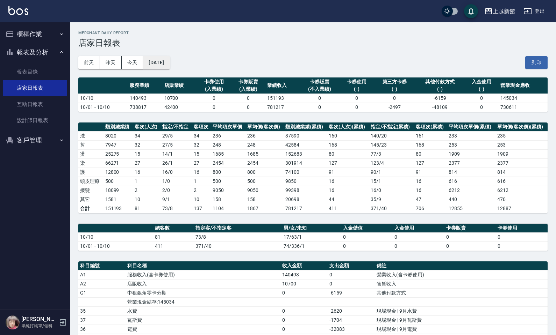
click at [169, 65] on button "[DATE]" at bounding box center [156, 62] width 27 height 13
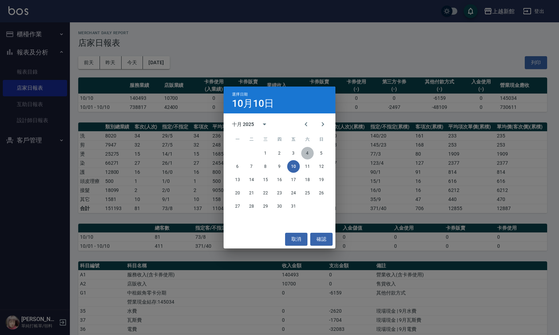
click at [307, 150] on button "4" at bounding box center [307, 153] width 13 height 13
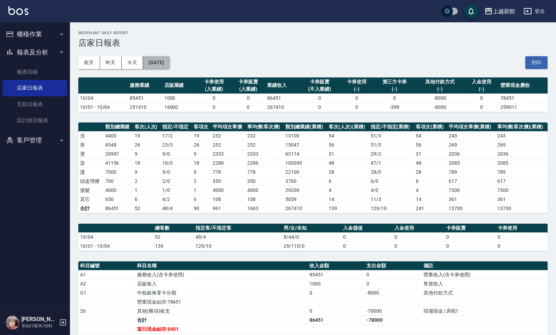
click at [169, 64] on button "[DATE]" at bounding box center [156, 62] width 27 height 13
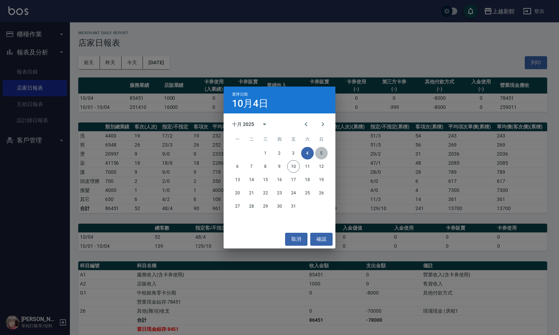
click at [322, 150] on button "5" at bounding box center [321, 153] width 13 height 13
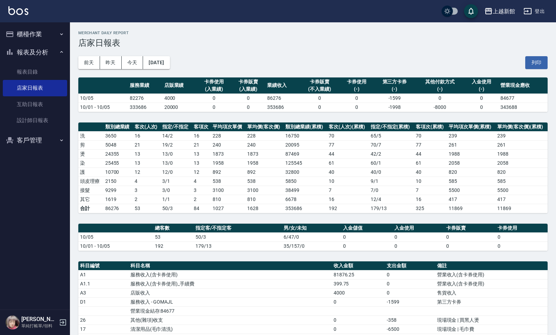
click at [22, 30] on button "櫃檯作業" at bounding box center [35, 34] width 64 height 18
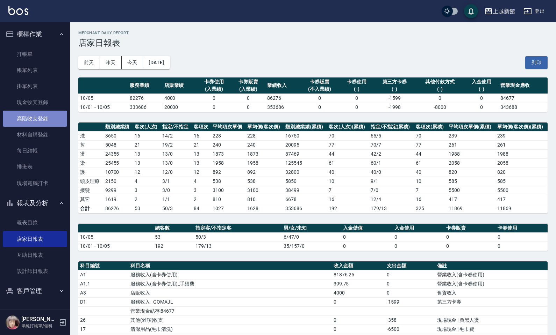
click at [27, 119] on link "高階收支登錄" at bounding box center [35, 119] width 64 height 16
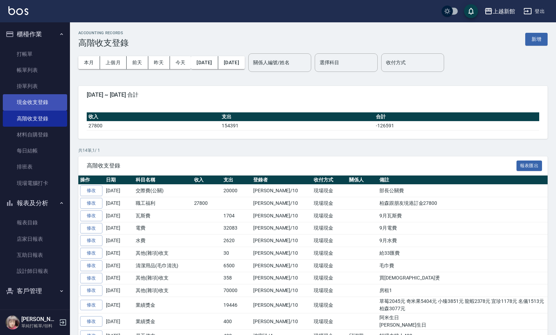
click at [25, 104] on link "現金收支登錄" at bounding box center [35, 102] width 64 height 16
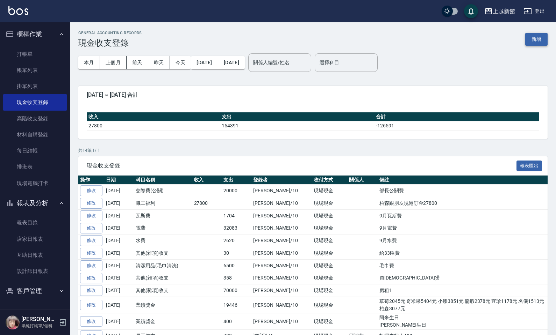
click at [537, 41] on button "新增" at bounding box center [536, 39] width 22 height 13
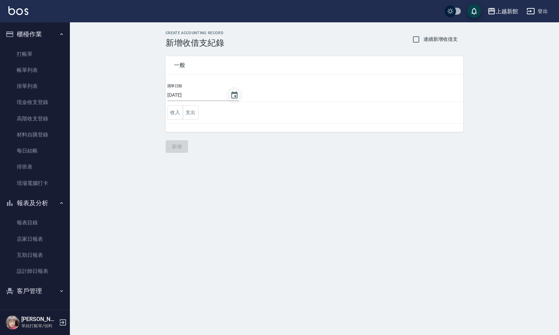
click at [231, 92] on icon "Choose date, selected date is 2025-10-10" at bounding box center [234, 95] width 6 height 7
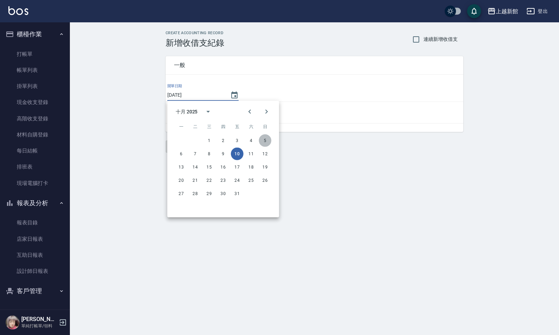
click at [261, 137] on button "5" at bounding box center [265, 141] width 13 height 13
type input "[DATE]"
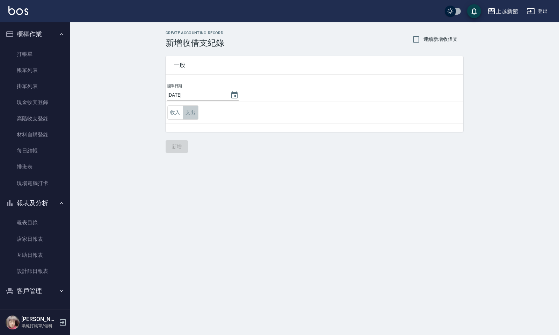
click at [195, 116] on button "支出" at bounding box center [191, 113] width 16 height 14
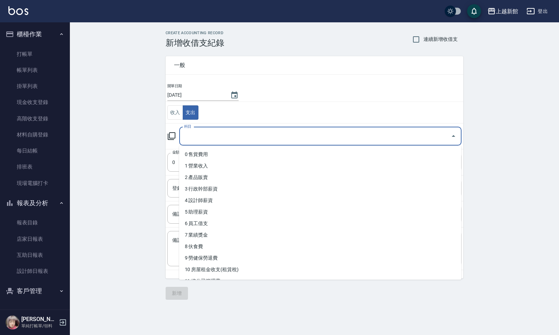
click at [208, 138] on input "科目" at bounding box center [315, 136] width 266 height 12
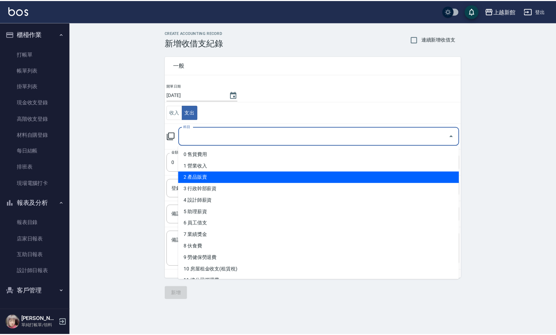
scroll to position [44, 0]
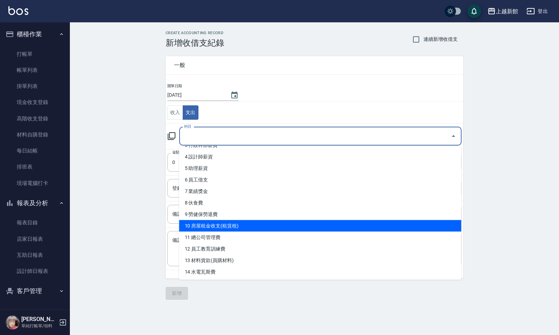
click at [229, 227] on li "10 房屋租金收支(租賃稅)" at bounding box center [320, 226] width 282 height 12
type input "10 房屋租金收支(租賃稅)"
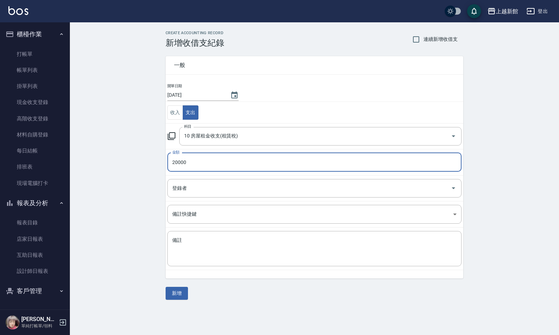
type input "20000"
click at [186, 189] on input "登錄者" at bounding box center [309, 188] width 277 height 12
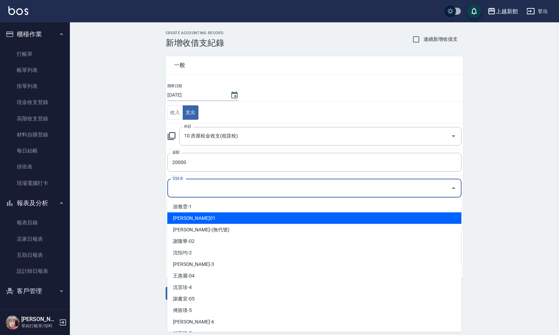
click at [190, 218] on li "[PERSON_NAME]01" at bounding box center [314, 219] width 294 height 12
type input "[PERSON_NAME]01"
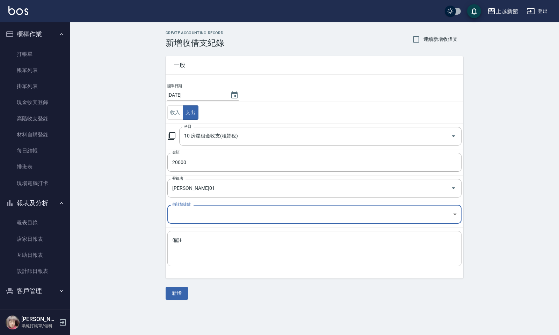
click at [194, 248] on textarea "備註" at bounding box center [314, 249] width 284 height 24
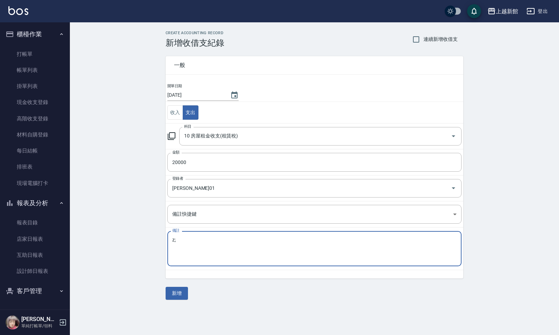
type textarea "z"
type textarea "房租2"
click at [281, 266] on div "房租2 x 備註" at bounding box center [314, 248] width 294 height 35
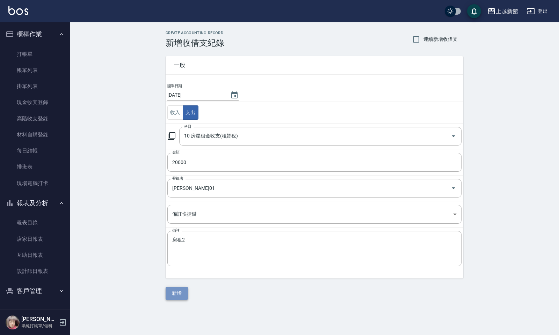
click at [183, 298] on button "新增" at bounding box center [177, 293] width 22 height 13
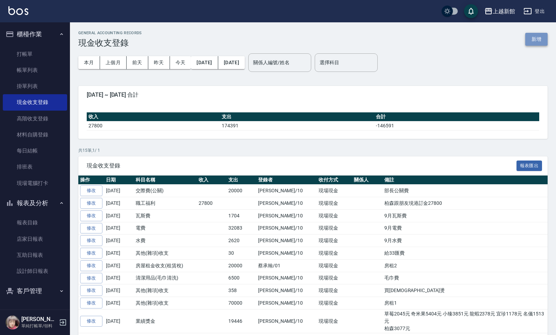
click at [532, 39] on button "新增" at bounding box center [536, 39] width 22 height 13
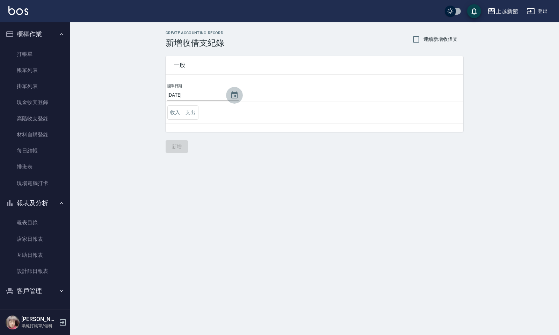
click at [230, 97] on icon "Choose date, selected date is 2025-10-10" at bounding box center [234, 95] width 8 height 8
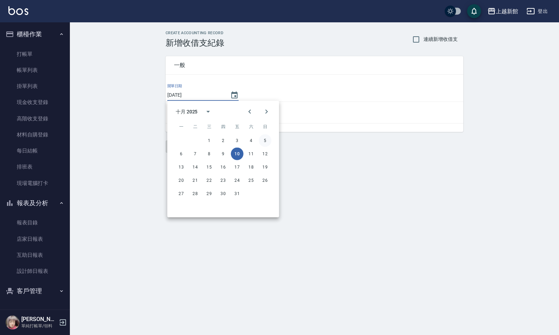
click at [266, 138] on button "5" at bounding box center [265, 141] width 13 height 13
type input "[DATE]"
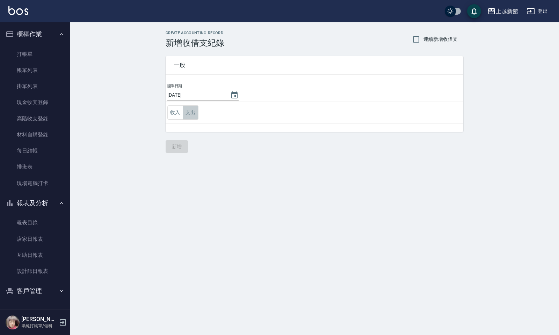
click at [191, 113] on button "支出" at bounding box center [191, 113] width 16 height 14
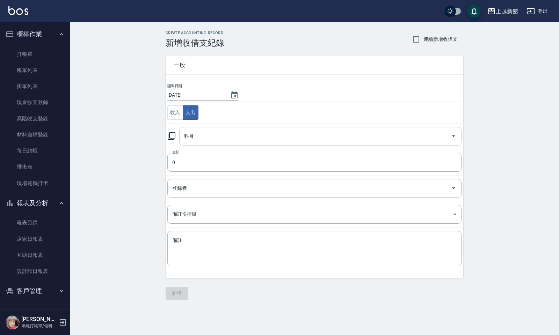
click at [201, 138] on input "科目" at bounding box center [315, 136] width 266 height 12
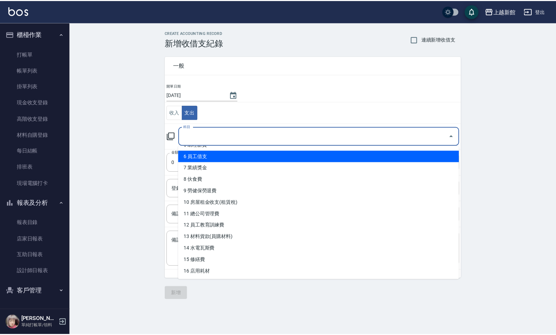
scroll to position [87, 0]
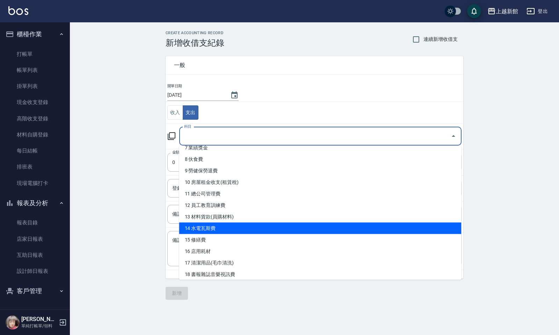
click at [225, 225] on li "14 水電瓦斯費" at bounding box center [320, 229] width 282 height 12
type input "14 水電瓦斯費"
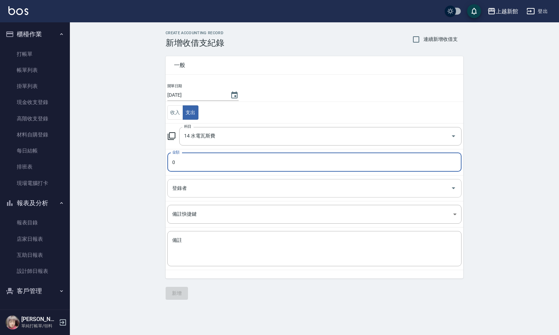
click at [193, 188] on input "登錄者" at bounding box center [309, 188] width 277 height 12
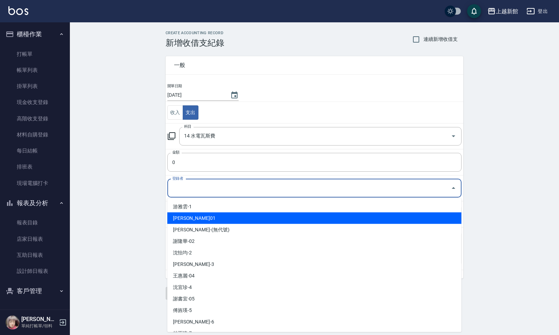
click at [200, 214] on li "[PERSON_NAME]01" at bounding box center [314, 219] width 294 height 12
type input "[PERSON_NAME]01"
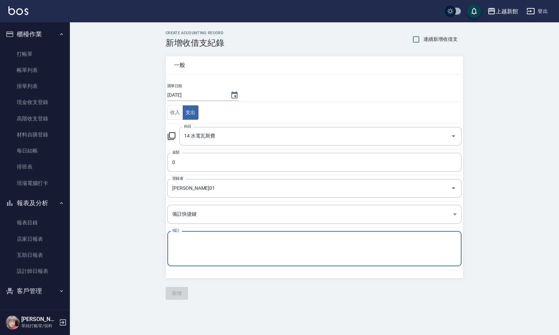
click at [196, 248] on textarea "備註" at bounding box center [314, 249] width 284 height 24
type textarea "y"
type textarea "宿舍電費"
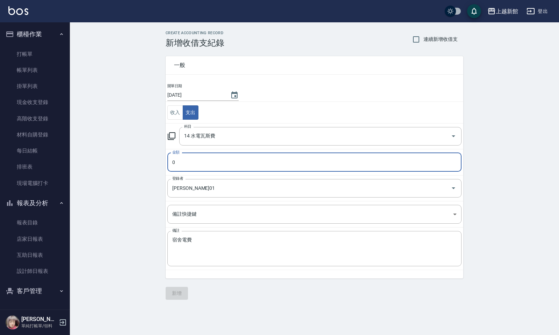
click at [209, 167] on input "0" at bounding box center [314, 162] width 294 height 19
type input "8427"
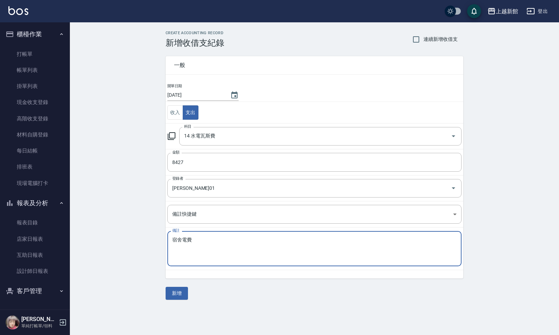
click at [223, 249] on textarea "宿舍電費" at bounding box center [314, 249] width 284 height 24
click at [181, 241] on textarea "宿舍電費5671+2756" at bounding box center [314, 249] width 284 height 24
type textarea "宿舍+3樓電費電費5671+2756"
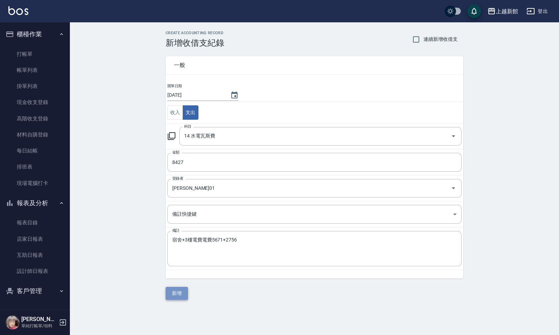
click at [180, 298] on button "新增" at bounding box center [177, 293] width 22 height 13
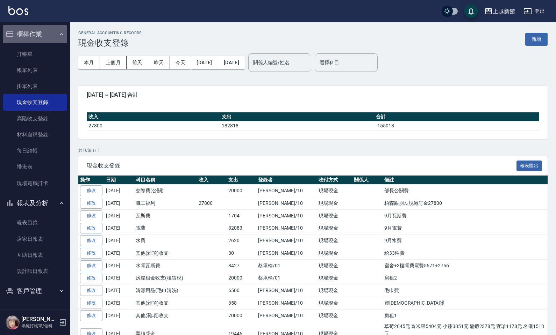
click at [26, 35] on button "櫃檯作業" at bounding box center [35, 34] width 64 height 18
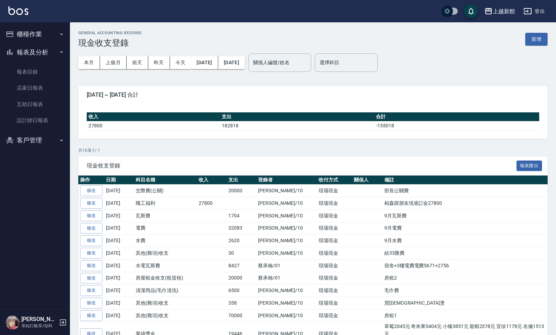
click at [23, 56] on button "報表及分析" at bounding box center [35, 52] width 64 height 18
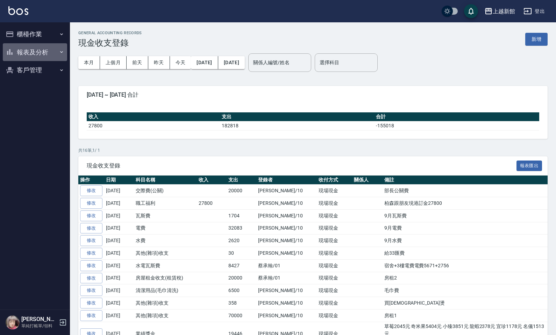
click at [26, 51] on button "報表及分析" at bounding box center [35, 52] width 64 height 18
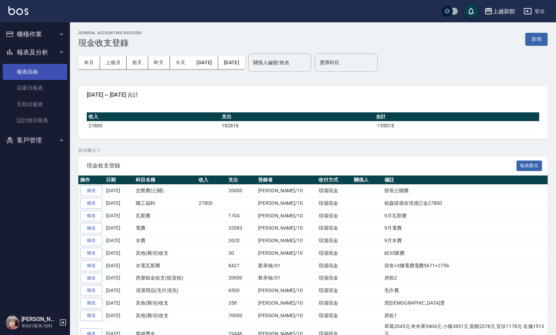
click at [29, 72] on link "報表目錄" at bounding box center [35, 72] width 64 height 16
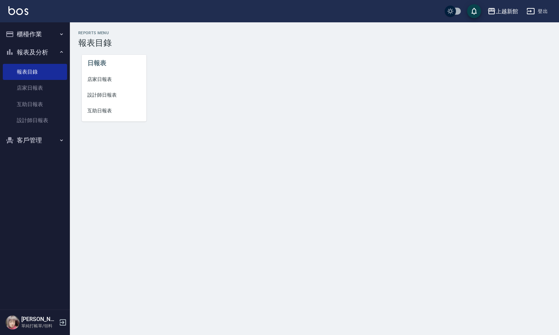
click at [103, 81] on span "店家日報表" at bounding box center [113, 79] width 53 height 7
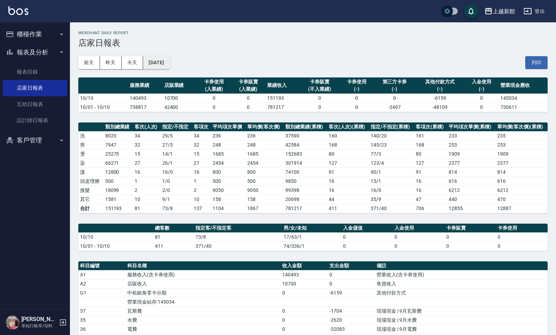
click at [163, 60] on button "[DATE]" at bounding box center [156, 62] width 27 height 13
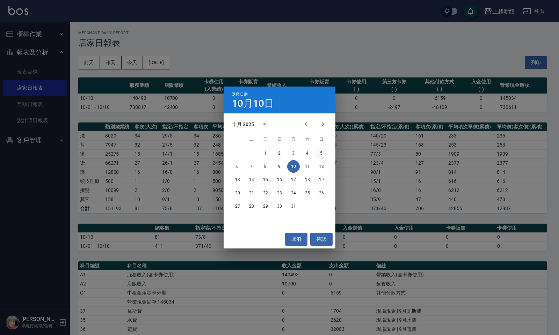
click at [323, 154] on button "5" at bounding box center [321, 153] width 13 height 13
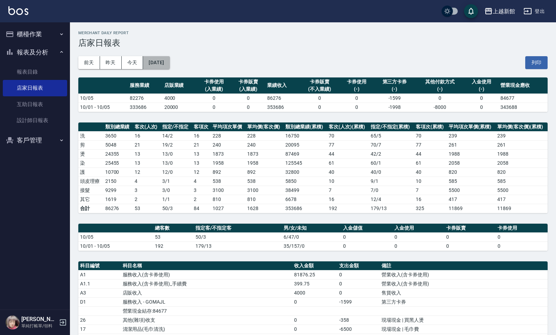
click at [164, 66] on button "[DATE]" at bounding box center [156, 62] width 27 height 13
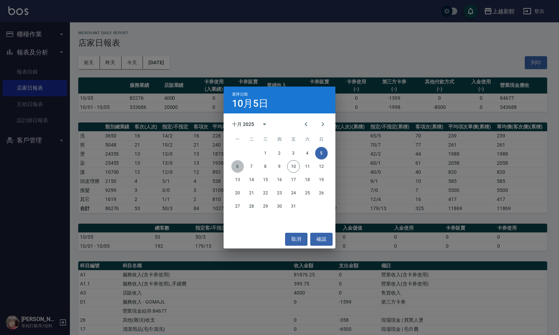
click at [238, 165] on button "6" at bounding box center [237, 166] width 13 height 13
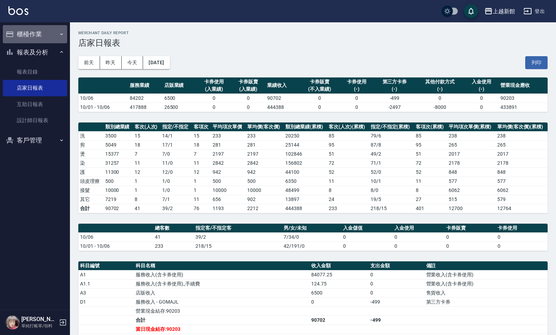
drag, startPoint x: 26, startPoint y: 36, endPoint x: 31, endPoint y: 42, distance: 8.5
click at [26, 36] on button "櫃檯作業" at bounding box center [35, 34] width 64 height 18
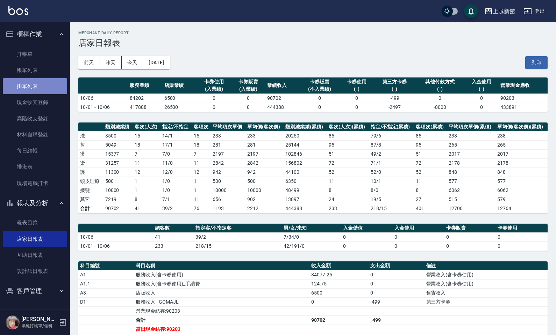
click at [37, 84] on link "掛單列表" at bounding box center [35, 86] width 64 height 16
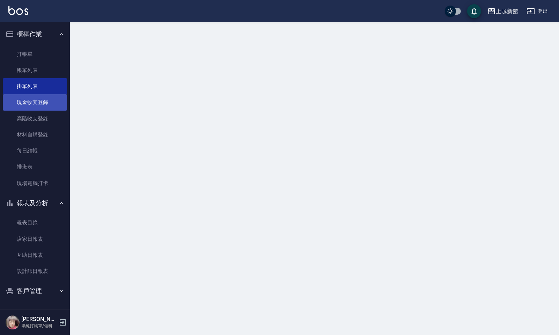
click at [44, 102] on link "現金收支登錄" at bounding box center [35, 102] width 64 height 16
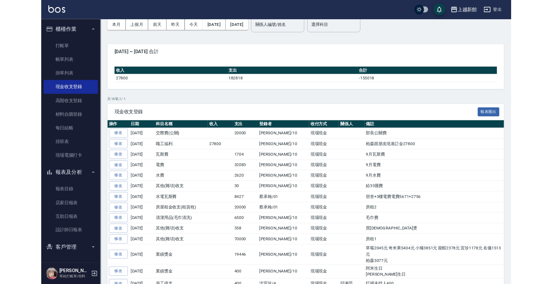
scroll to position [88, 0]
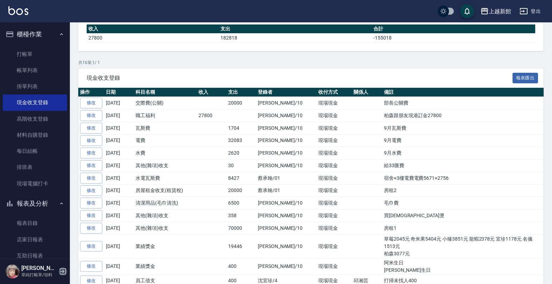
click at [63, 272] on icon "button" at bounding box center [63, 271] width 6 height 6
